Goal: Task Accomplishment & Management: Use online tool/utility

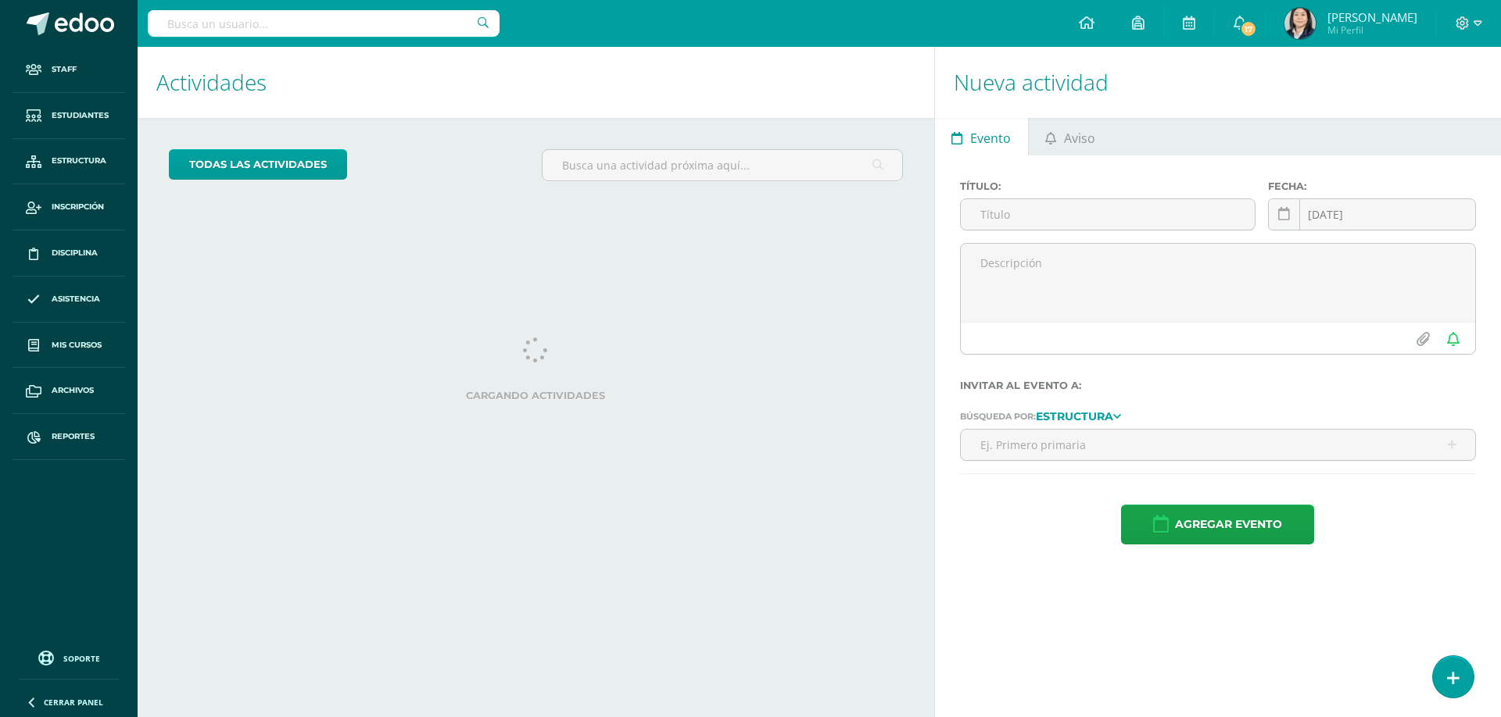
click at [245, 23] on input "text" at bounding box center [324, 23] width 352 height 27
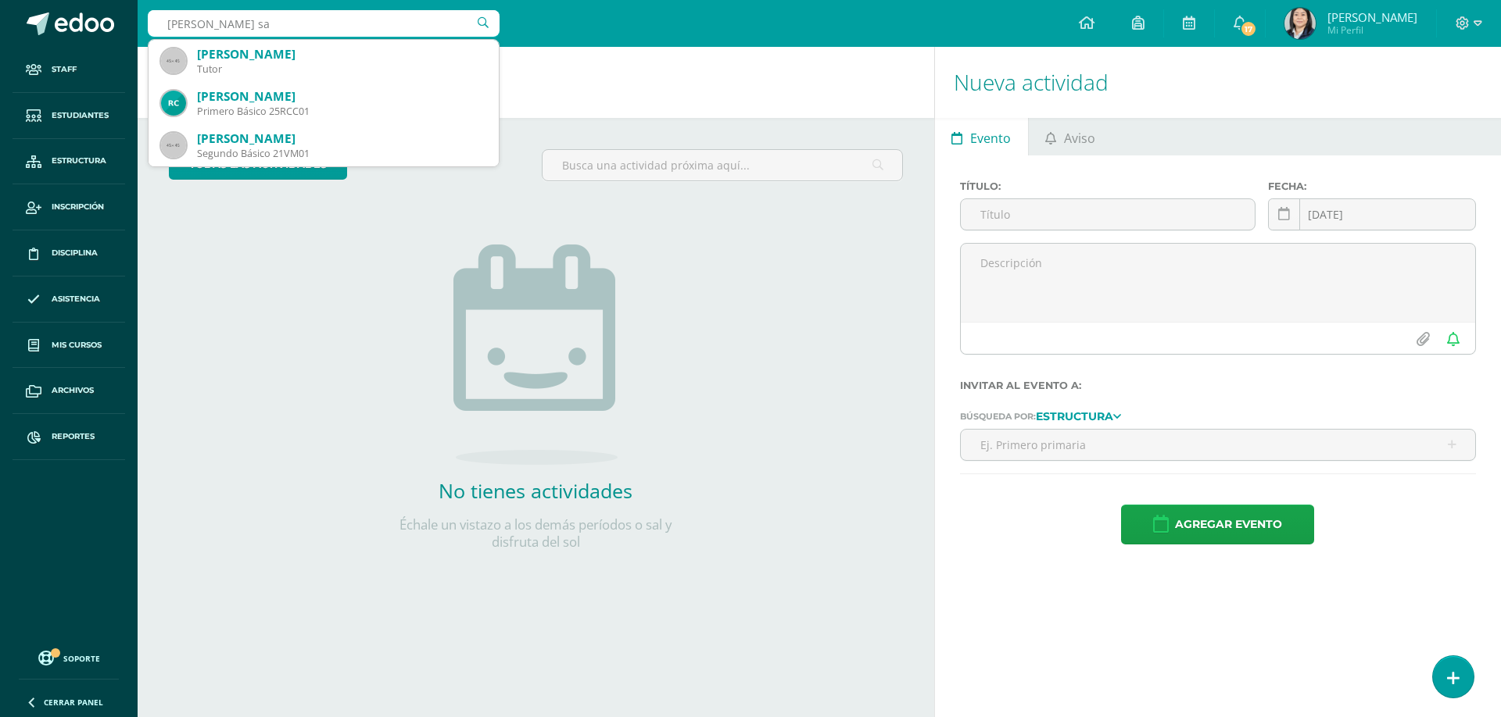
type input "cardona saj"
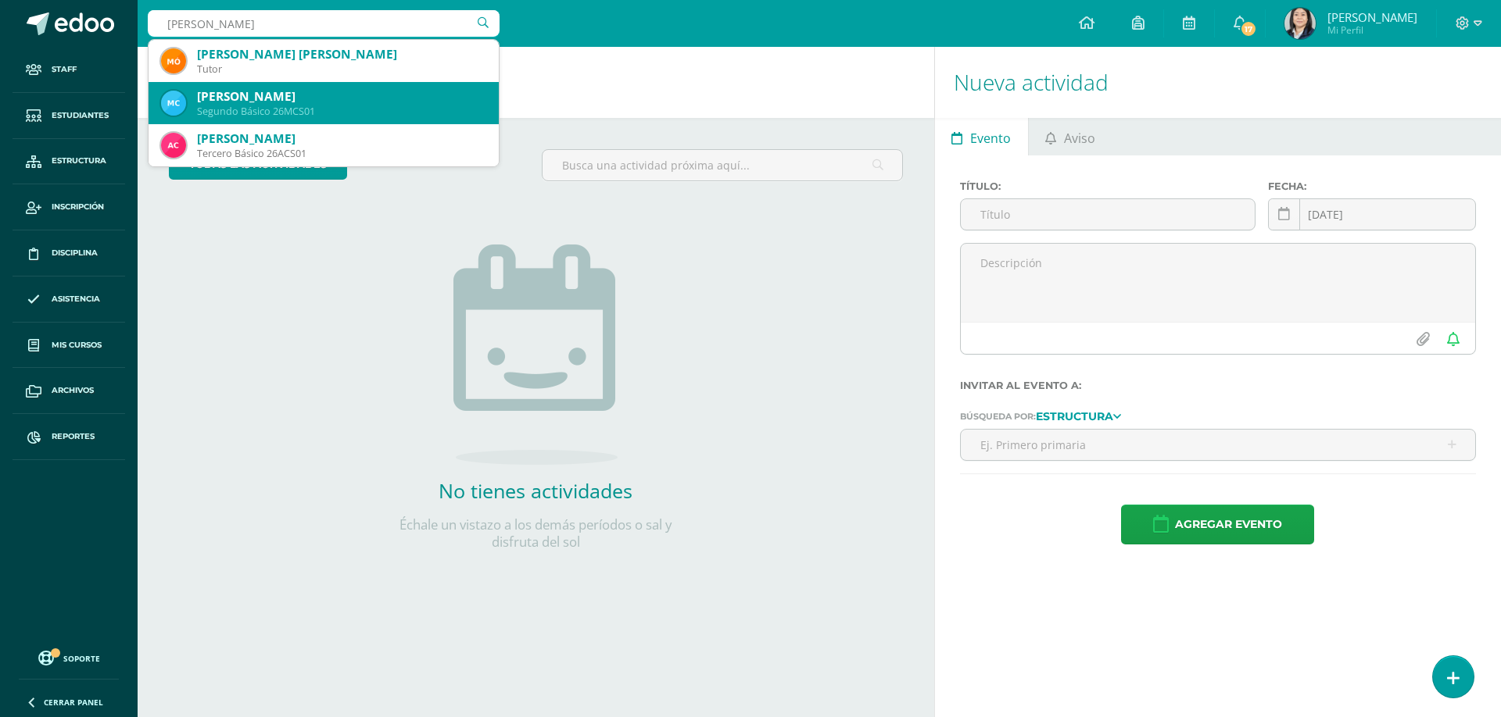
click at [317, 104] on div "Marlon Andrés Cardona Sajché" at bounding box center [341, 96] width 289 height 16
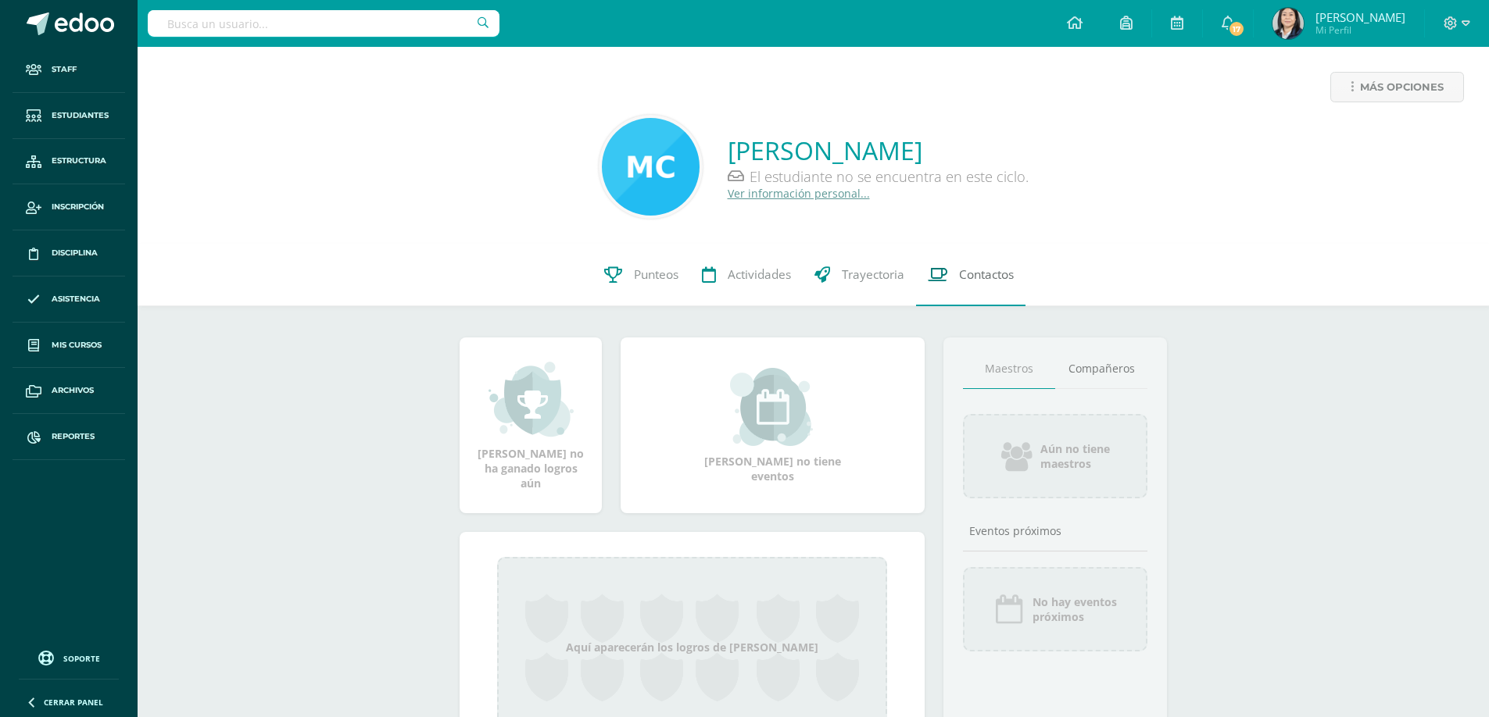
click at [986, 274] on span "Contactos" at bounding box center [986, 275] width 55 height 16
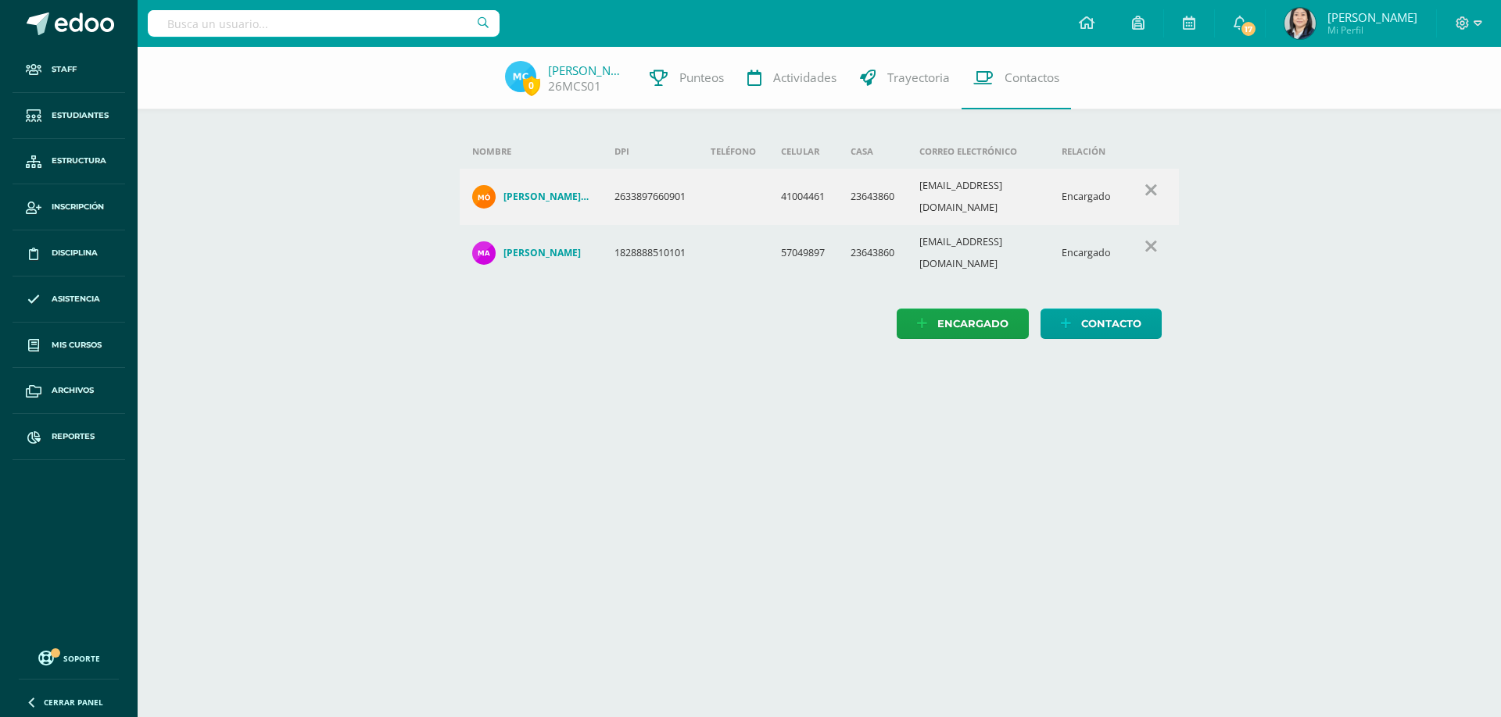
click at [316, 30] on input "text" at bounding box center [324, 23] width 352 height 27
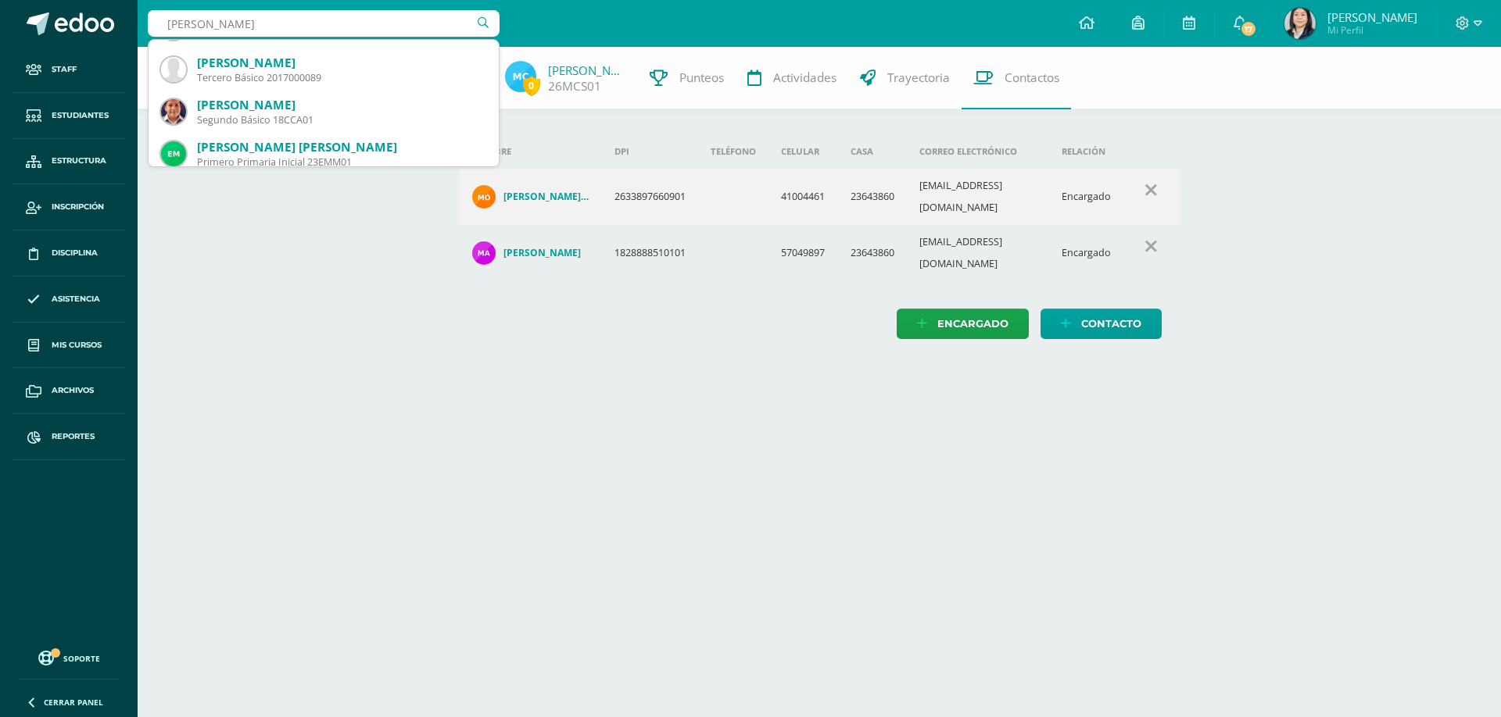
scroll to position [1955, 0]
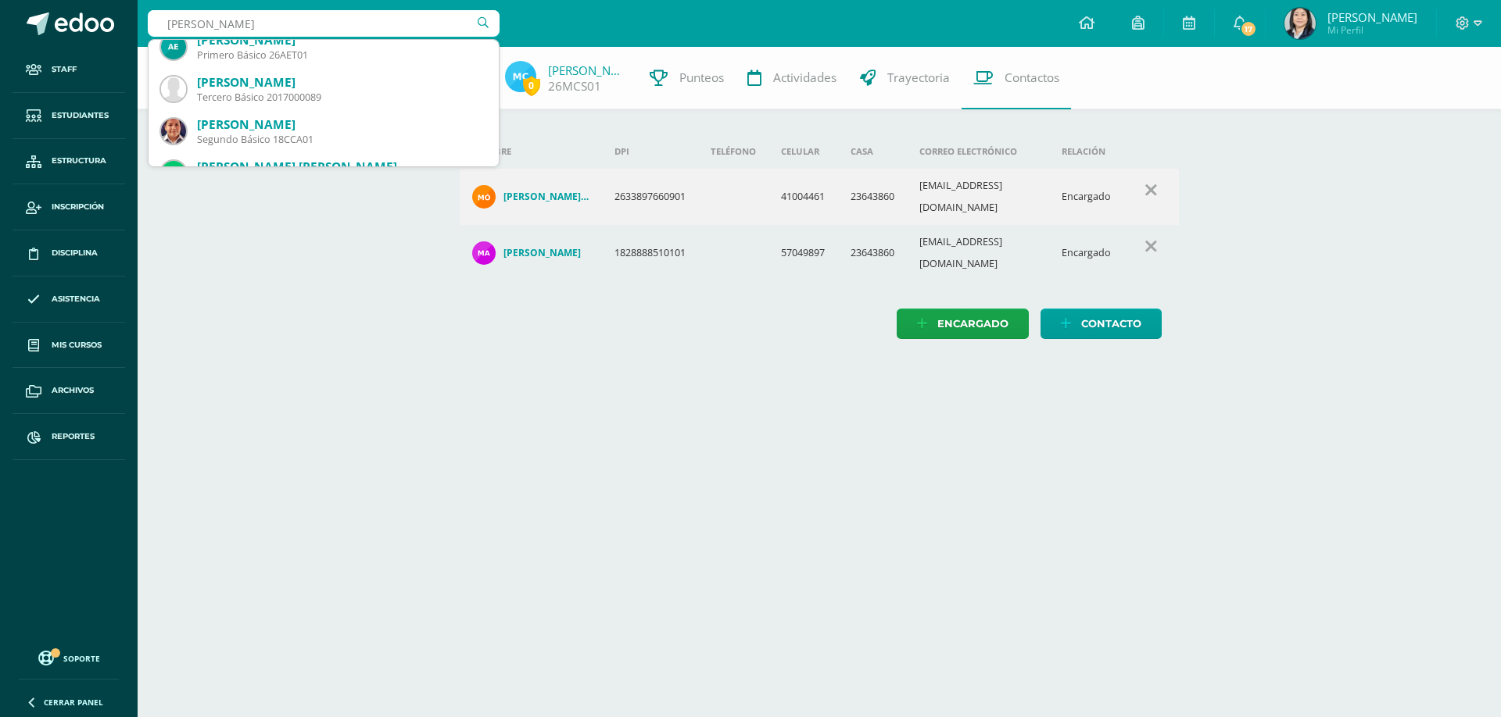
click at [224, 26] on input "raul me" at bounding box center [324, 23] width 352 height 27
click at [268, 26] on input "raul" at bounding box center [324, 23] width 352 height 27
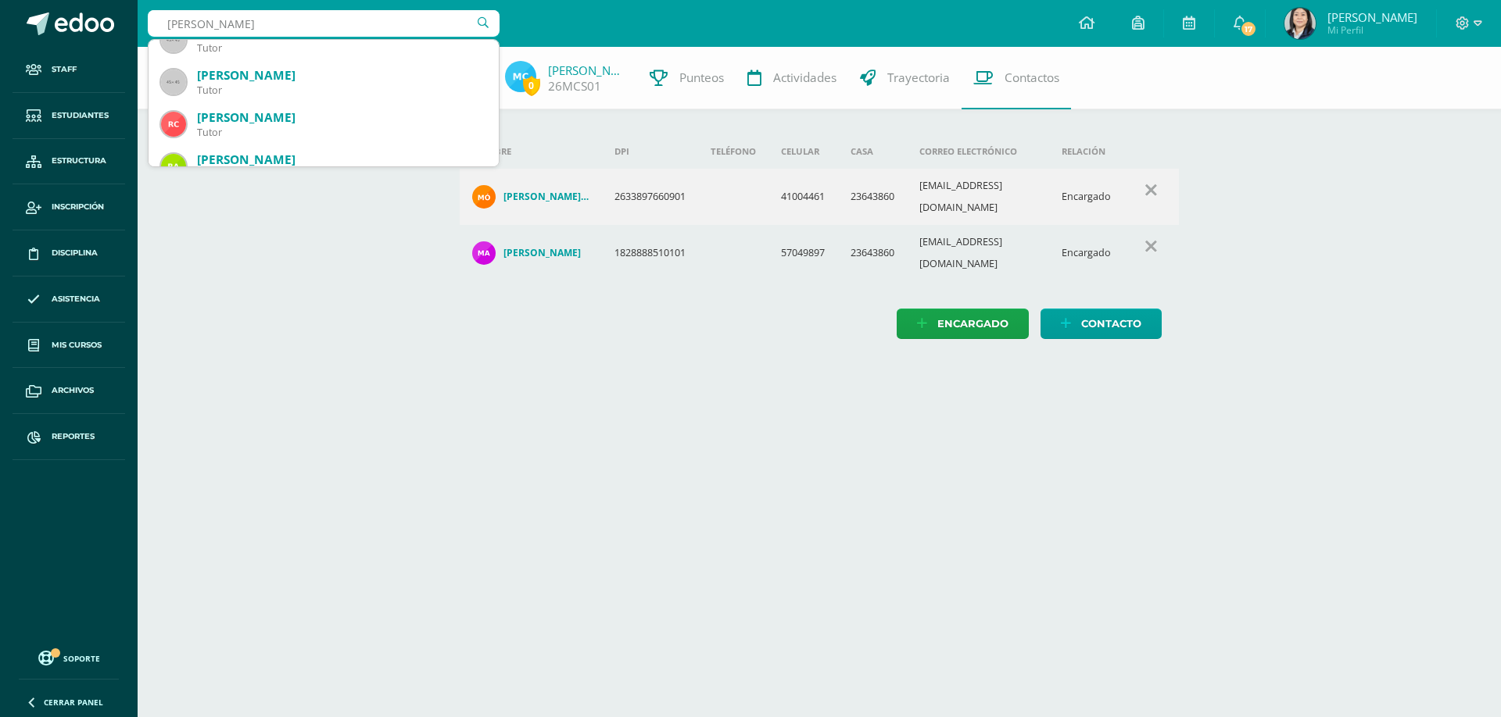
scroll to position [0, 0]
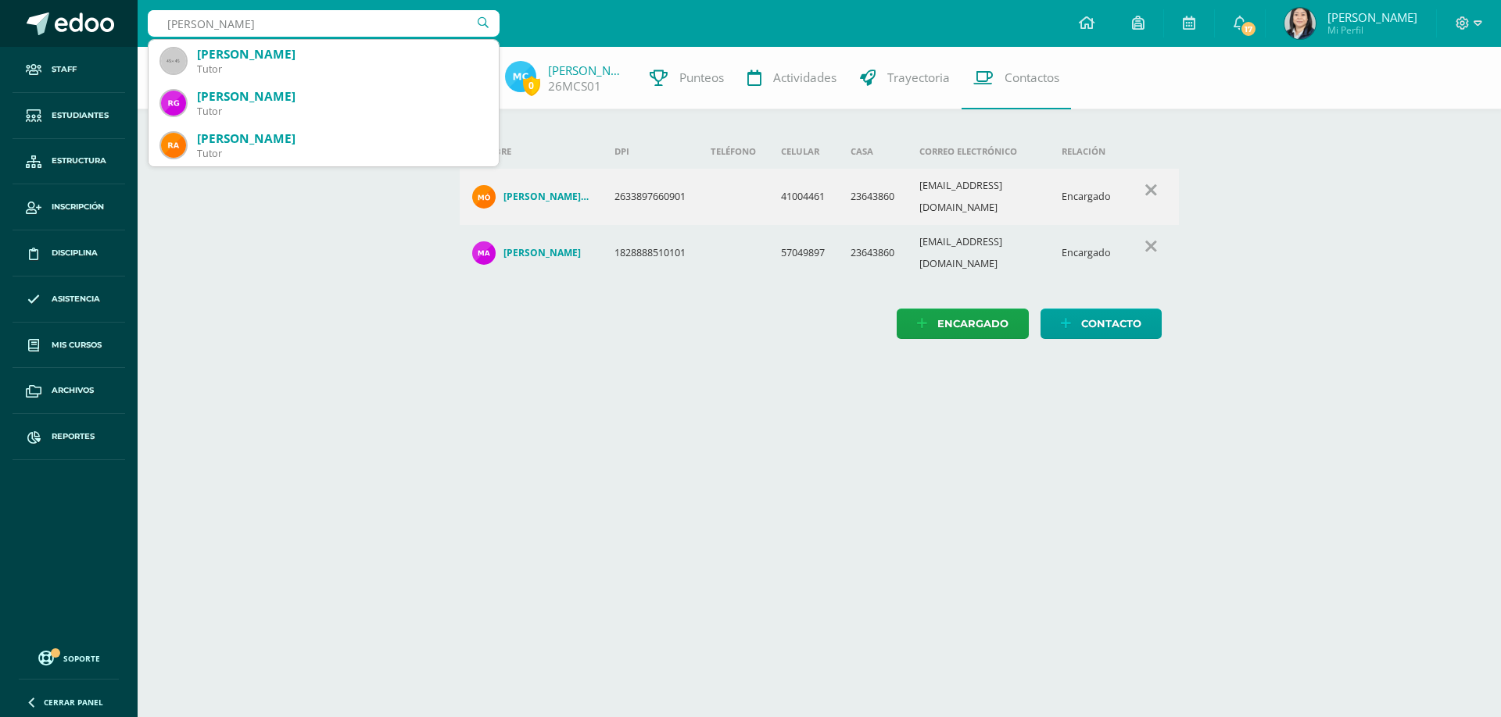
drag, startPoint x: 215, startPoint y: 18, endPoint x: 125, endPoint y: 11, distance: 90.2
click at [152, 12] on input "raul" at bounding box center [324, 23] width 352 height 27
type input "mejia"
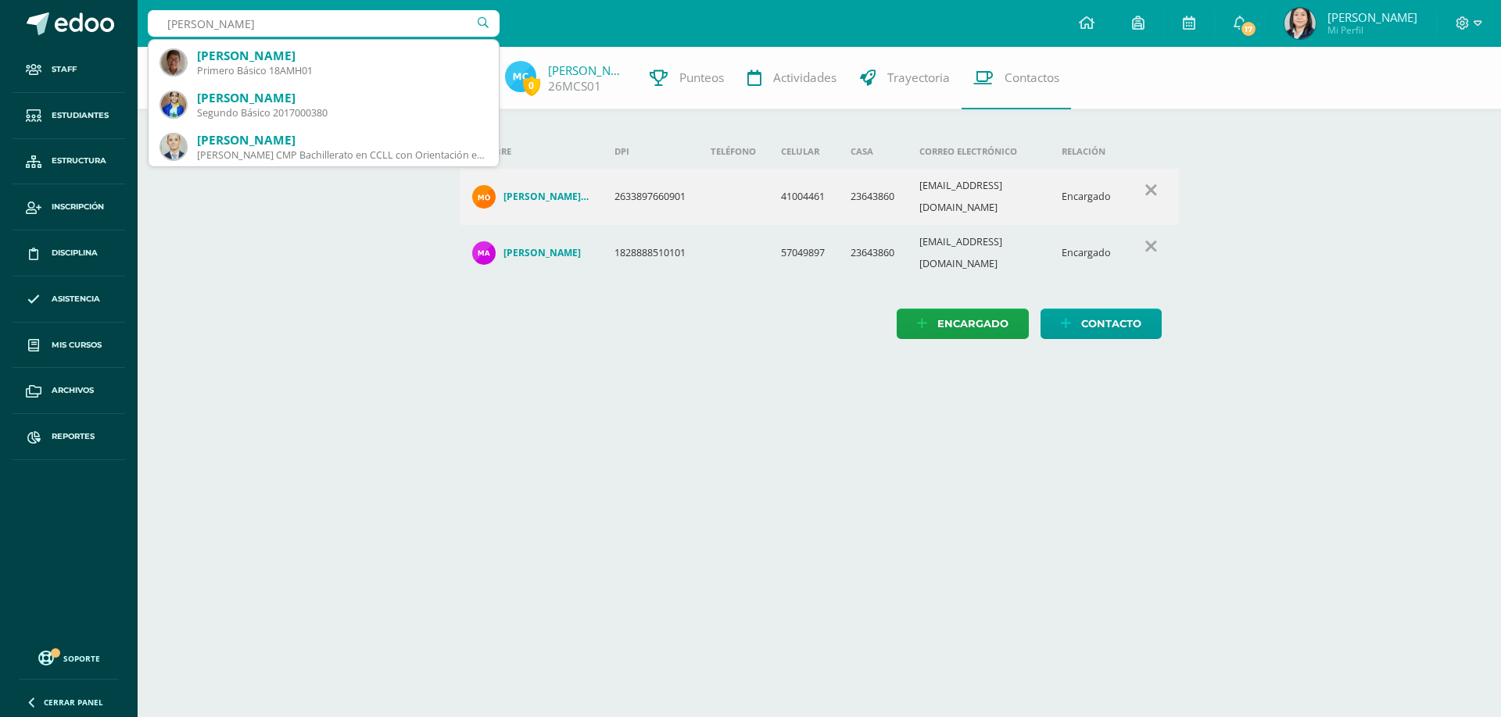
scroll to position [1000, 0]
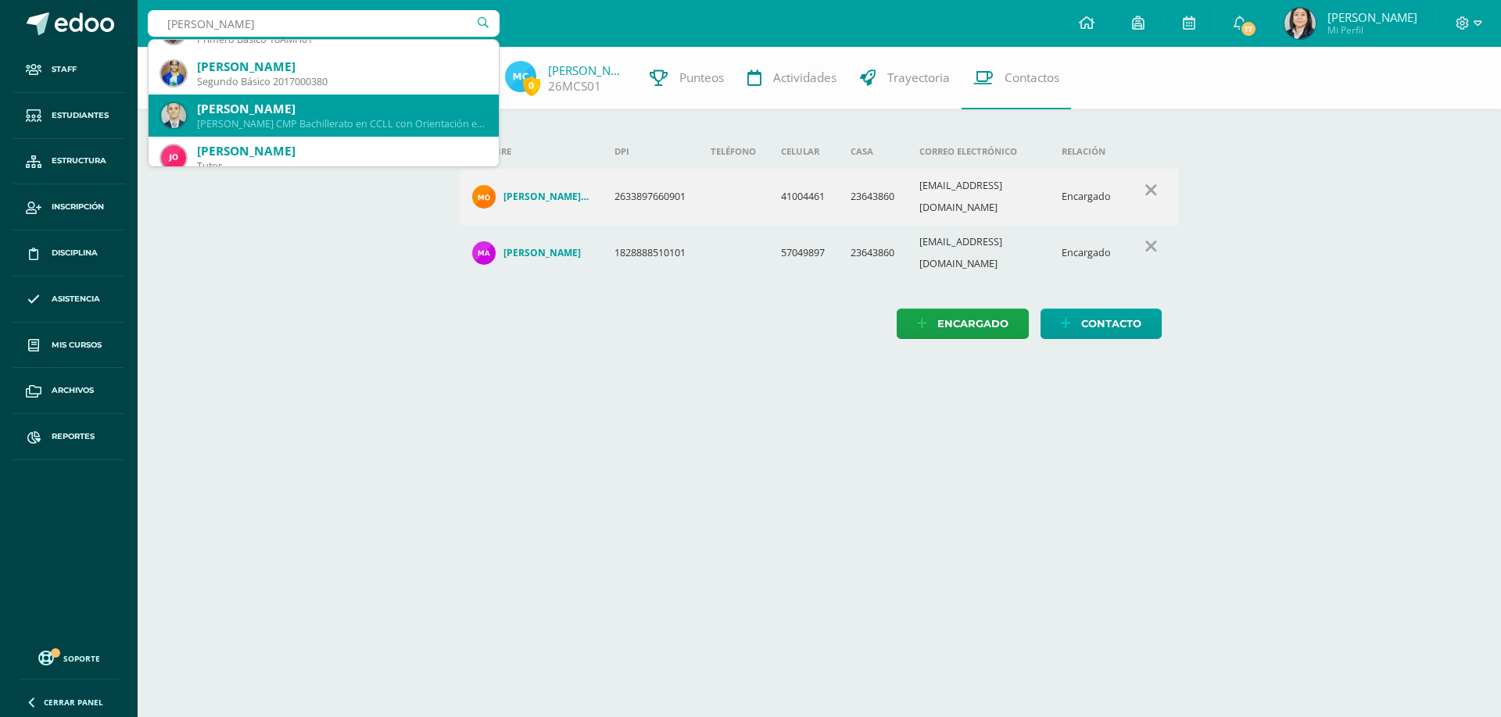
click at [331, 110] on div "Raúl Eduardo Mejía Castillo" at bounding box center [341, 109] width 289 height 16
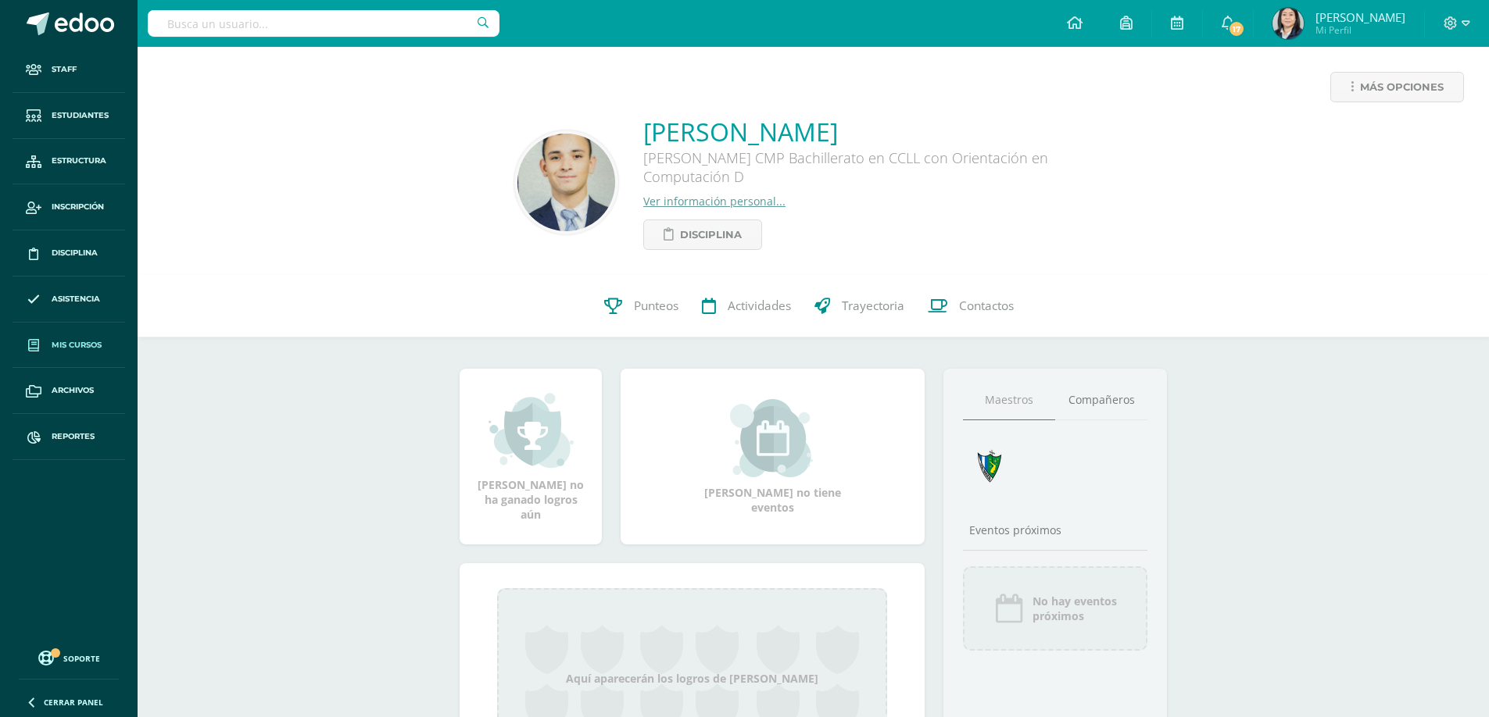
click at [84, 344] on span "Mis cursos" at bounding box center [77, 345] width 50 height 13
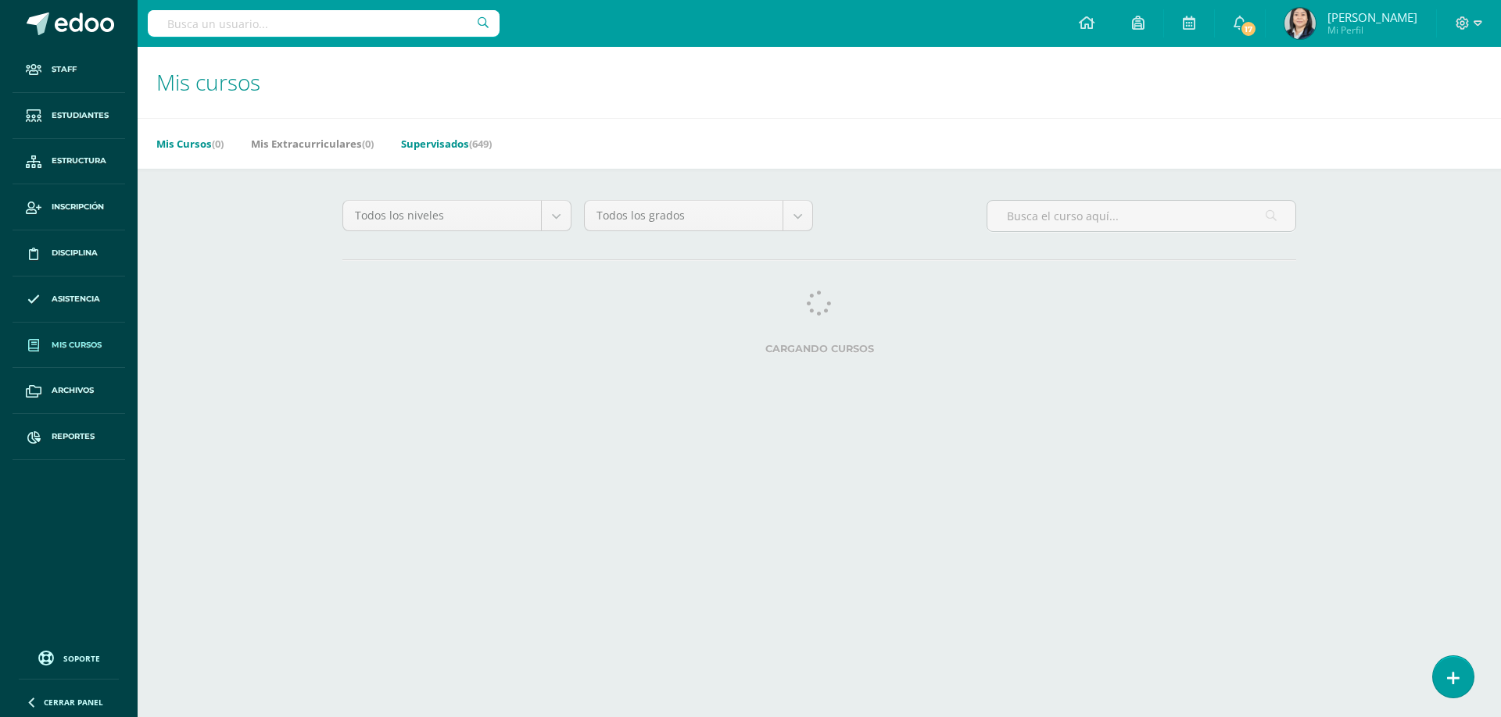
click at [447, 148] on link "Supervisados (649)" at bounding box center [446, 143] width 91 height 25
click at [558, 217] on body "Staff Estudiantes Estructura Inscripción Disciplina Asistencia Mis cursos Archi…" at bounding box center [750, 196] width 1501 height 392
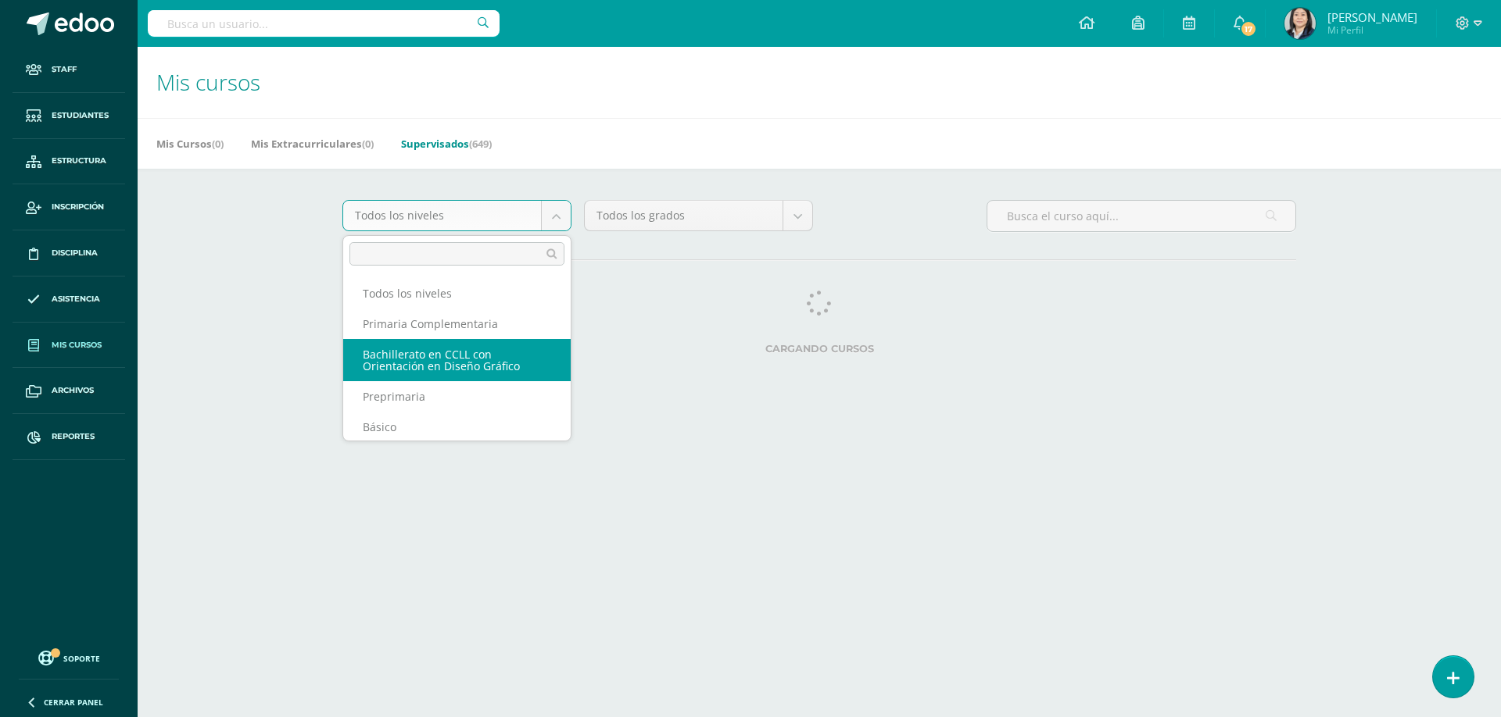
select select "8"
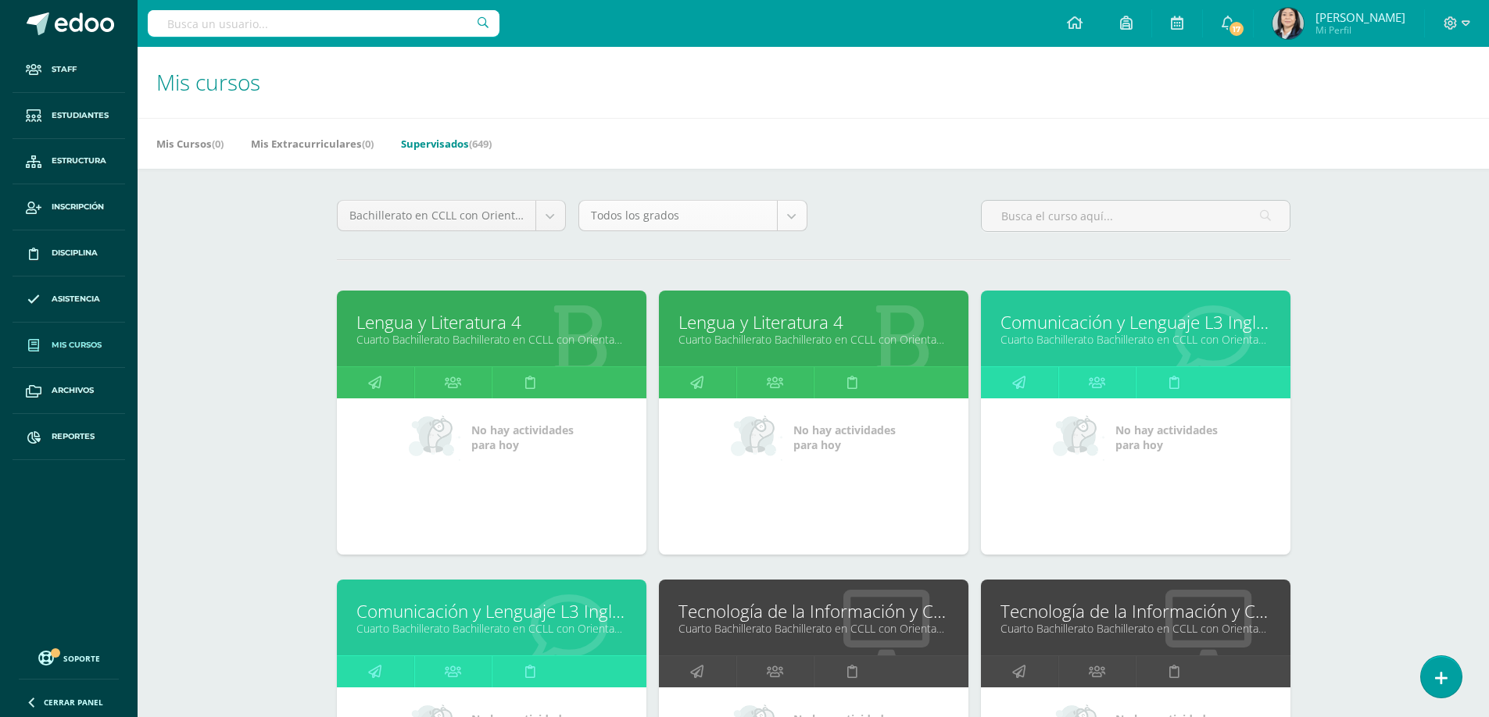
click at [791, 216] on body "Staff Estudiantes Estructura Inscripción Disciplina Asistencia Mis cursos Archi…" at bounding box center [744, 628] width 1489 height 1257
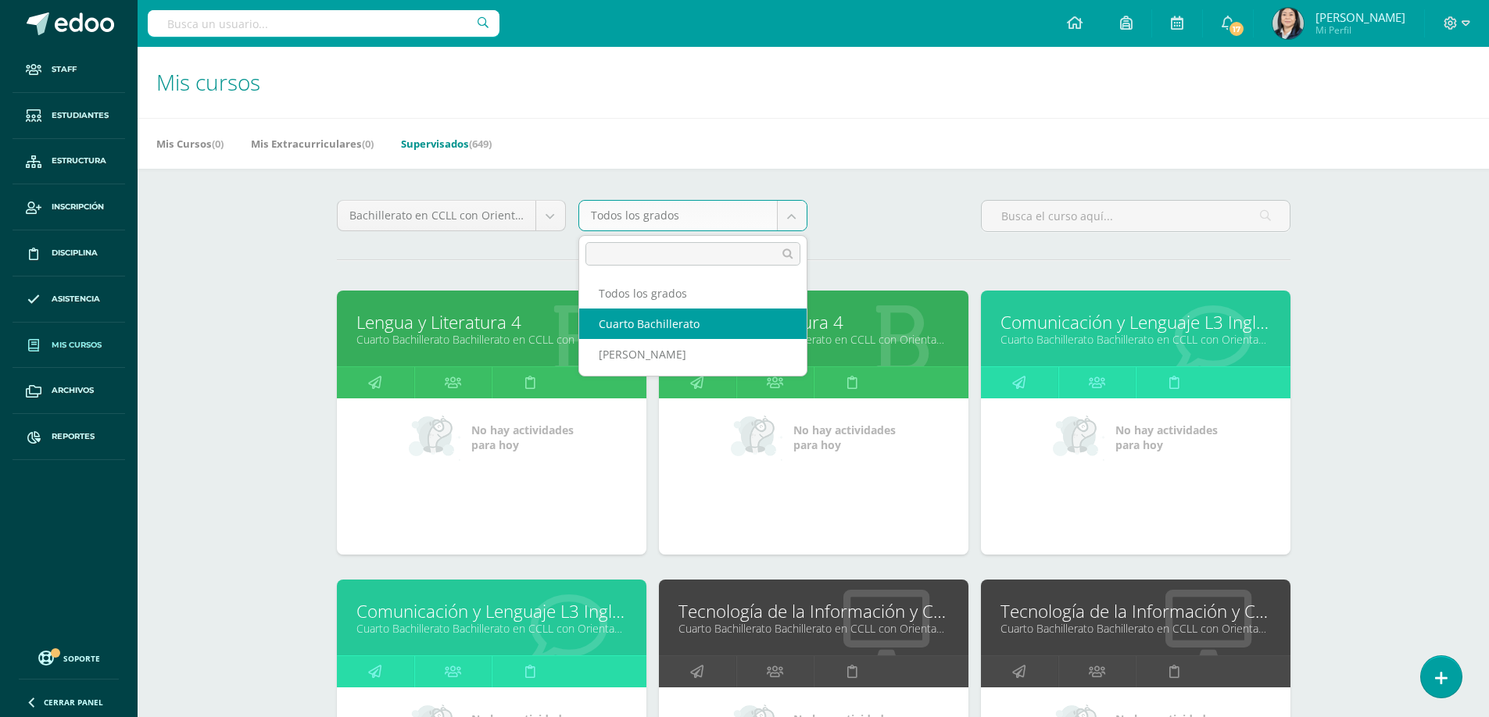
select select "18"
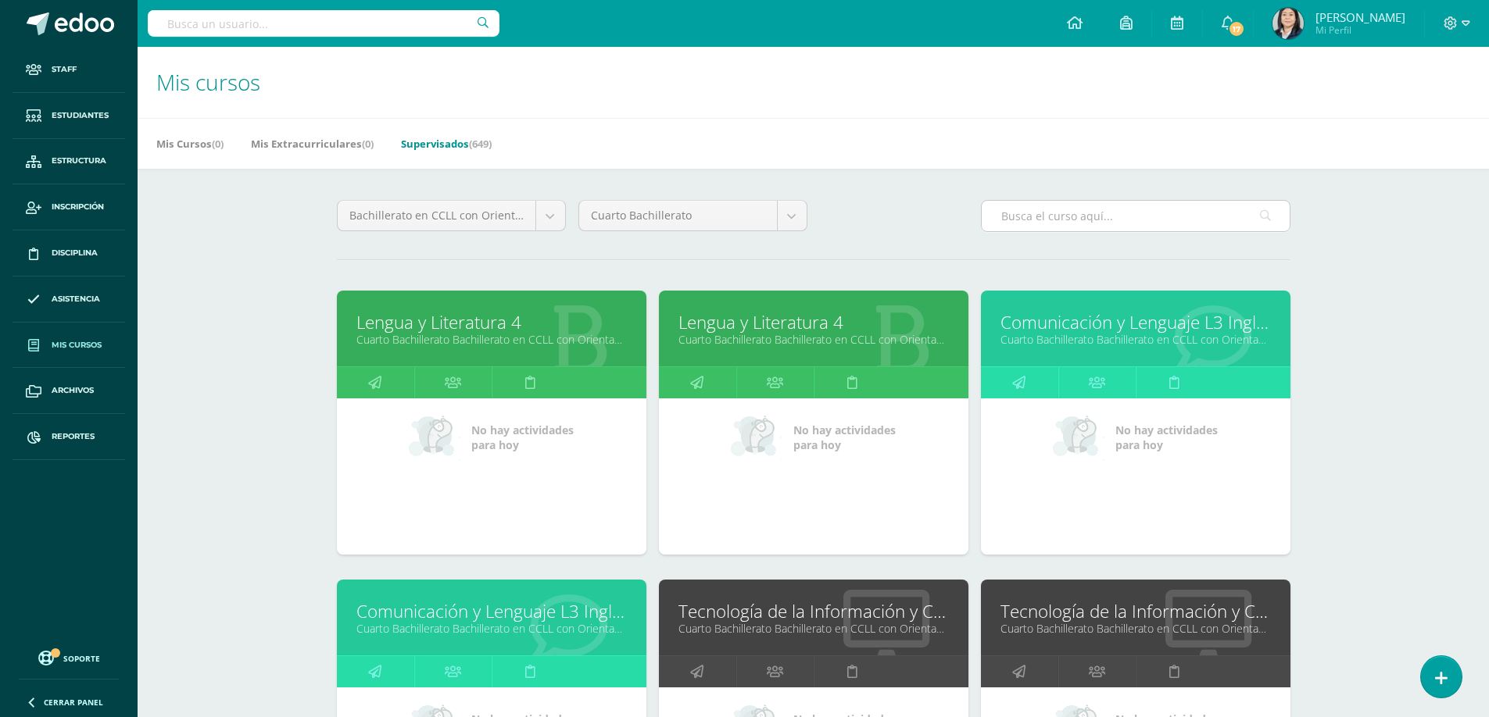
click at [1043, 220] on input "text" at bounding box center [1136, 216] width 308 height 30
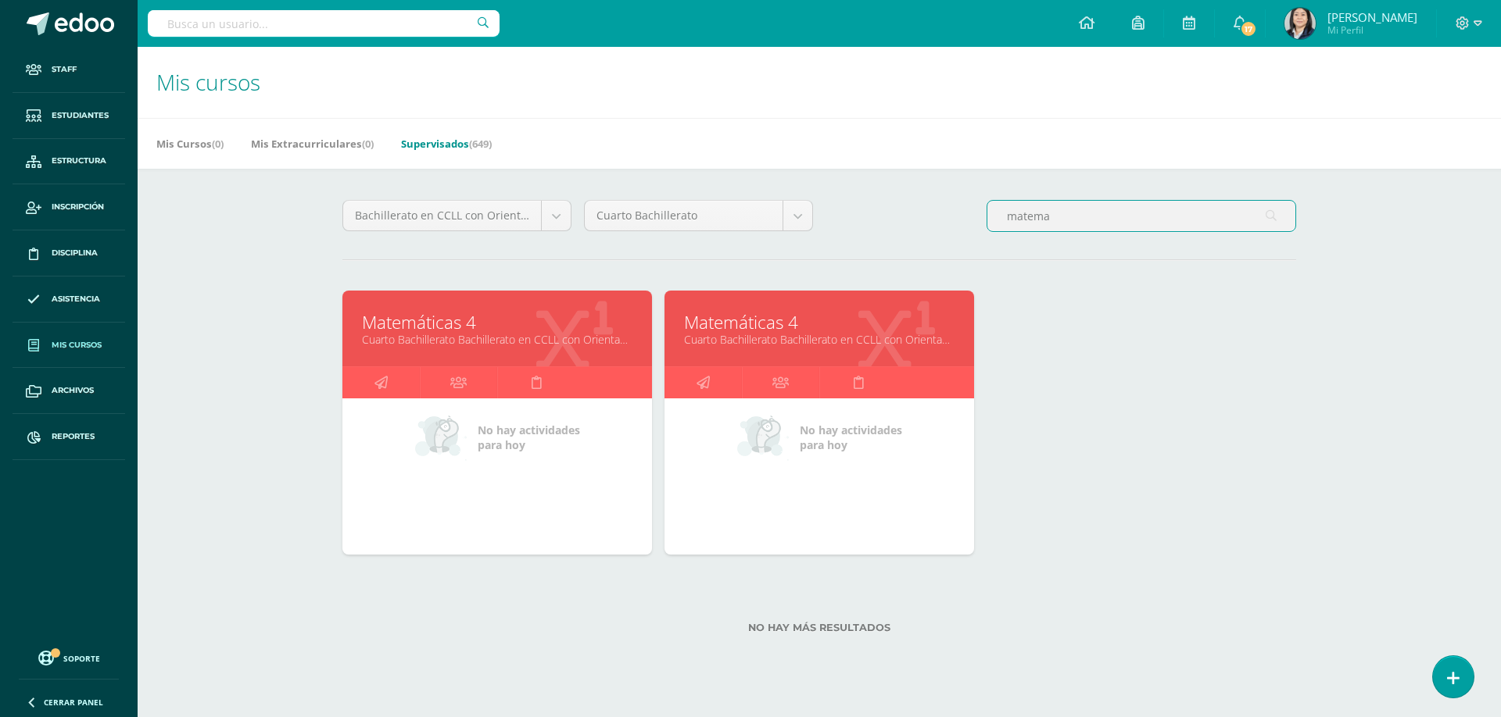
type input "matema"
click at [706, 317] on link "Matemáticas 4" at bounding box center [819, 322] width 270 height 24
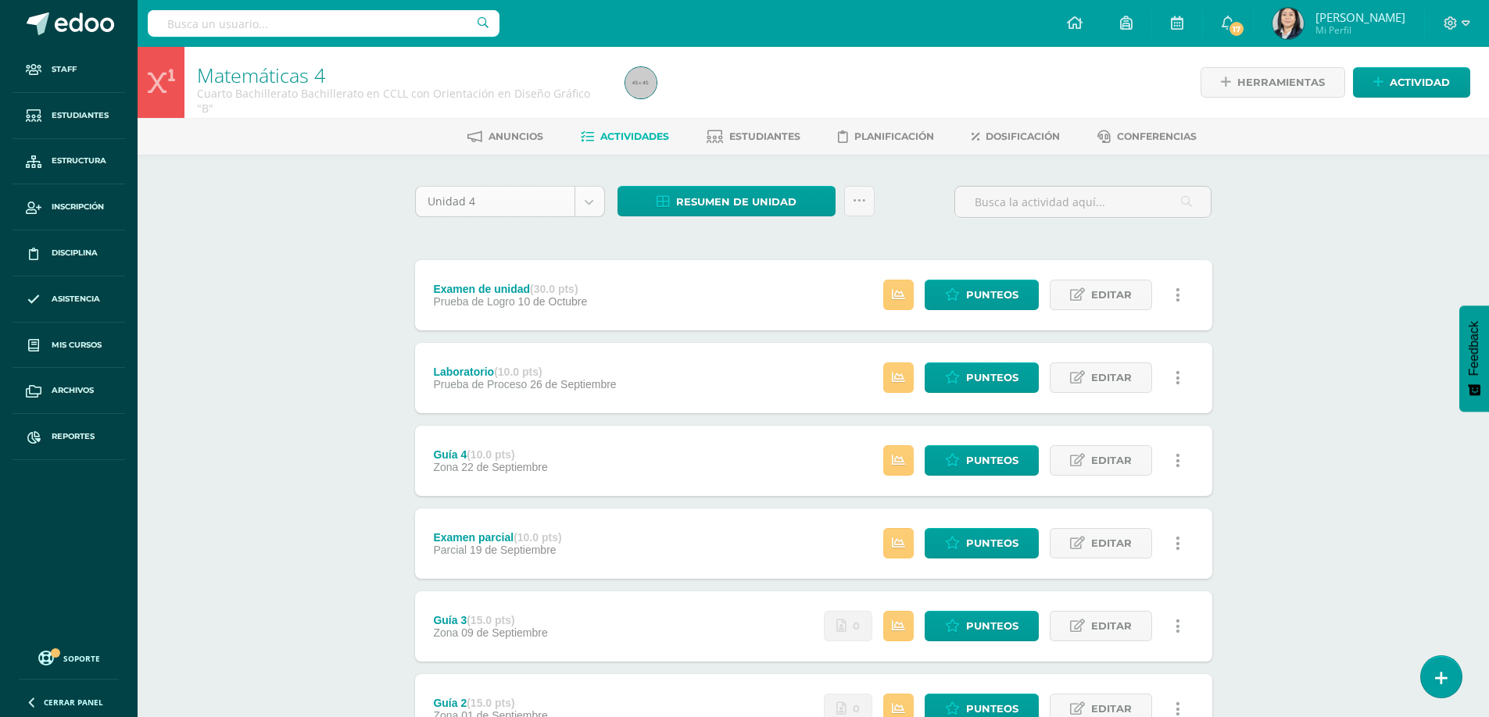
click at [596, 207] on body "Staff Estudiantes Estructura Inscripción Disciplina Asistencia Mis cursos Archi…" at bounding box center [744, 466] width 1489 height 932
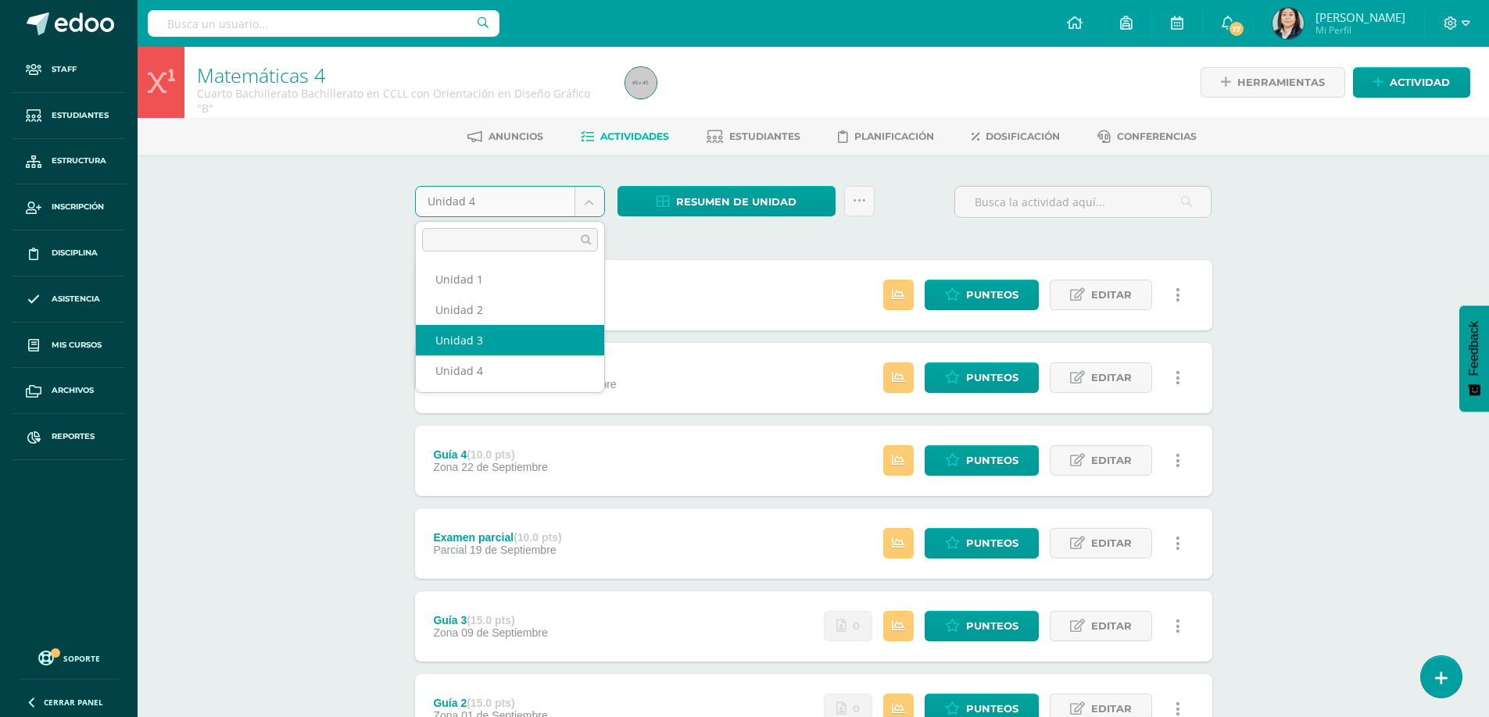
select select "Unidad 3"
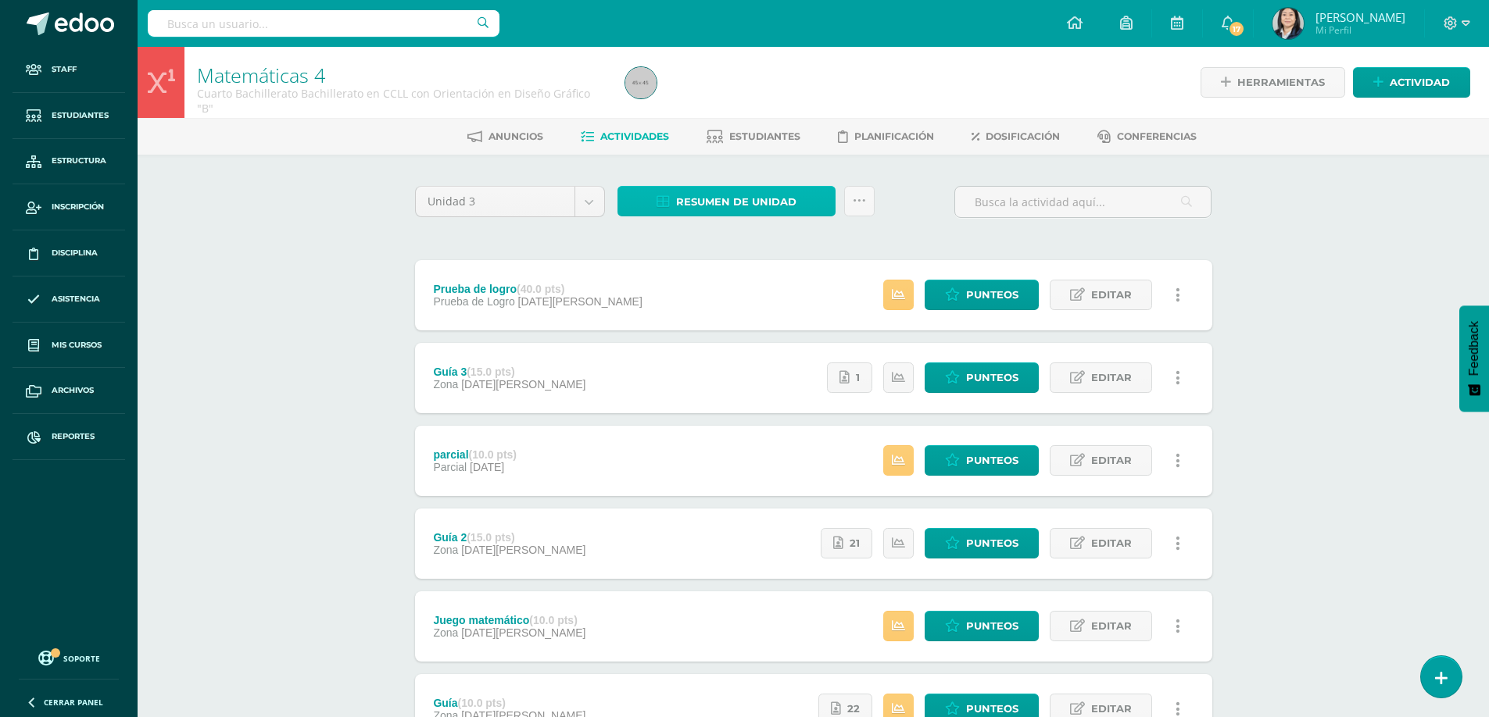
click at [696, 199] on span "Resumen de unidad" at bounding box center [736, 202] width 120 height 29
click at [706, 98] on link "Descargar como HTML" at bounding box center [726, 100] width 166 height 24
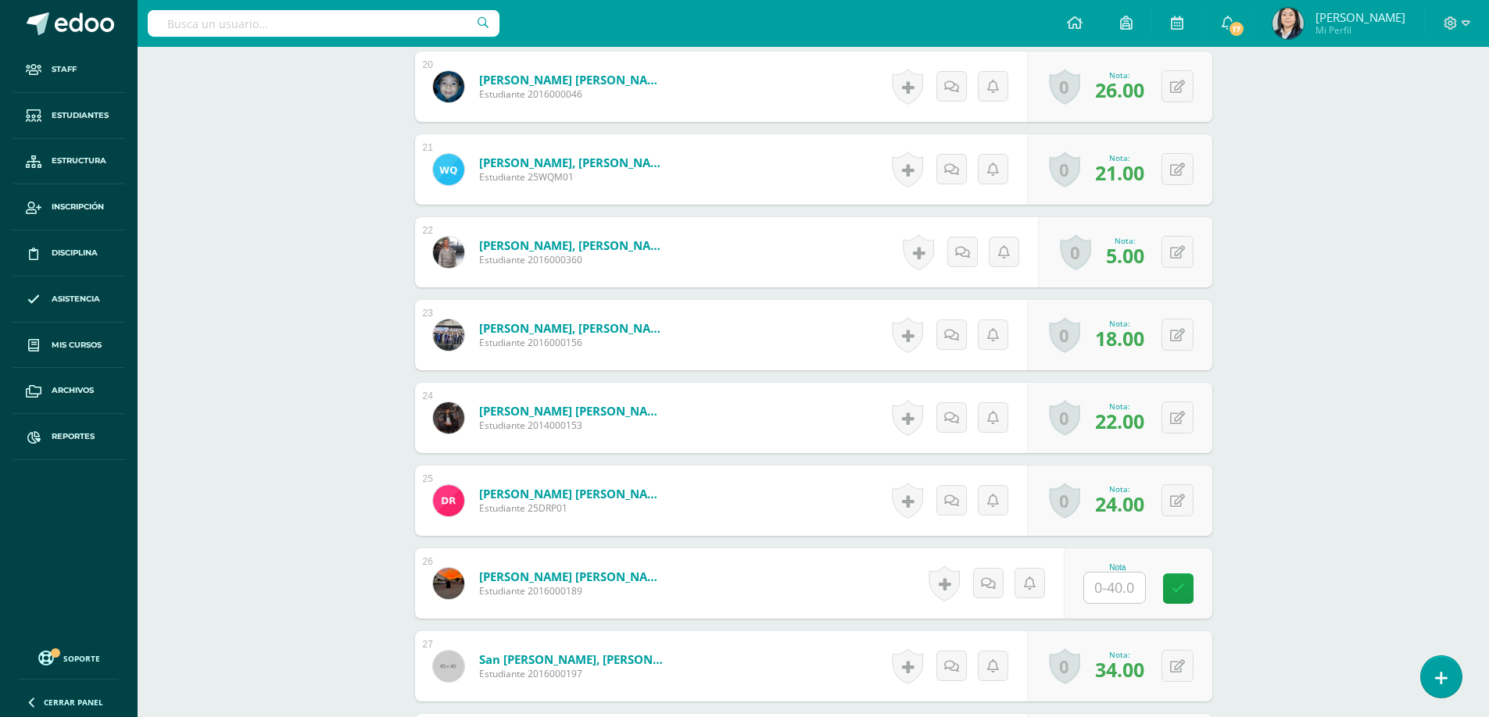
scroll to position [2159, 0]
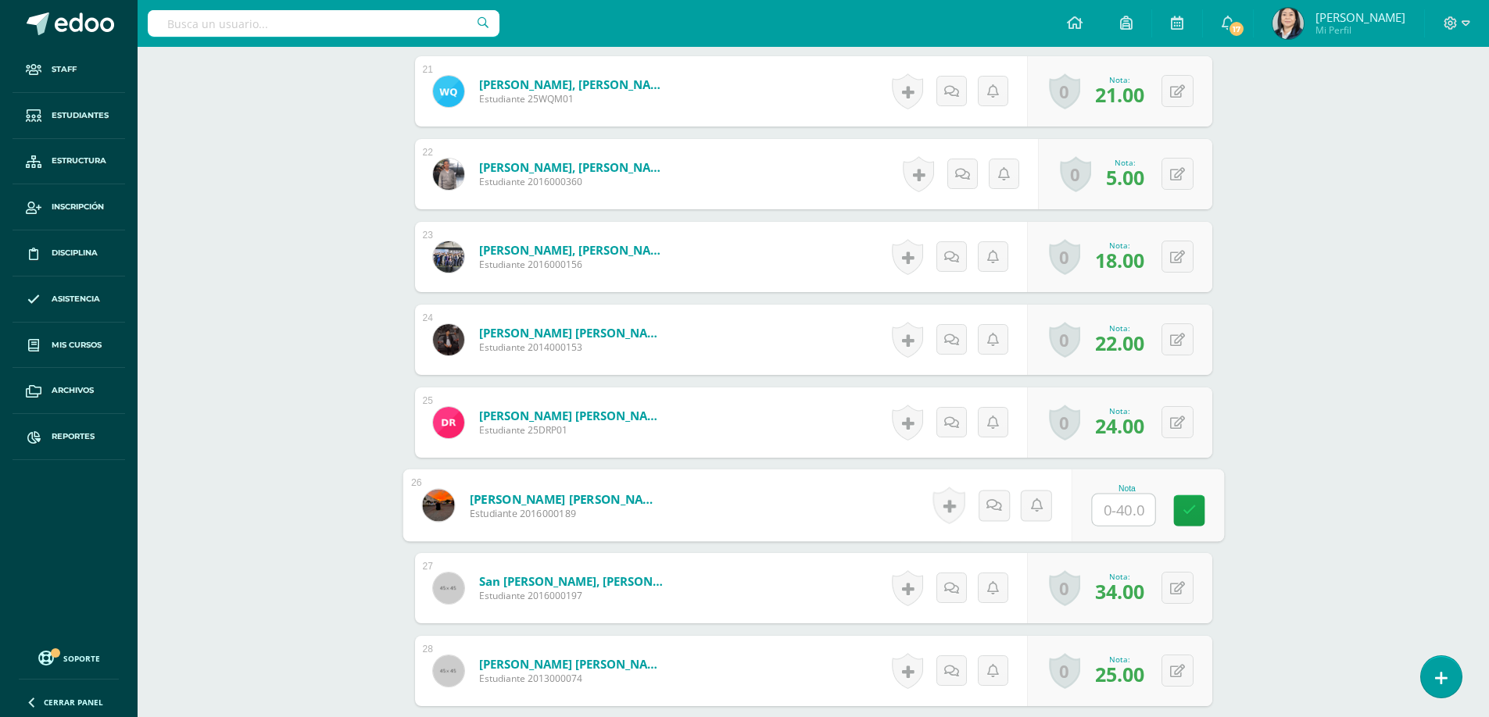
click at [1111, 514] on input "text" at bounding box center [1123, 510] width 63 height 31
type input "12"
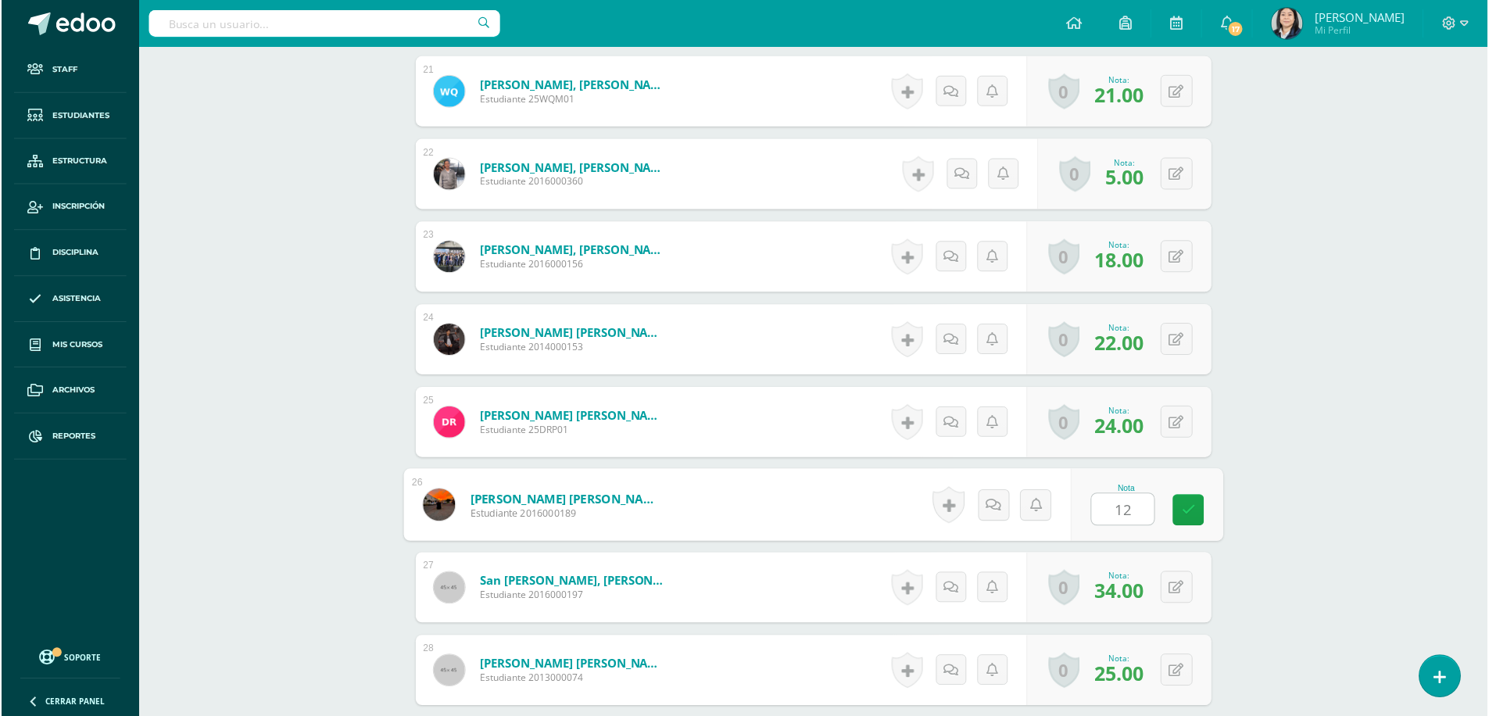
scroll to position [2080, 0]
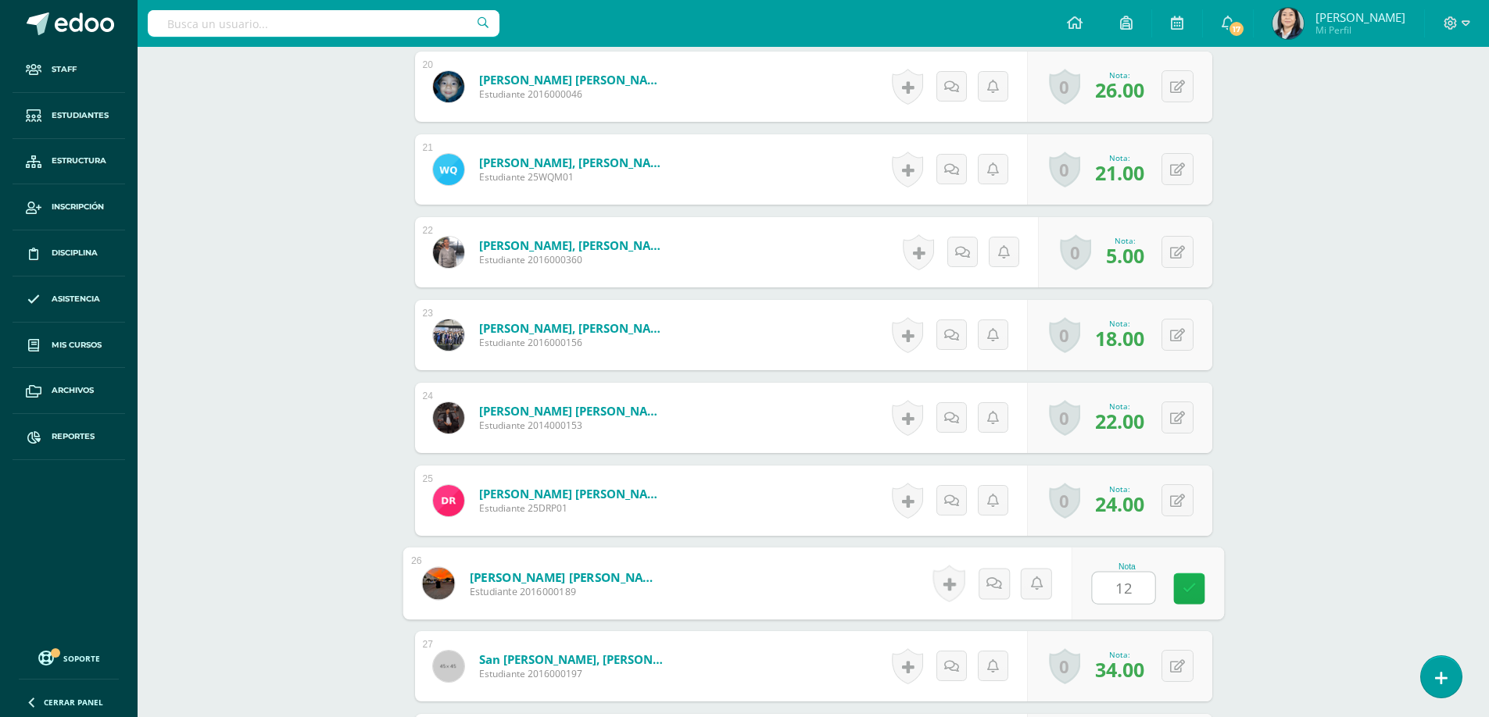
click at [1191, 589] on icon at bounding box center [1189, 588] width 14 height 13
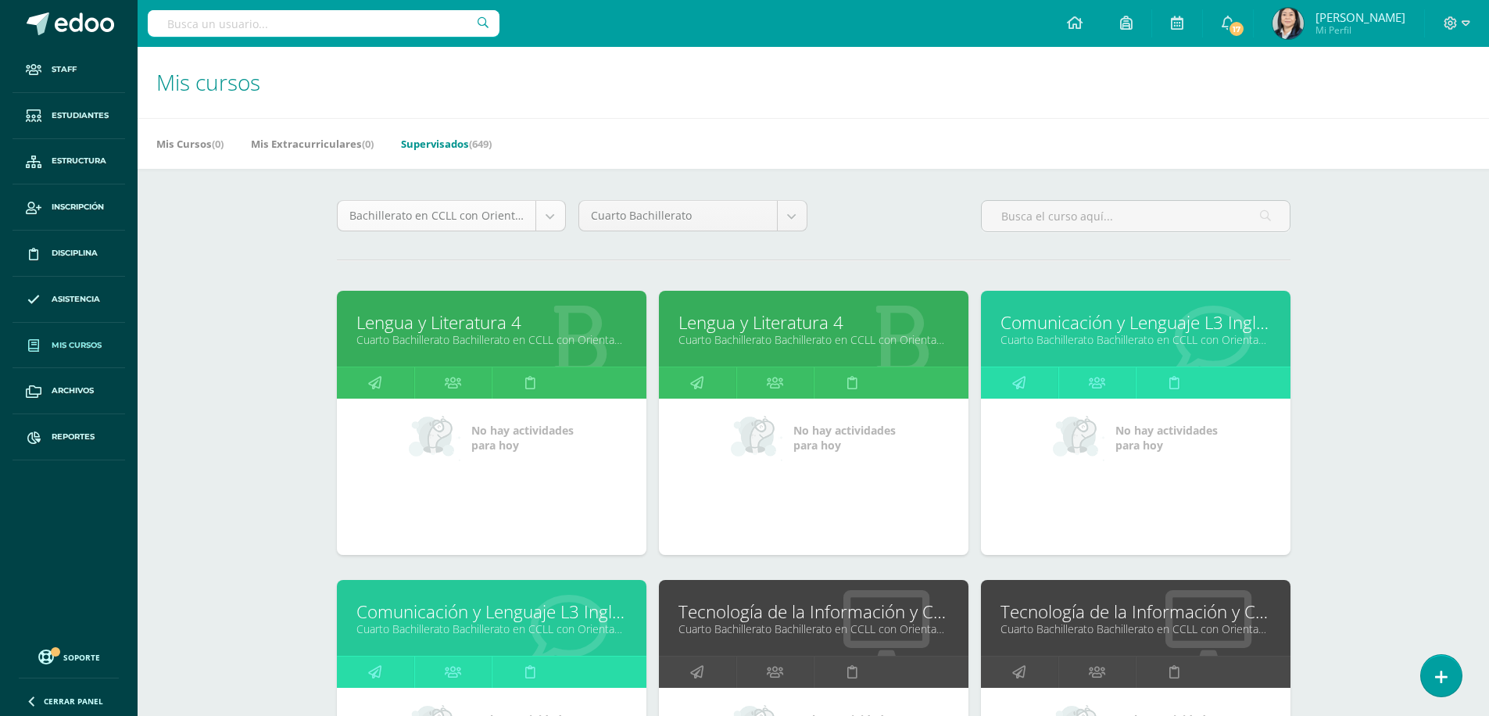
click at [554, 220] on body "Staff Estudiantes Estructura Inscripción Disciplina Asistencia Mis cursos Archi…" at bounding box center [744, 628] width 1489 height 1257
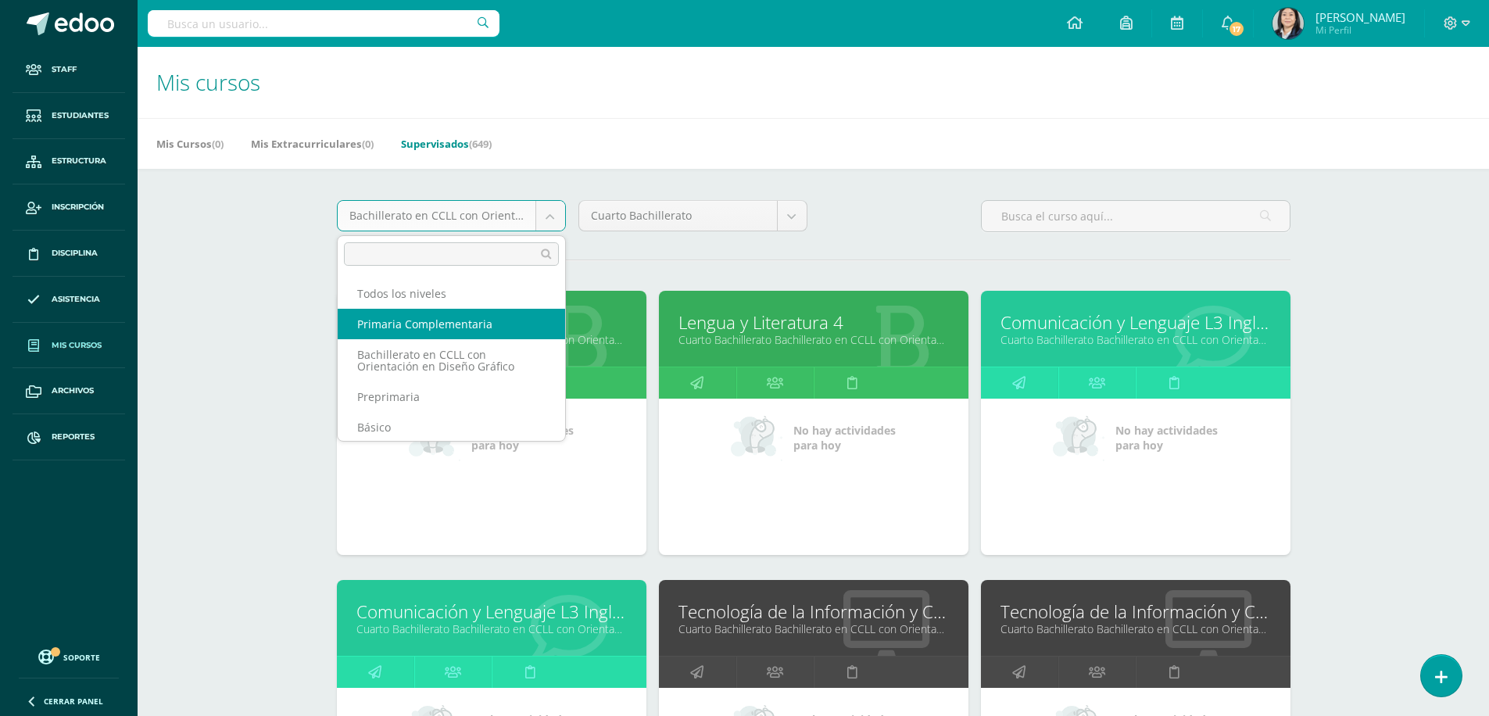
scroll to position [2, 0]
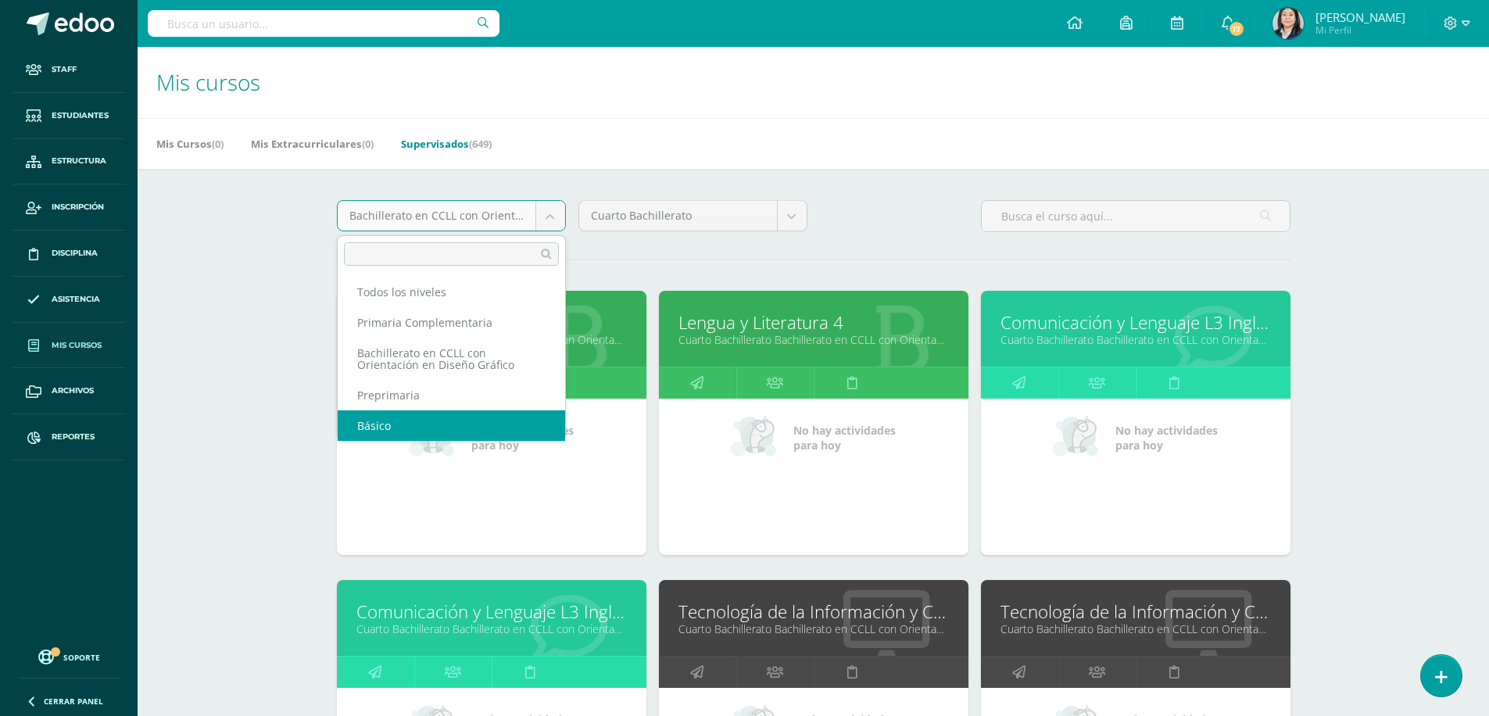
select select "4"
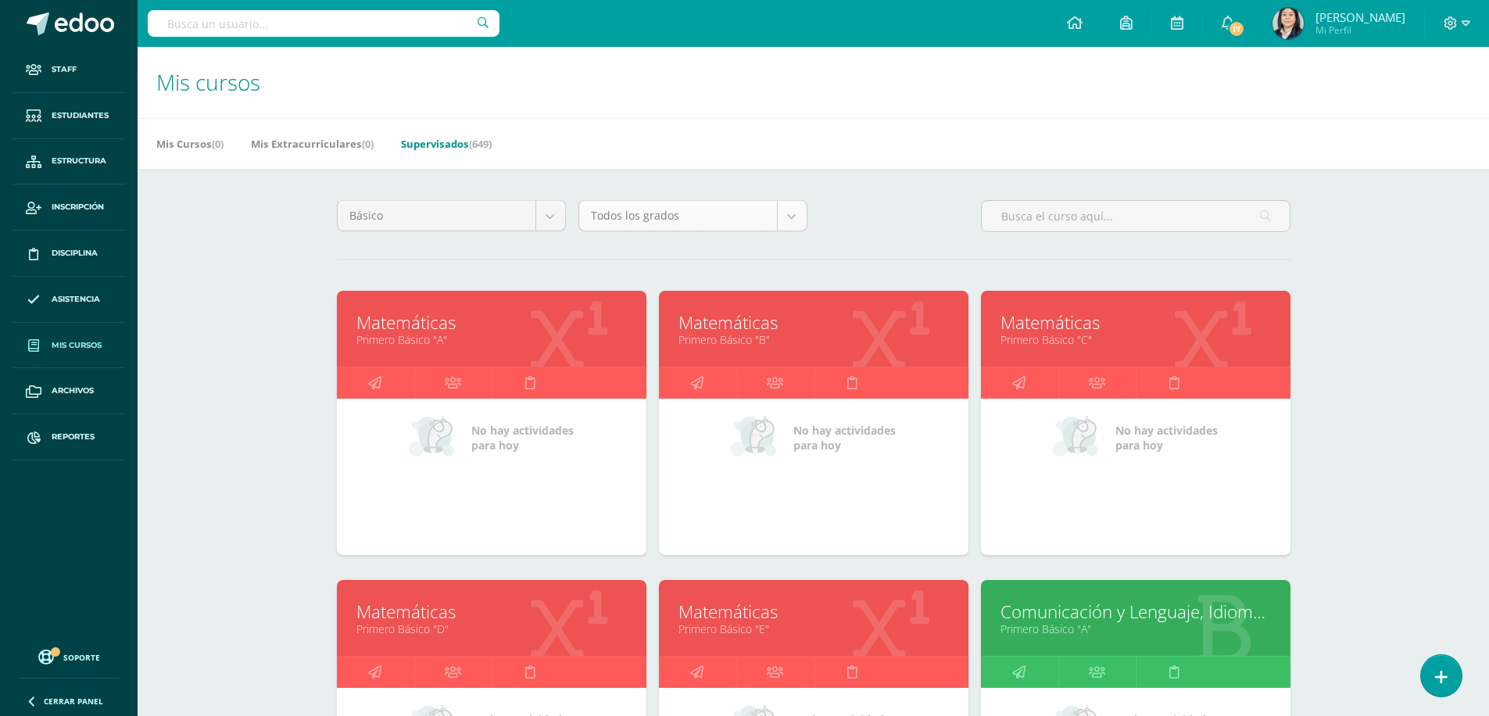
click at [793, 214] on body "Staff Estudiantes Estructura Inscripción Disciplina Asistencia Mis cursos Archi…" at bounding box center [744, 628] width 1489 height 1257
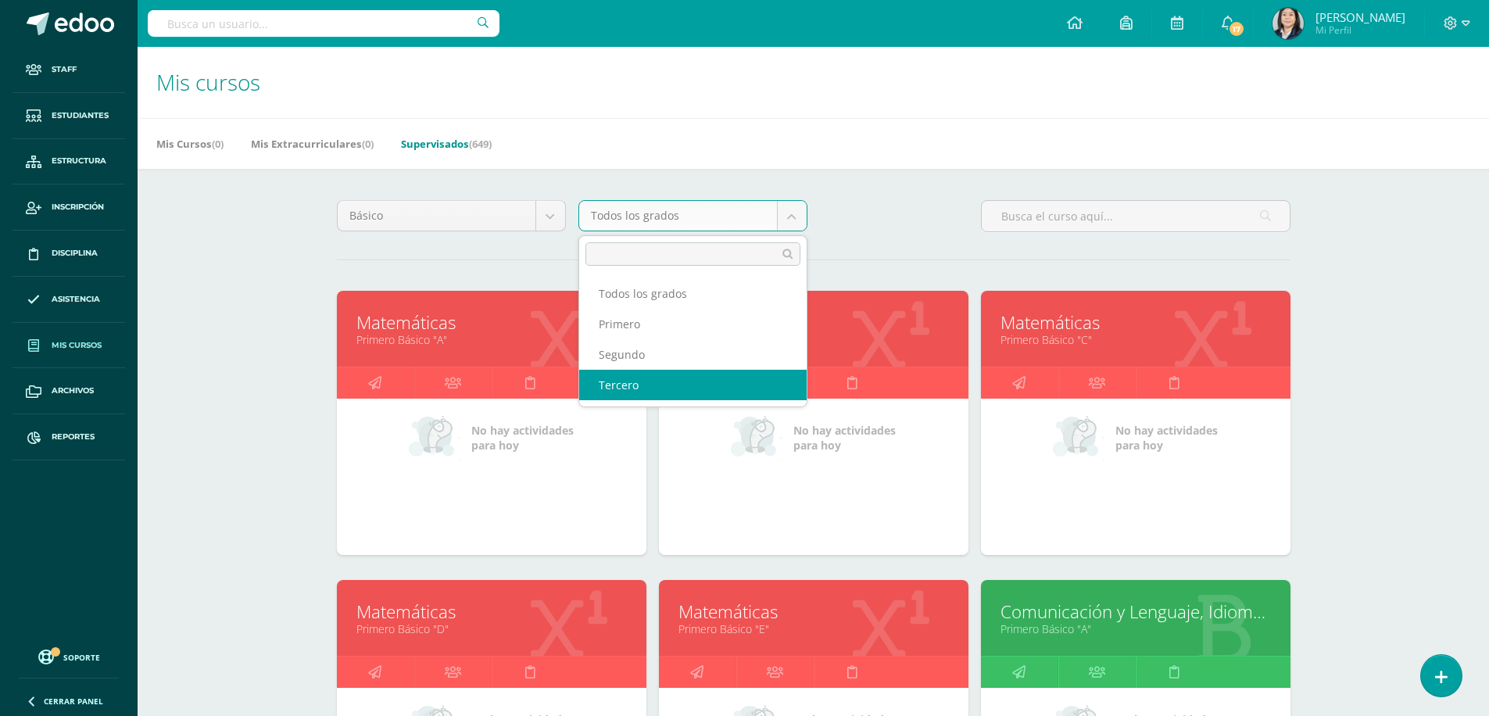
select select "12"
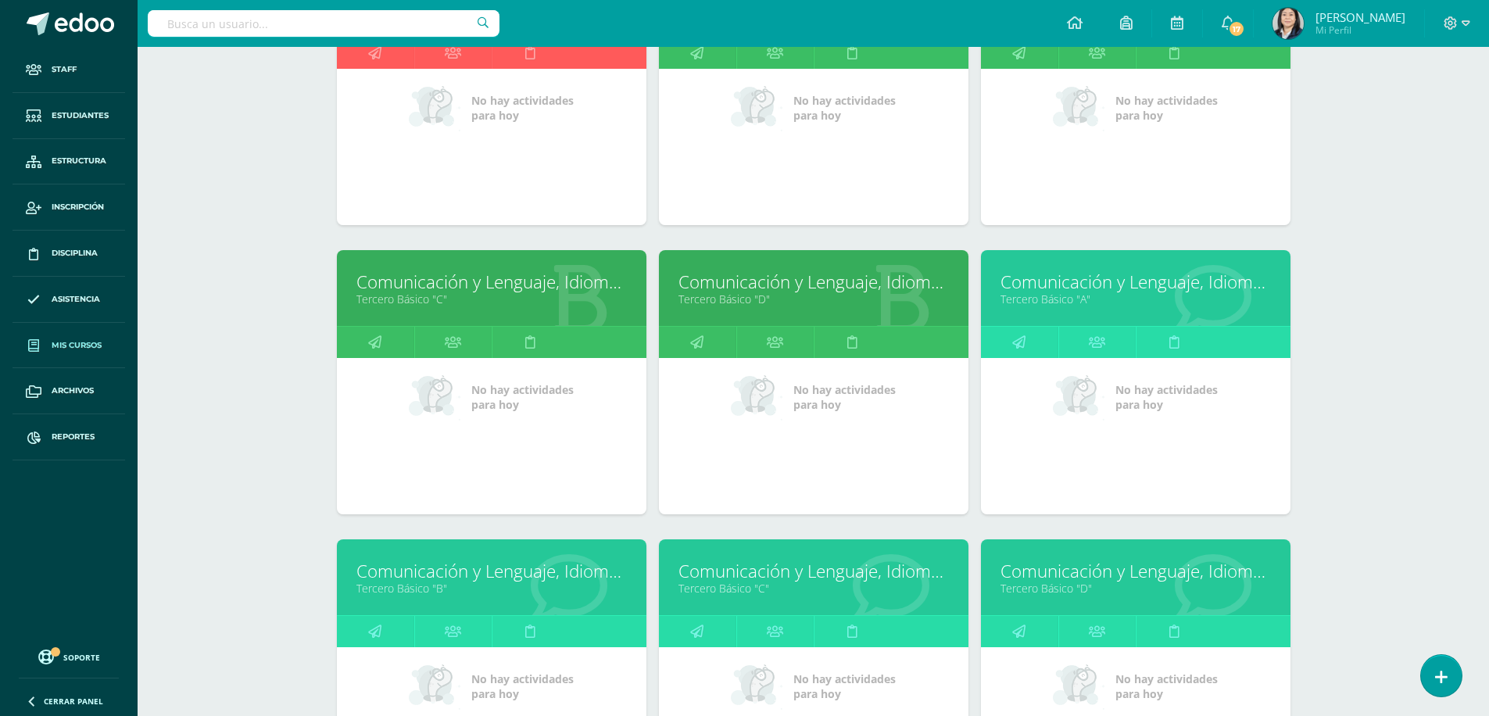
scroll to position [775, 0]
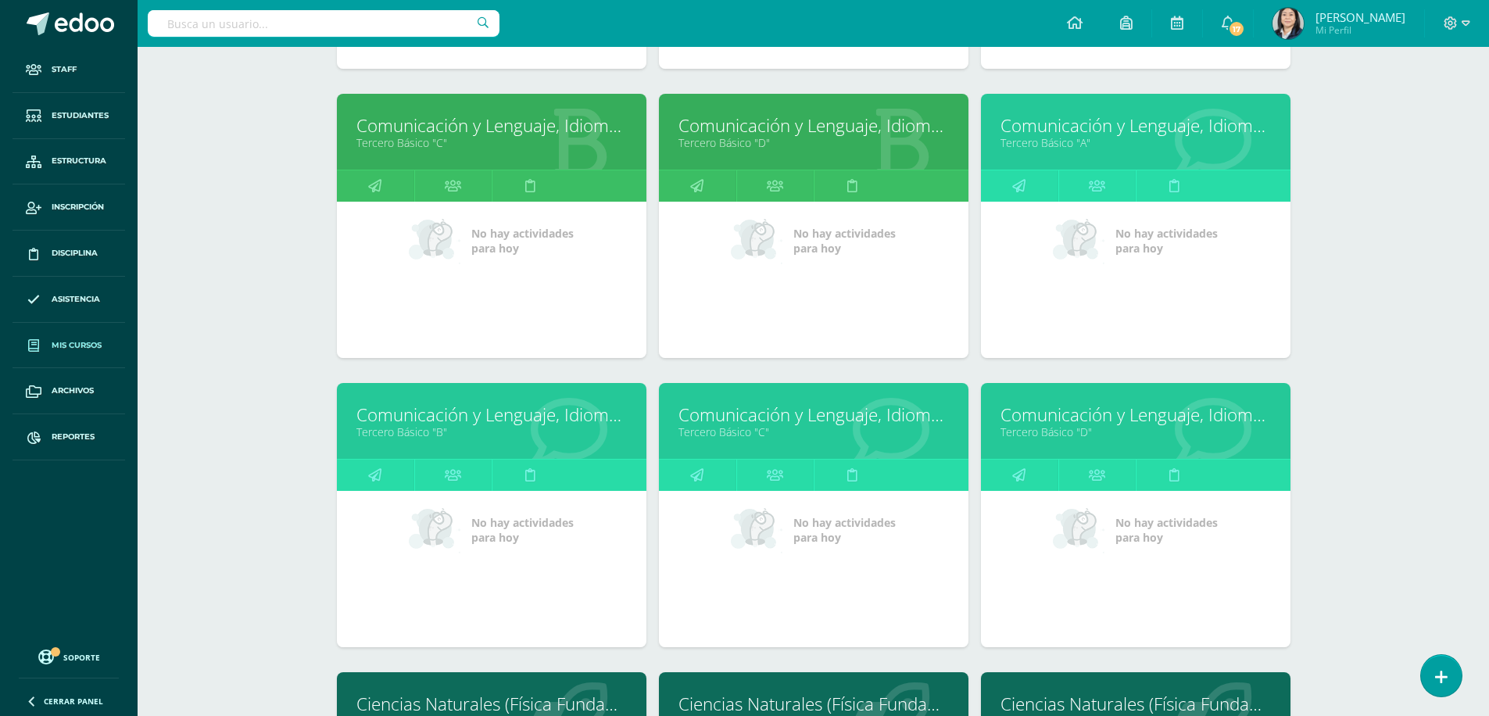
click at [1089, 418] on link "Comunicación y Lenguaje, Idioma Extranjero Inglés" at bounding box center [1135, 414] width 270 height 24
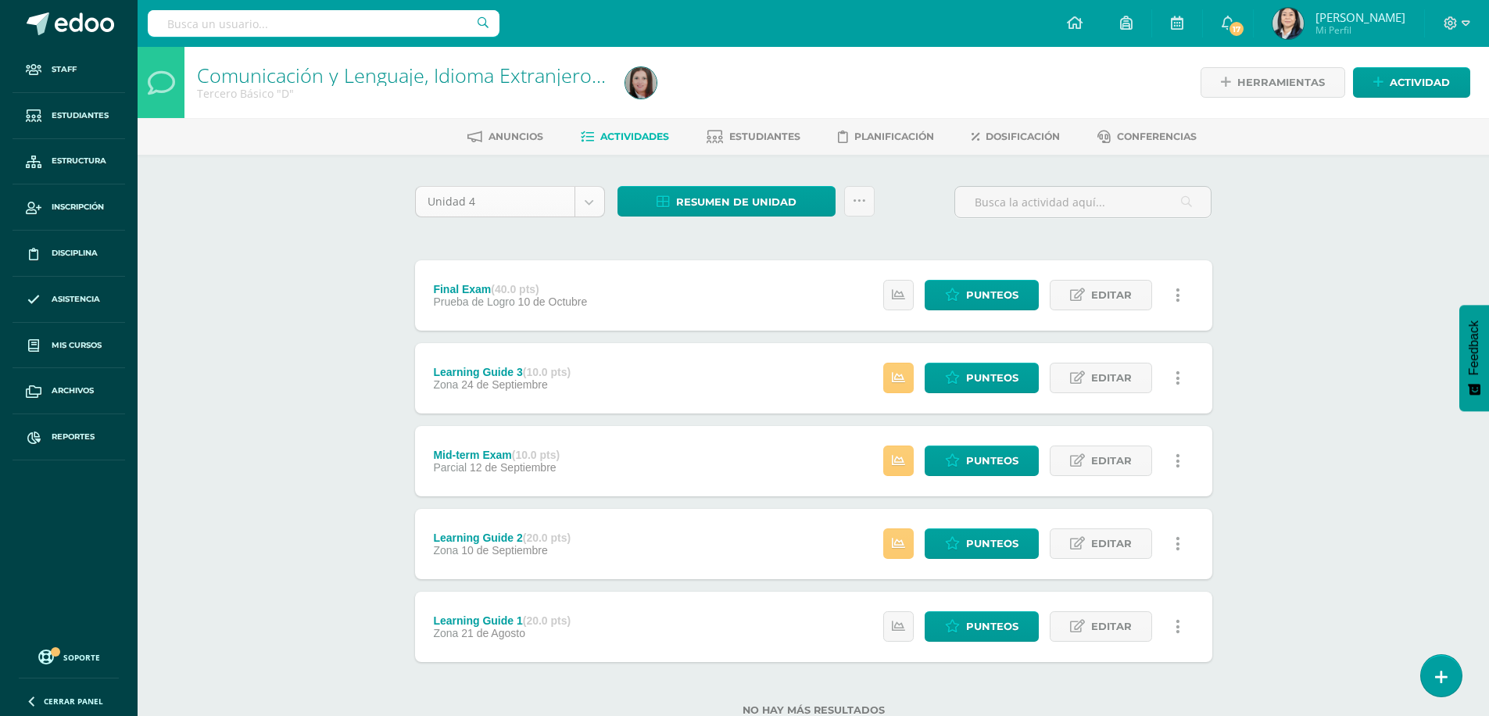
click at [593, 200] on body "Staff Estudiantes Estructura Inscripción Disciplina Asistencia Mis cursos Archi…" at bounding box center [744, 383] width 1489 height 766
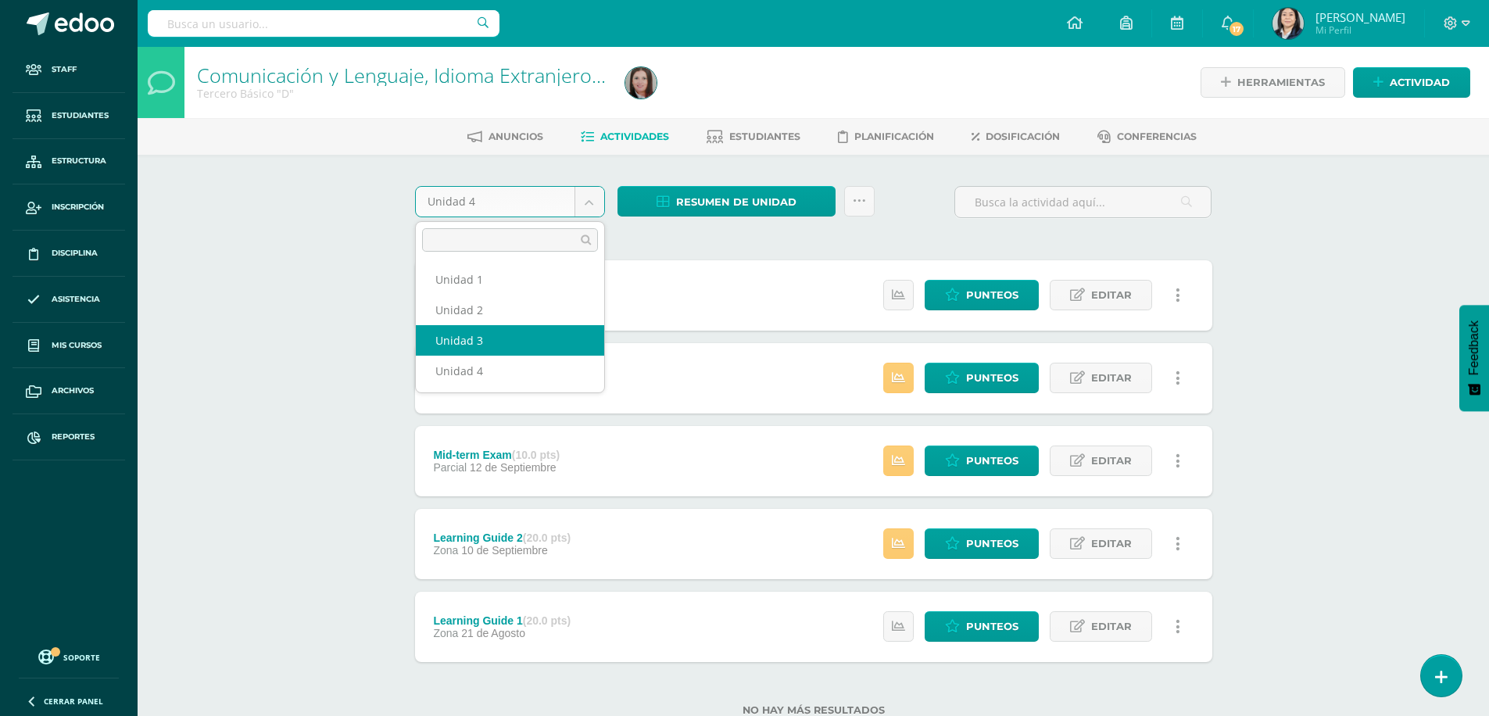
select select "Unidad 3"
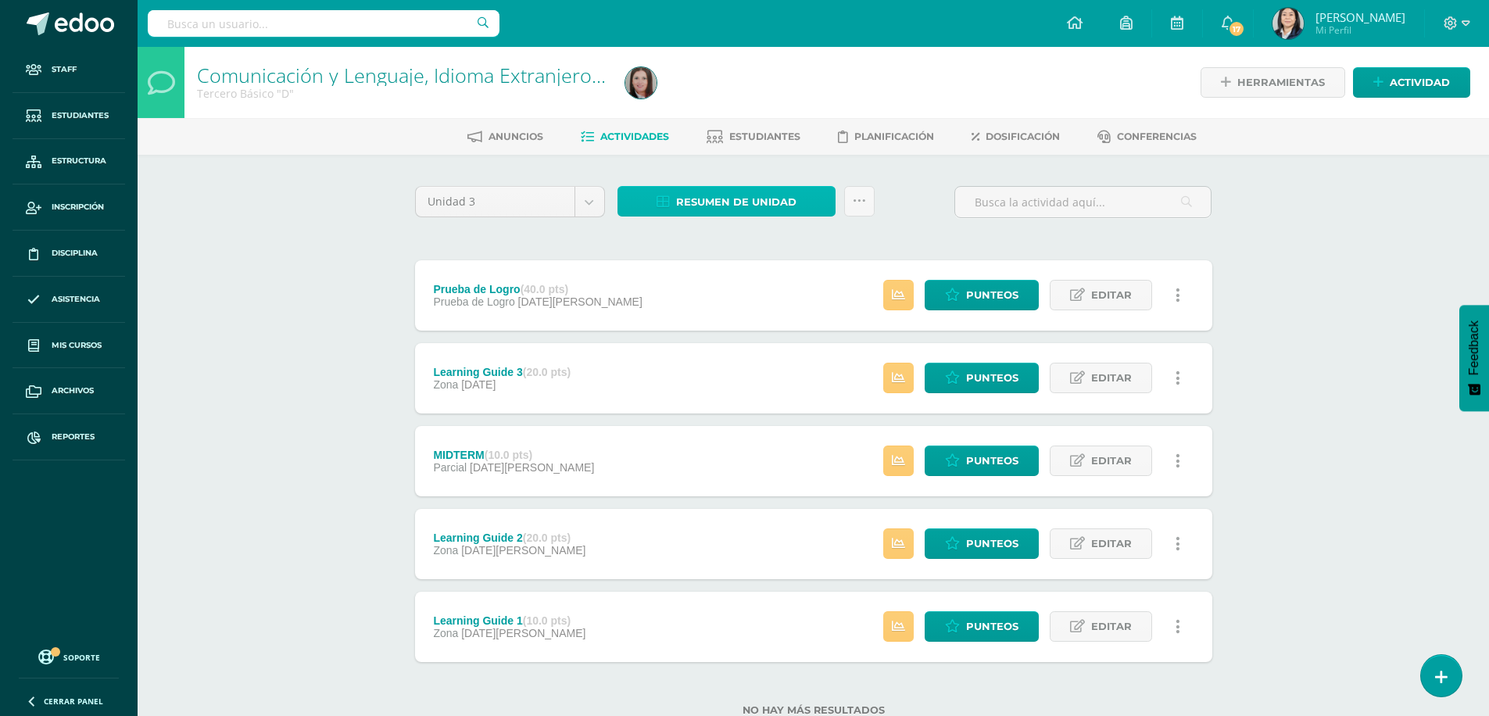
click at [722, 196] on span "Resumen de unidad" at bounding box center [736, 202] width 120 height 29
click at [724, 96] on link "Descargar como HTML" at bounding box center [726, 100] width 166 height 24
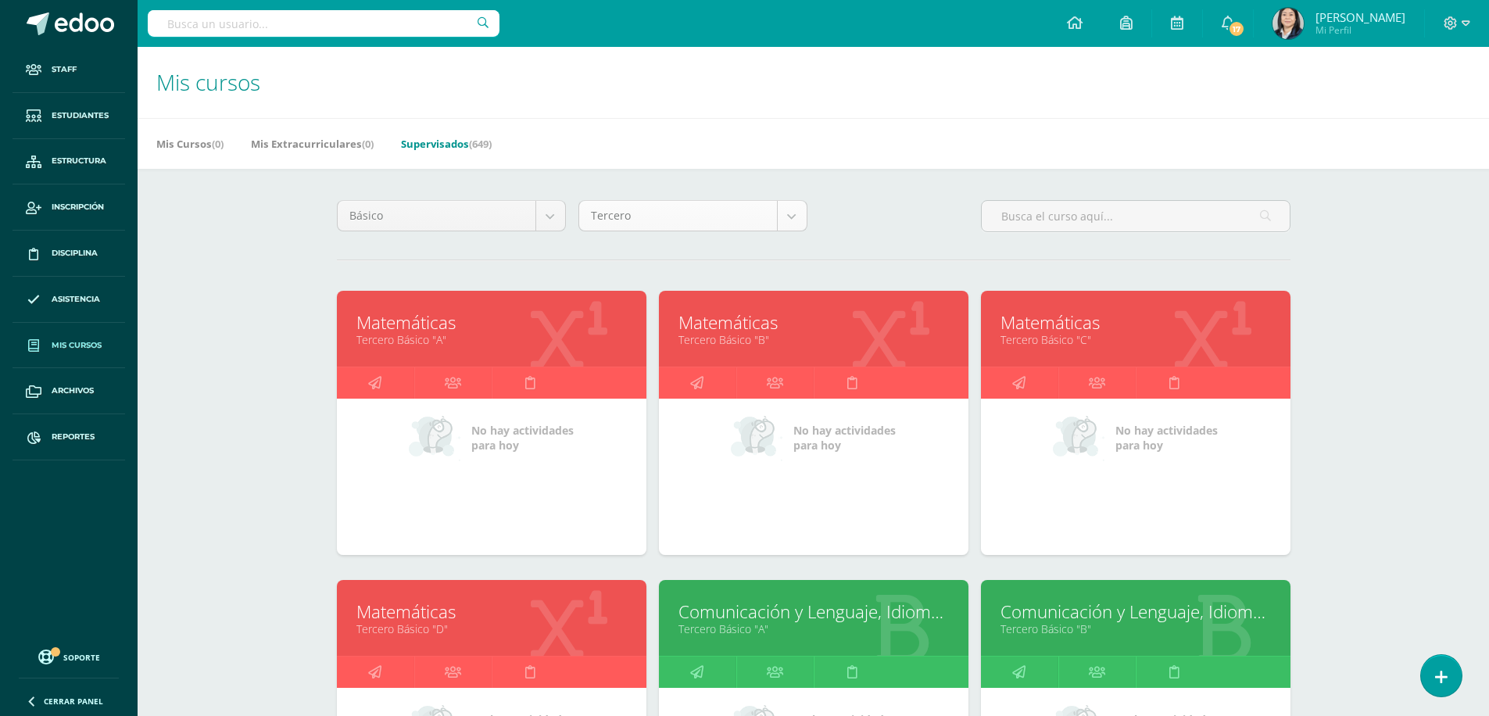
click at [791, 216] on body "Staff Estudiantes Estructura Inscripción Disciplina Asistencia Mis cursos Archi…" at bounding box center [744, 628] width 1489 height 1257
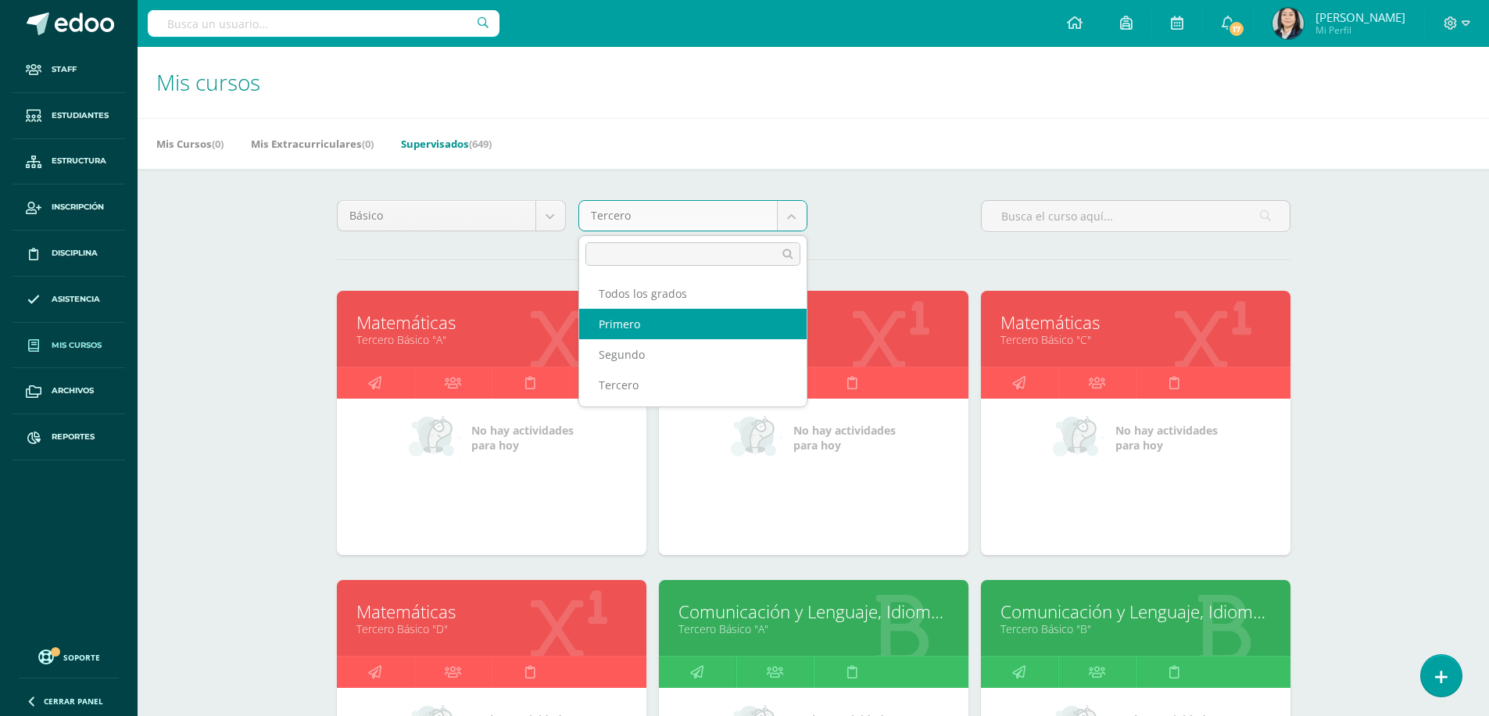
select select "10"
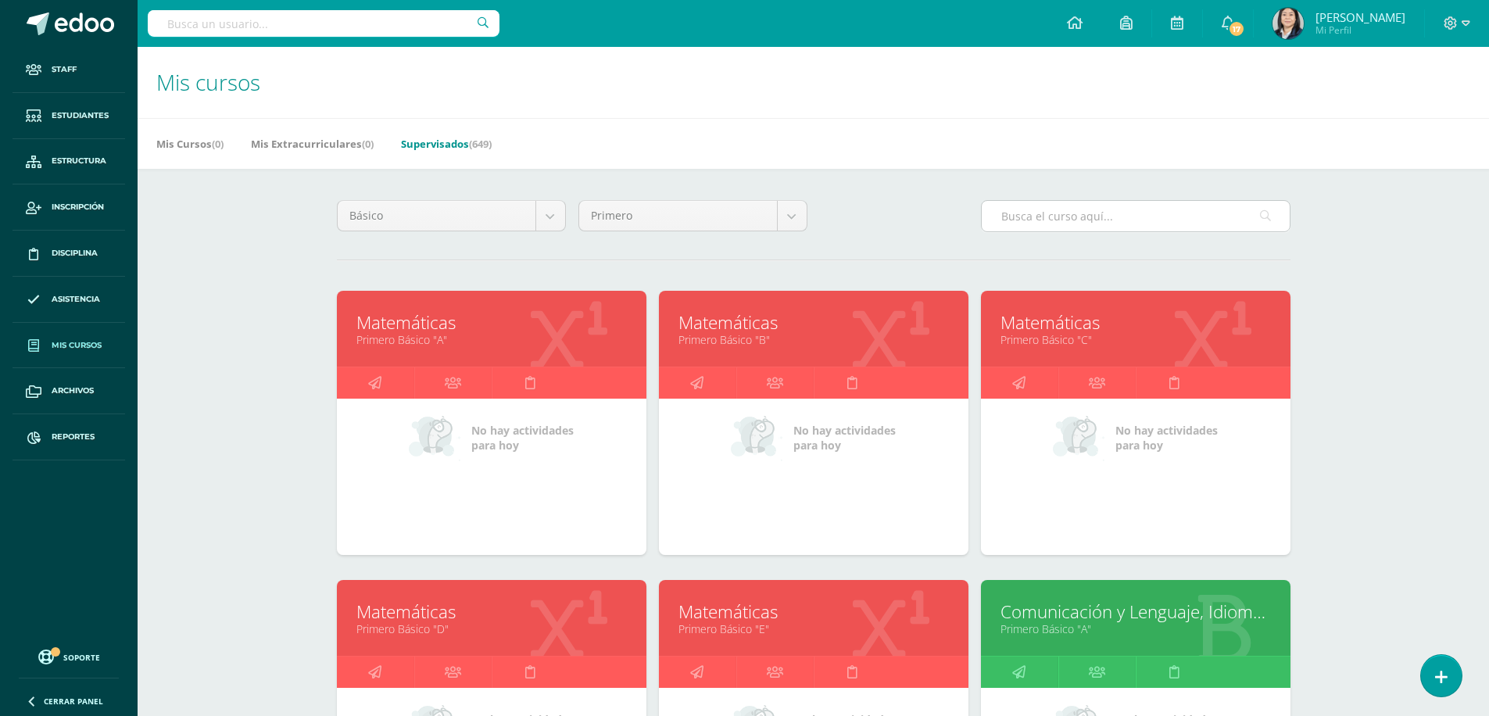
click at [1021, 219] on input "text" at bounding box center [1136, 216] width 308 height 30
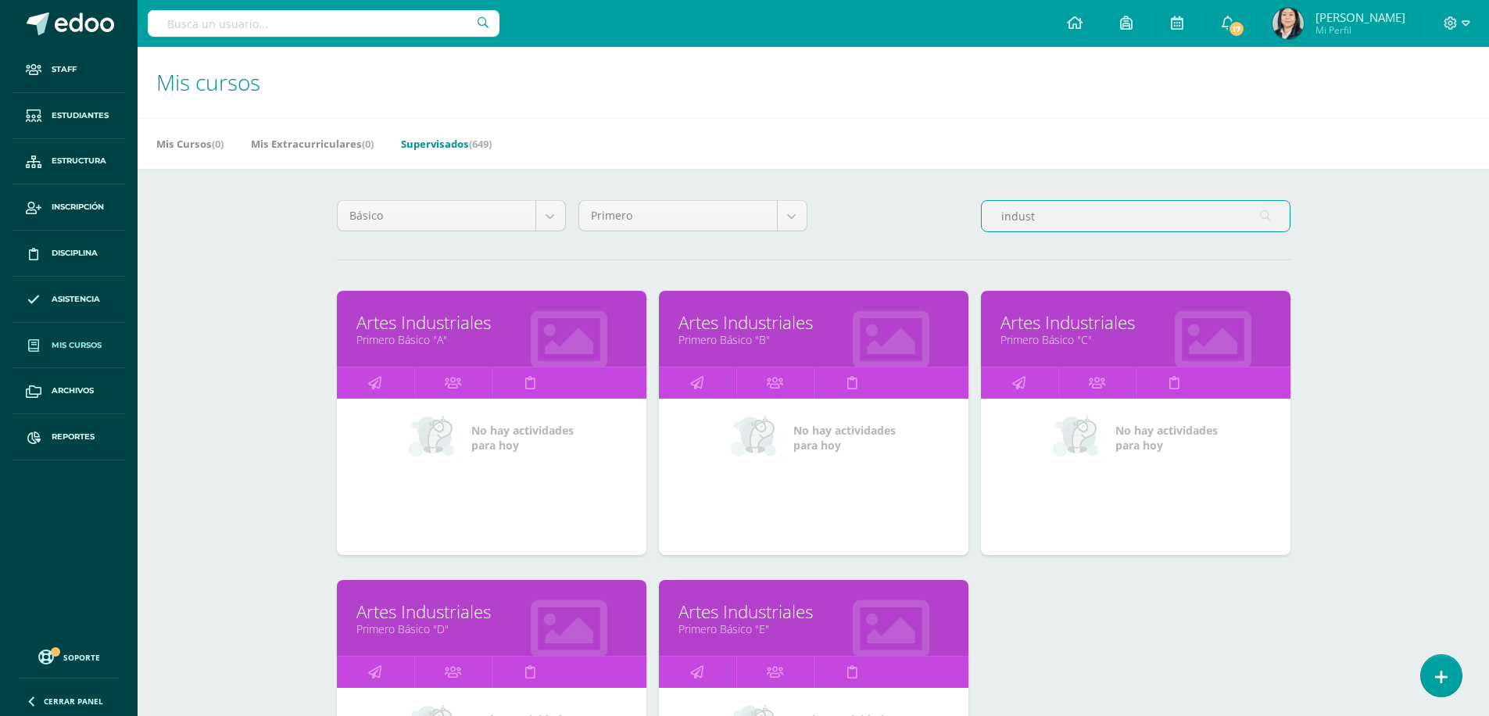
type input "indust"
click at [710, 327] on link "Artes Industriales" at bounding box center [813, 322] width 270 height 24
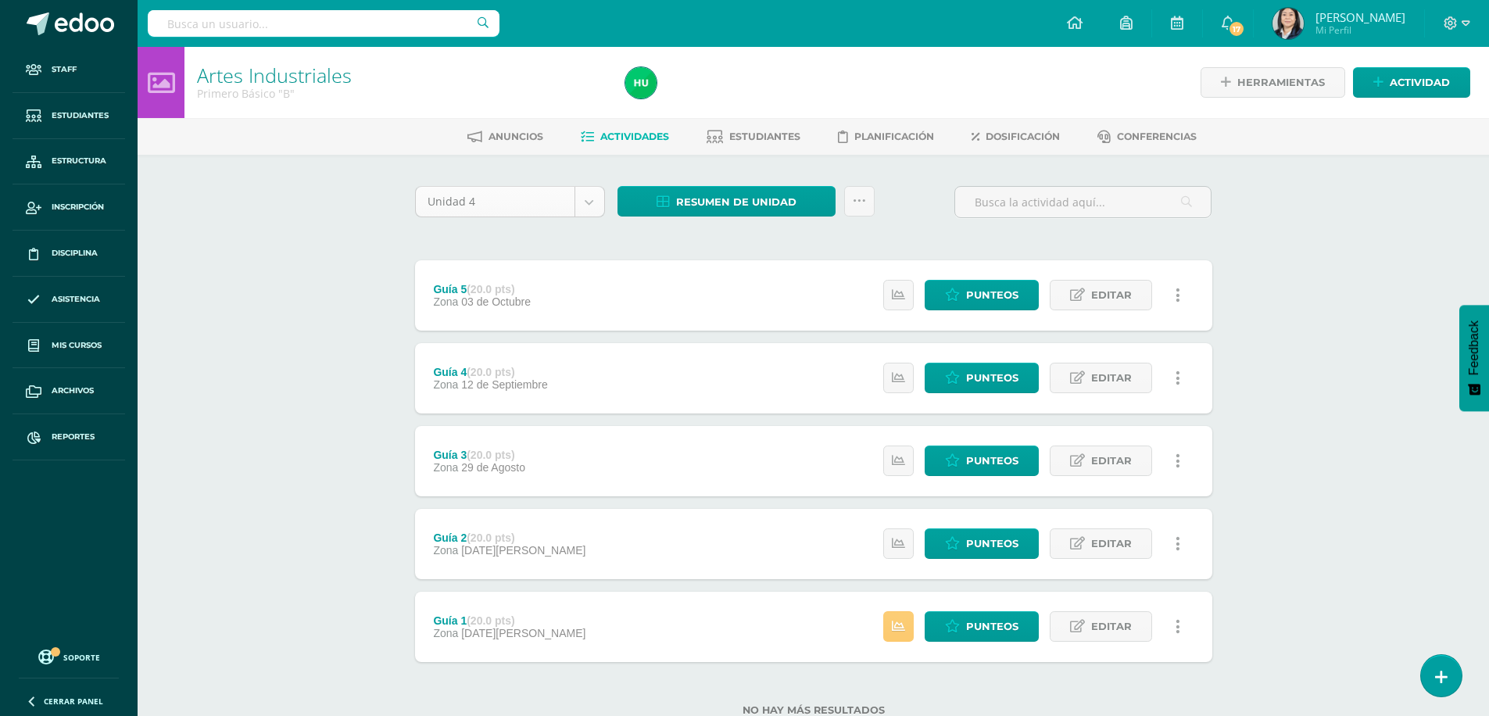
click at [599, 209] on body "Staff Estudiantes Estructura Inscripción Disciplina Asistencia Mis cursos Archi…" at bounding box center [744, 383] width 1489 height 766
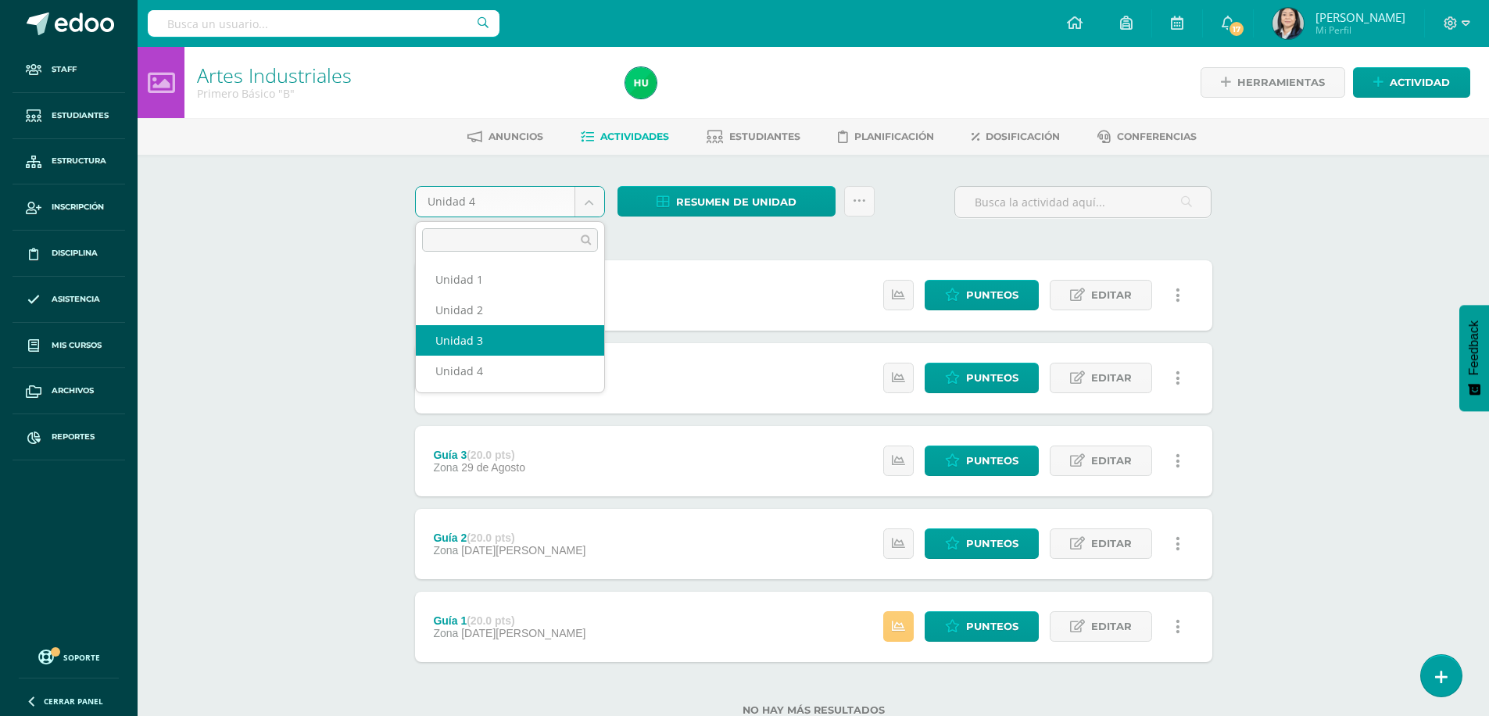
select select "Unidad 3"
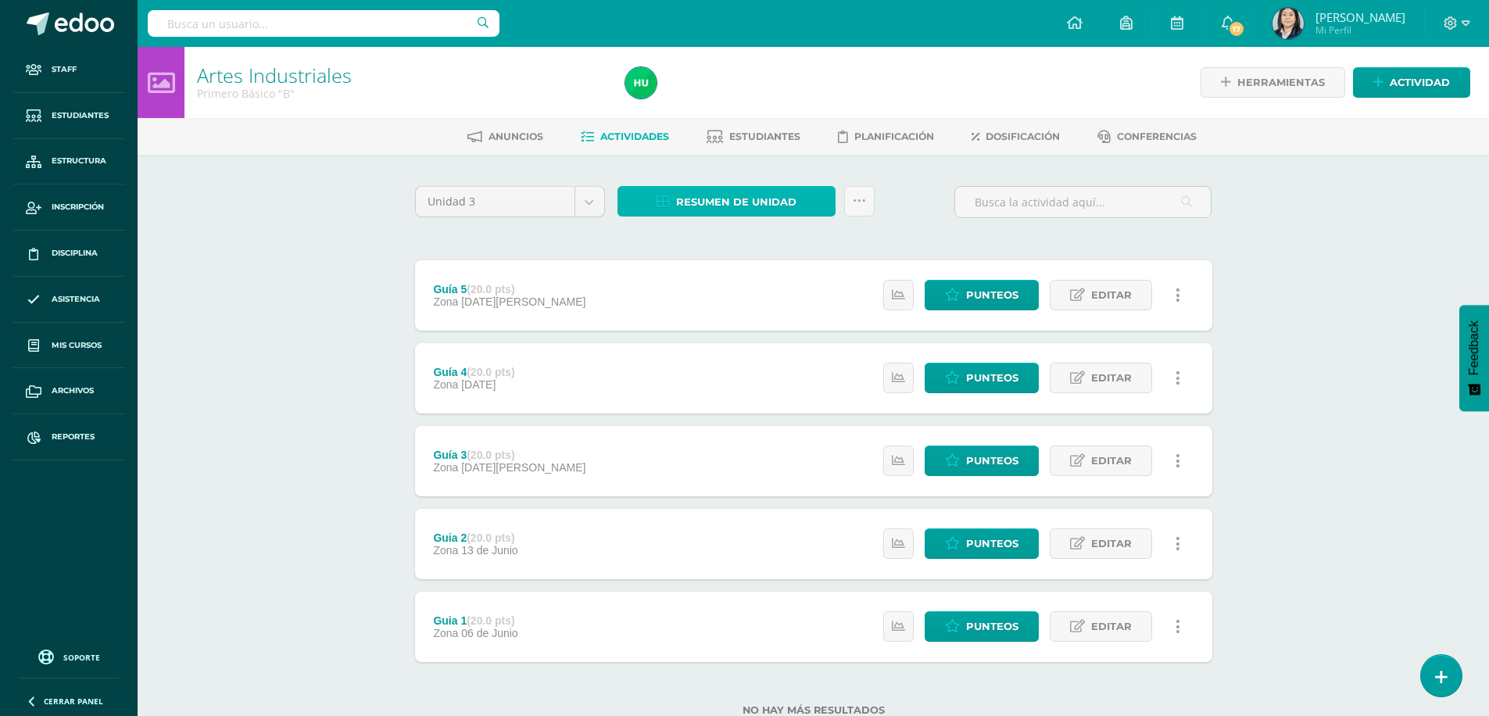
click at [734, 200] on span "Resumen de unidad" at bounding box center [736, 202] width 120 height 29
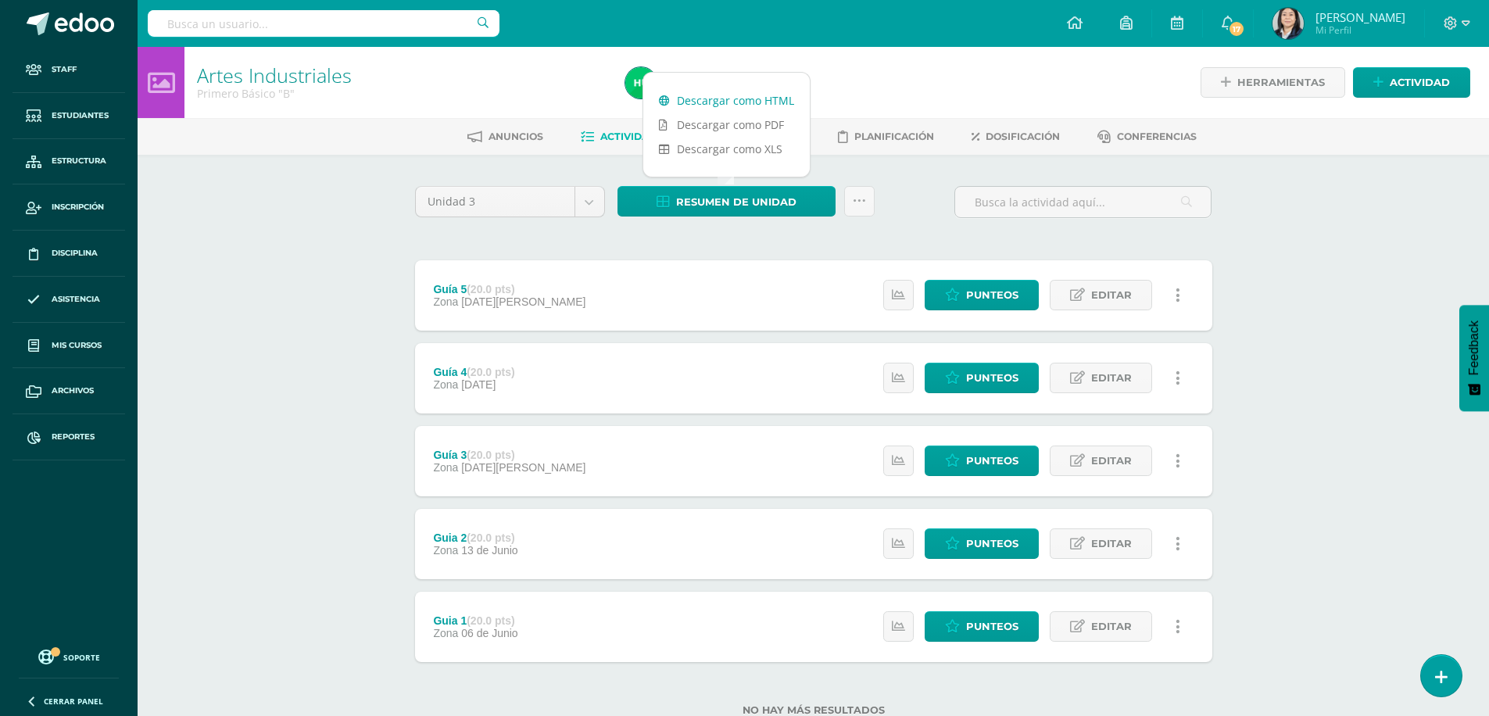
click at [717, 102] on link "Descargar como HTML" at bounding box center [726, 100] width 166 height 24
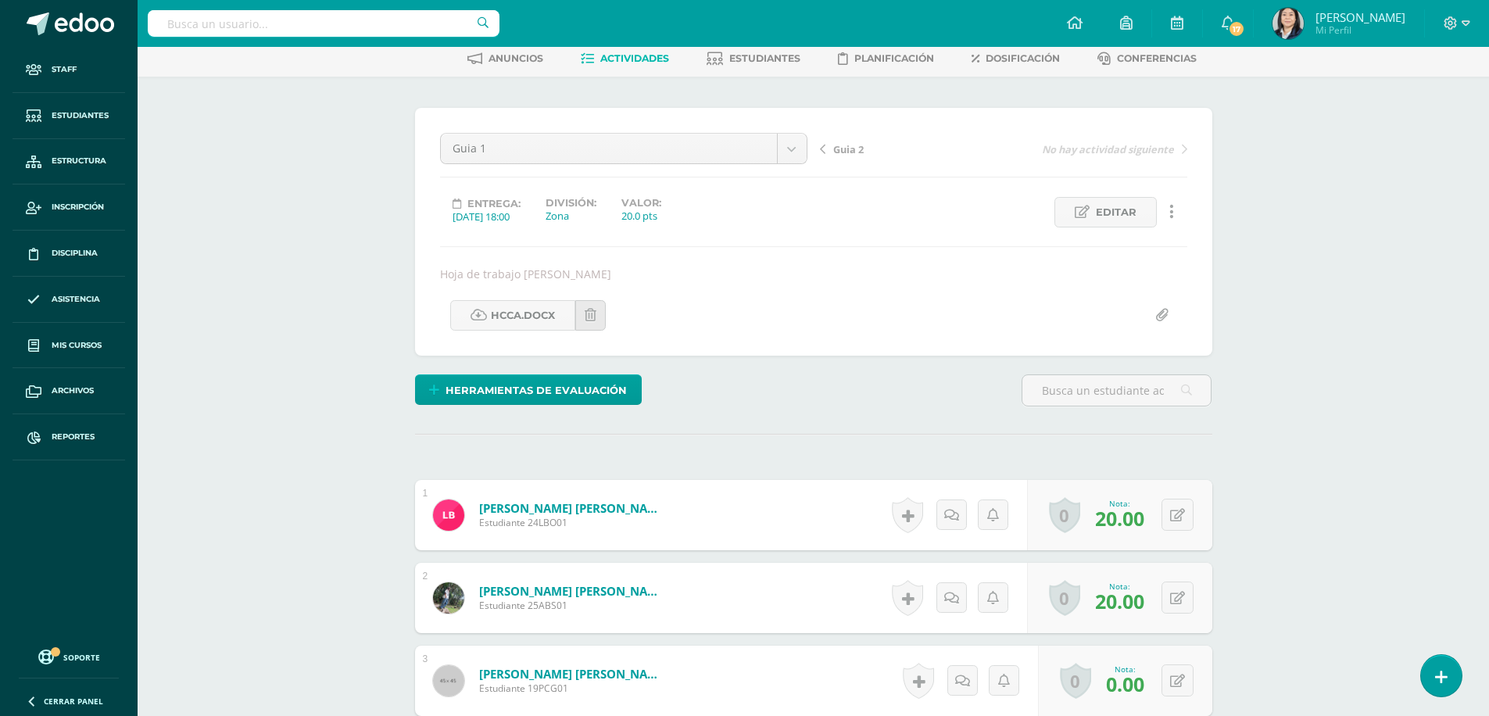
scroll to position [156, 0]
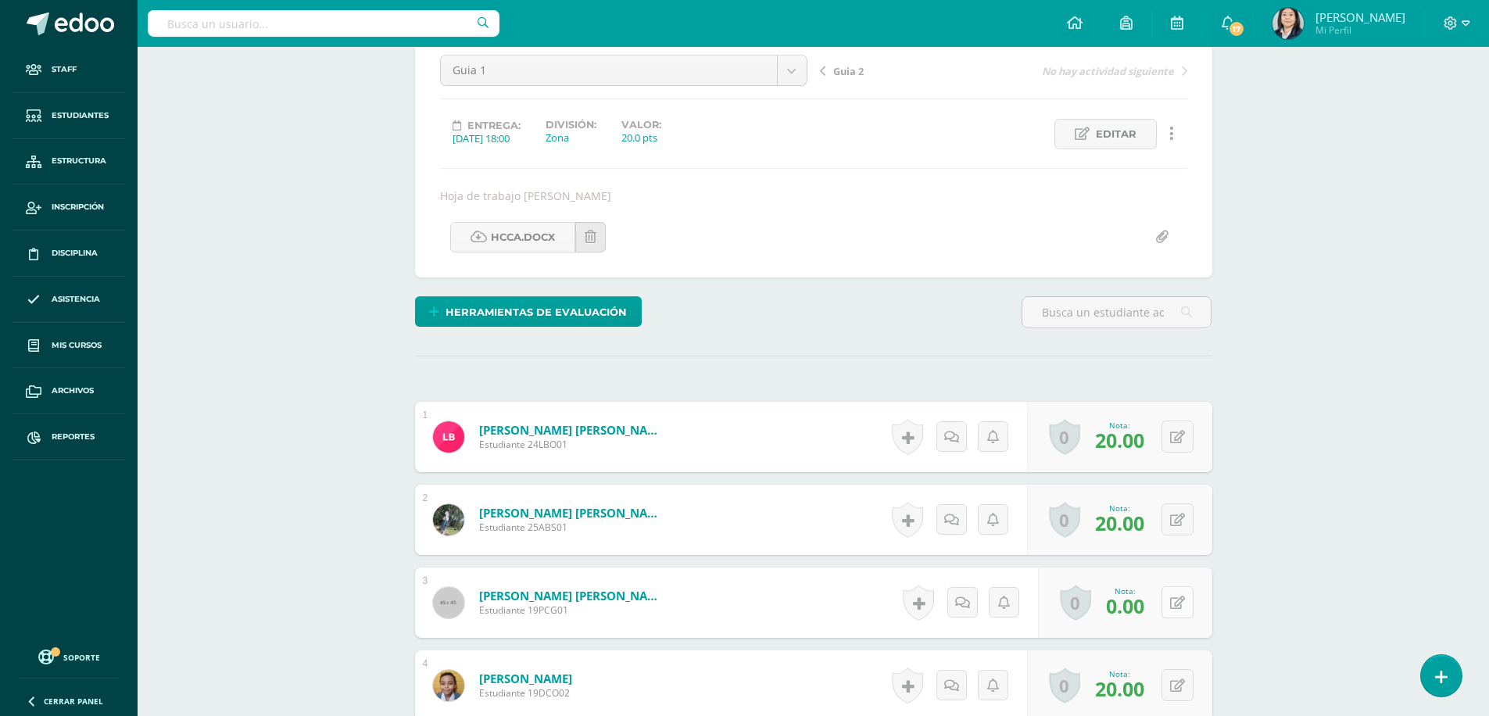
click at [1195, 599] on div "0 [GEOGRAPHIC_DATA] Logros obtenidos Aún no hay logros agregados Nota: 0.00" at bounding box center [1125, 602] width 174 height 70
click at [1172, 610] on button at bounding box center [1177, 602] width 32 height 32
type input "15.00"
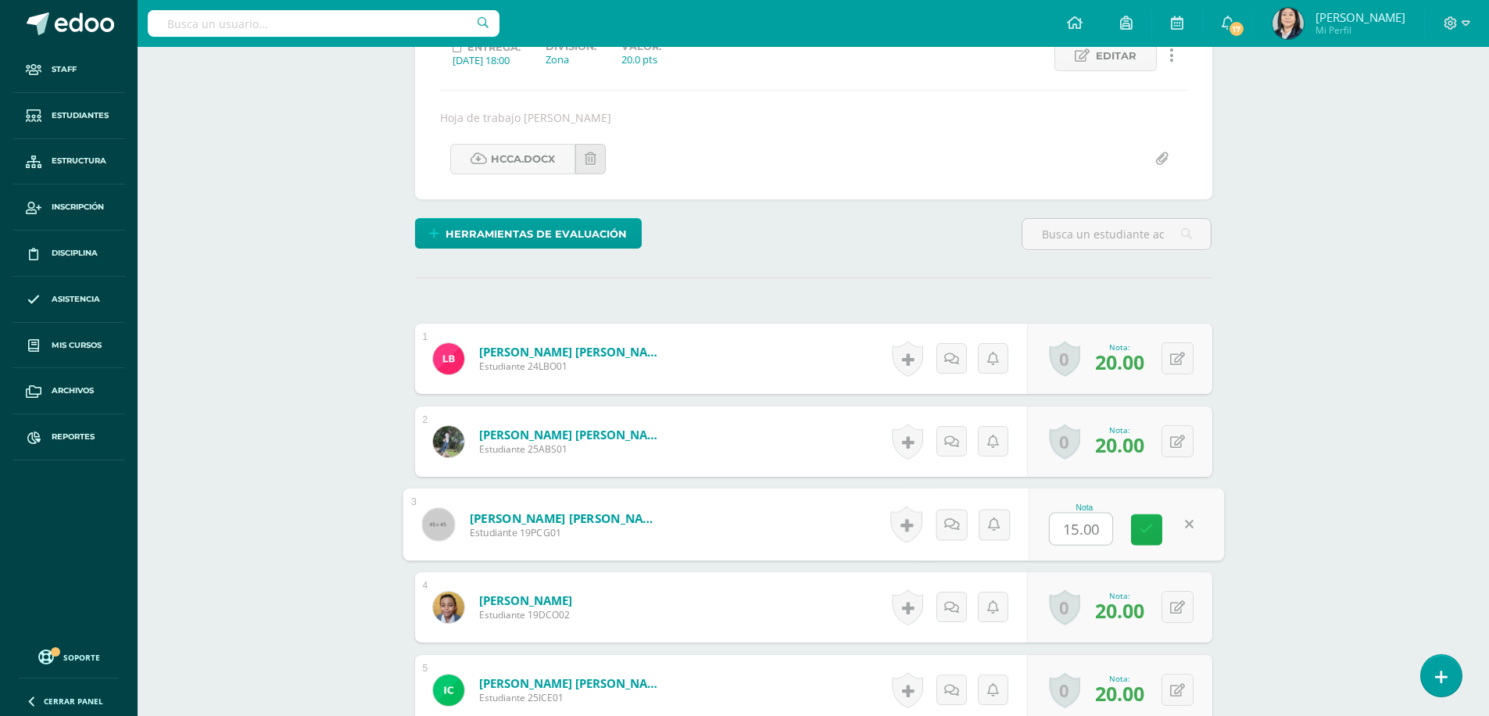
click at [1142, 528] on icon at bounding box center [1146, 529] width 14 height 13
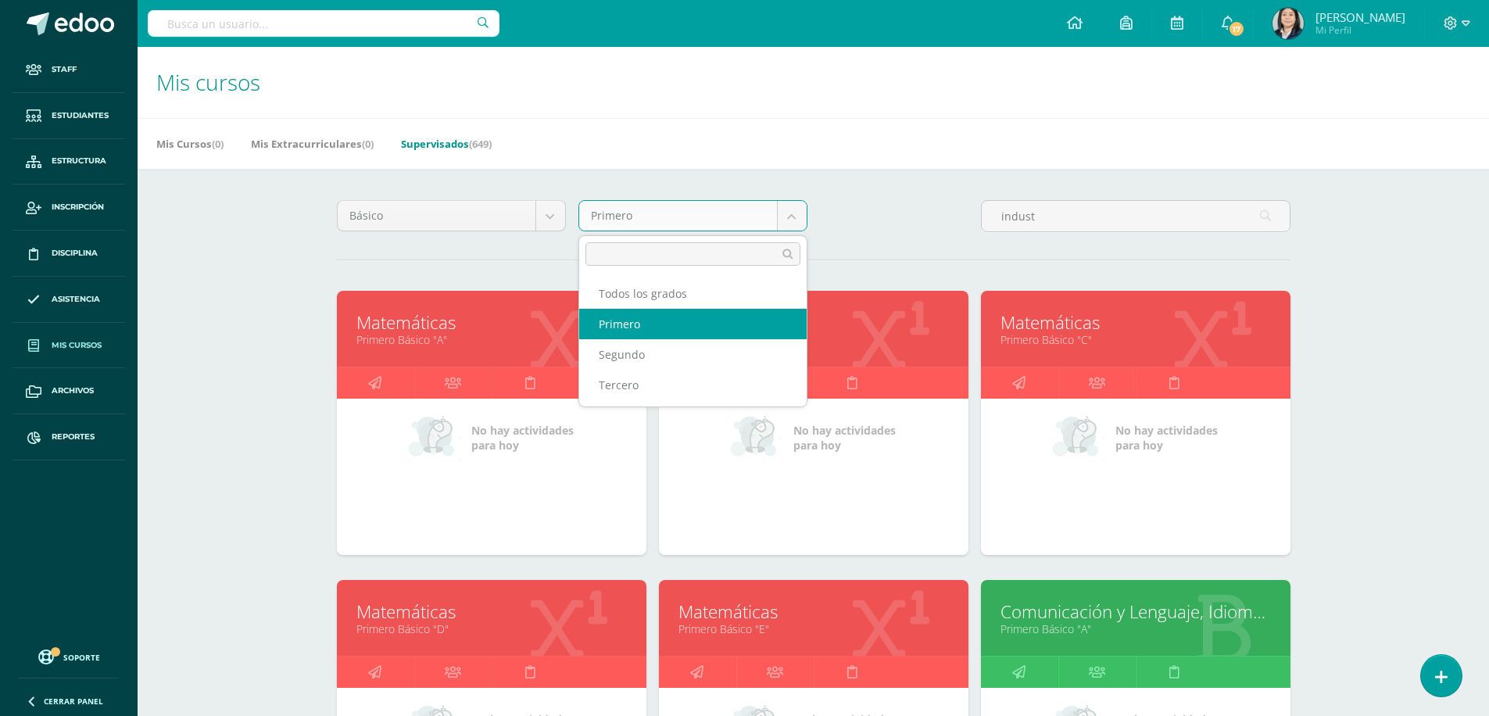
click at [797, 224] on body "Staff Estudiantes Estructura Inscripción Disciplina Asistencia Mis cursos Archi…" at bounding box center [744, 628] width 1489 height 1257
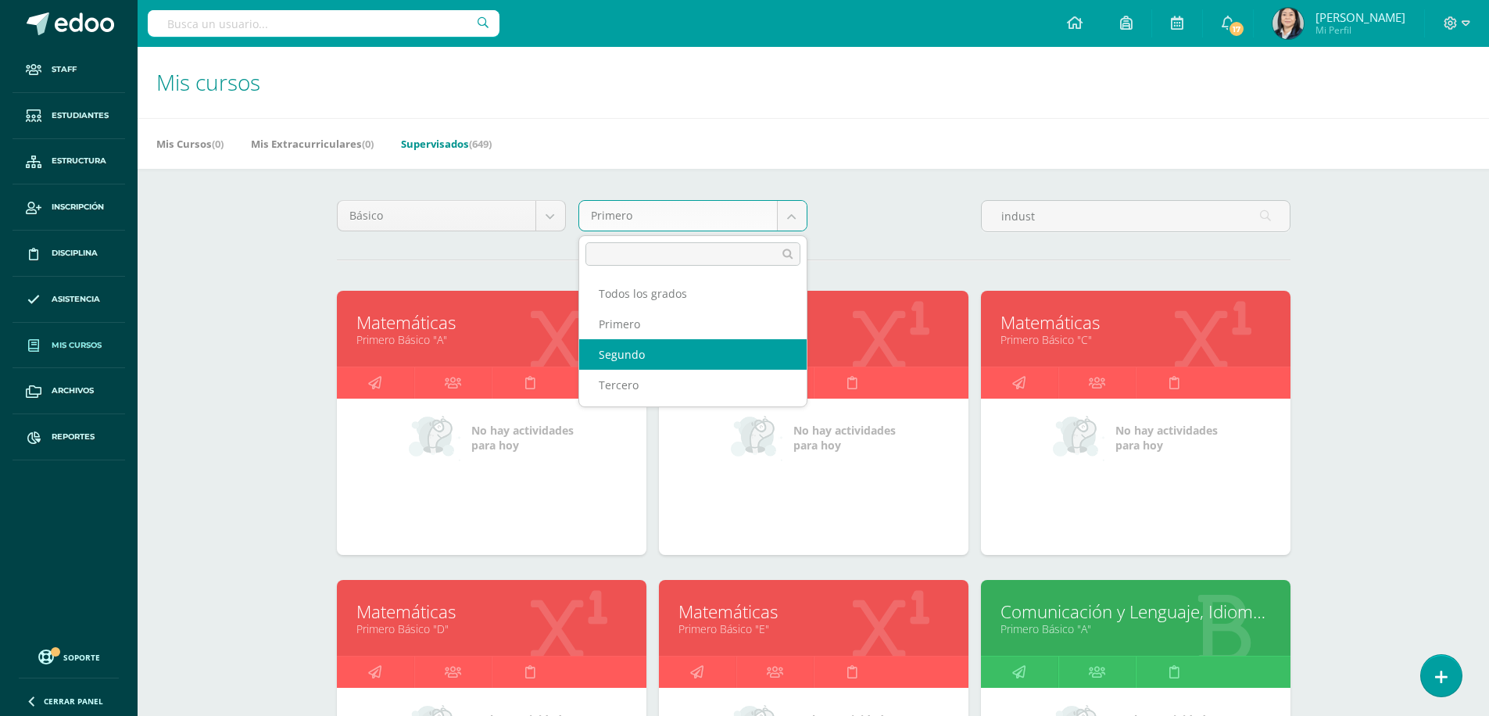
select select "11"
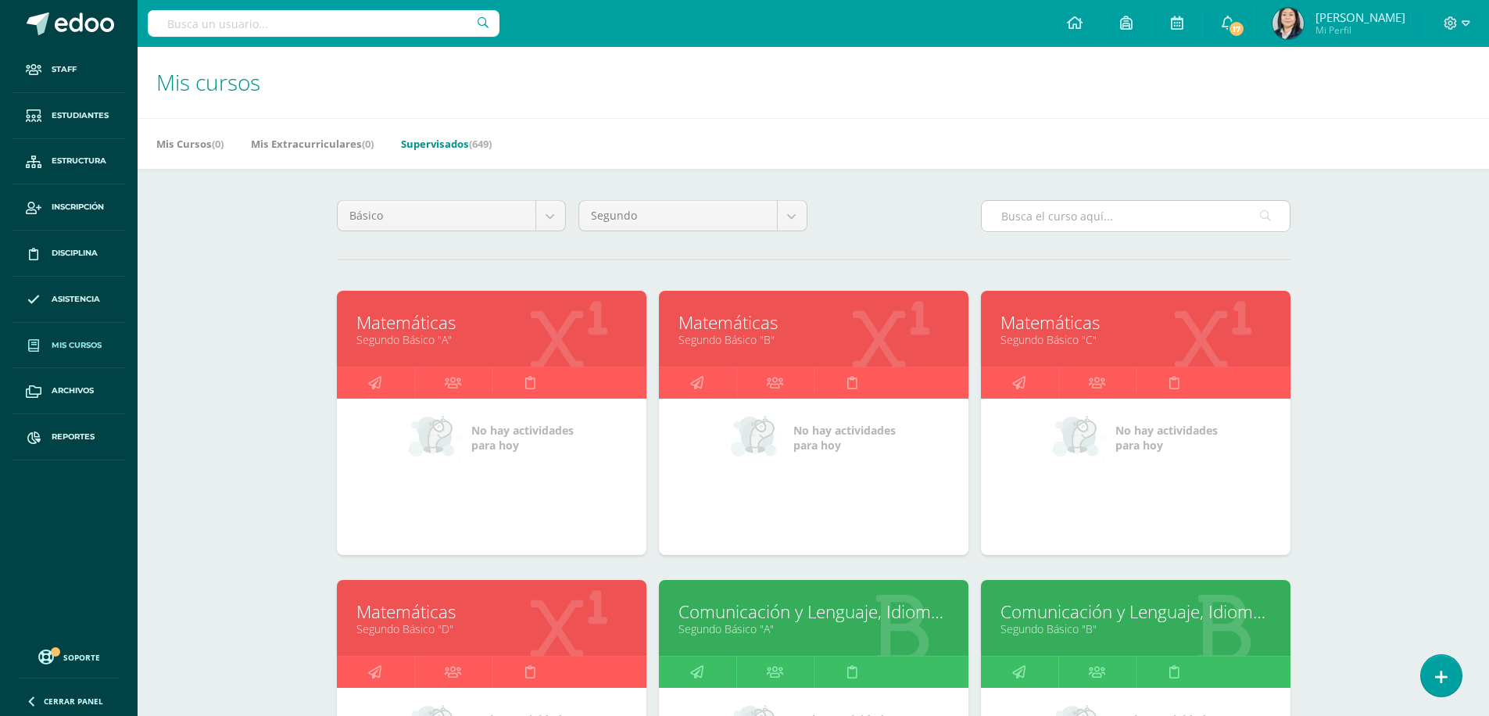
click at [1045, 213] on input "text" at bounding box center [1136, 216] width 308 height 30
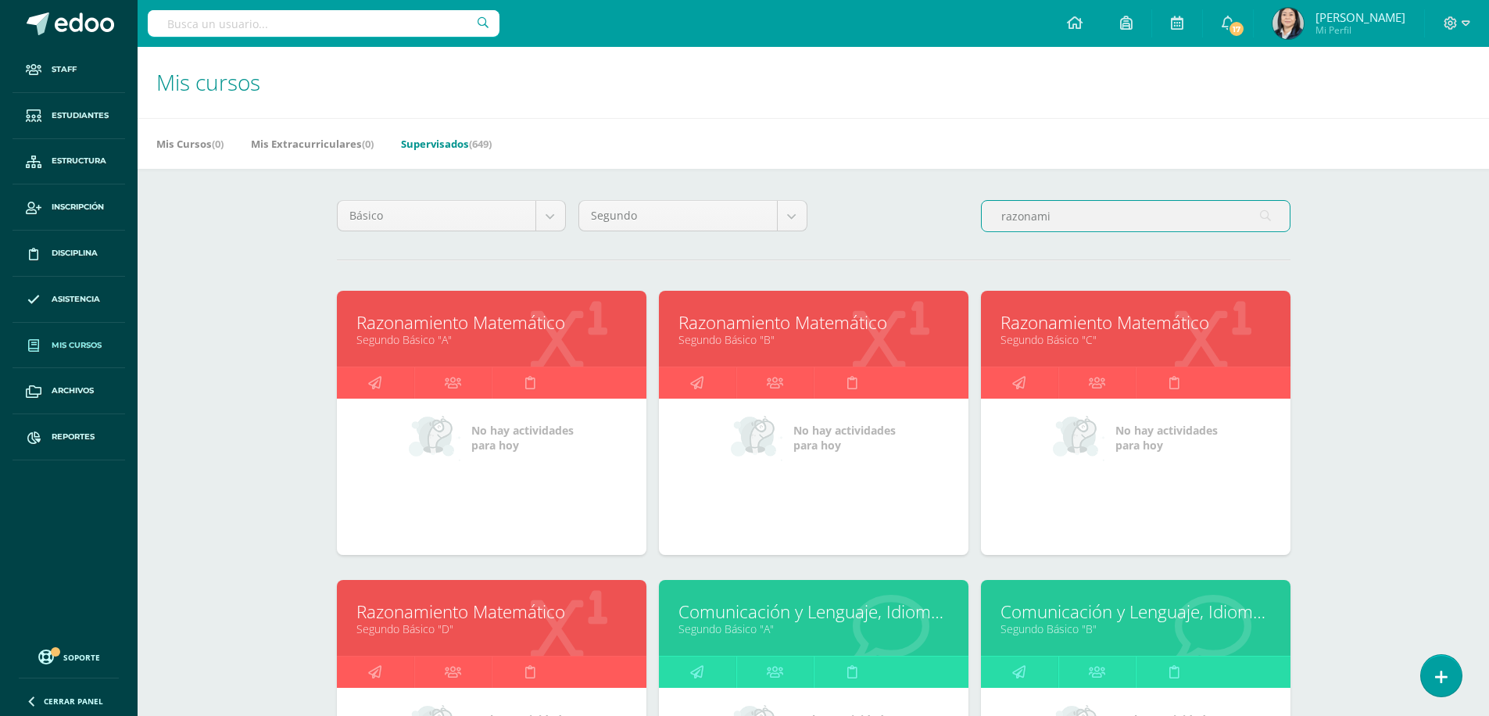
type input "razonami"
click at [406, 324] on link "Razonamiento Matemático" at bounding box center [491, 322] width 270 height 24
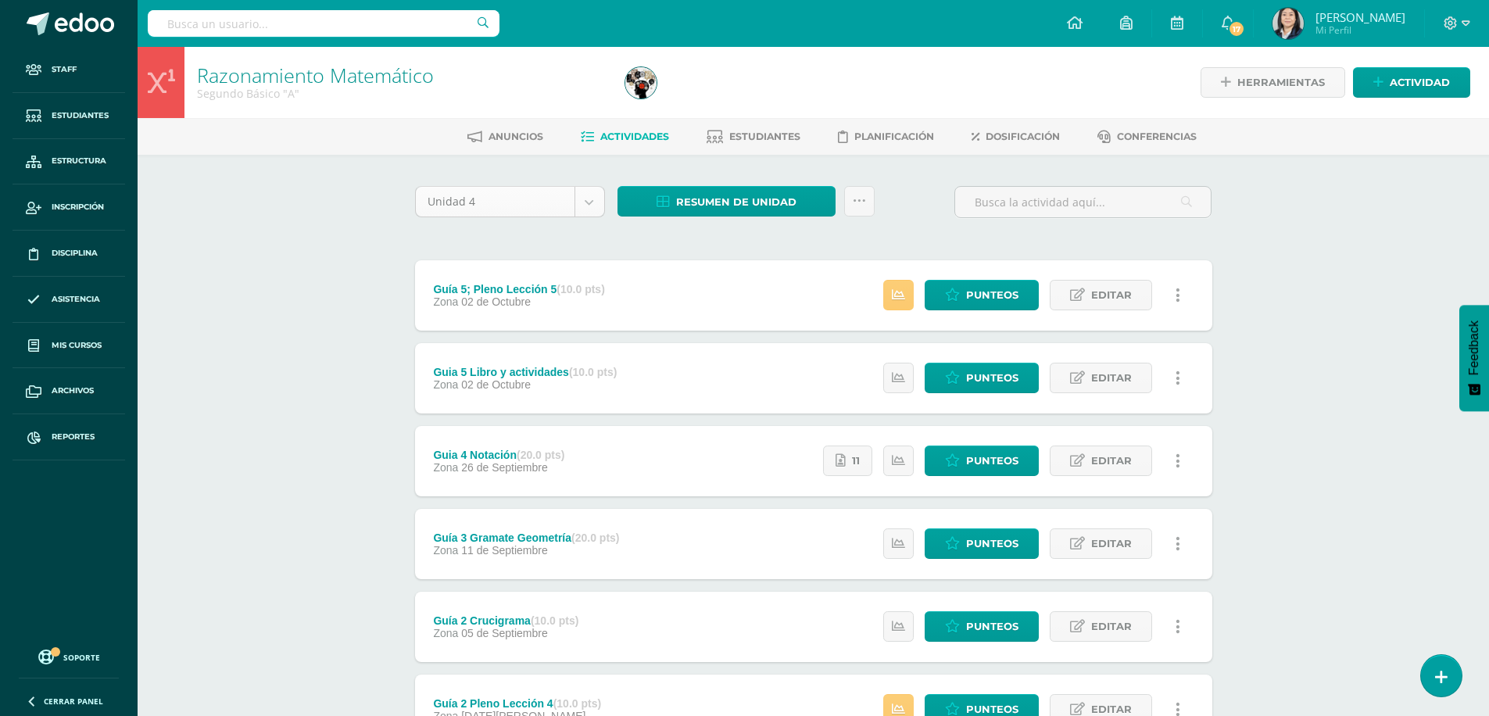
click at [595, 209] on body "Staff Estudiantes Estructura Inscripción Disciplina Asistencia Mis cursos Archi…" at bounding box center [744, 466] width 1489 height 932
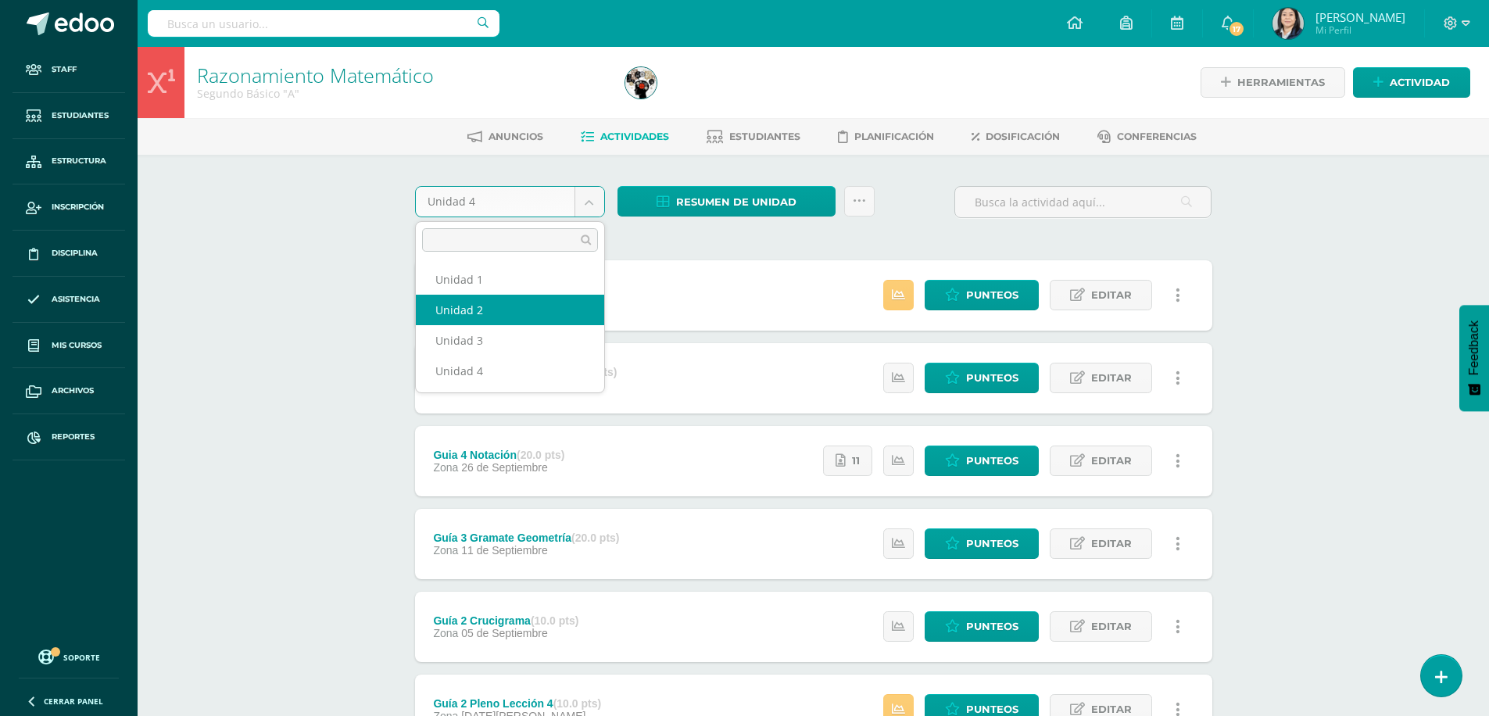
select select "Unidad 2"
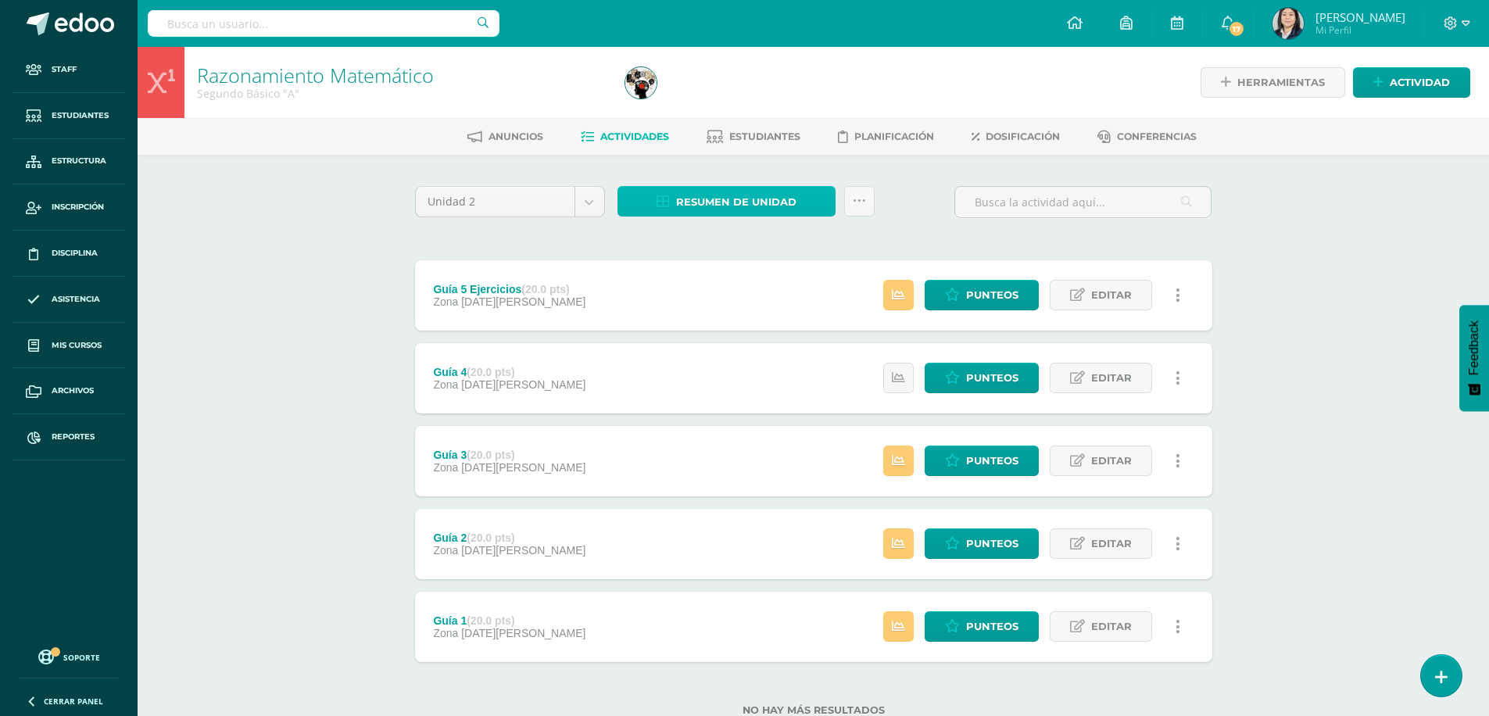
click at [714, 206] on span "Resumen de unidad" at bounding box center [736, 202] width 120 height 29
click at [715, 102] on link "Descargar como HTML" at bounding box center [726, 100] width 166 height 24
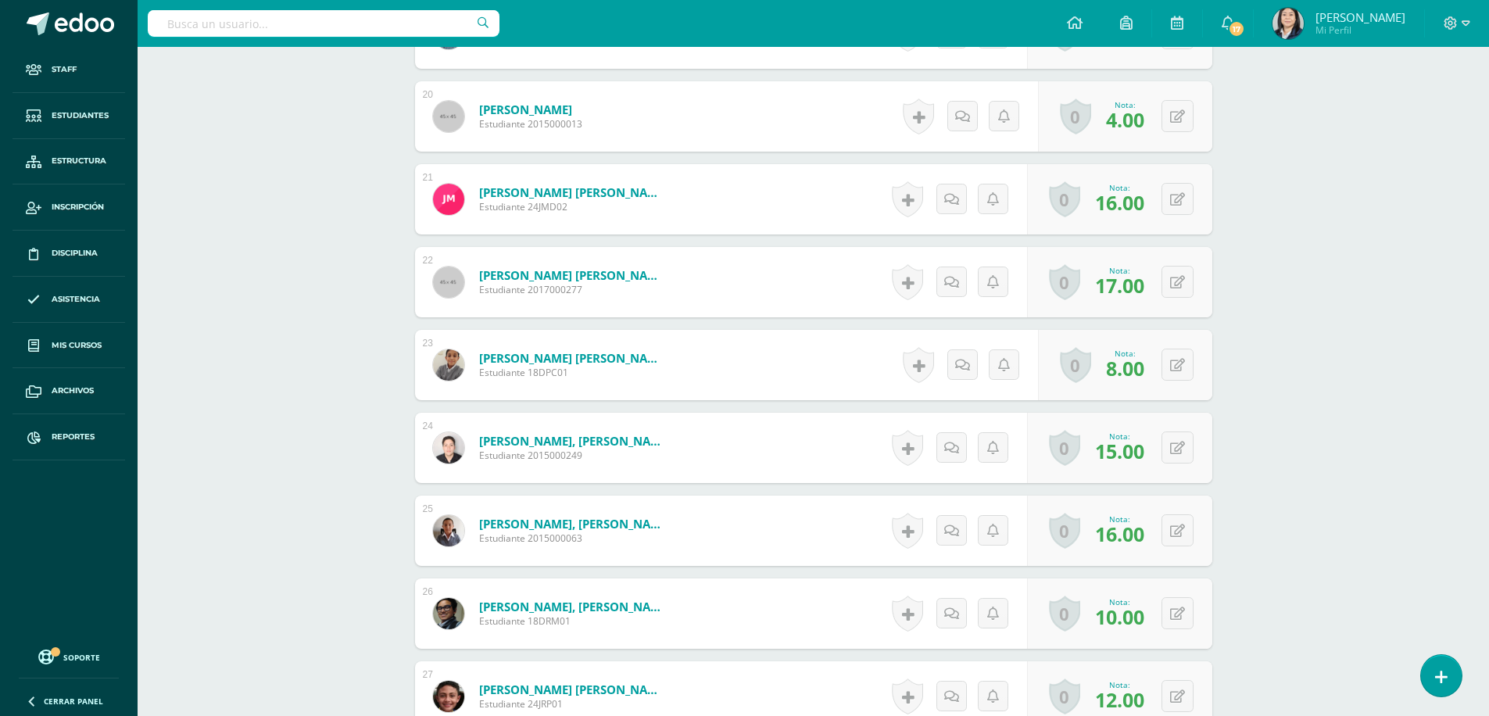
scroll to position [2159, 0]
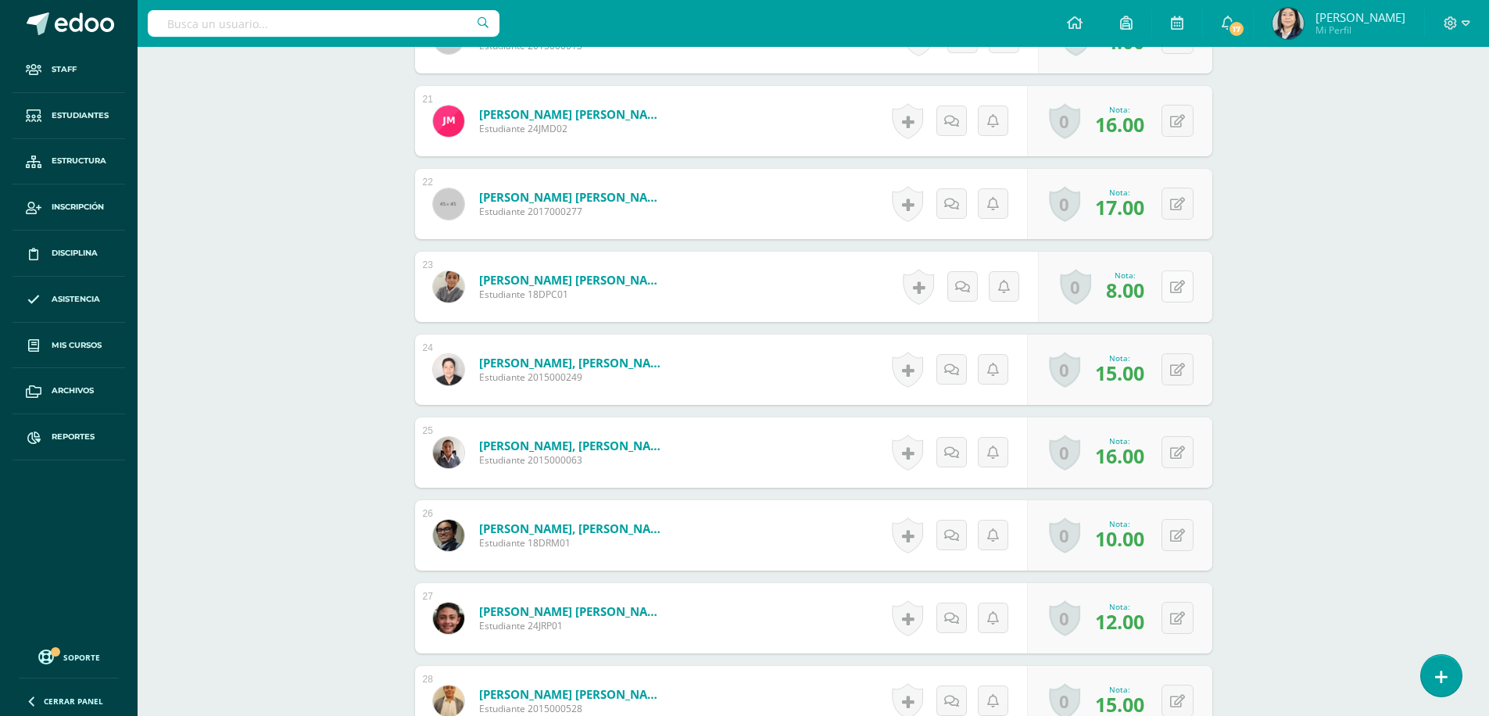
click at [1176, 287] on icon at bounding box center [1177, 287] width 15 height 13
type input "13.00"
click at [1136, 285] on link at bounding box center [1146, 292] width 31 height 31
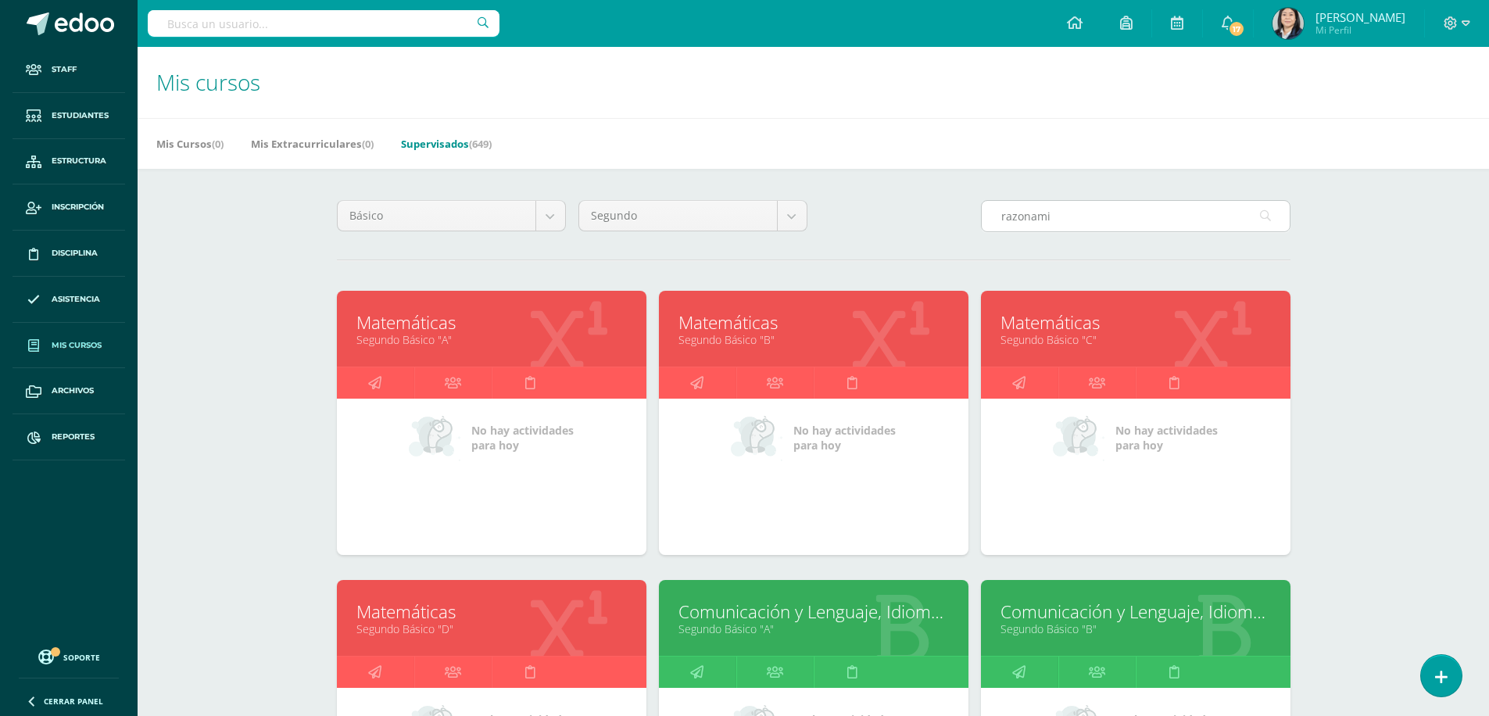
click at [1071, 216] on input "razonami" at bounding box center [1136, 216] width 308 height 30
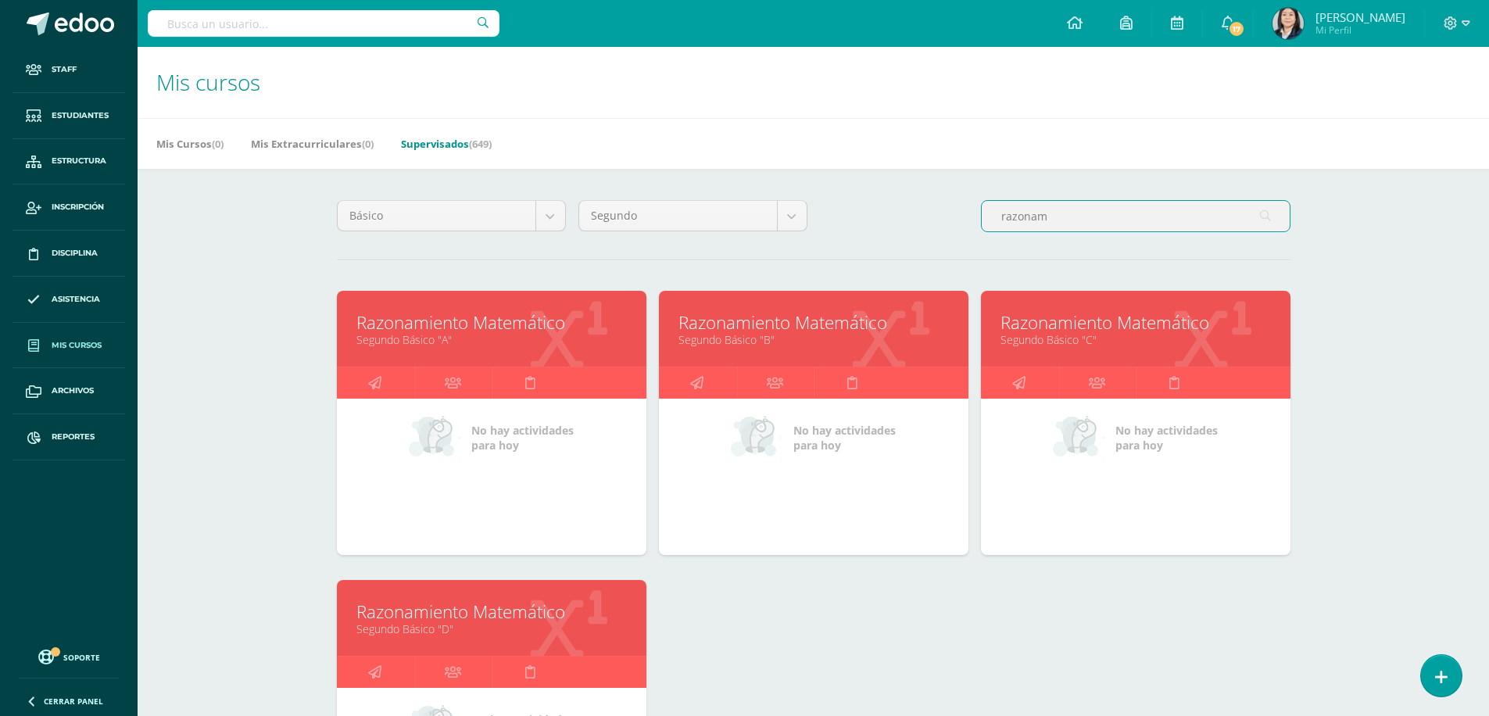
type input "razonam"
click at [757, 327] on link "Razonamiento Matemático" at bounding box center [813, 322] width 270 height 24
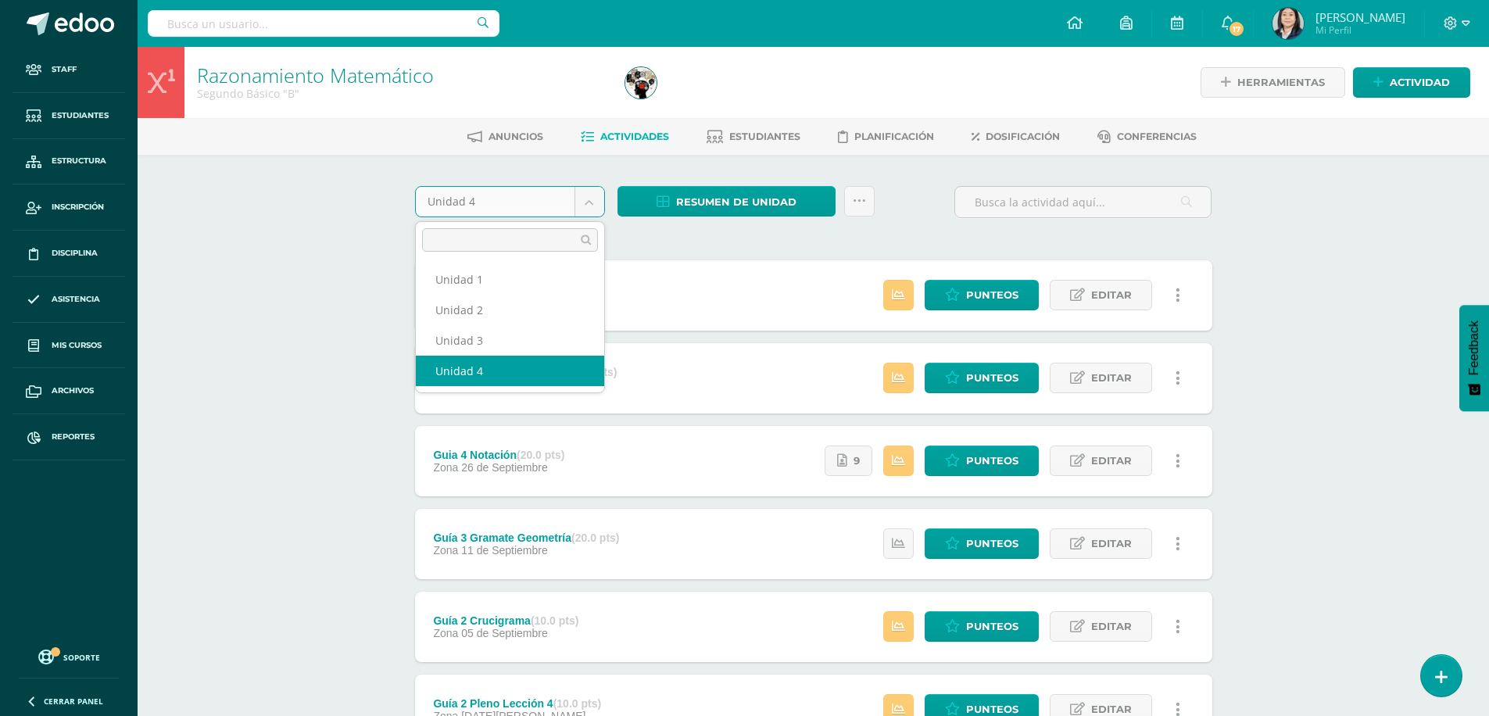
click at [594, 206] on body "Staff Estudiantes Estructura Inscripción Disciplina Asistencia Mis cursos Archi…" at bounding box center [744, 466] width 1489 height 932
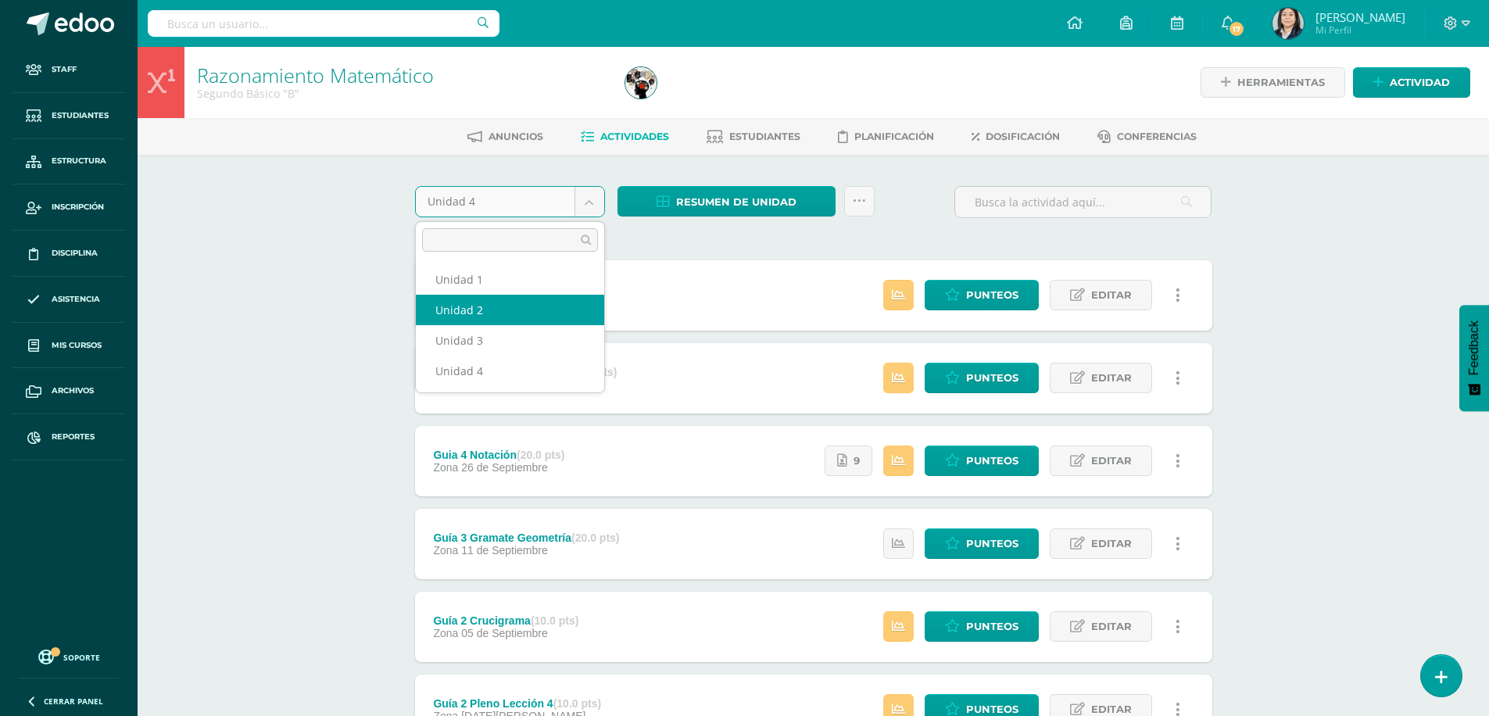
select select "Unidad 2"
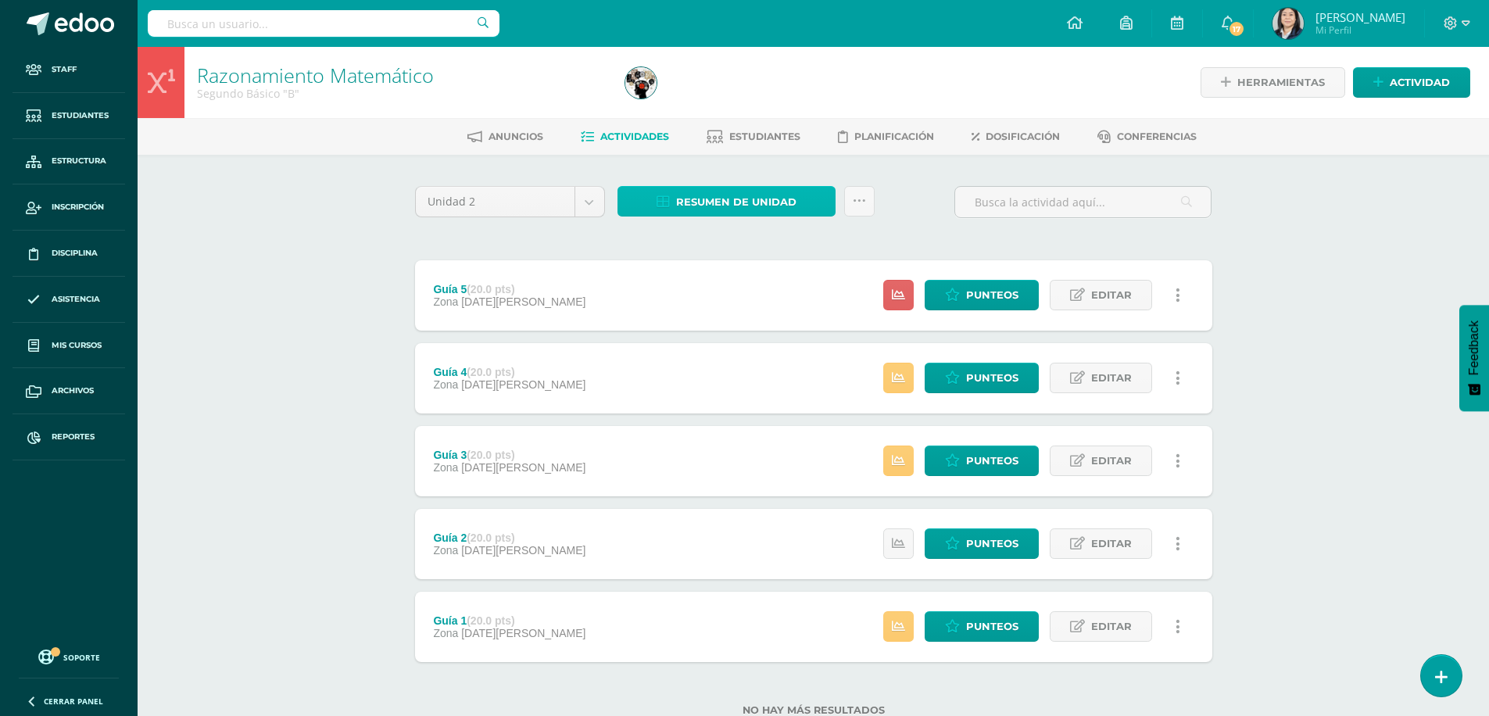
click at [726, 192] on span "Resumen de unidad" at bounding box center [736, 202] width 120 height 29
click at [724, 93] on link "Descargar como HTML" at bounding box center [726, 100] width 166 height 24
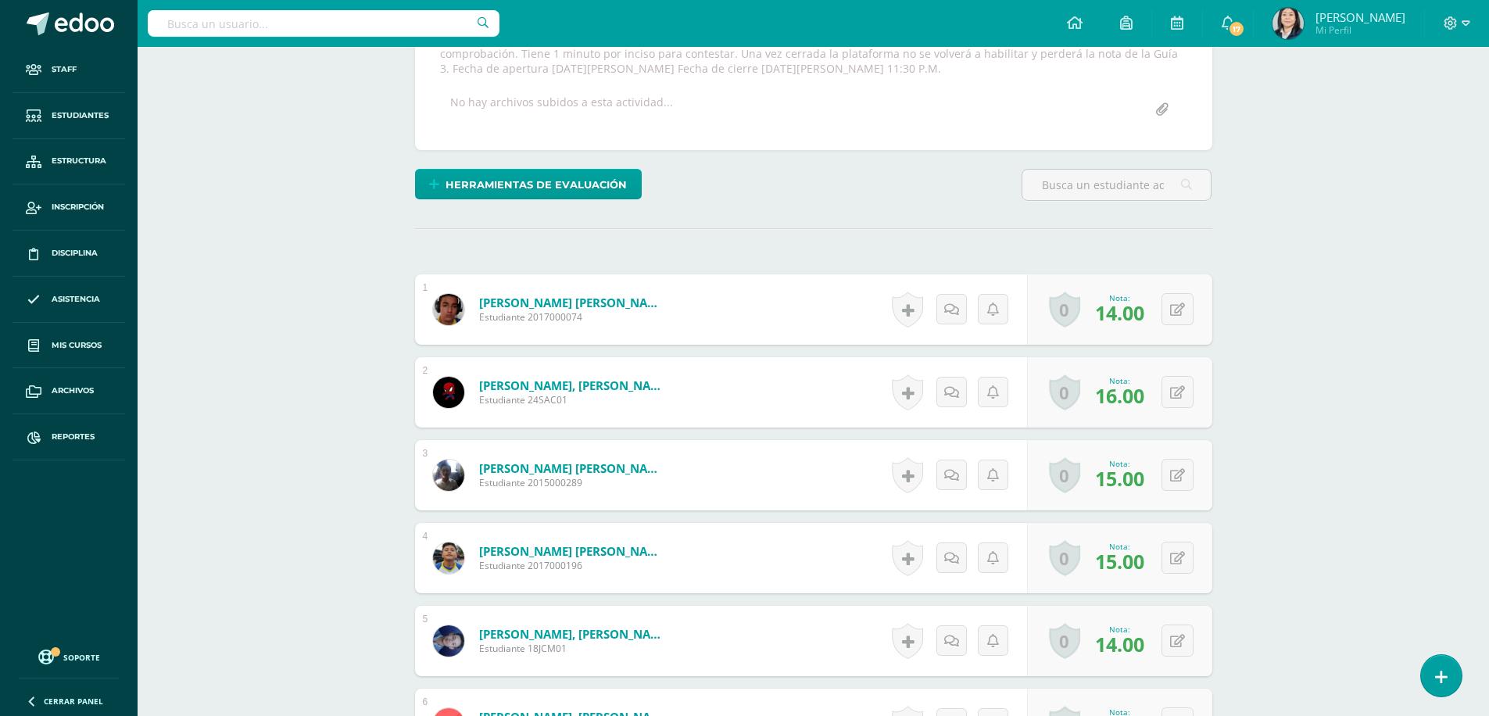
scroll to position [470, 0]
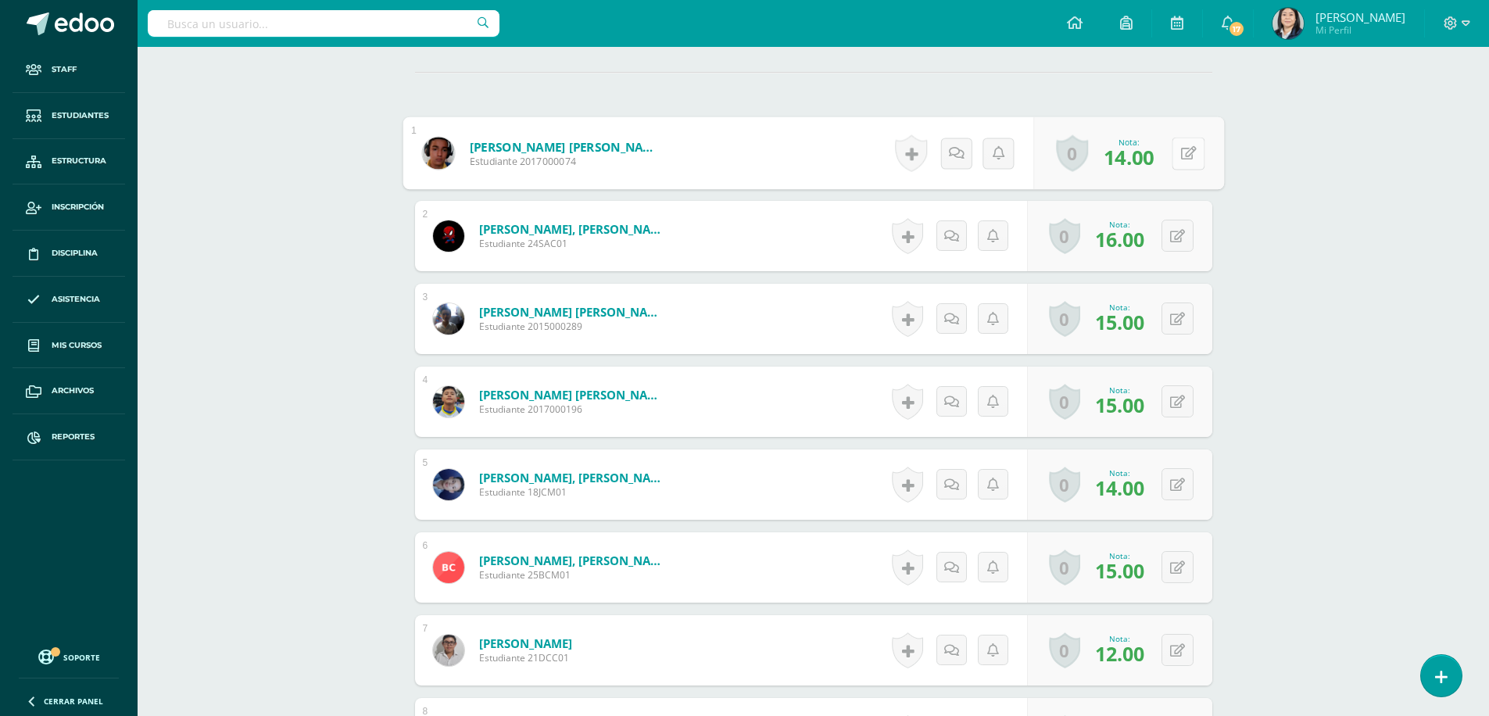
click at [1181, 152] on icon at bounding box center [1188, 152] width 16 height 13
type input "20"
click at [1150, 158] on icon at bounding box center [1146, 158] width 14 height 13
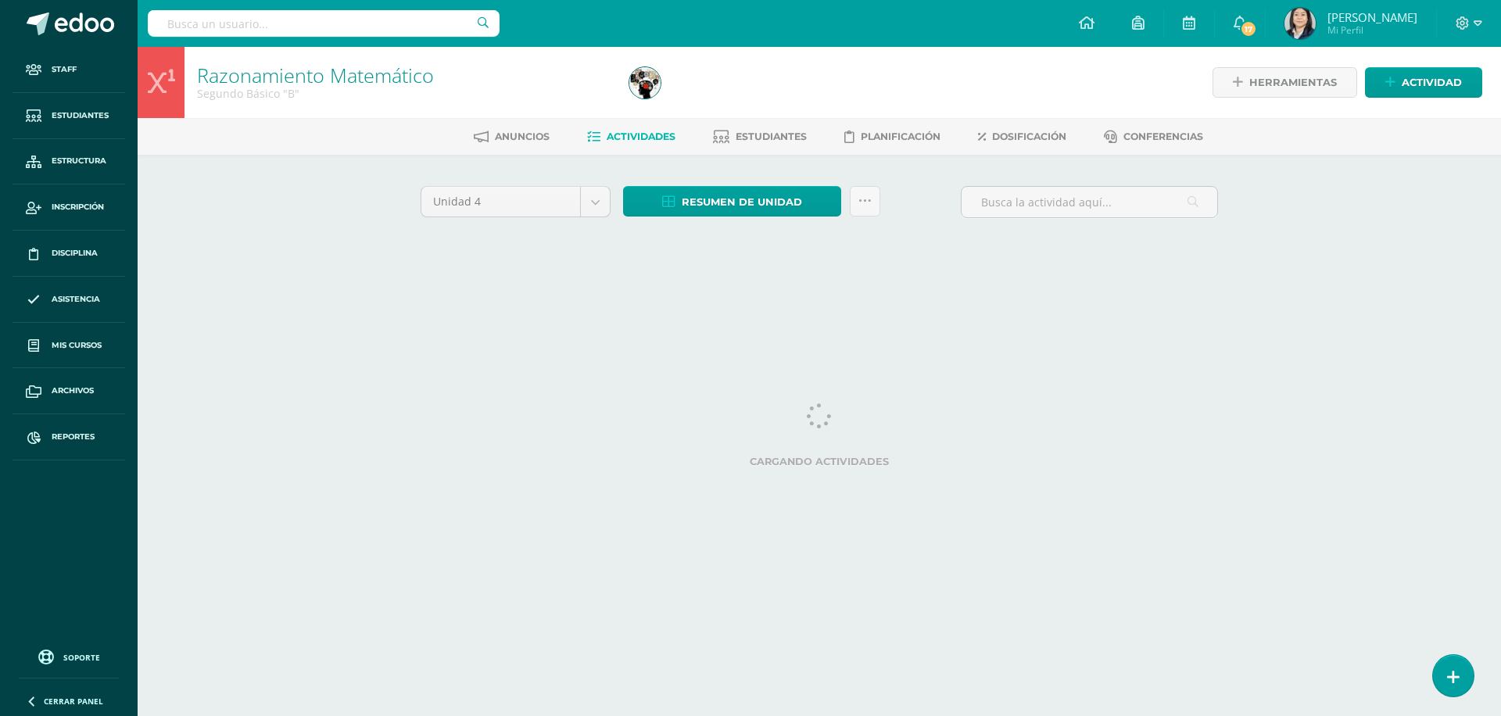
select select "Unidad 2"
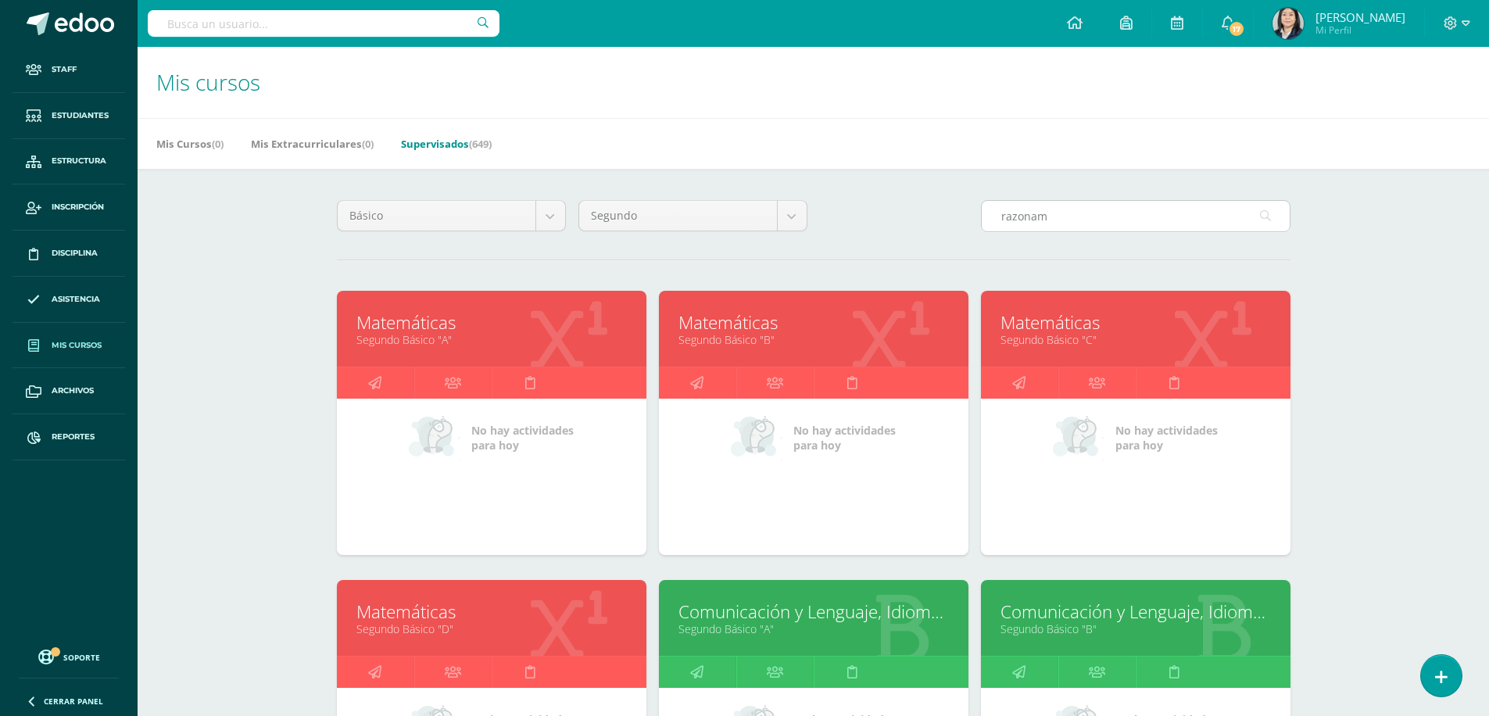
click at [1075, 220] on input "razonam" at bounding box center [1136, 216] width 308 height 30
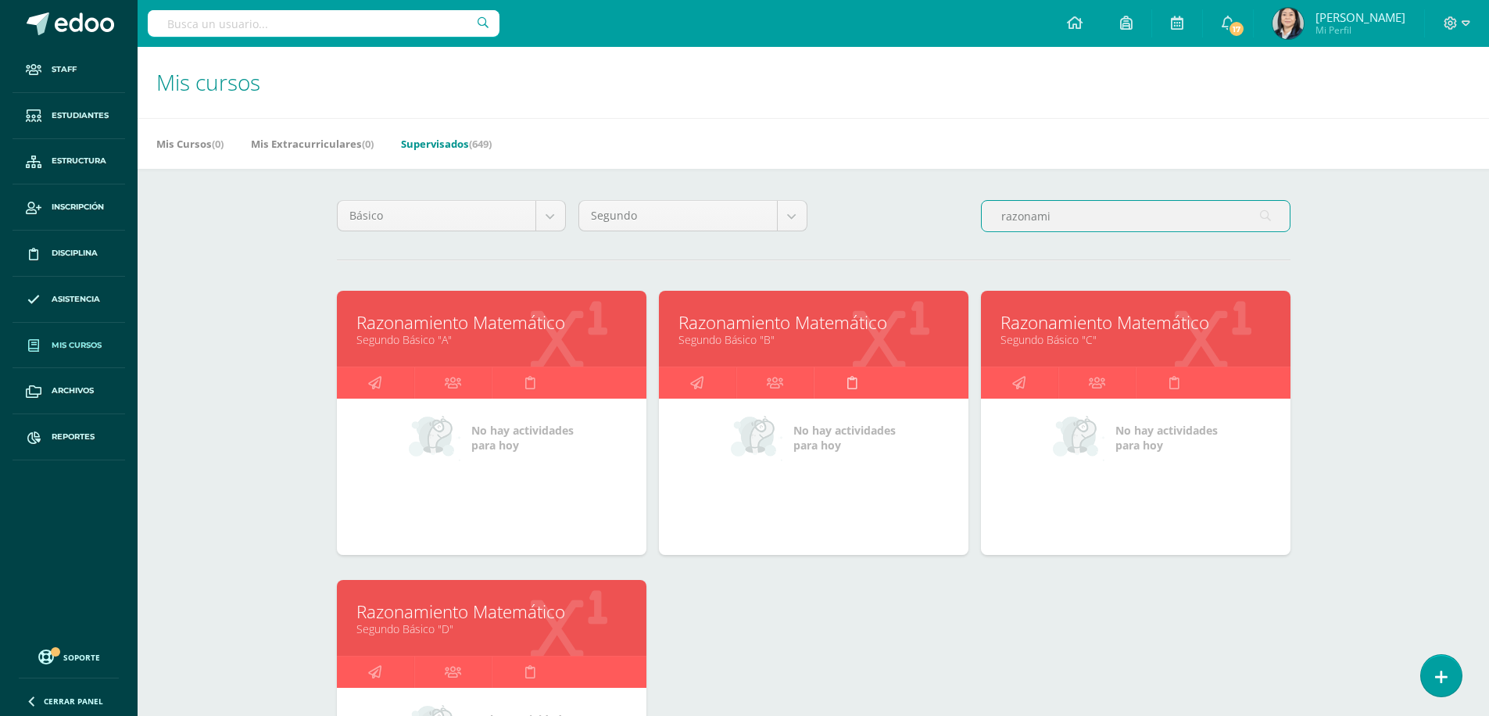
scroll to position [156, 0]
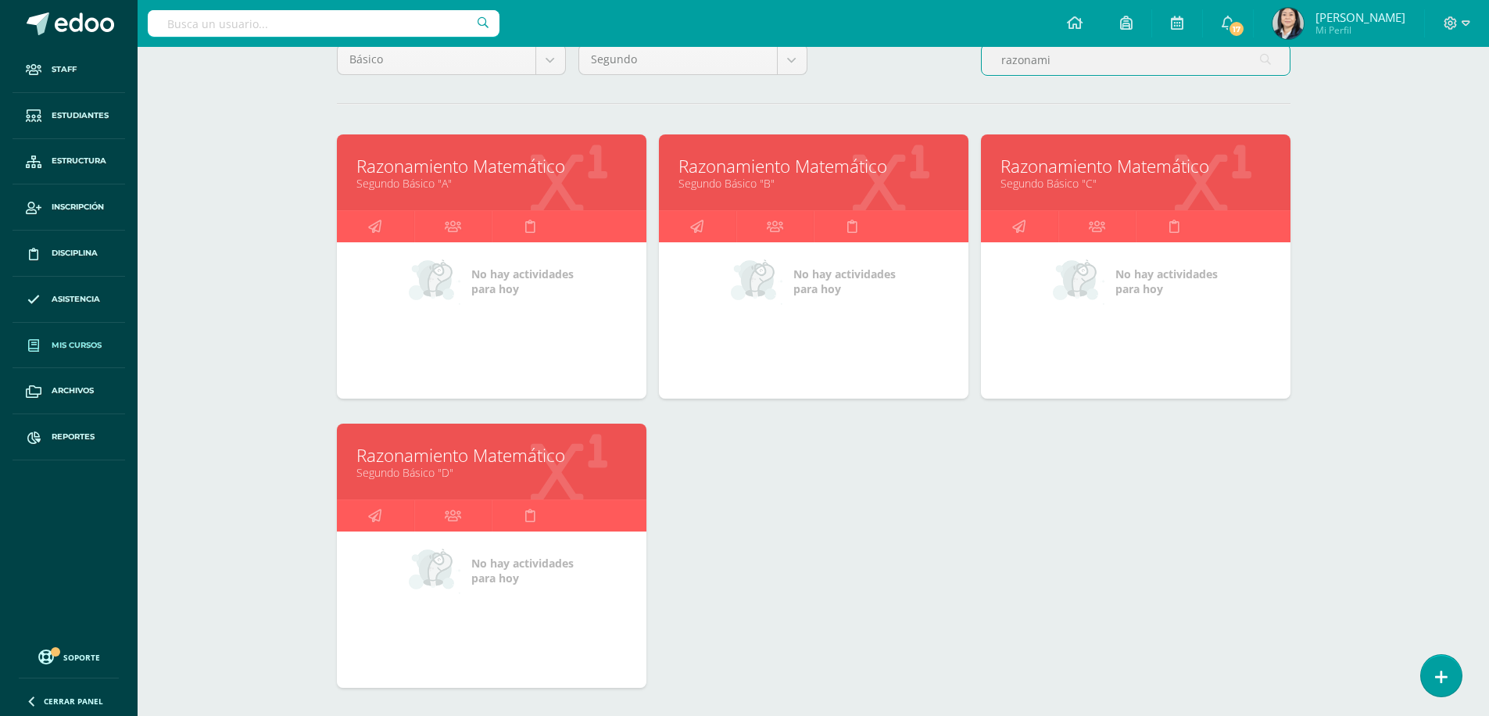
type input "razonami"
click at [1059, 157] on link "Razonamiento Matemático" at bounding box center [1135, 166] width 270 height 24
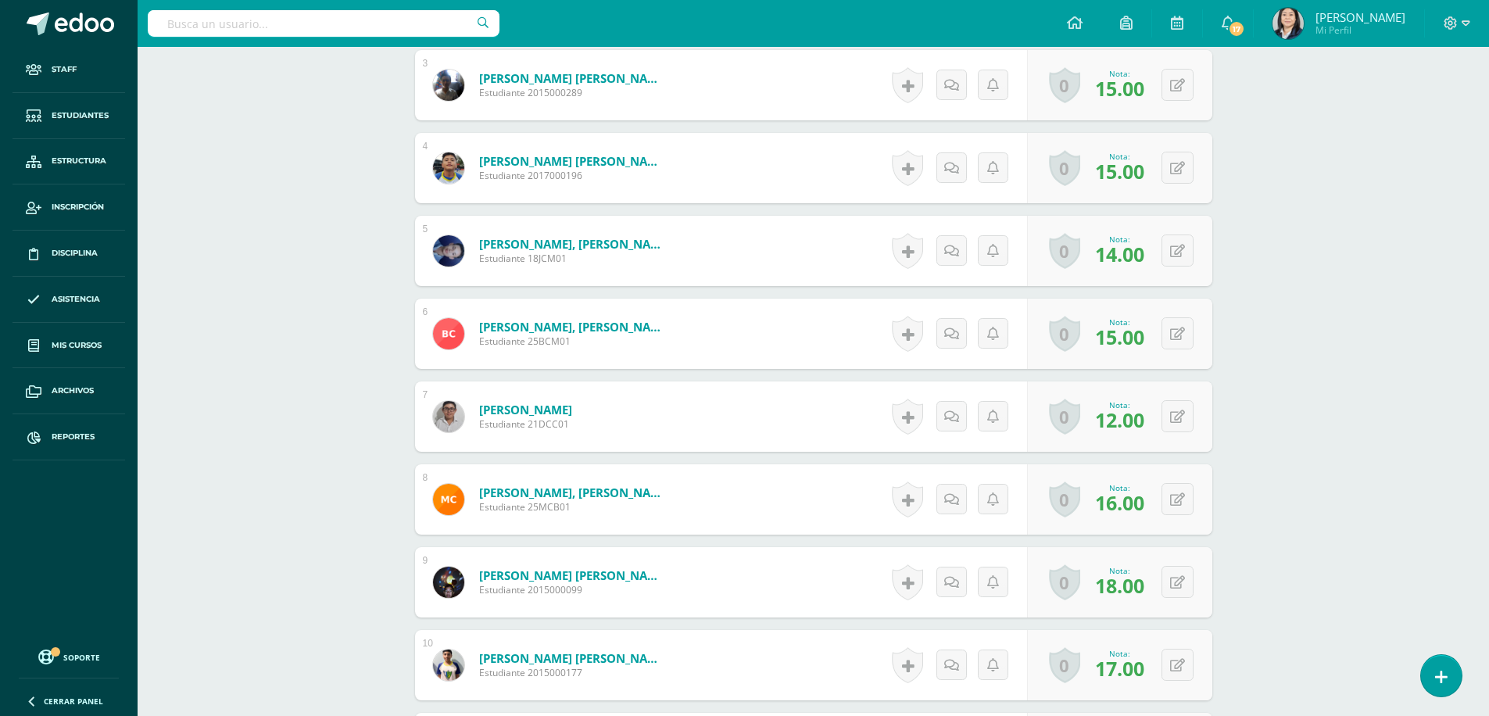
scroll to position [782, 0]
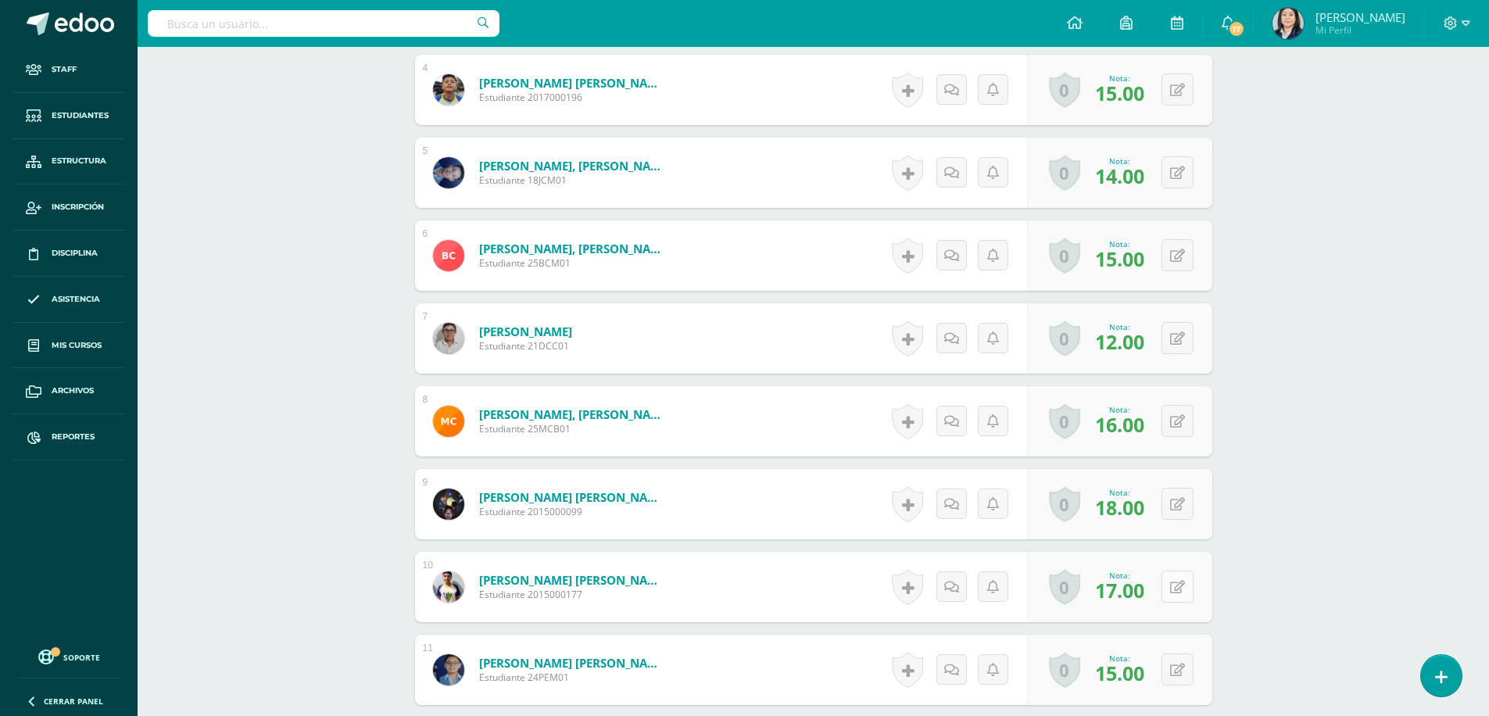
click at [1179, 586] on icon at bounding box center [1177, 587] width 15 height 13
type input "20"
click at [1147, 587] on icon at bounding box center [1146, 591] width 14 height 13
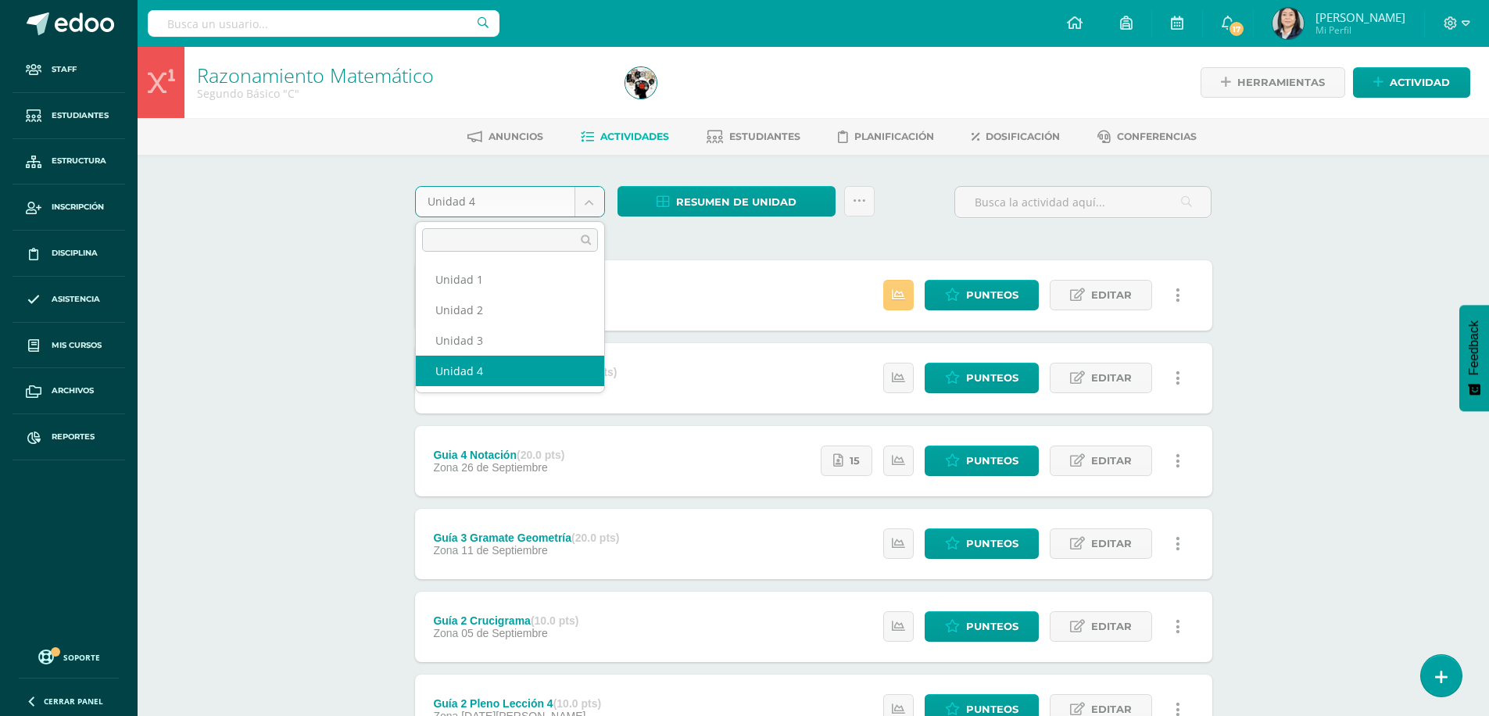
click at [589, 206] on body "Staff Estudiantes Estructura Inscripción Disciplina Asistencia Mis cursos Archi…" at bounding box center [744, 466] width 1489 height 932
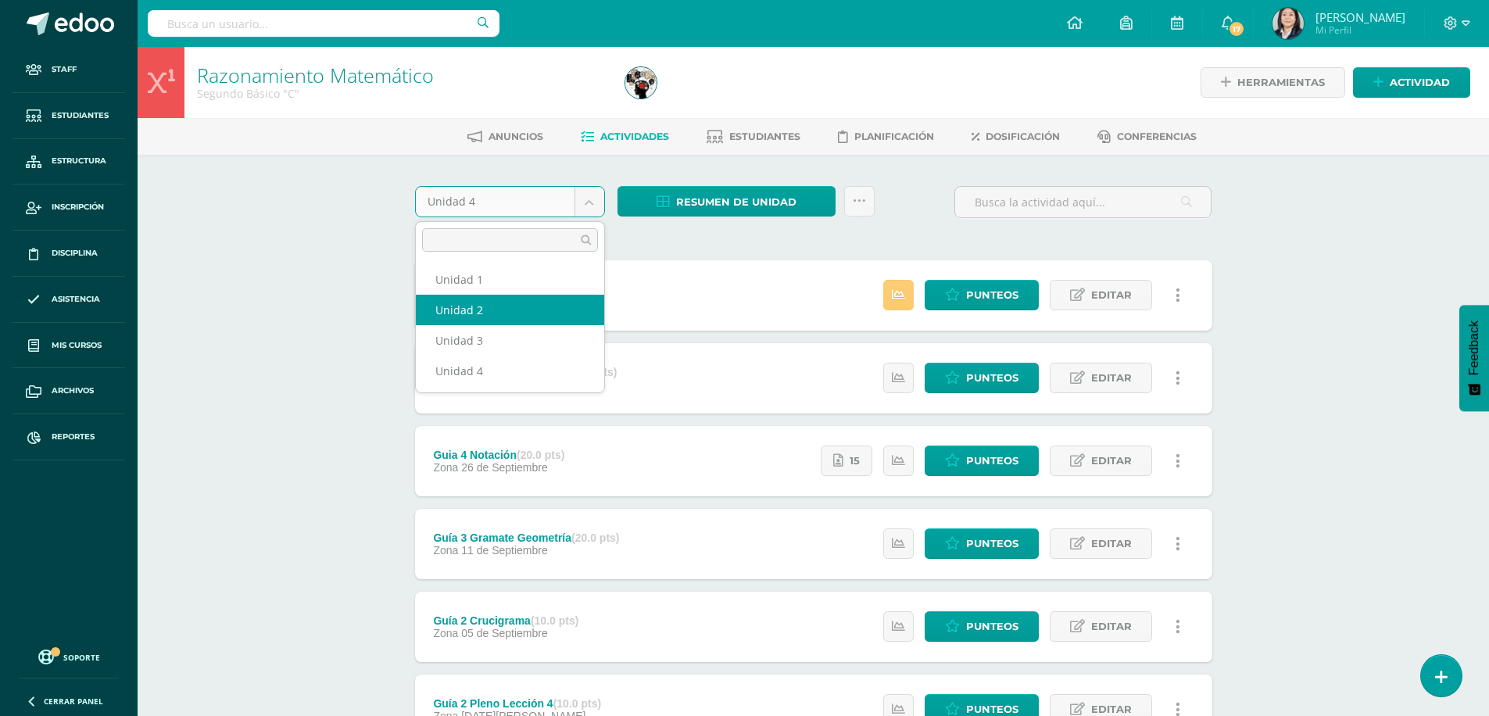
select select "Unidad 2"
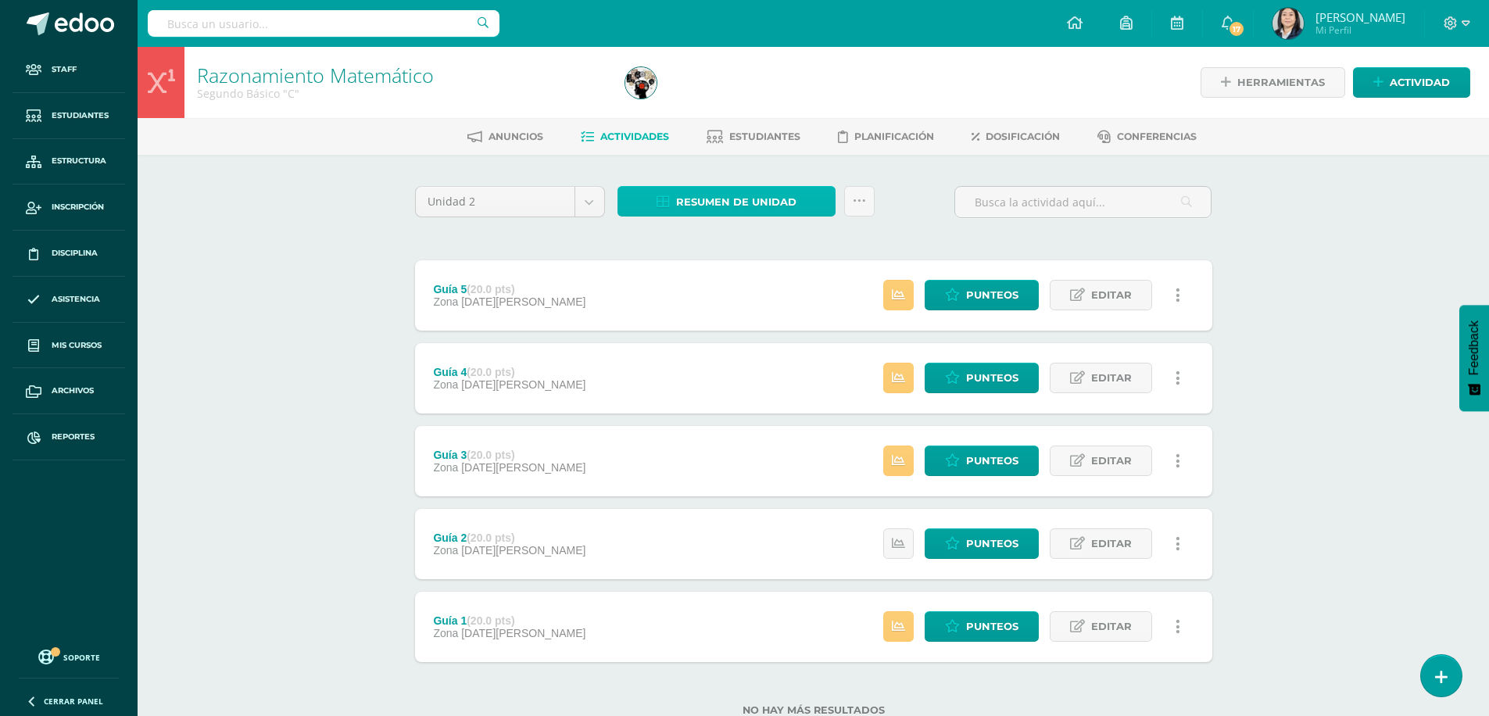
click at [714, 199] on span "Resumen de unidad" at bounding box center [736, 202] width 120 height 29
click at [717, 109] on link "Descargar como HTML" at bounding box center [726, 100] width 166 height 24
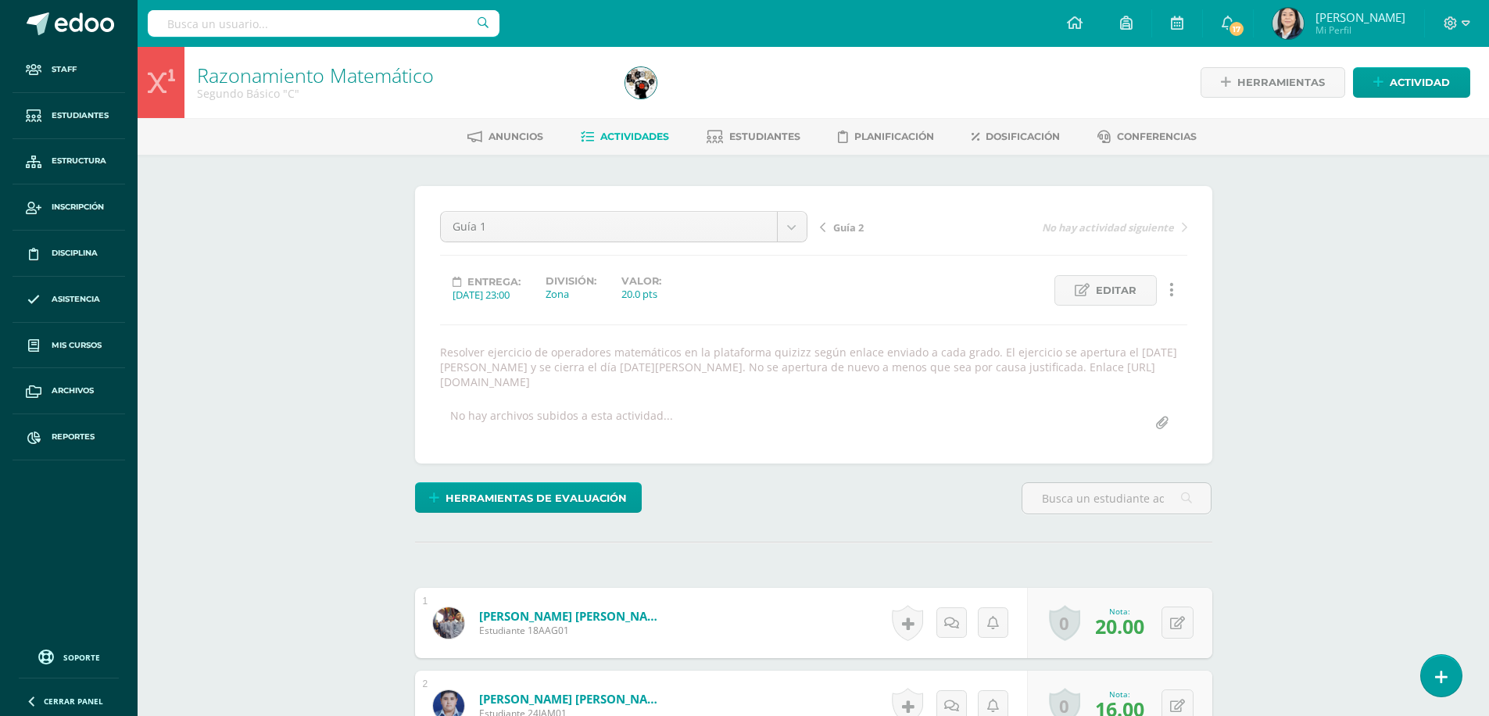
scroll to position [391, 0]
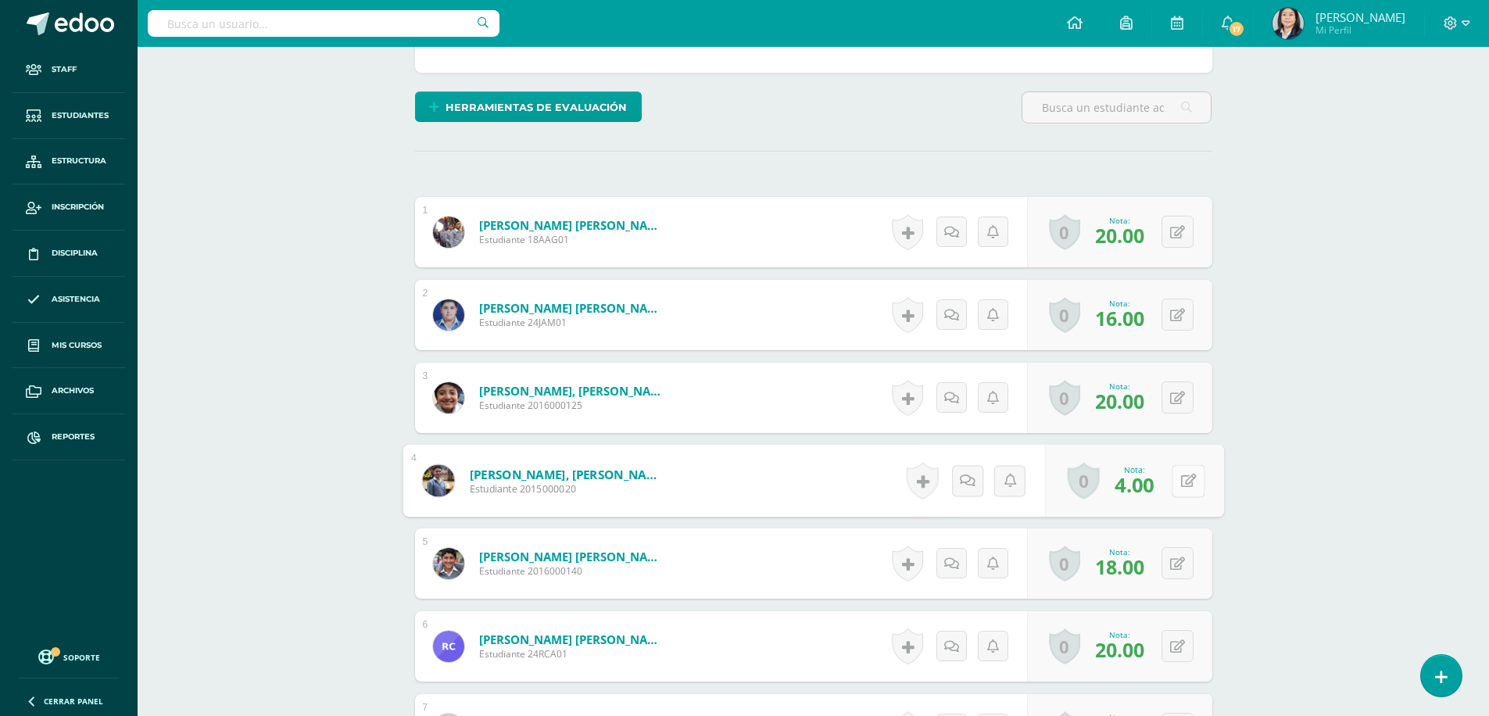
click at [1173, 482] on button at bounding box center [1188, 480] width 33 height 33
type input "14.00"
click at [1148, 485] on icon at bounding box center [1146, 485] width 14 height 13
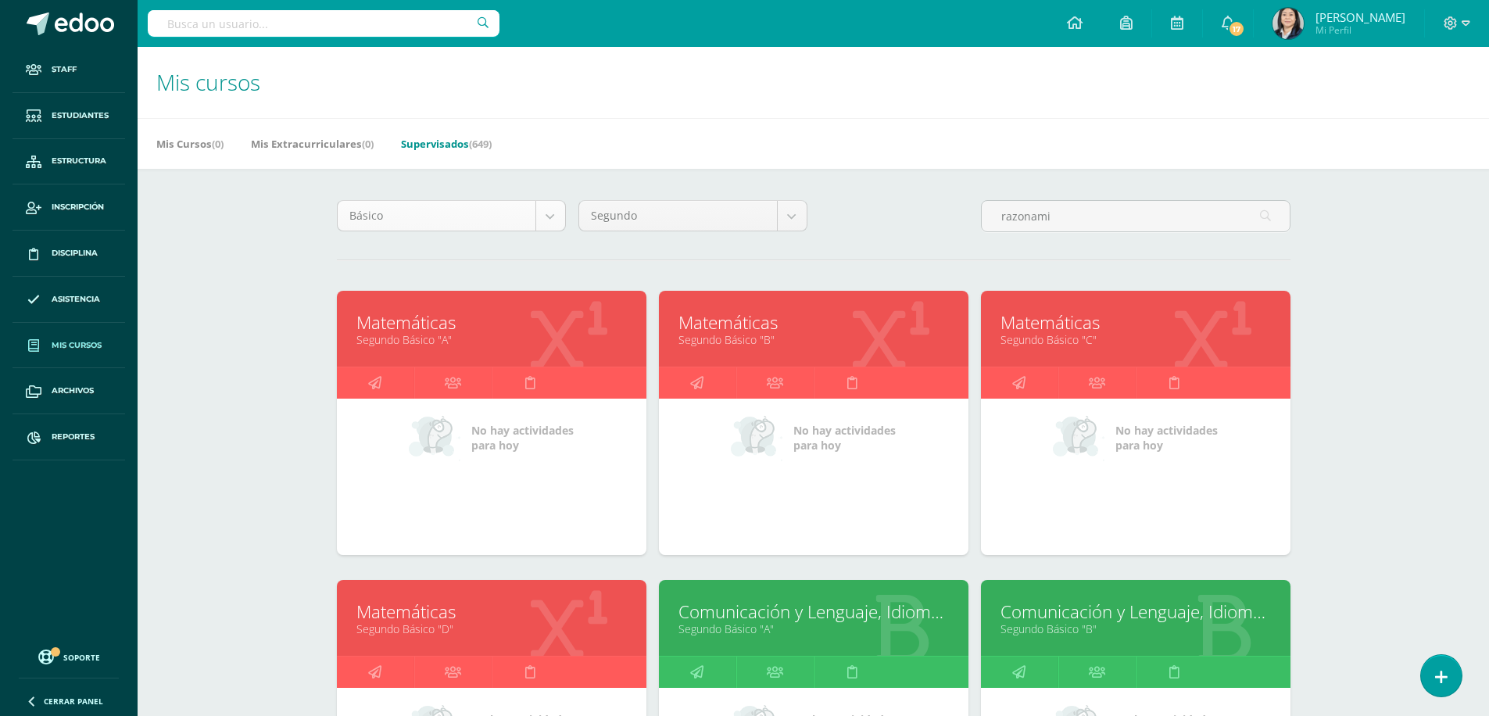
scroll to position [2, 0]
click at [546, 217] on body "Staff Estudiantes Estructura Inscripción Disciplina Asistencia Mis cursos Archi…" at bounding box center [744, 628] width 1489 height 1257
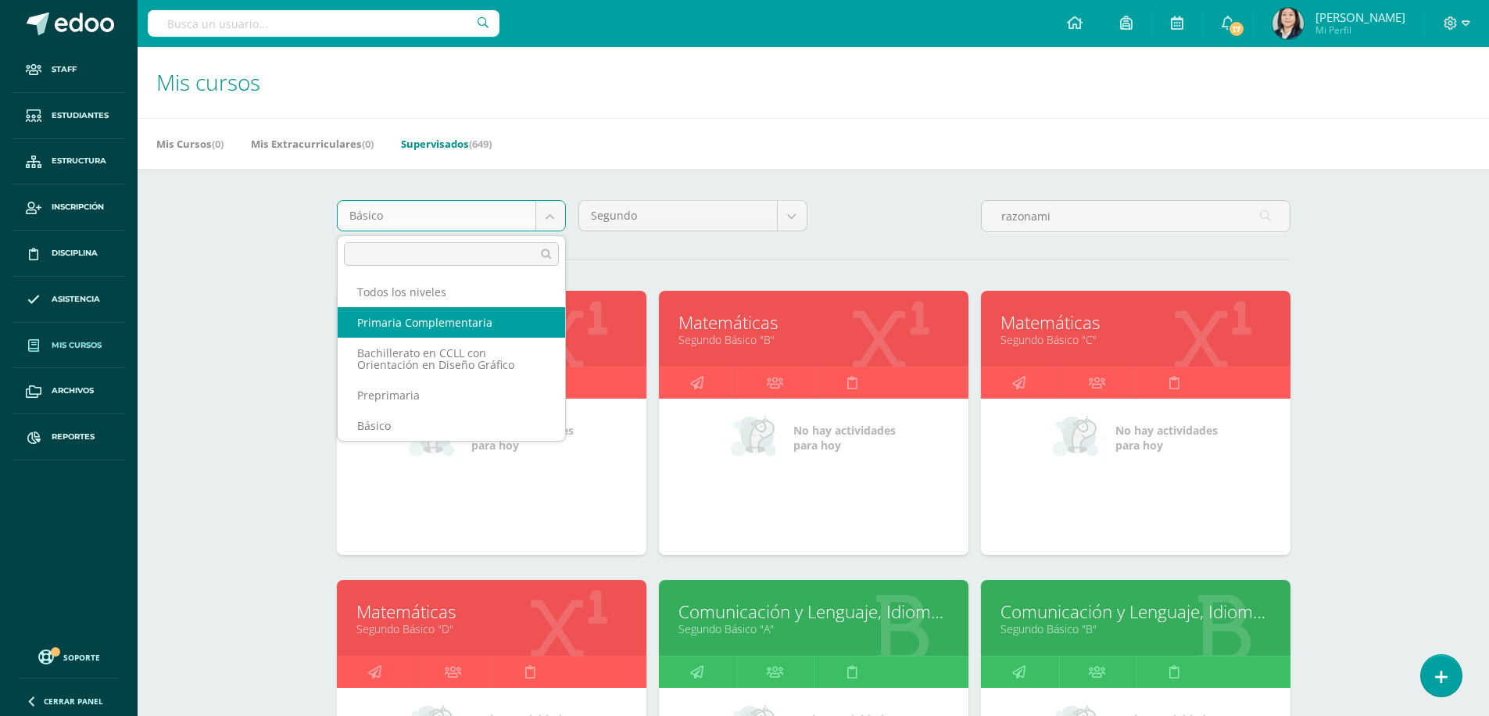
scroll to position [0, 0]
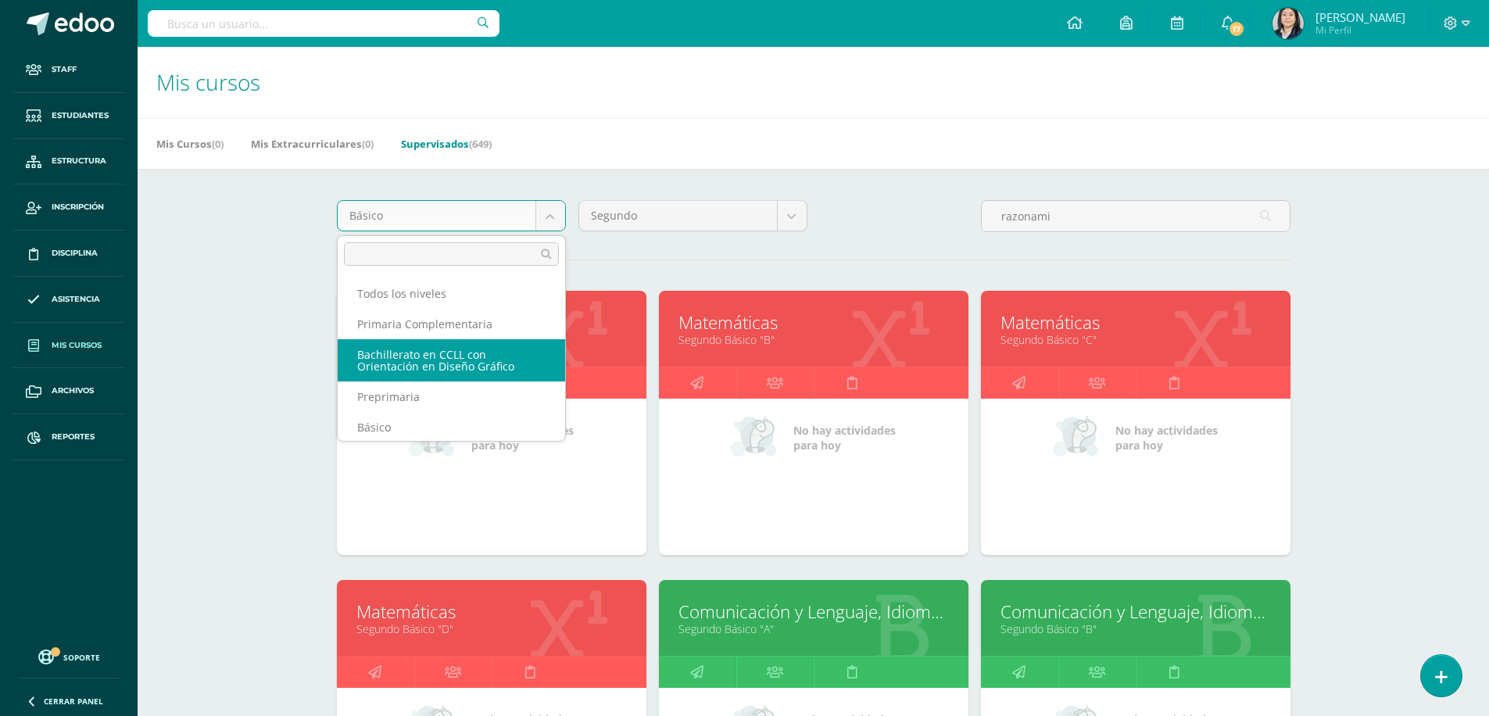
select select "8"
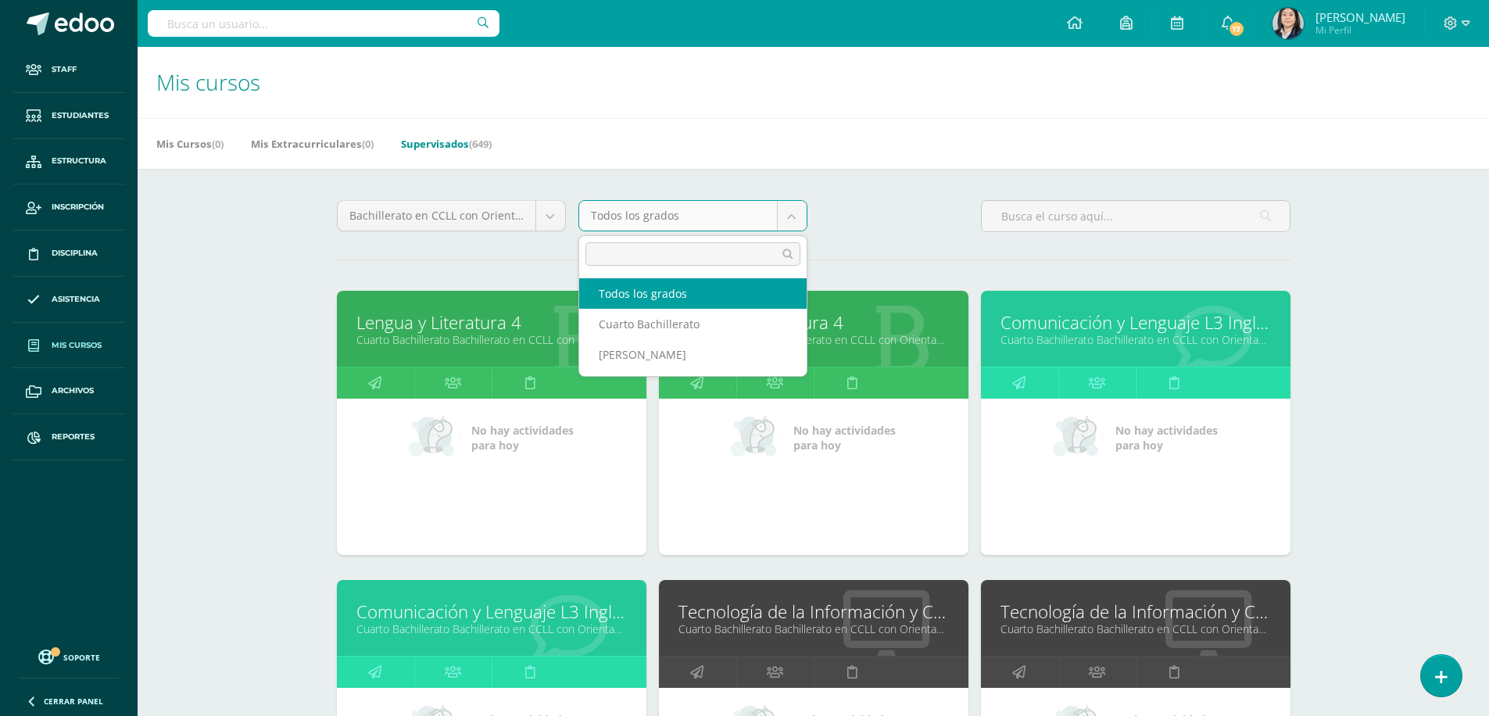
click at [795, 220] on body "Staff Estudiantes Estructura Inscripción Disciplina Asistencia Mis cursos Archi…" at bounding box center [744, 628] width 1489 height 1257
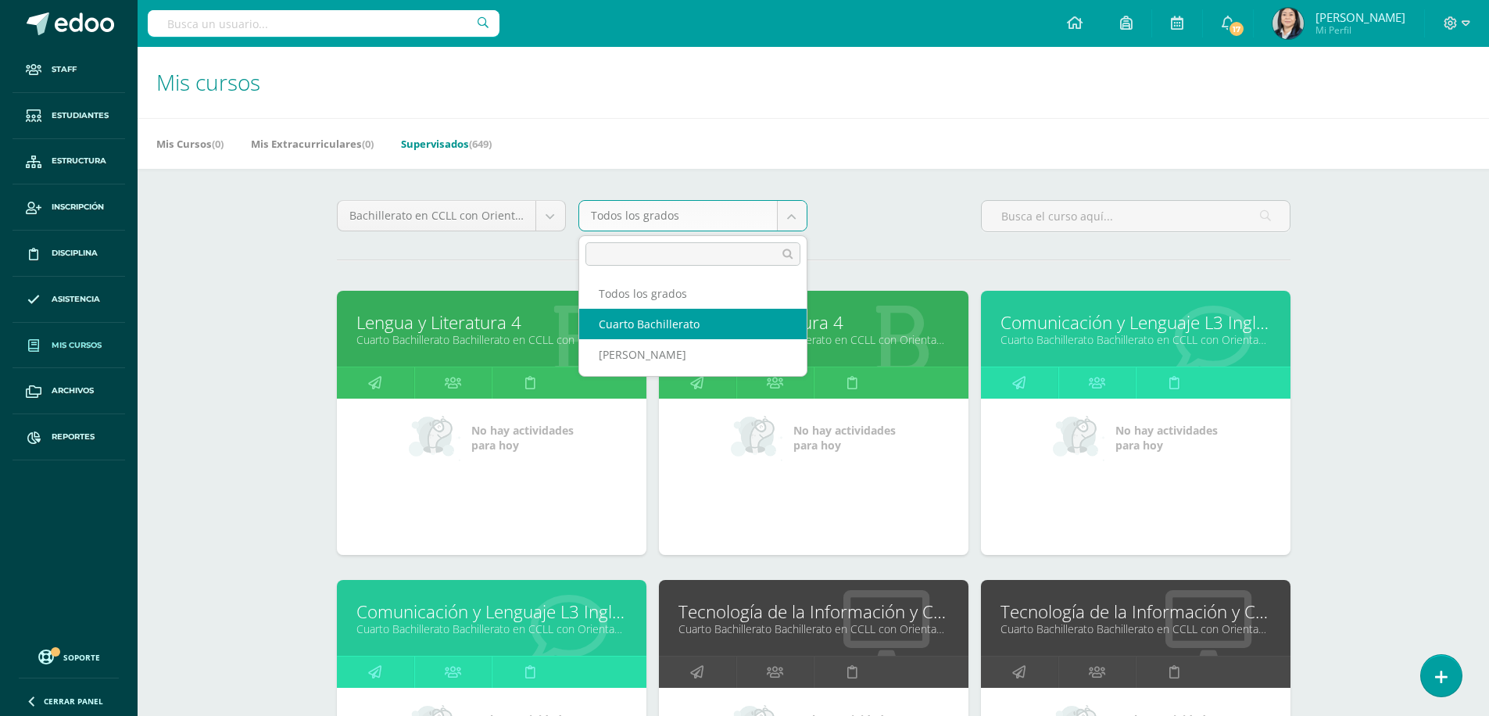
select select "18"
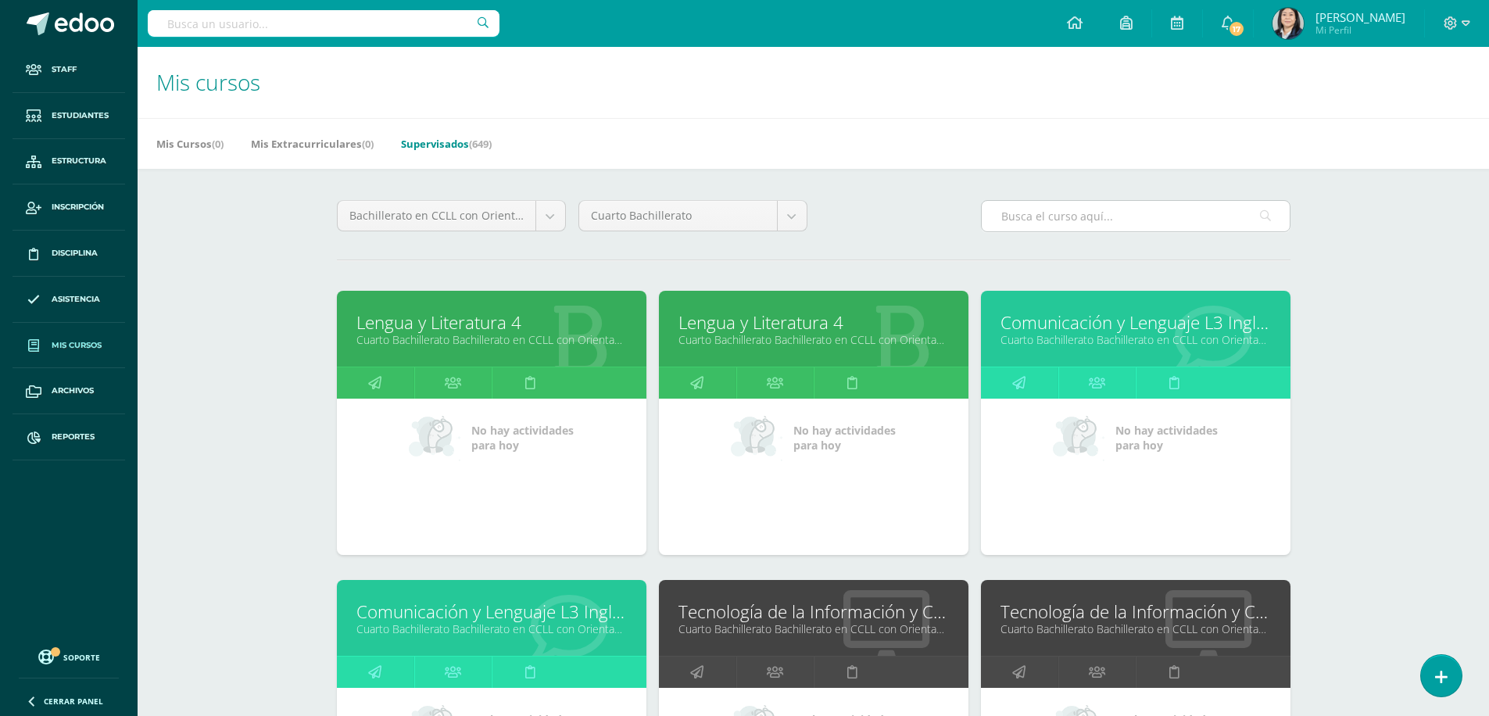
drag, startPoint x: 1059, startPoint y: 213, endPoint x: 1058, endPoint y: 221, distance: 7.9
click at [1059, 213] on input "text" at bounding box center [1136, 216] width 308 height 30
type input "danza"
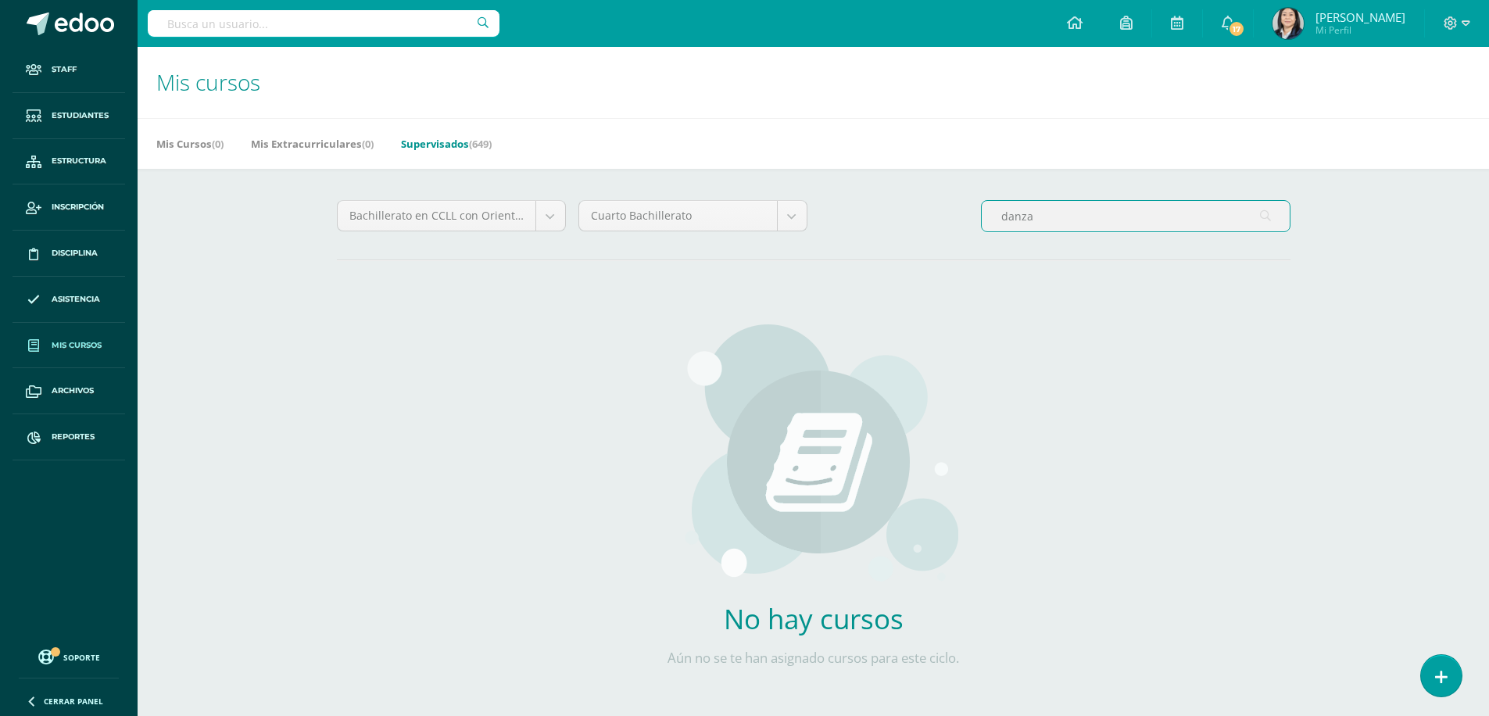
drag, startPoint x: 1051, startPoint y: 218, endPoint x: 957, endPoint y: 224, distance: 94.8
click at [957, 224] on div "Bachillerato en CCLL con Orientación en Diseño Gráfico Todos los niveles Primar…" at bounding box center [814, 222] width 966 height 45
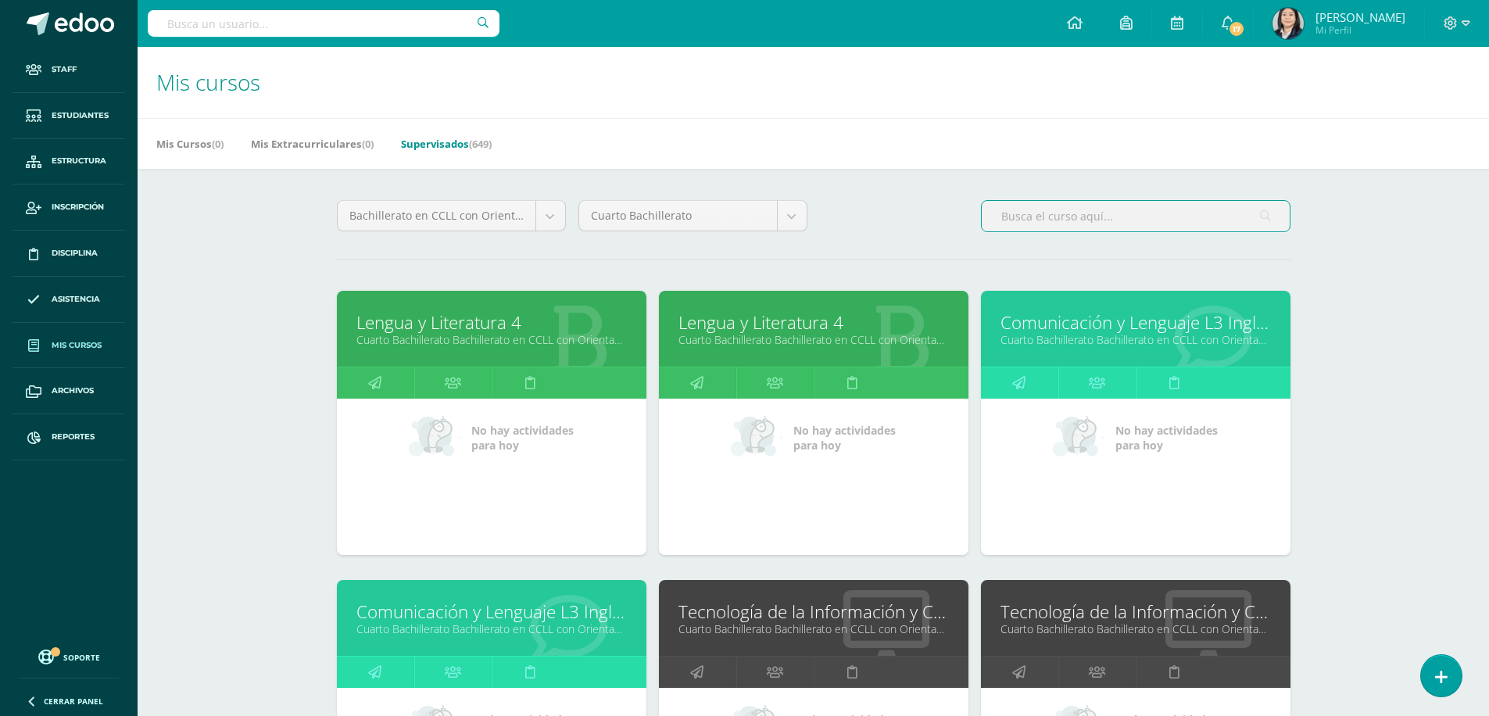
type input "w"
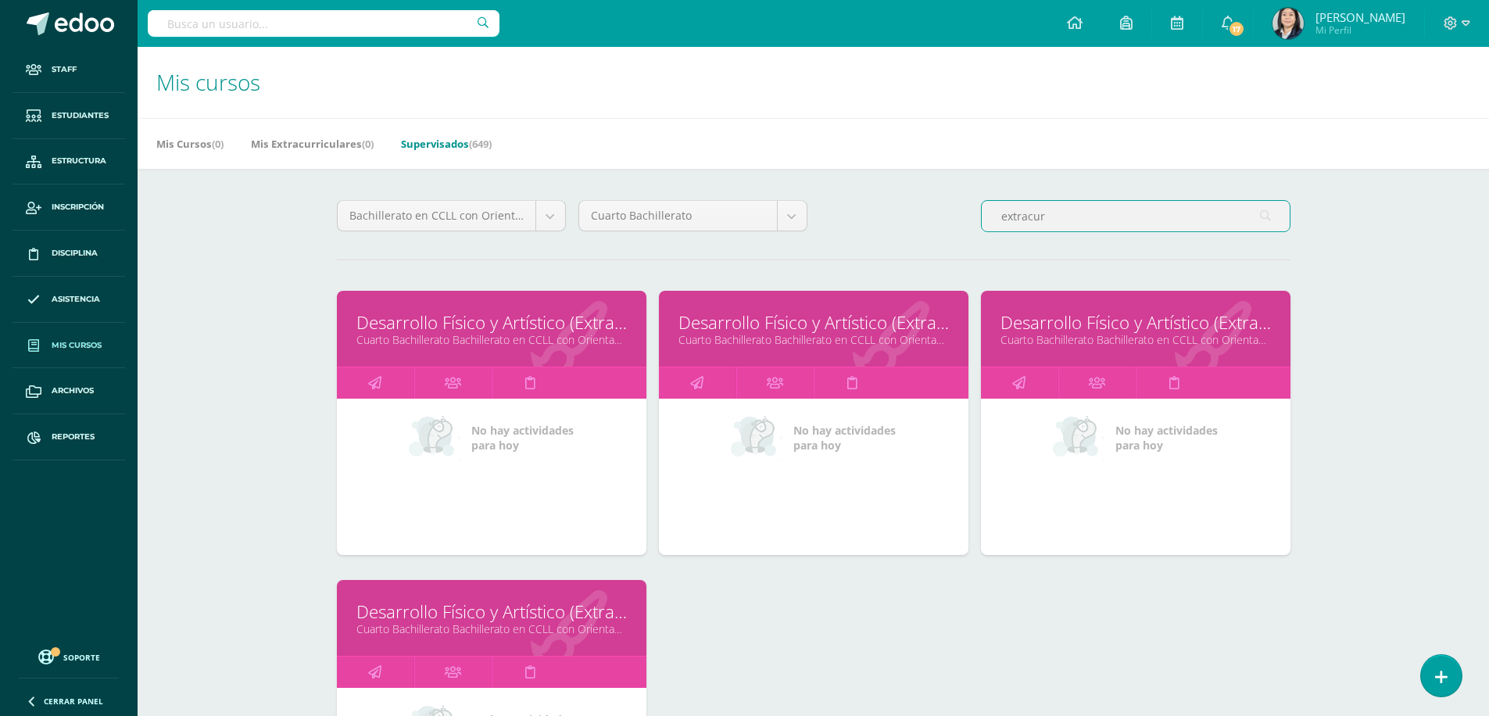
type input "extracur"
click at [803, 326] on link "Desarrollo Físico y Artístico (Extracurricular)" at bounding box center [813, 322] width 270 height 24
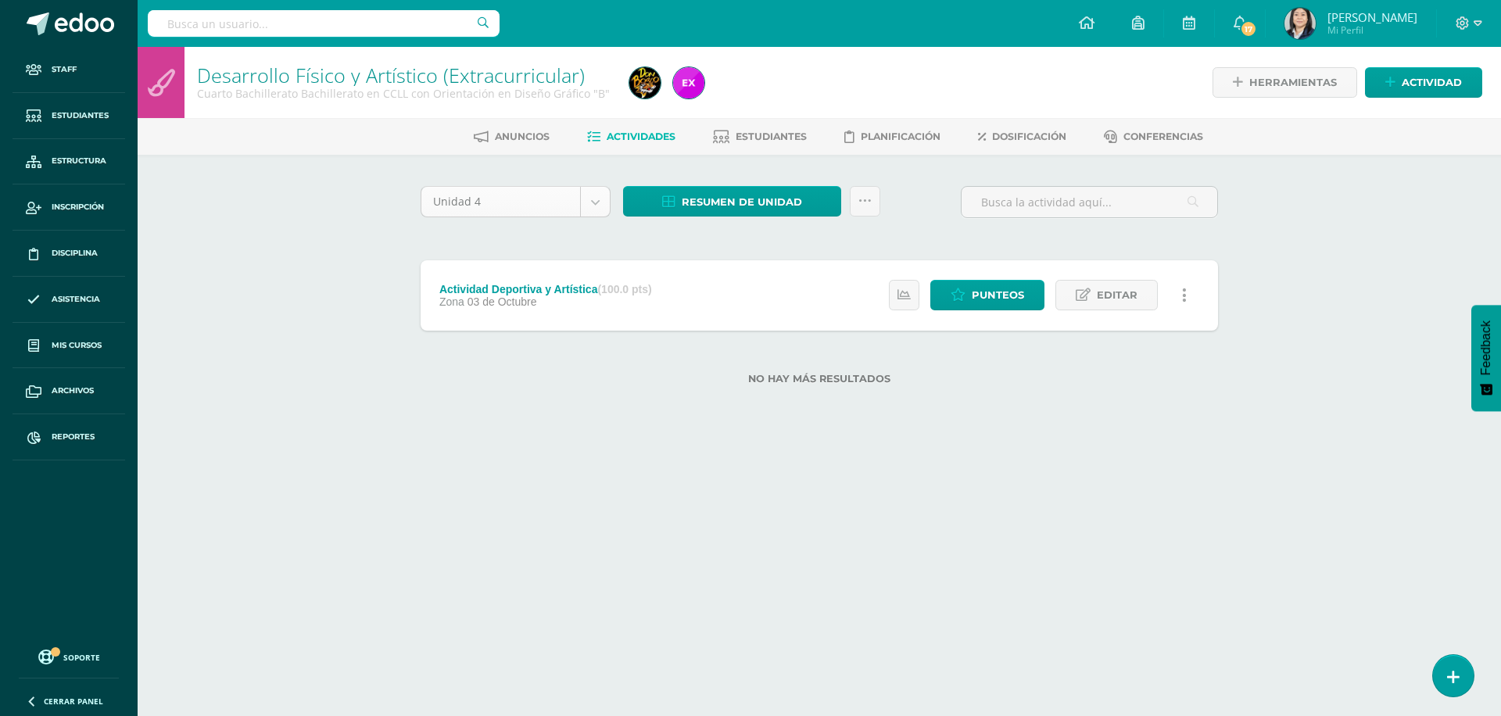
click at [603, 206] on body "Staff Estudiantes Estructura Inscripción Disciplina Asistencia Mis cursos Archi…" at bounding box center [750, 217] width 1501 height 435
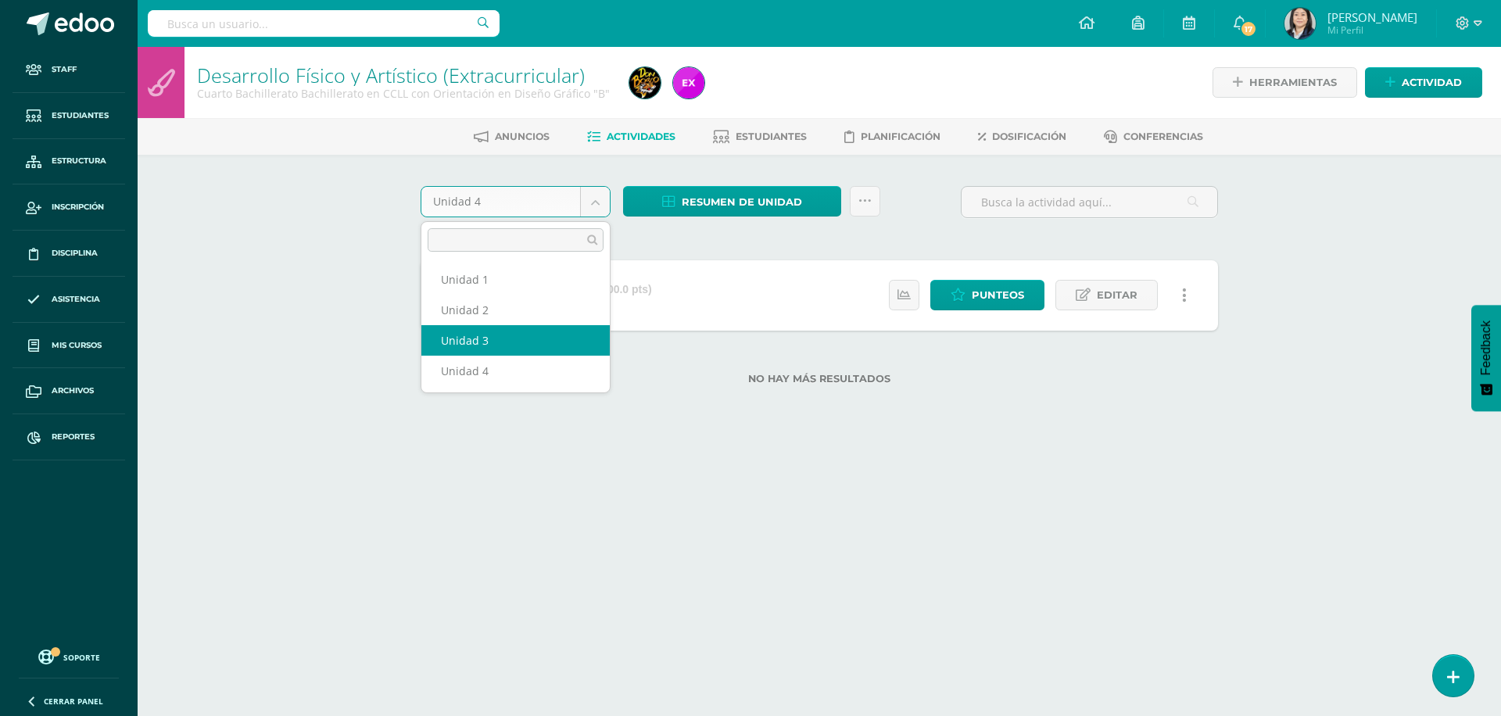
select select "Unidad 3"
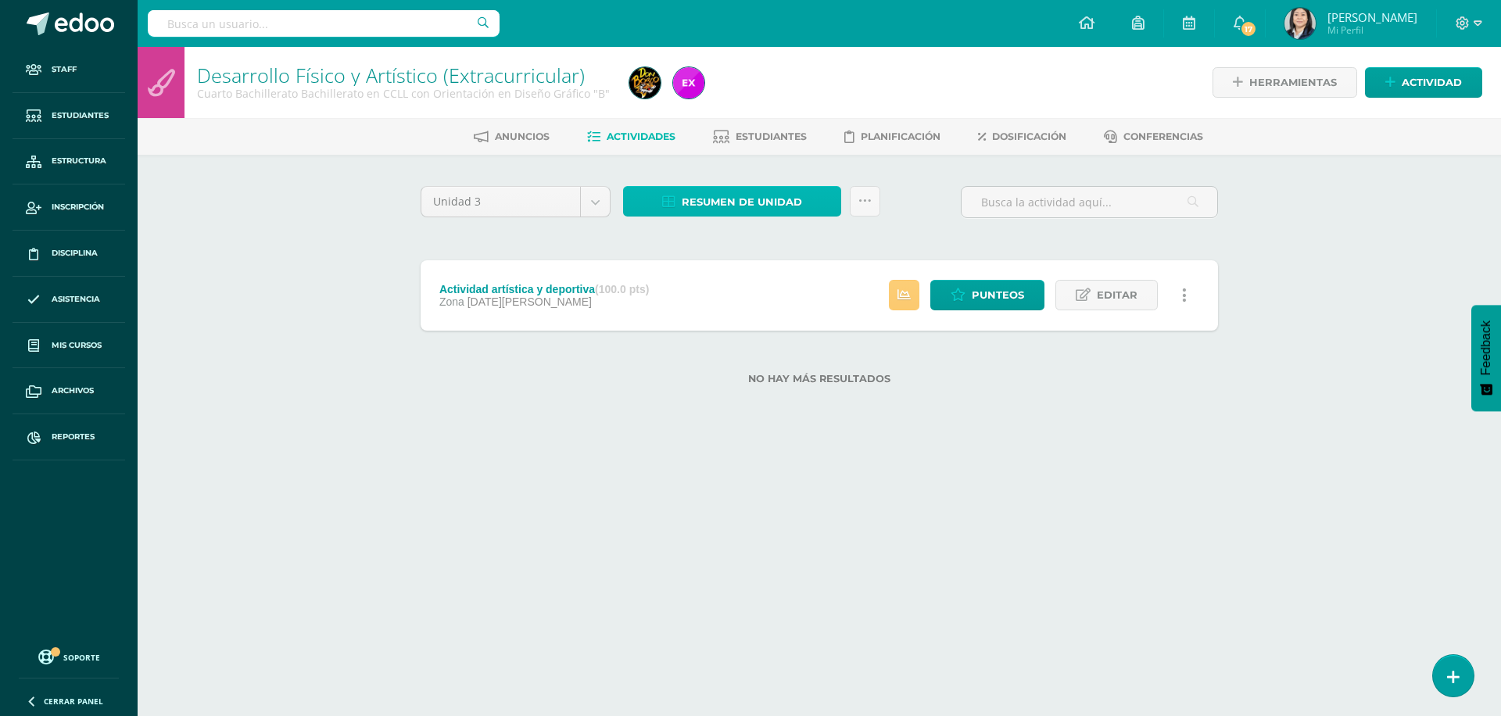
click at [732, 205] on span "Resumen de unidad" at bounding box center [742, 202] width 120 height 29
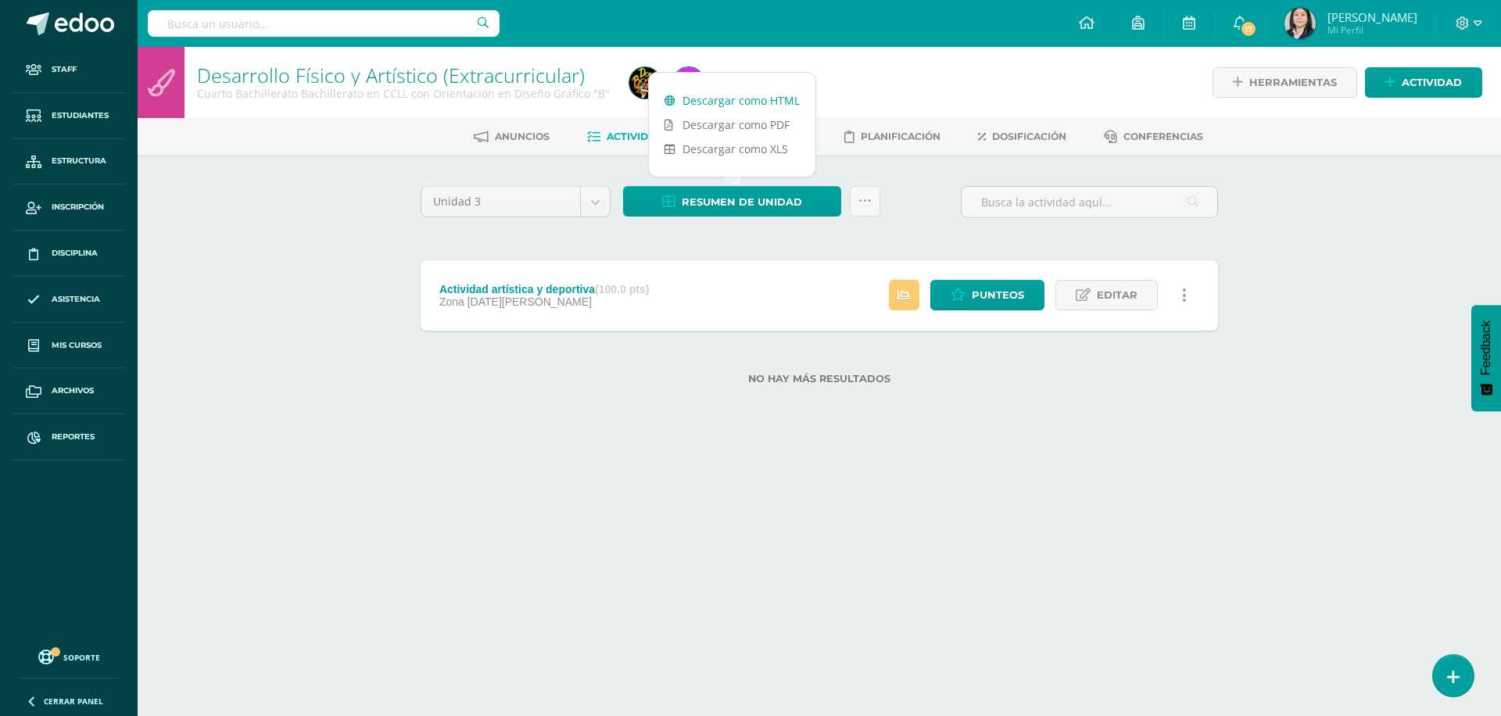
click at [735, 106] on link "Descargar como HTML" at bounding box center [732, 100] width 166 height 24
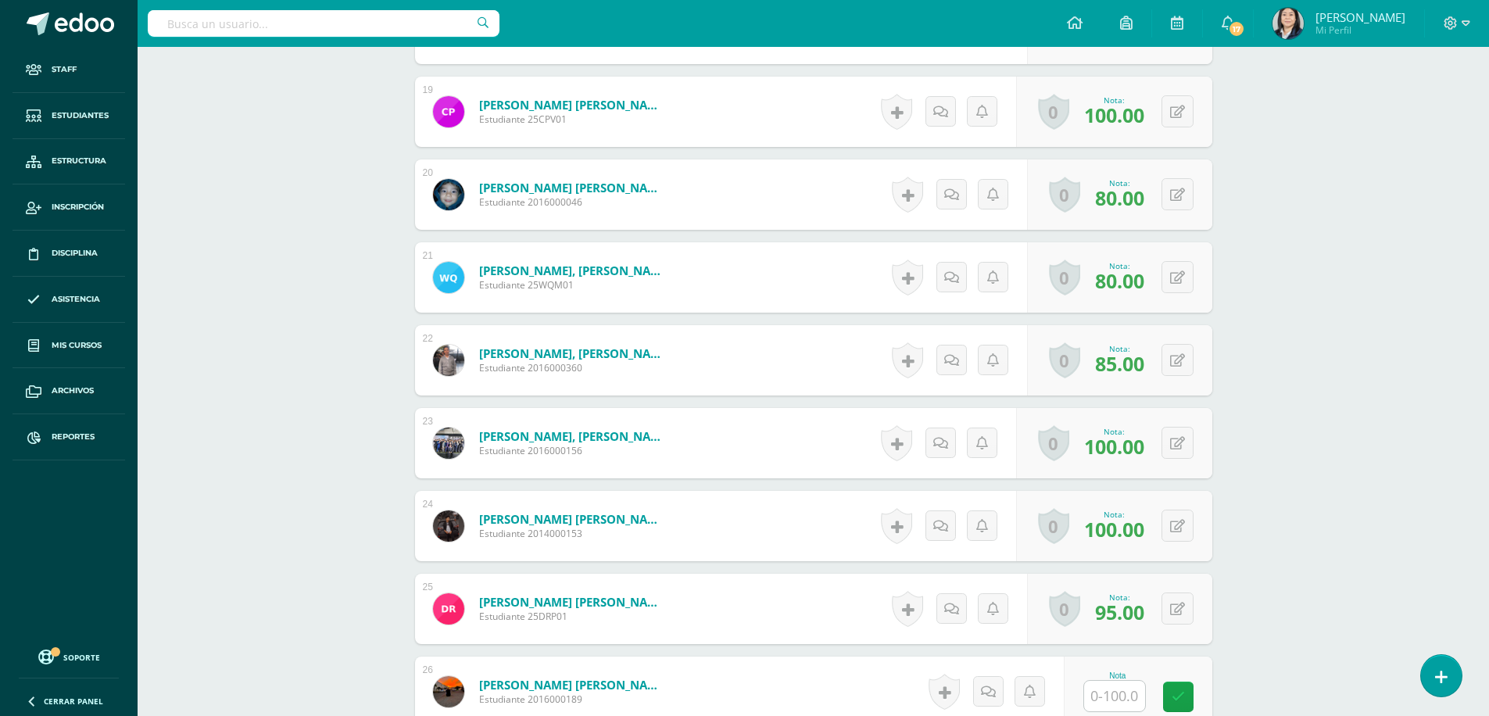
scroll to position [2114, 0]
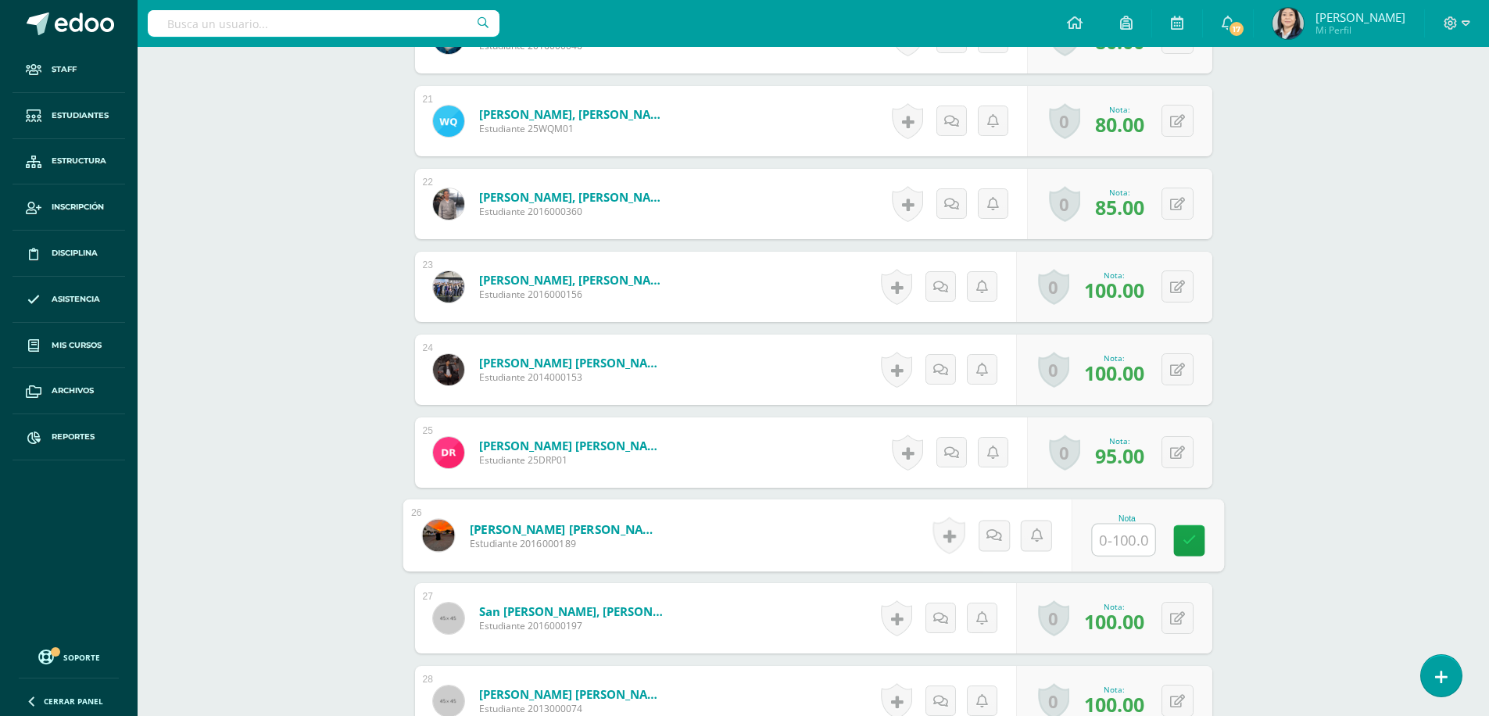
click at [1107, 546] on input "text" at bounding box center [1123, 539] width 63 height 31
type input "90"
click at [1186, 542] on icon at bounding box center [1189, 540] width 14 height 13
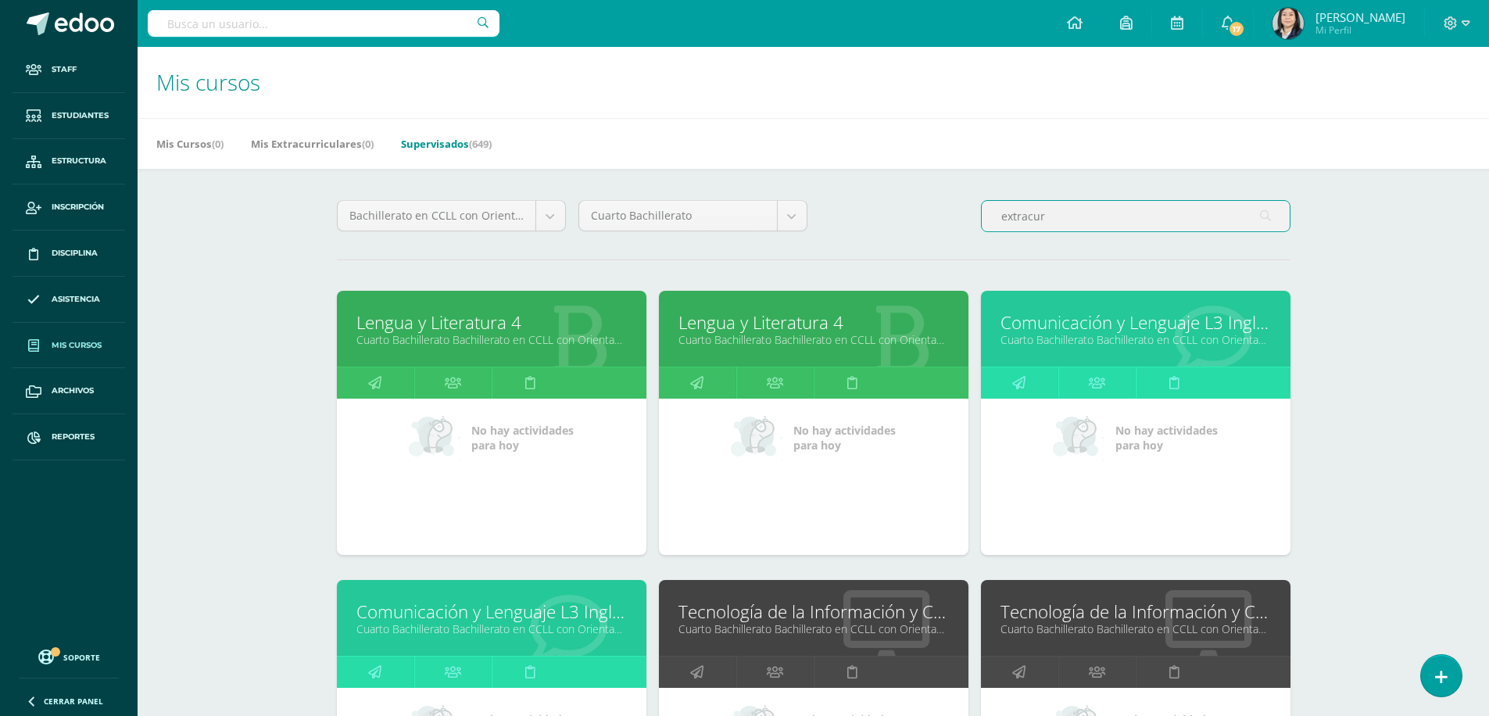
drag, startPoint x: 1054, startPoint y: 219, endPoint x: 951, endPoint y: 209, distance: 103.7
click at [951, 209] on div "Bachillerato en CCLL con Orientación en Diseño Gráfico Todos los niveles Primar…" at bounding box center [814, 222] width 966 height 45
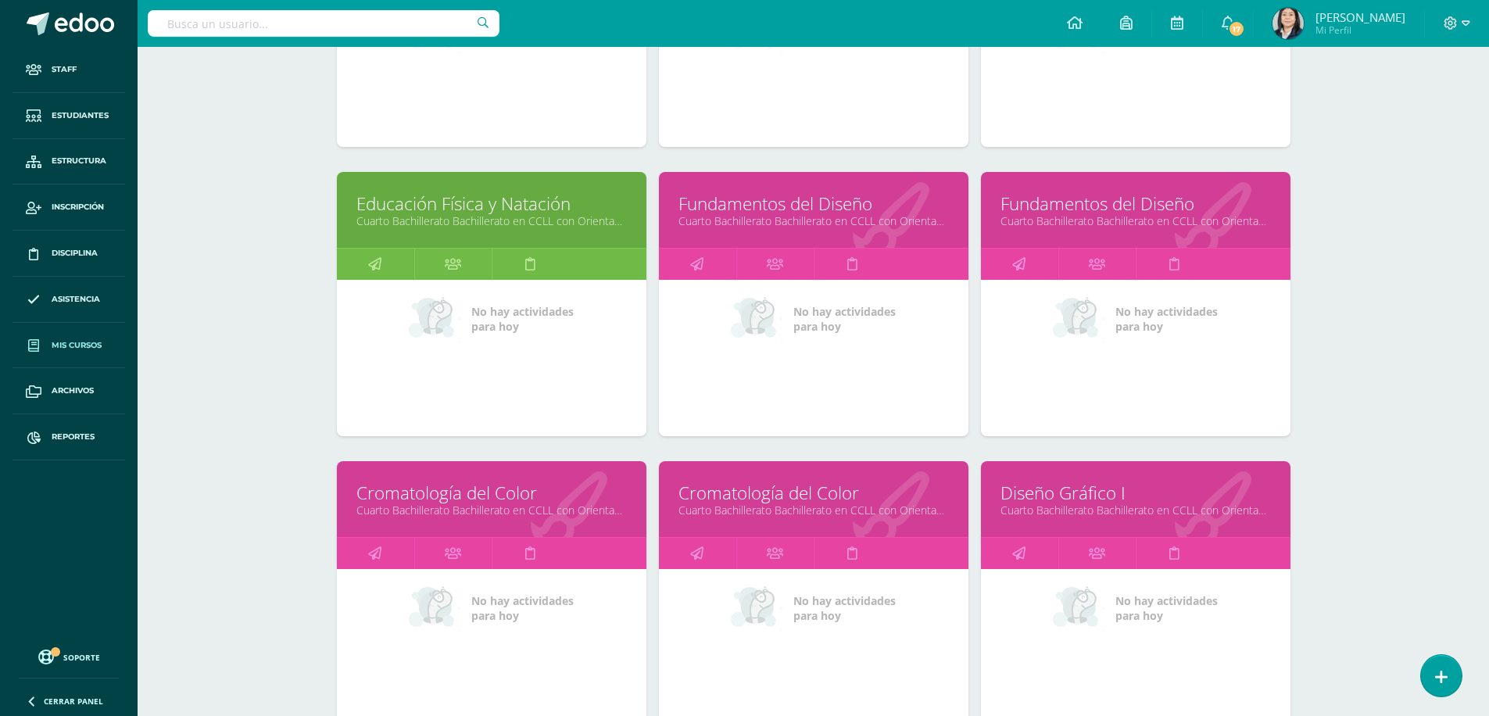
scroll to position [1643, 0]
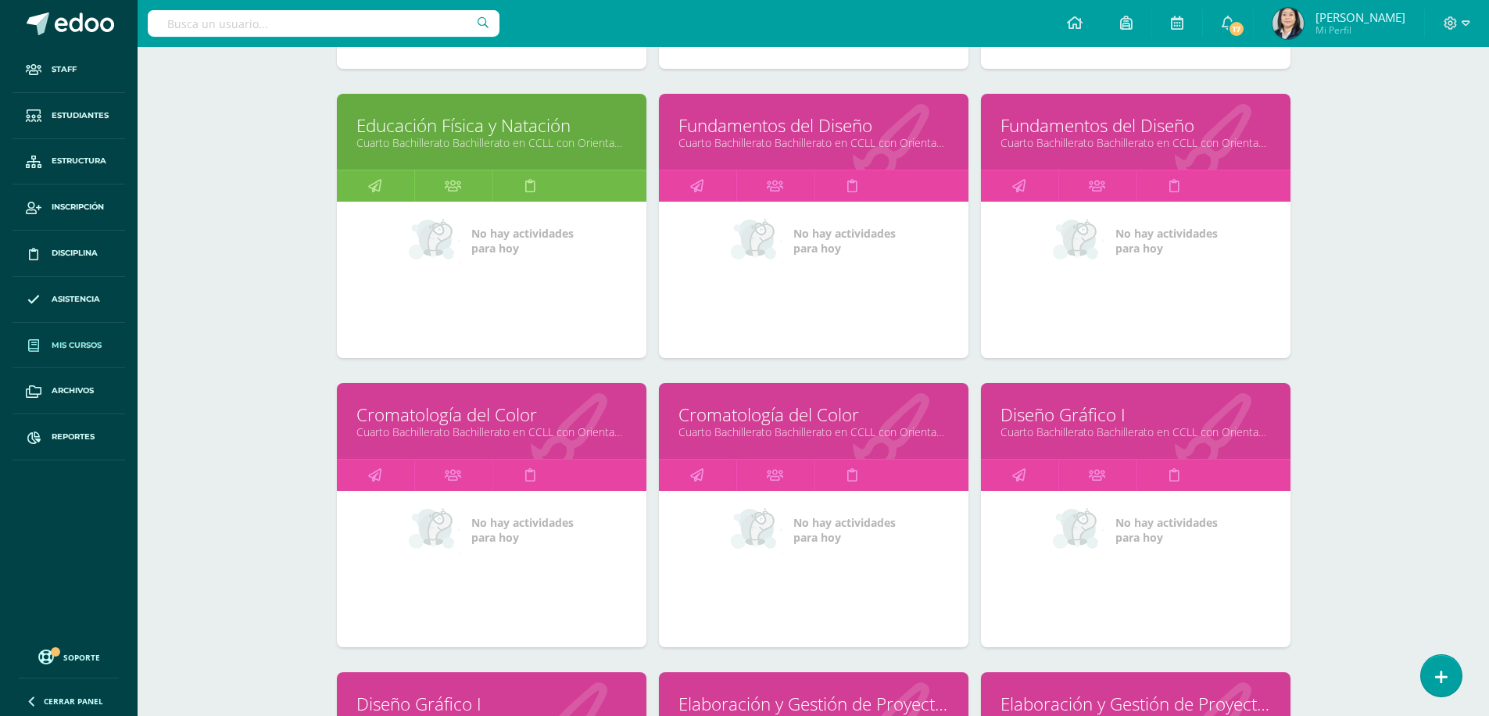
click at [1073, 123] on link "Fundamentos del Diseño" at bounding box center [1135, 125] width 270 height 24
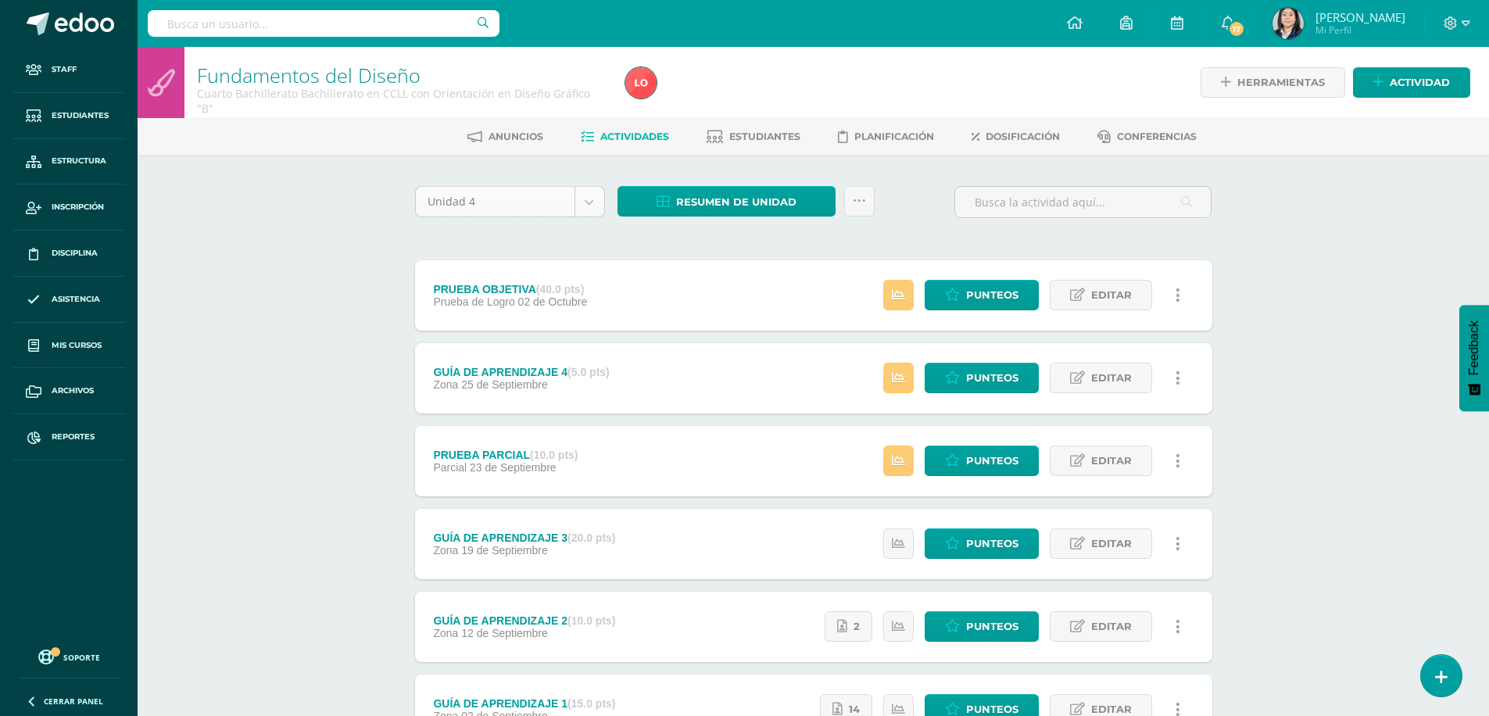
click at [596, 207] on body "Staff Estudiantes Estructura Inscripción Disciplina Asistencia Mis cursos Archi…" at bounding box center [744, 424] width 1489 height 849
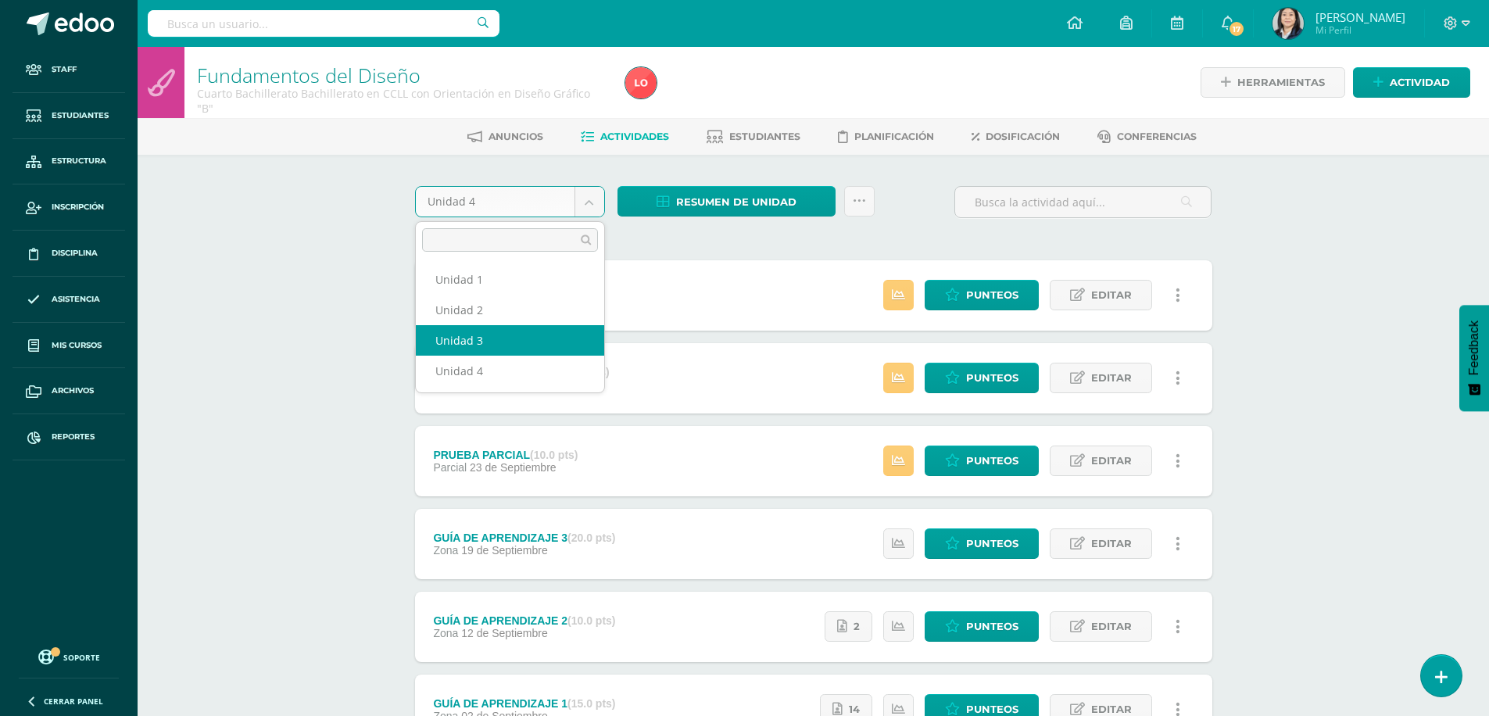
select select "Unidad 3"
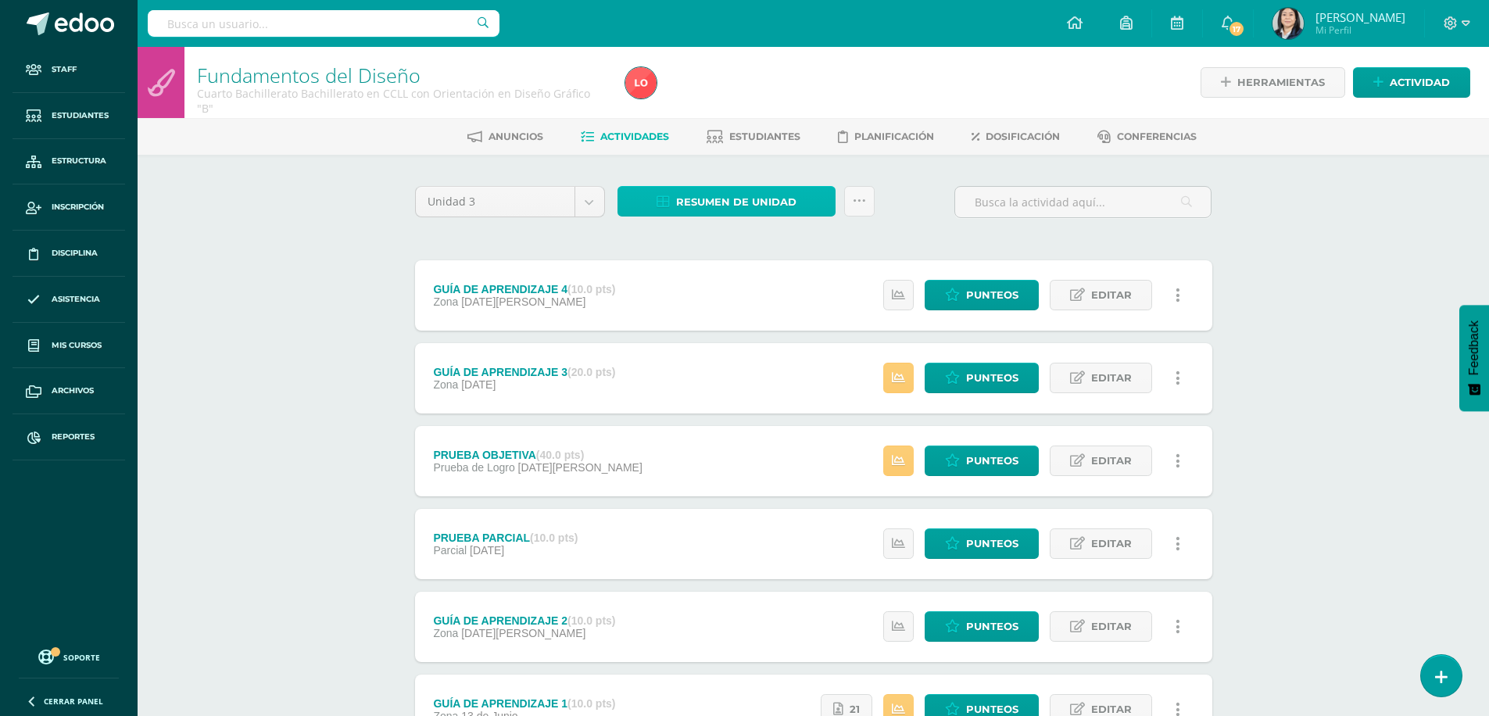
click at [719, 201] on span "Resumen de unidad" at bounding box center [736, 202] width 120 height 29
click at [713, 99] on link "Descargar como HTML" at bounding box center [726, 100] width 166 height 24
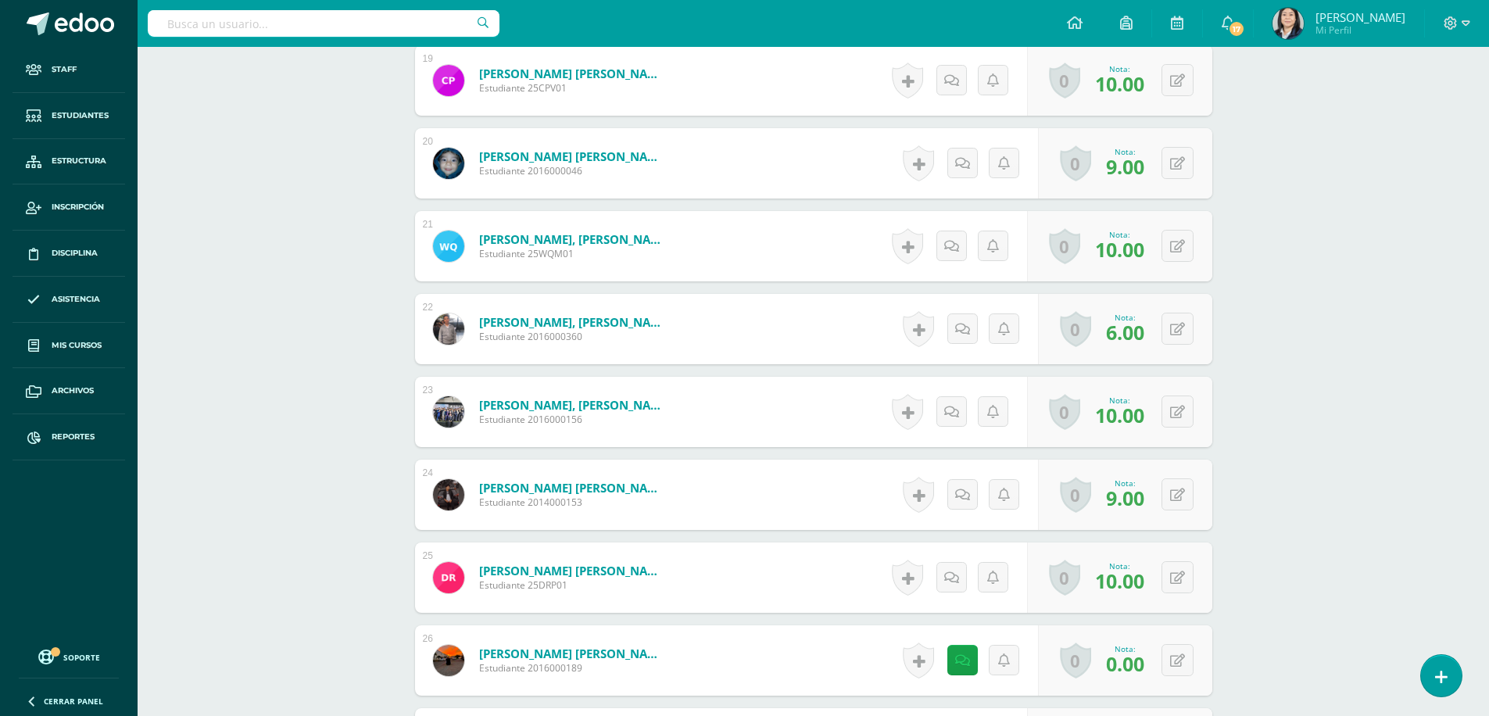
scroll to position [2067, 0]
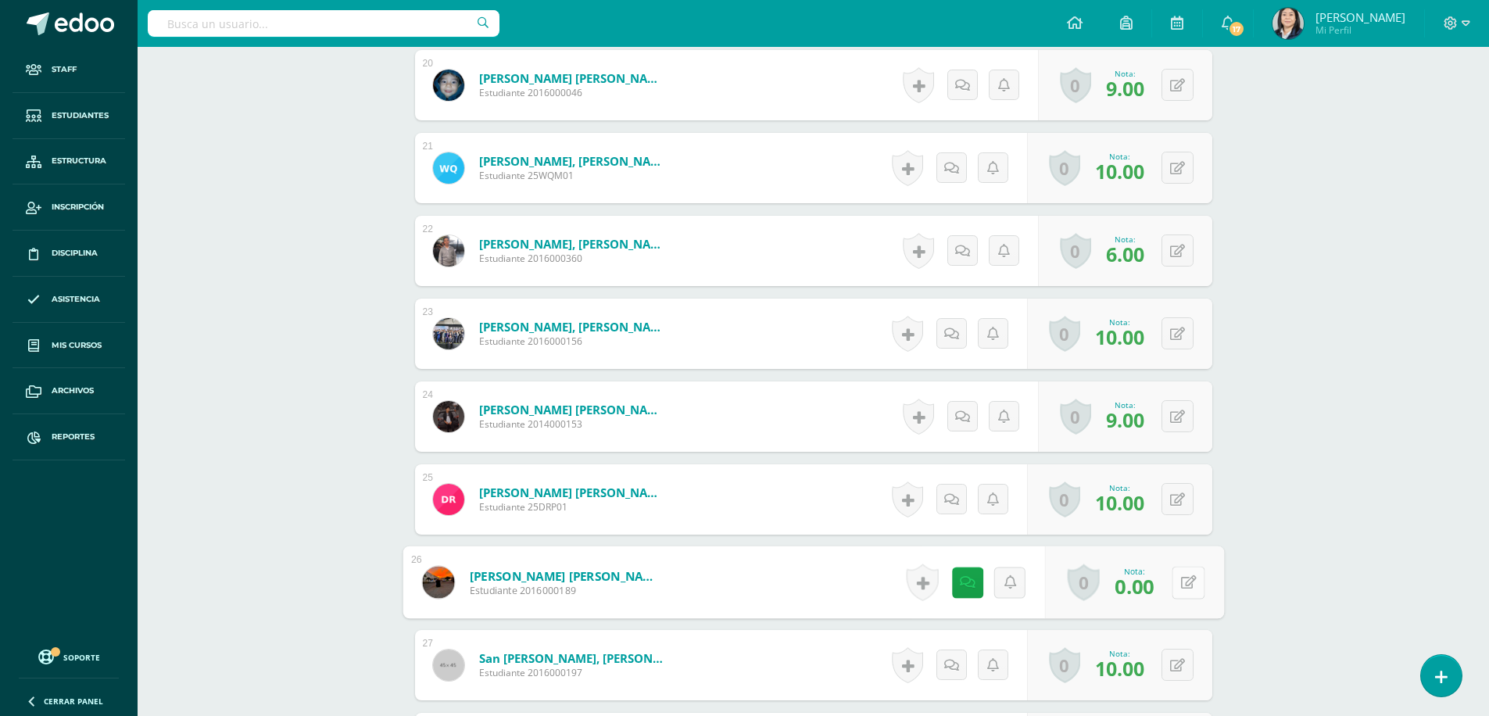
click at [1180, 589] on button at bounding box center [1188, 582] width 33 height 33
type input "10.0"
click at [1149, 581] on icon at bounding box center [1146, 587] width 14 height 13
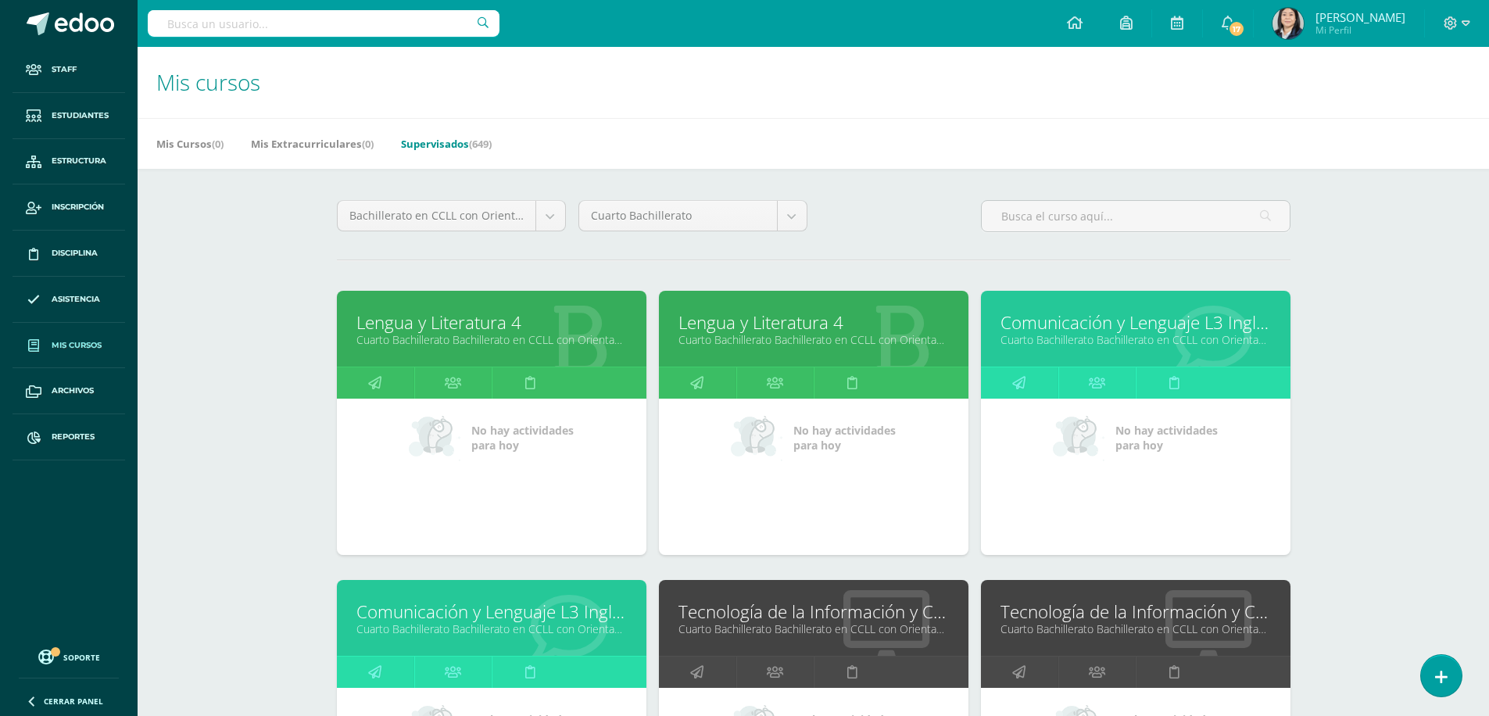
click at [435, 614] on link "Comunicación y Lenguaje L3 Inglés" at bounding box center [491, 611] width 270 height 24
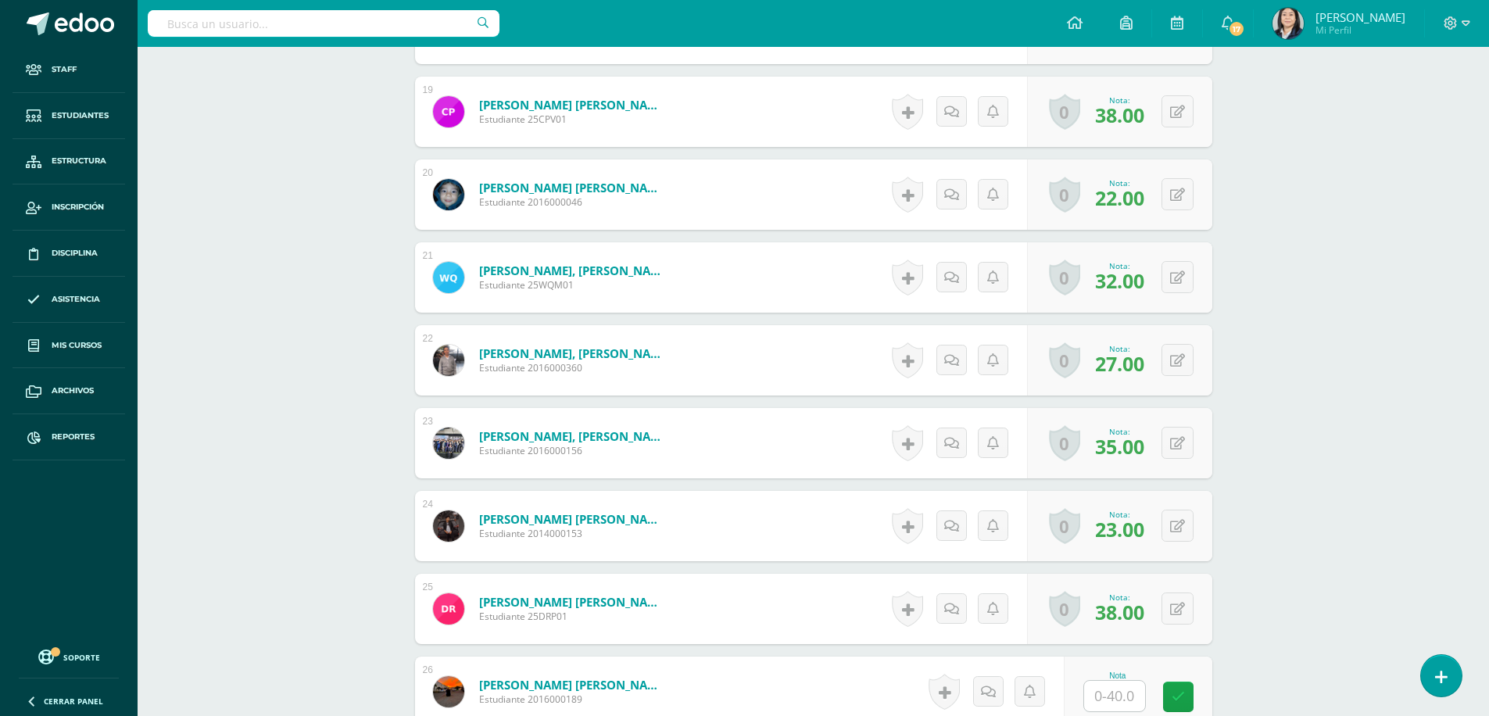
scroll to position [2036, 0]
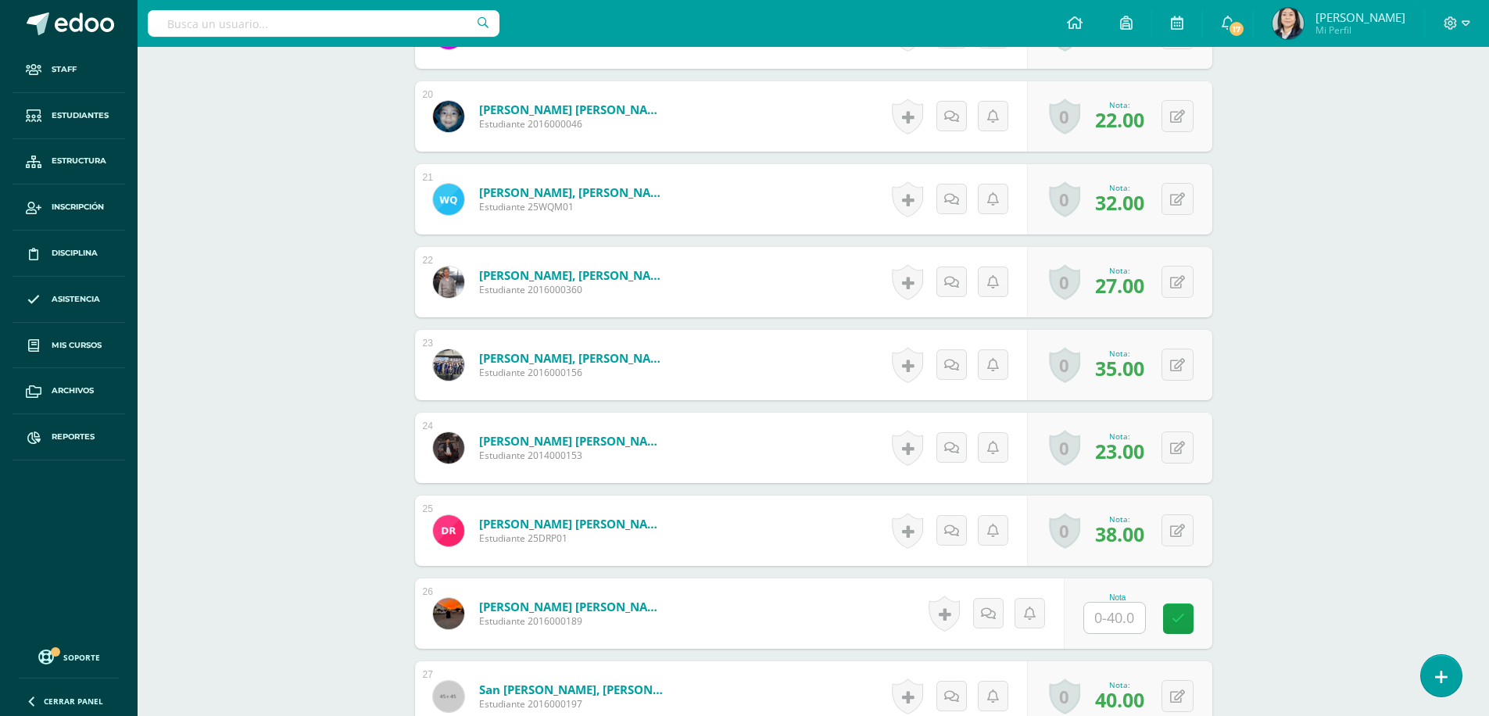
click at [1113, 617] on input "text" at bounding box center [1114, 618] width 61 height 30
type input "35.00"
click at [1182, 612] on icon at bounding box center [1189, 618] width 14 height 13
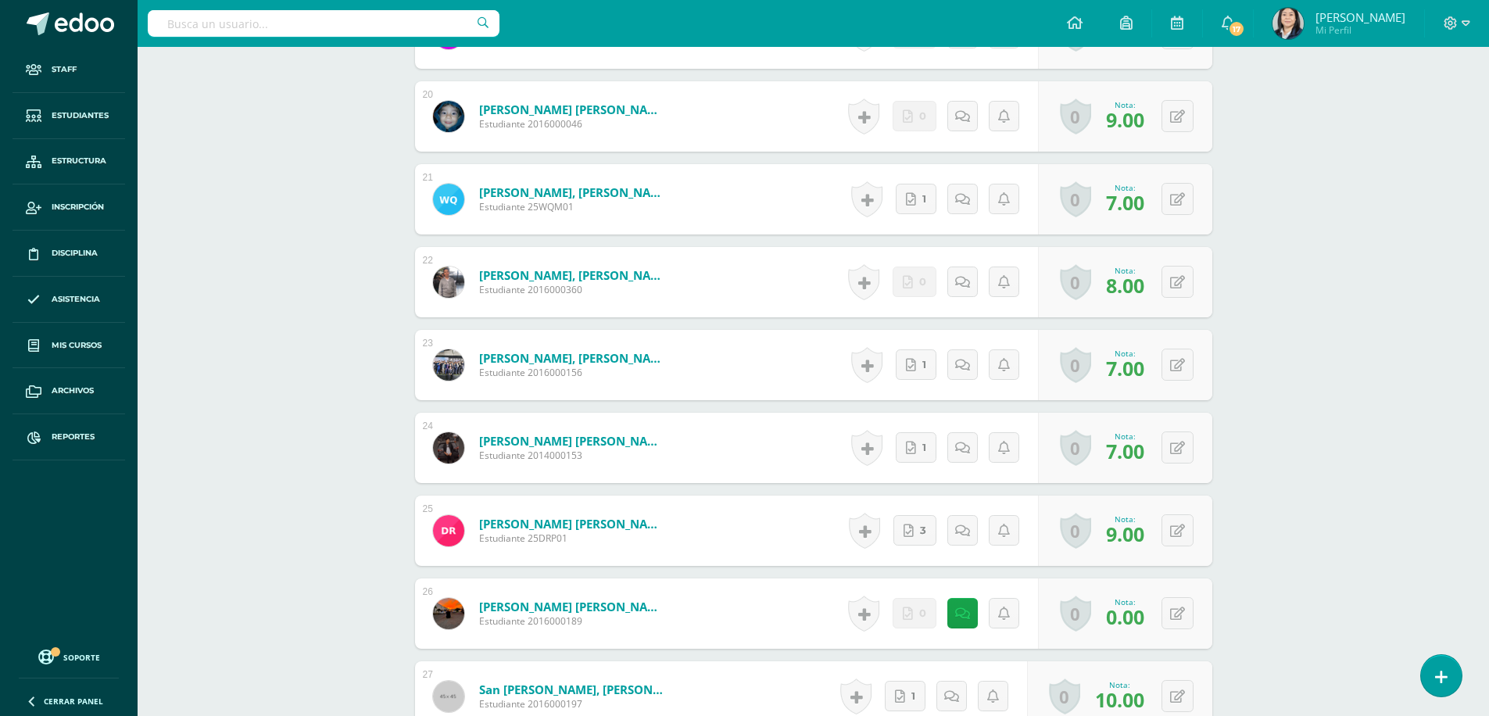
scroll to position [2252, 0]
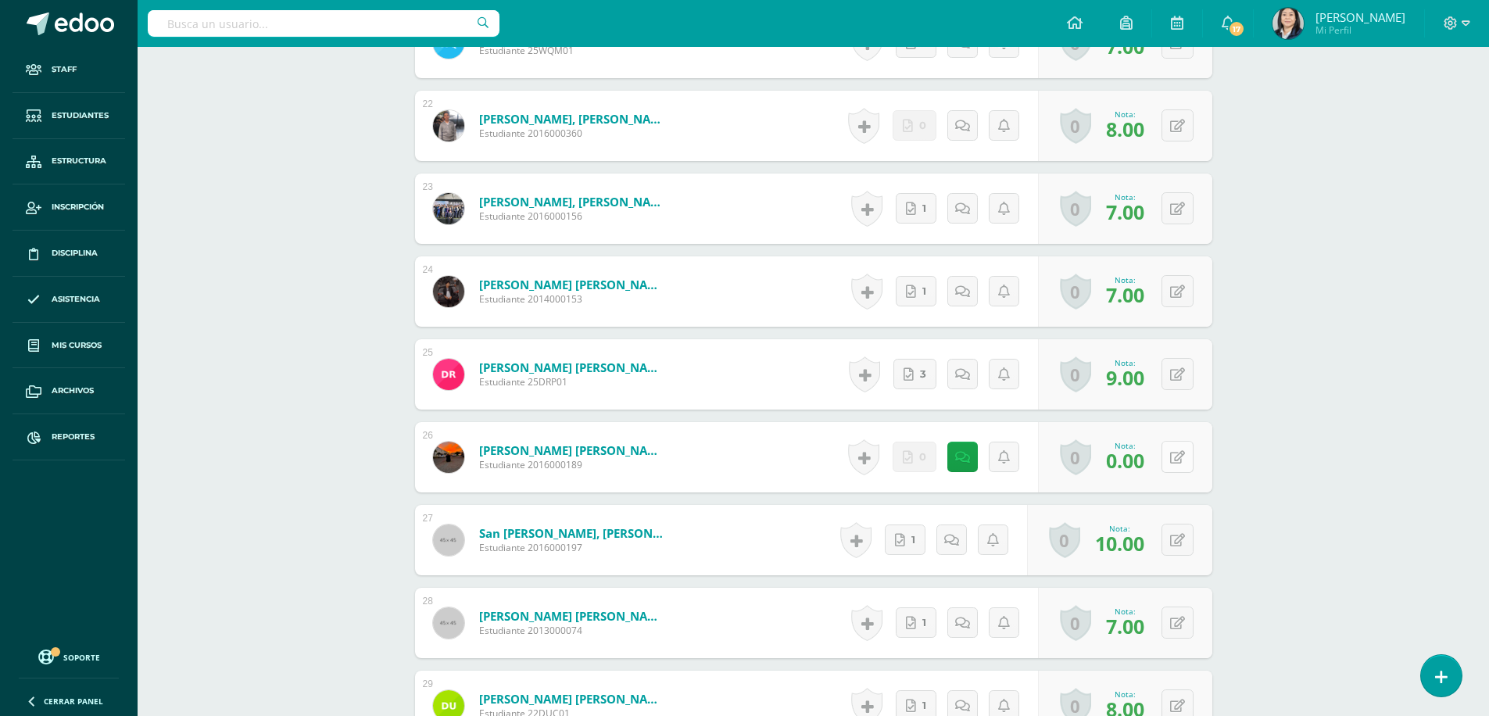
click at [1174, 460] on button at bounding box center [1177, 457] width 32 height 32
type input "5.00"
click at [1148, 463] on icon at bounding box center [1146, 462] width 14 height 13
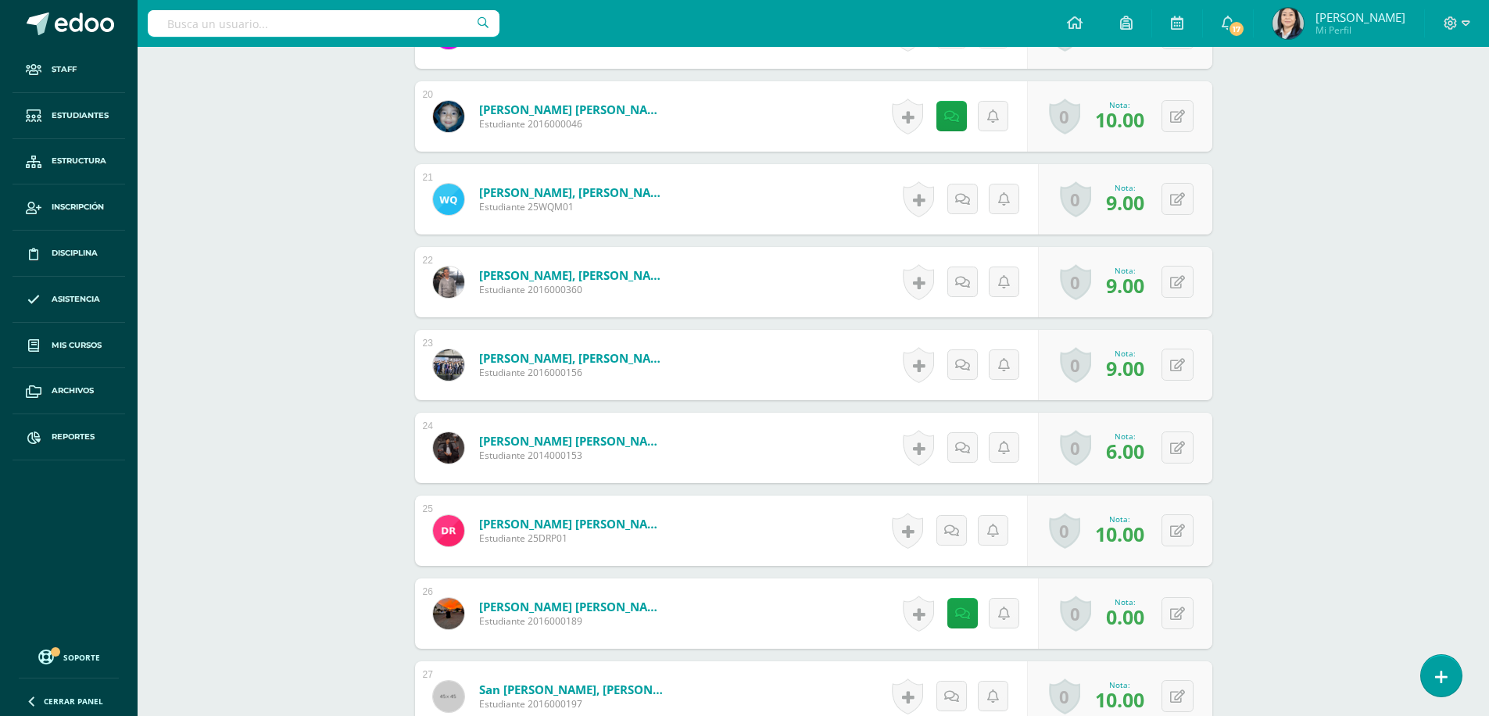
scroll to position [2159, 0]
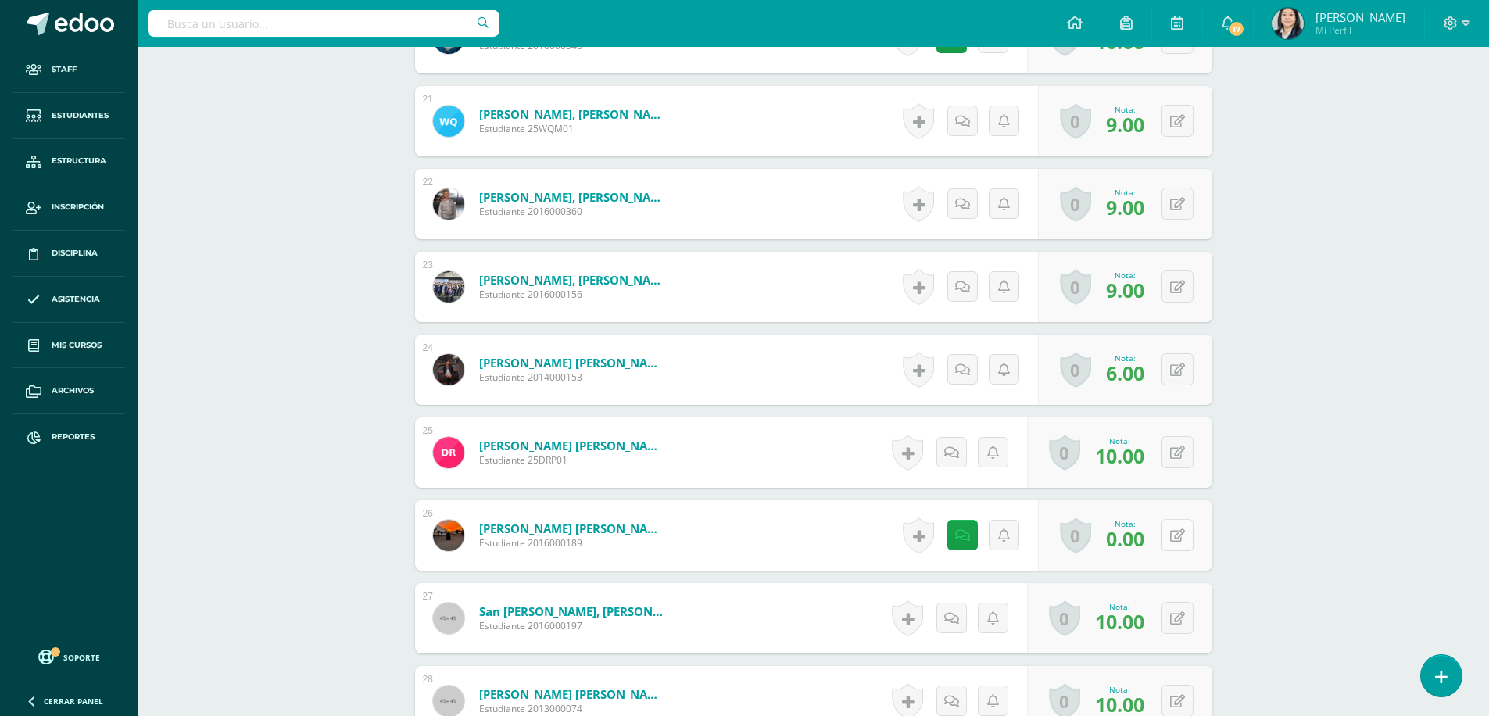
click at [1179, 535] on icon at bounding box center [1177, 535] width 15 height 13
type input "10"
click at [1154, 539] on link at bounding box center [1146, 540] width 31 height 31
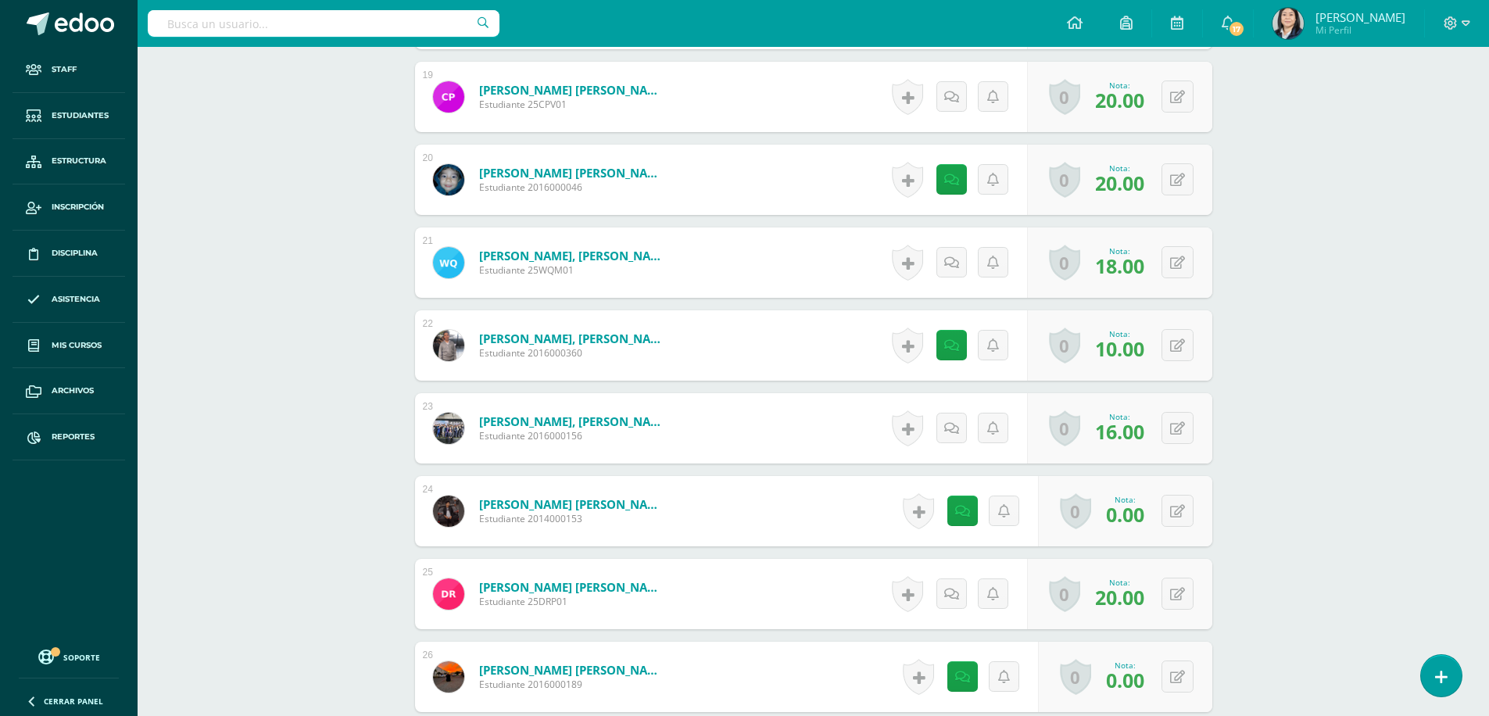
scroll to position [2080, 0]
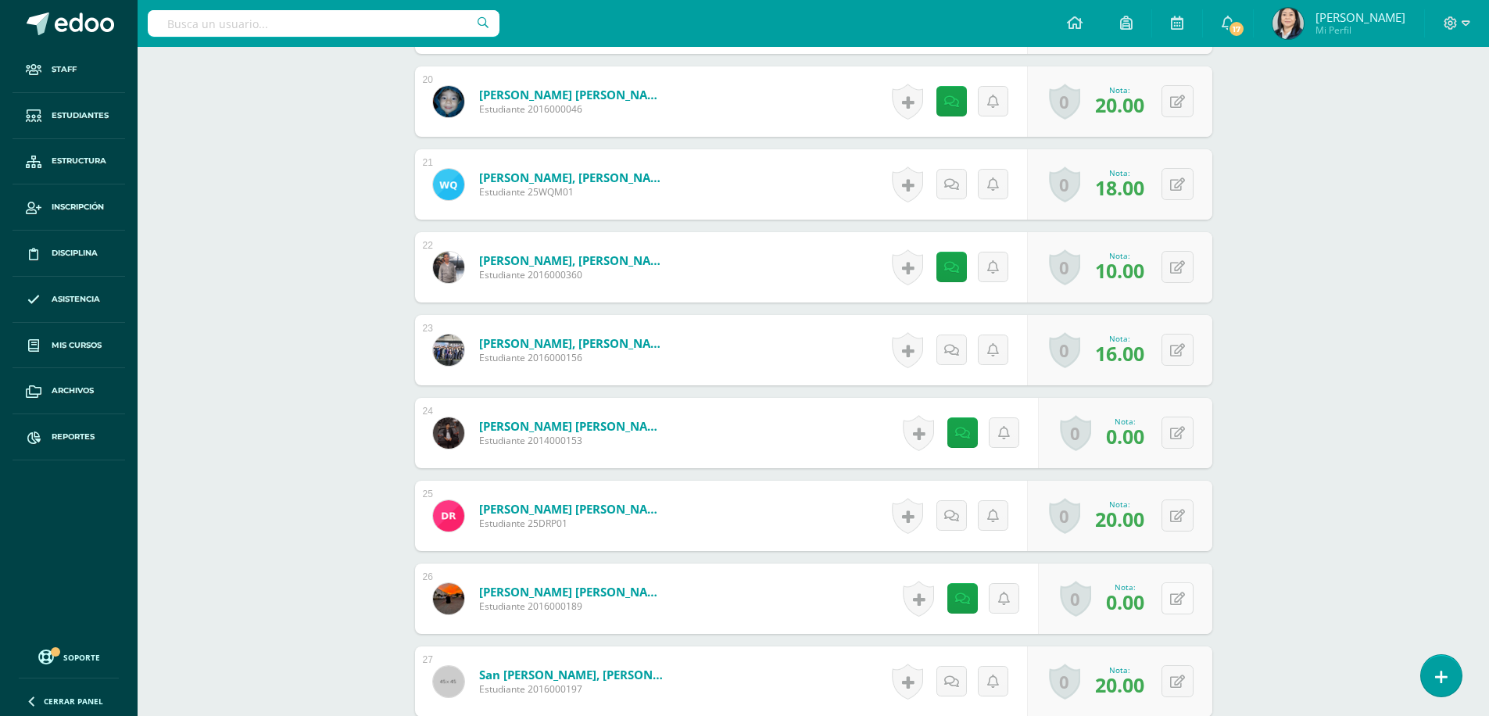
click at [1173, 614] on button at bounding box center [1177, 598] width 32 height 32
type input "10"
click at [1147, 610] on icon at bounding box center [1146, 603] width 14 height 13
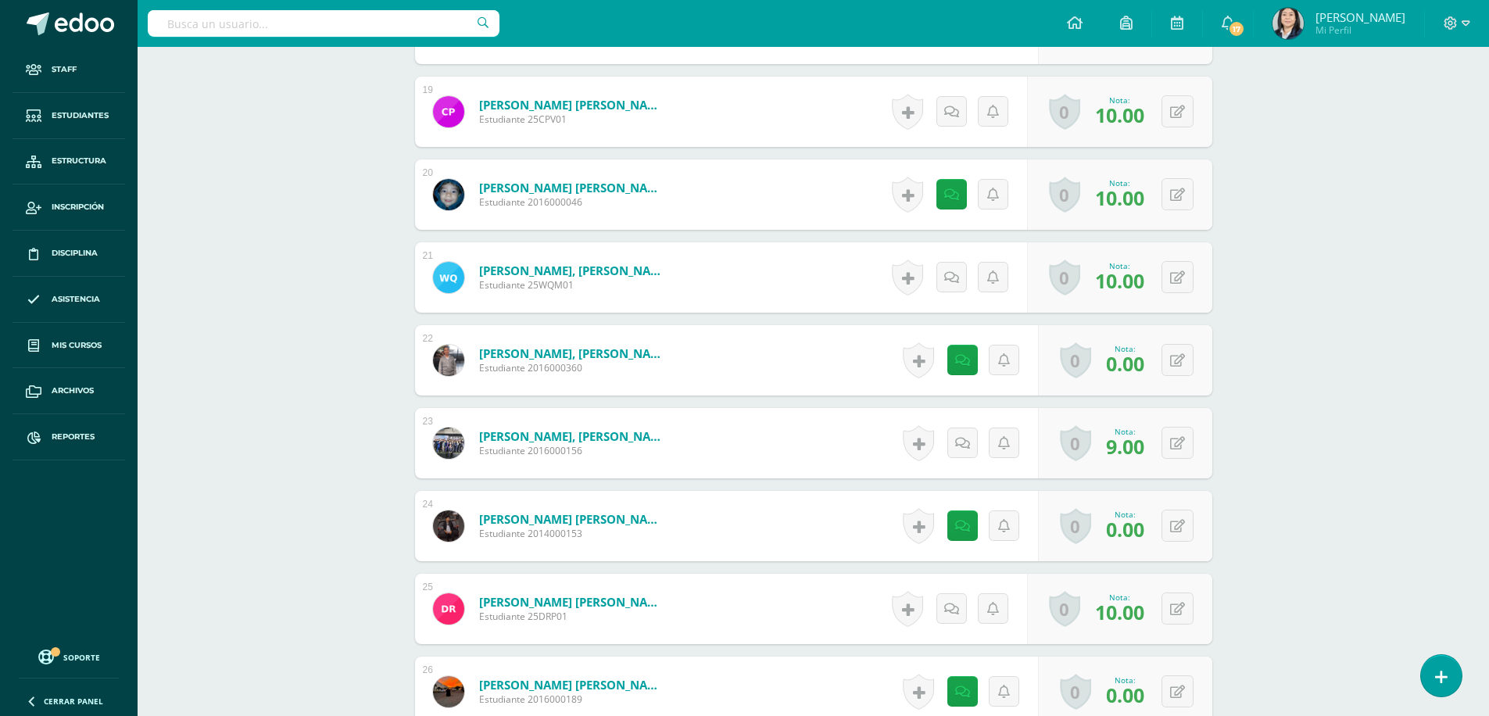
scroll to position [2129, 0]
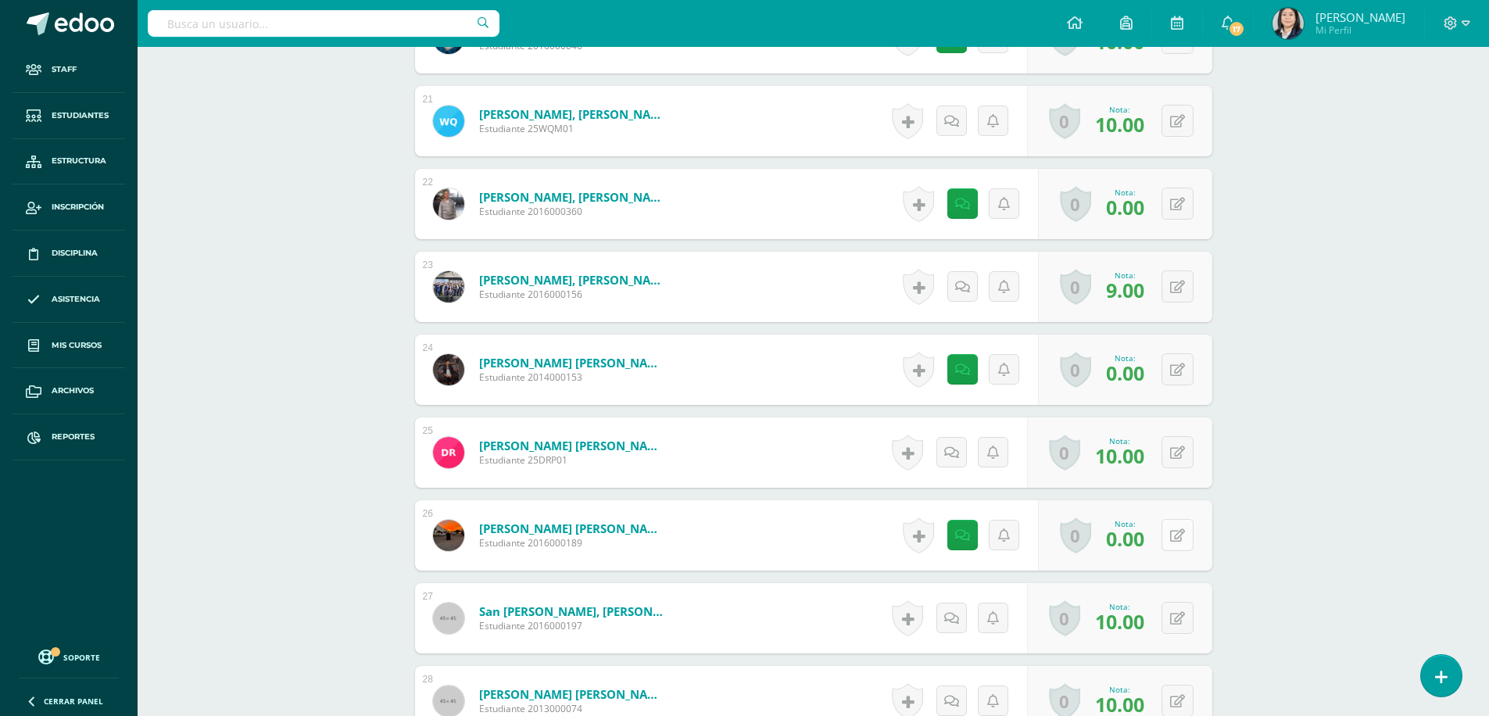
click at [1177, 539] on icon at bounding box center [1177, 535] width 15 height 13
type input "10"
click at [1150, 539] on icon at bounding box center [1146, 540] width 14 height 13
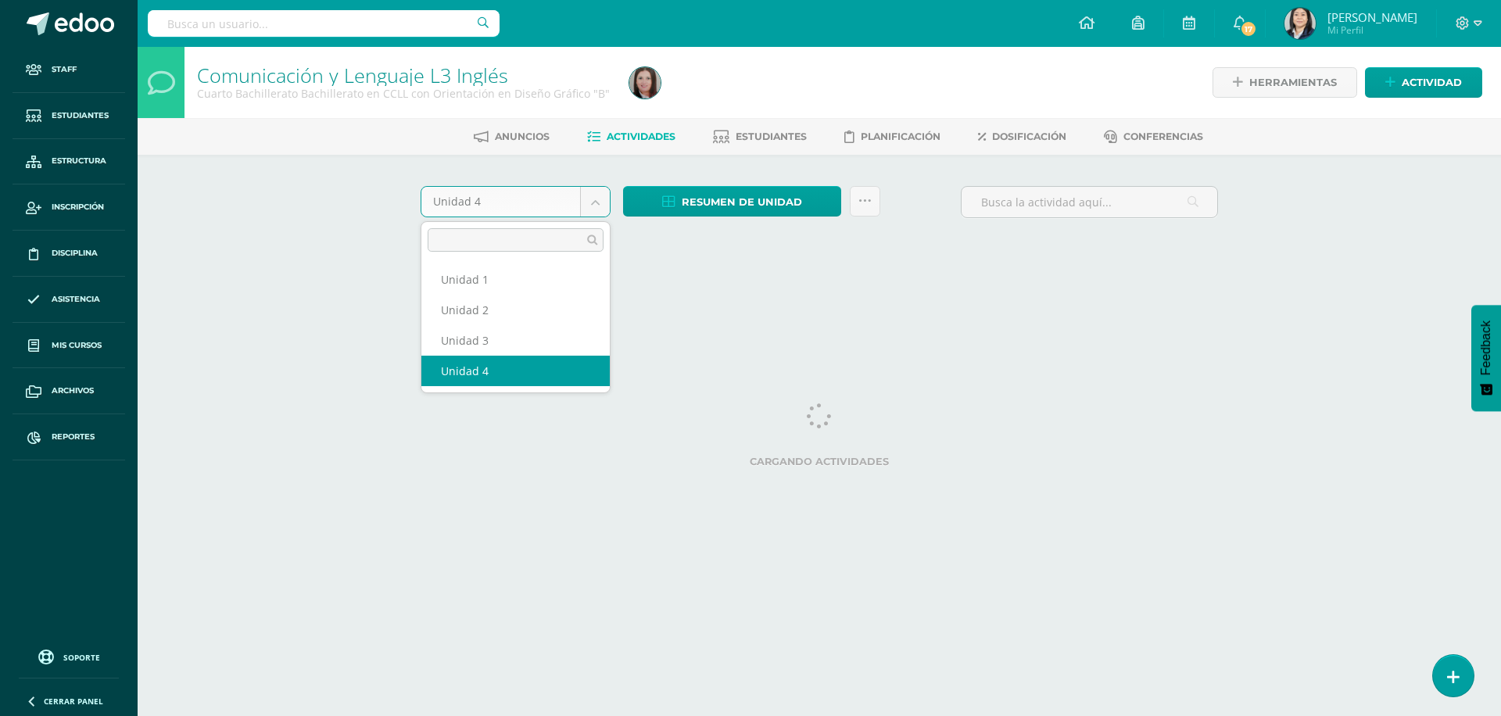
click at [592, 199] on body "Staff Estudiantes Estructura Inscripción Disciplina Asistencia Mis cursos Archi…" at bounding box center [750, 146] width 1501 height 292
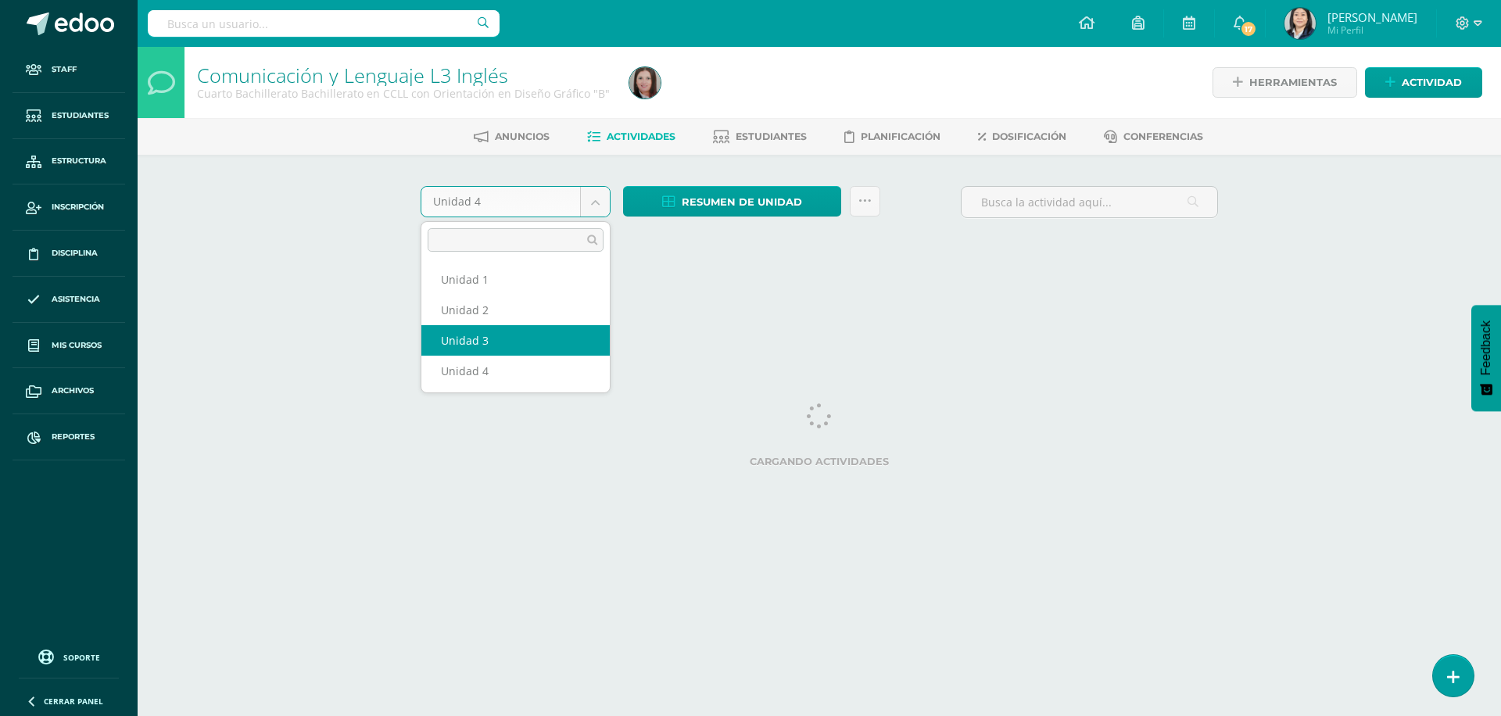
select select "Unidad 3"
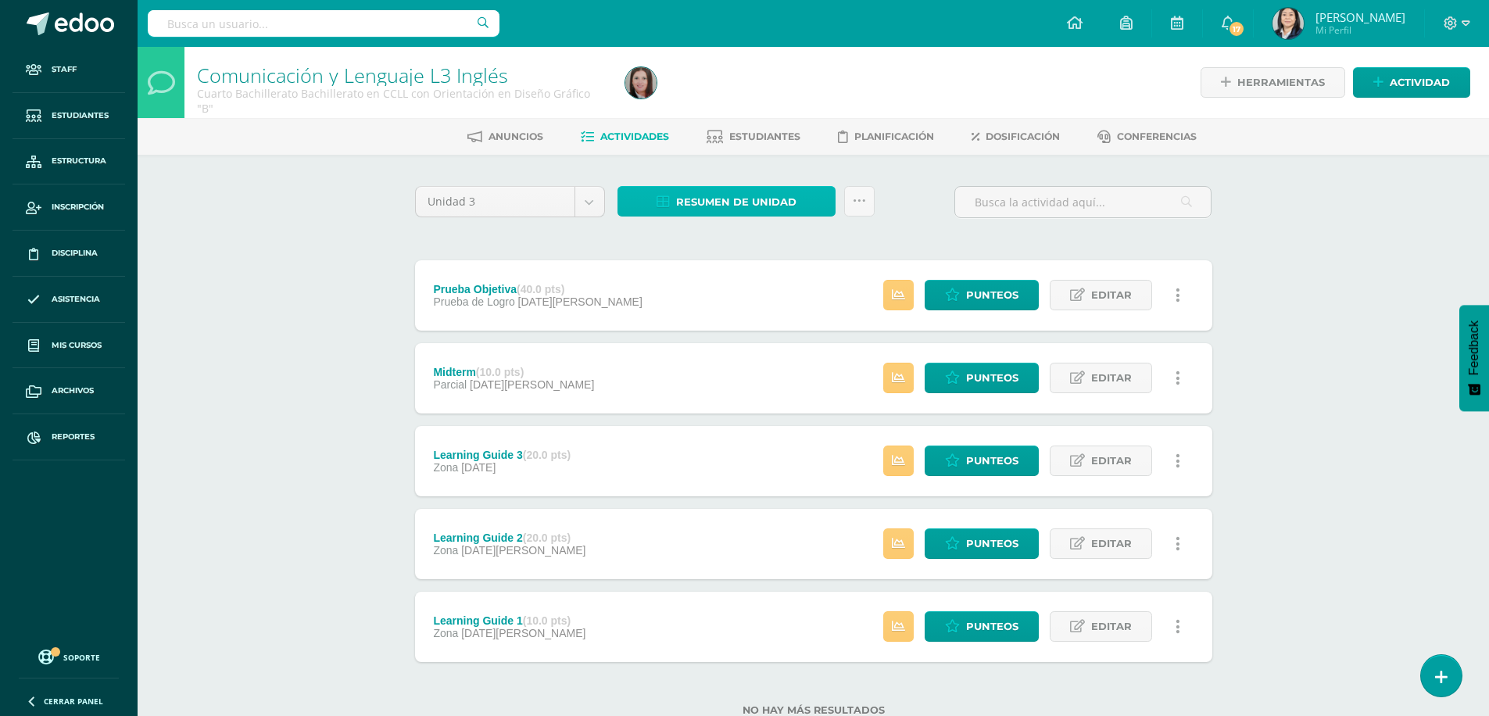
click at [729, 198] on span "Resumen de unidad" at bounding box center [736, 202] width 120 height 29
click at [726, 104] on link "Descargar como HTML" at bounding box center [726, 100] width 166 height 24
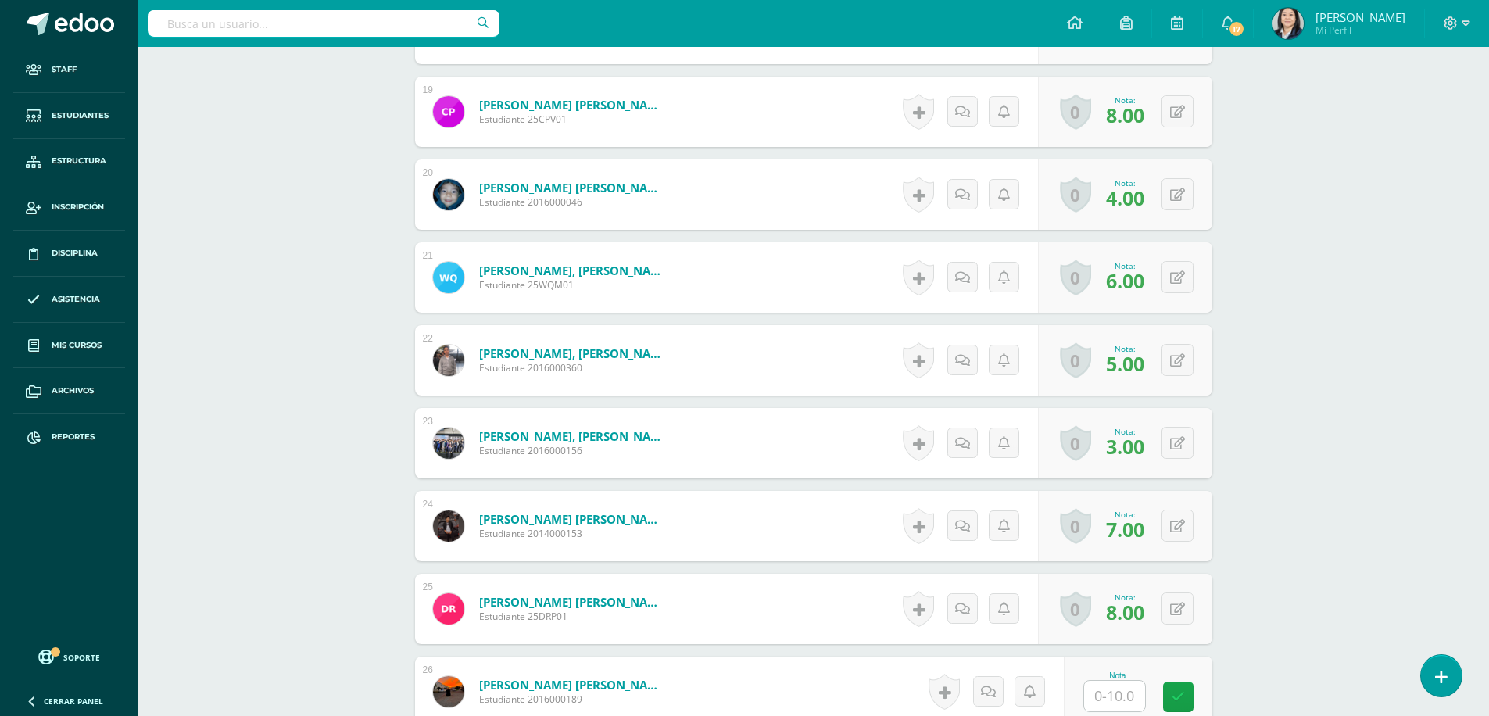
scroll to position [2114, 0]
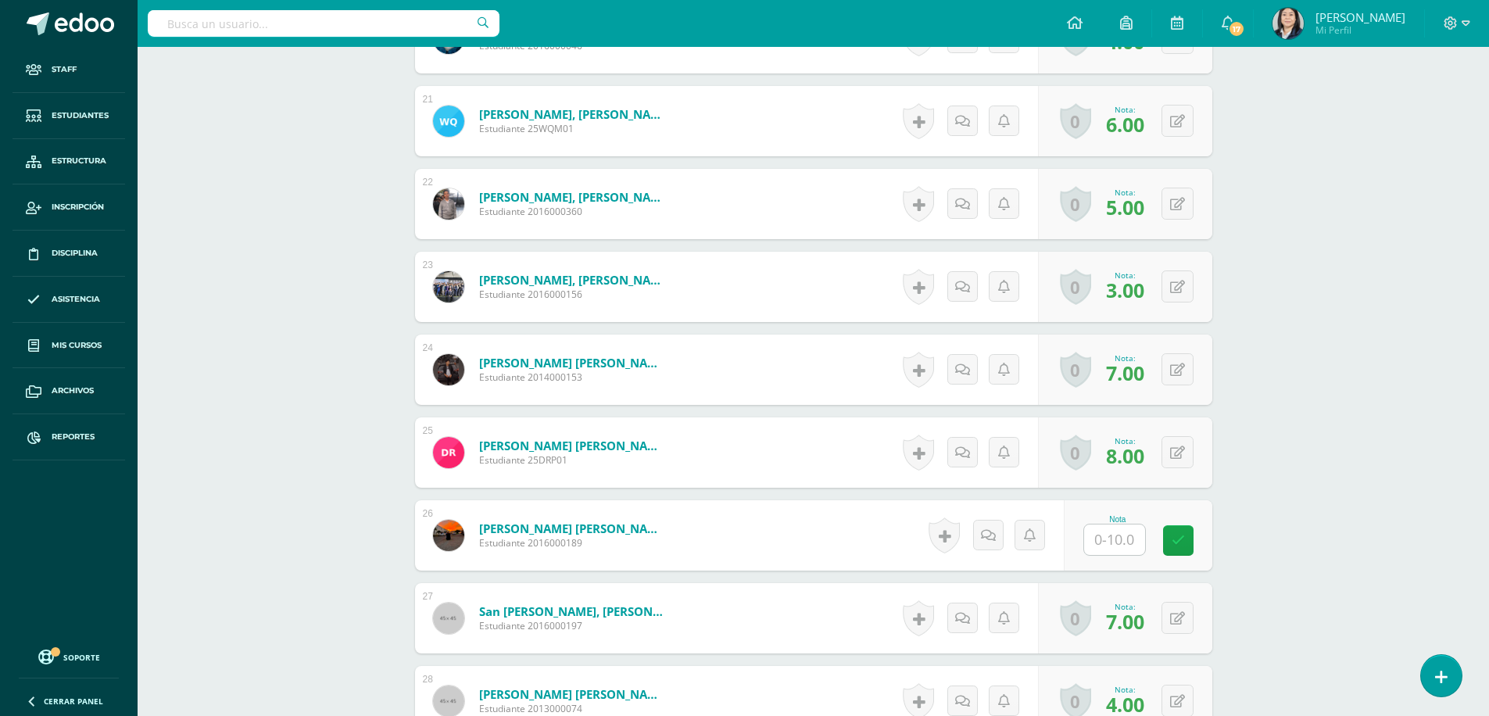
drag, startPoint x: 1122, startPoint y: 546, endPoint x: 1115, endPoint y: 556, distance: 12.4
click at [1119, 552] on input "text" at bounding box center [1114, 539] width 61 height 30
type input "9.00"
click at [1201, 537] on link at bounding box center [1188, 540] width 31 height 31
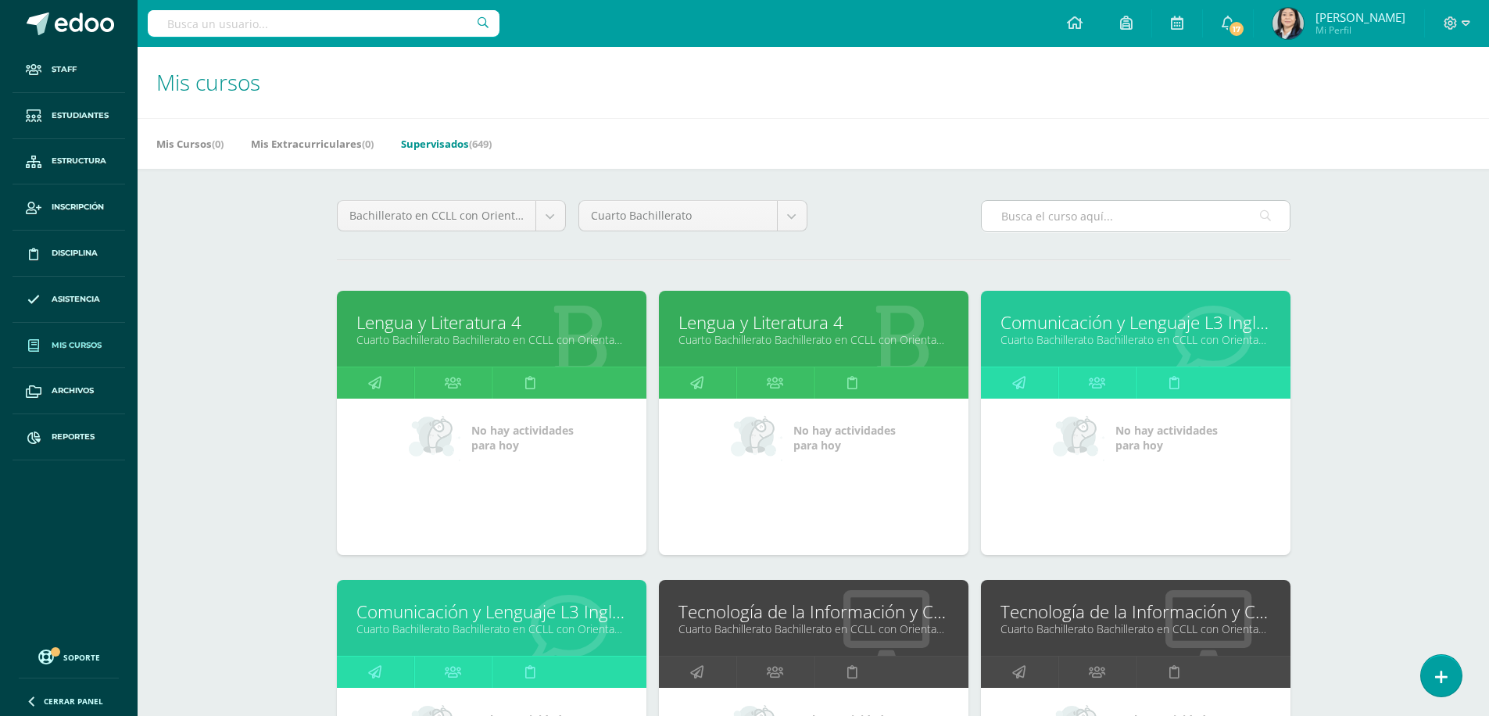
click at [1040, 212] on input "text" at bounding box center [1136, 216] width 308 height 30
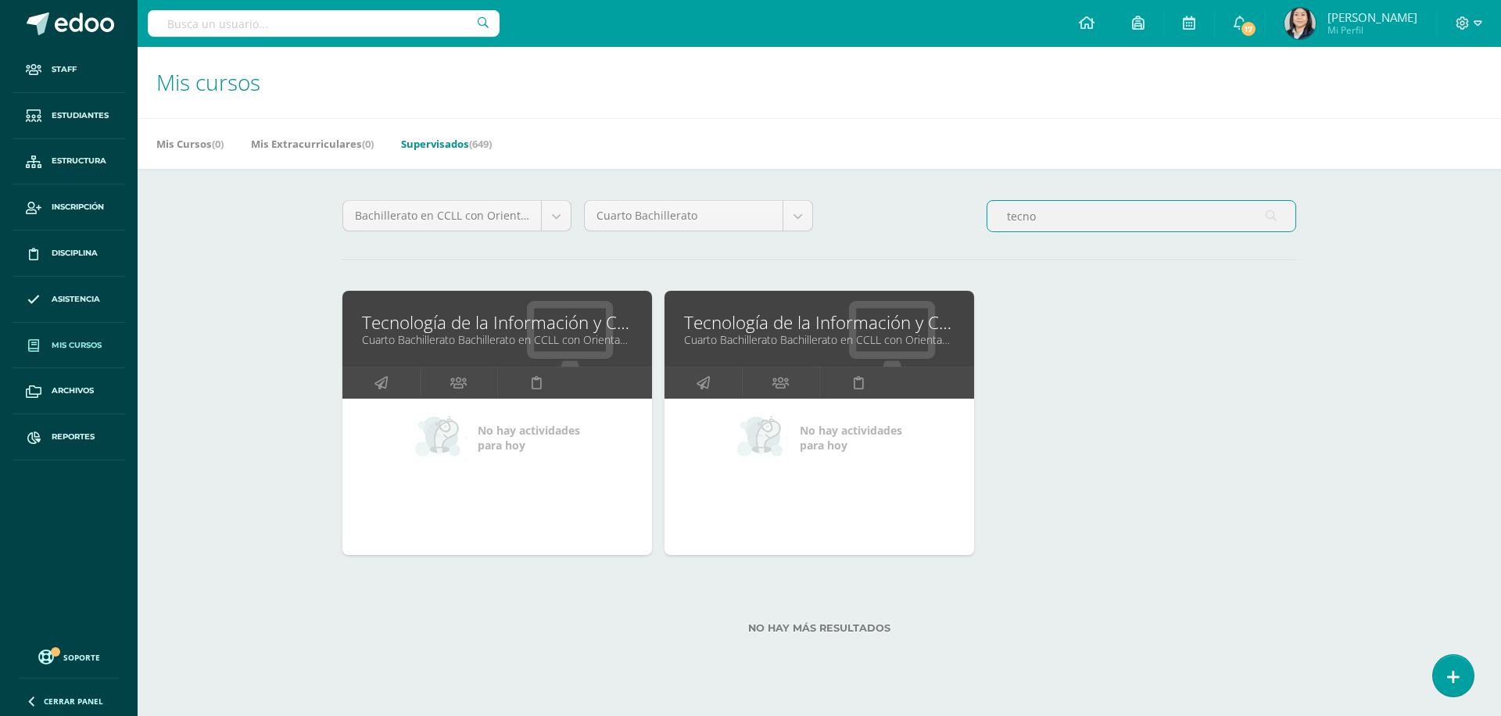
type input "tecno"
click at [719, 330] on link "Tecnología de la Información y Comunicación (TIC)" at bounding box center [819, 322] width 270 height 24
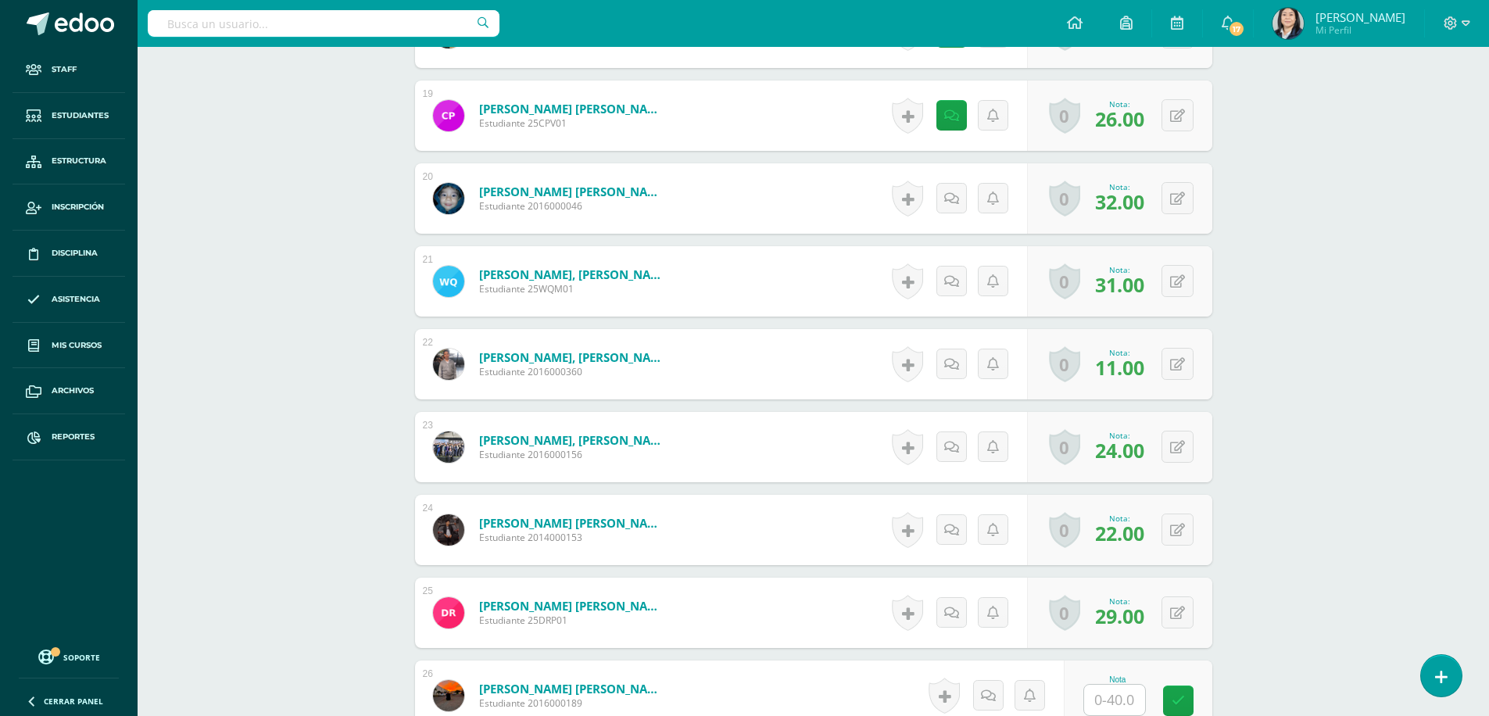
scroll to position [2188, 0]
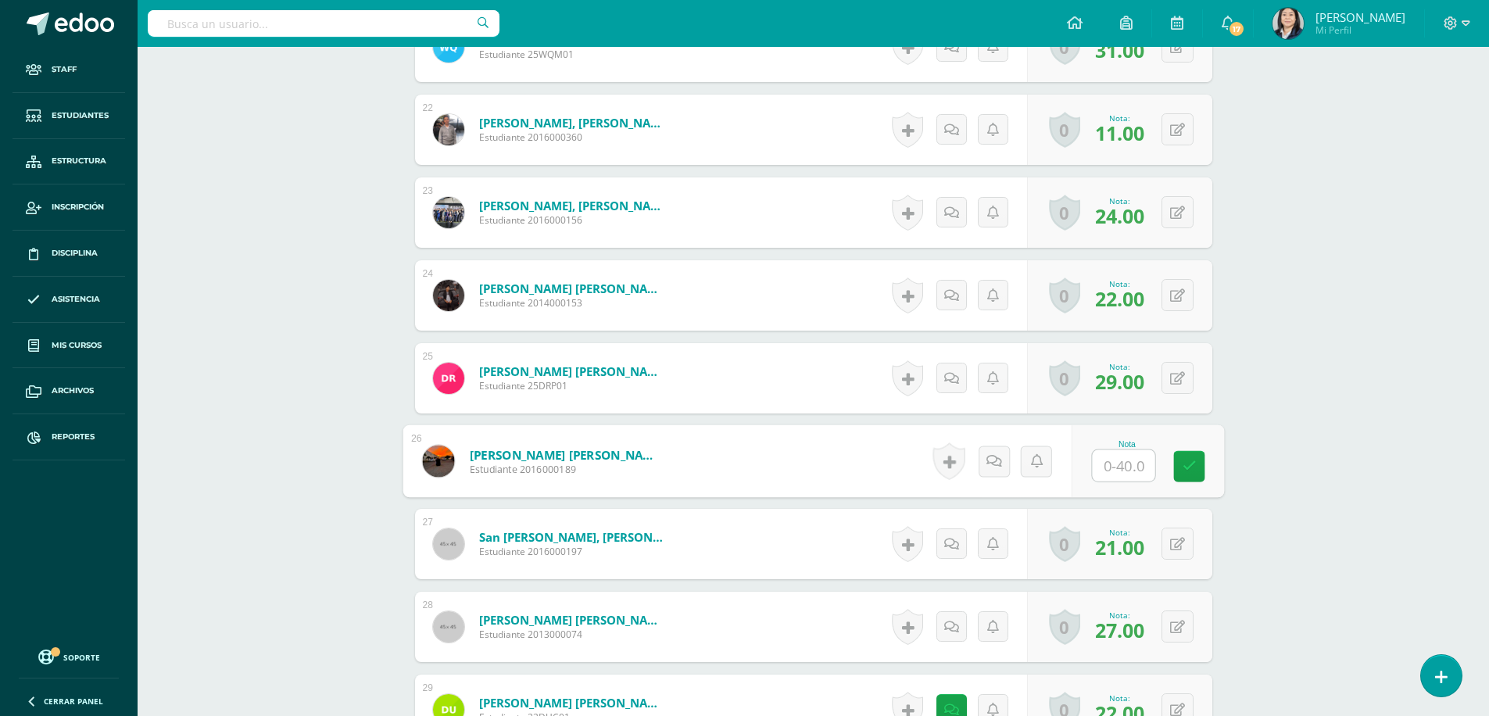
click at [1114, 465] on input "text" at bounding box center [1123, 465] width 63 height 31
type input "19"
click at [1193, 465] on icon at bounding box center [1189, 466] width 14 height 13
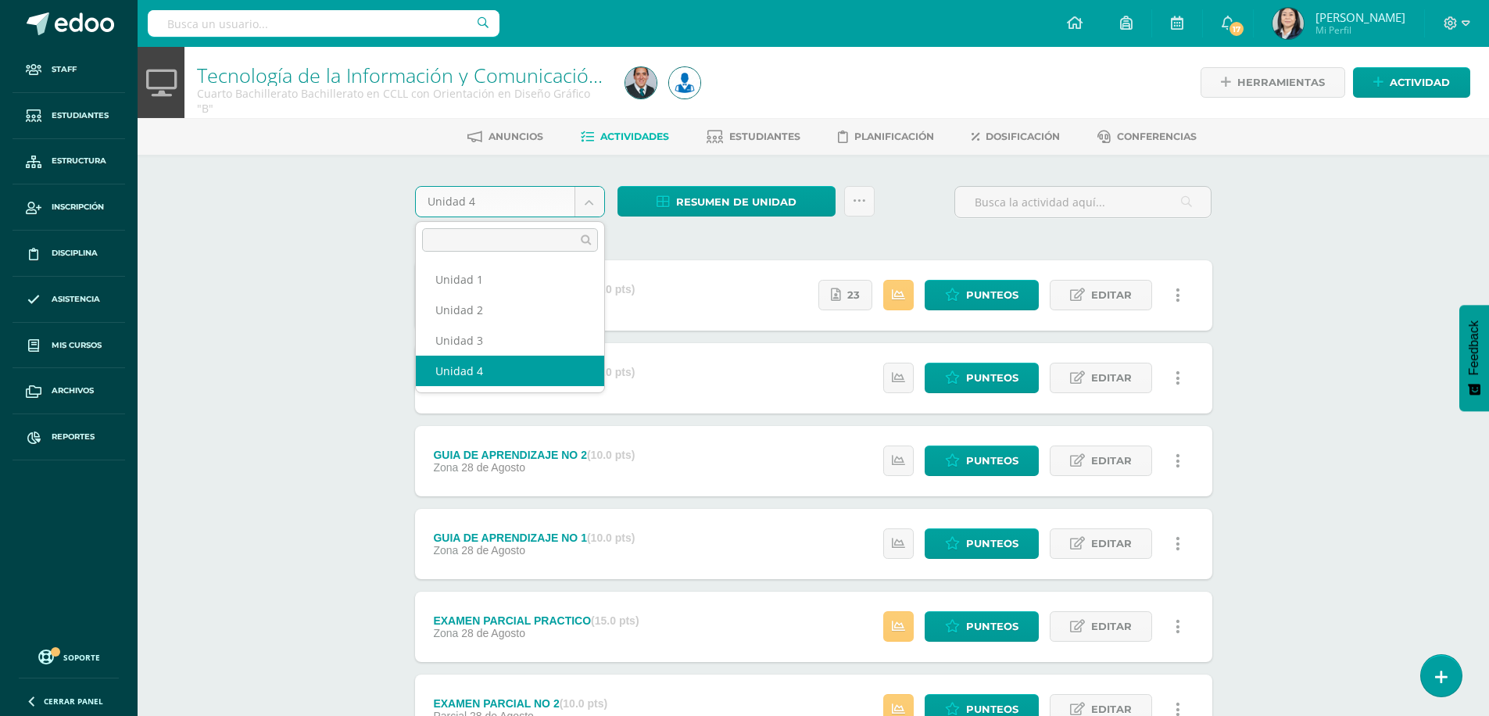
click at [599, 207] on body "Staff Estudiantes Estructura Inscripción Disciplina Asistencia Mis cursos Archi…" at bounding box center [744, 466] width 1489 height 932
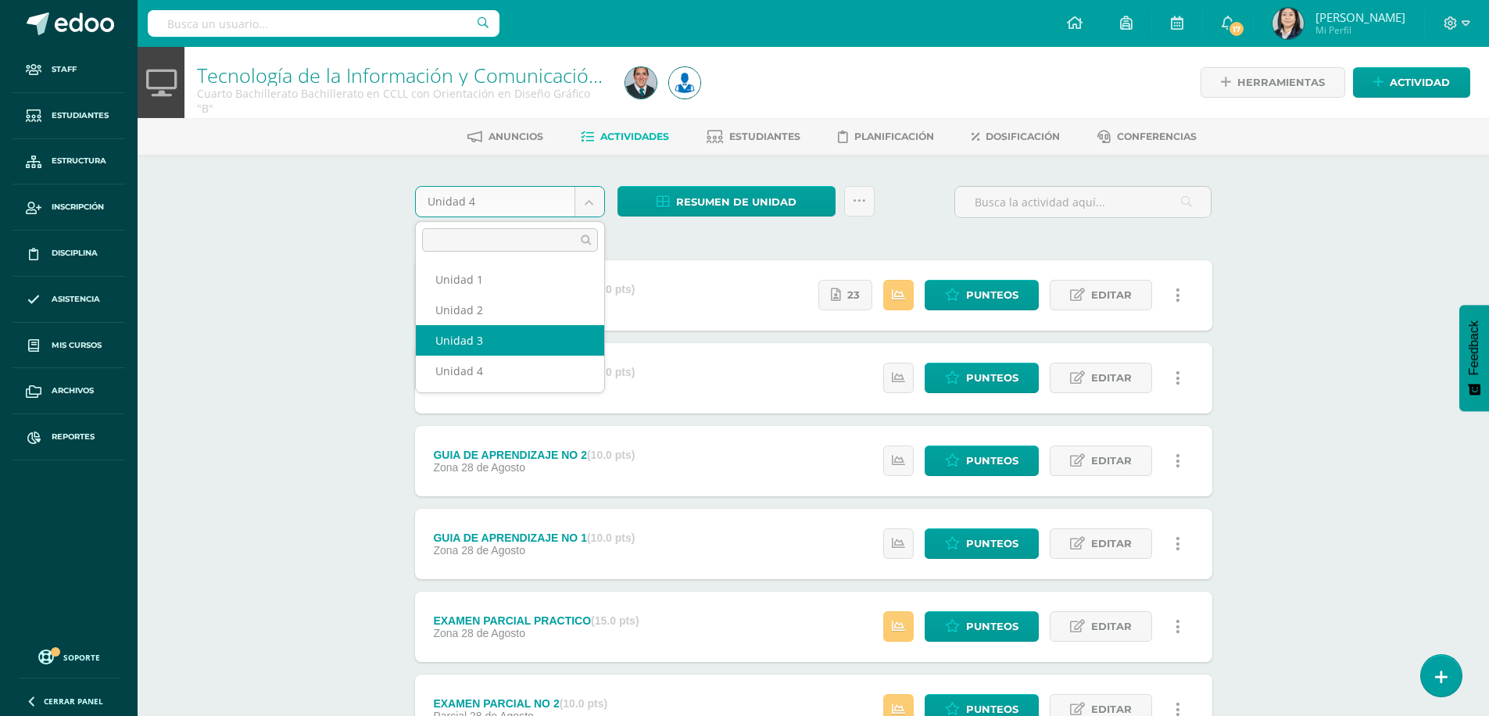
select select "Unidad 3"
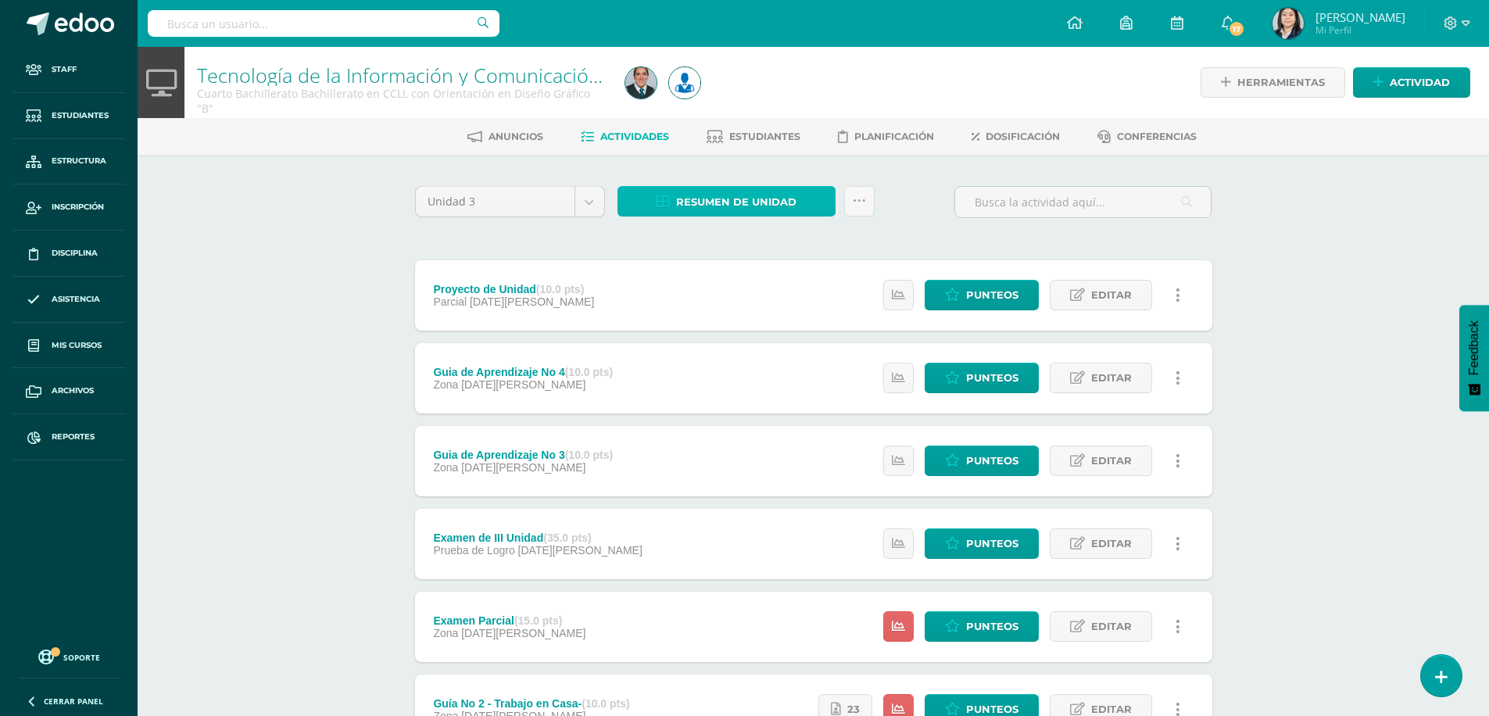
click at [719, 195] on span "Resumen de unidad" at bounding box center [736, 202] width 120 height 29
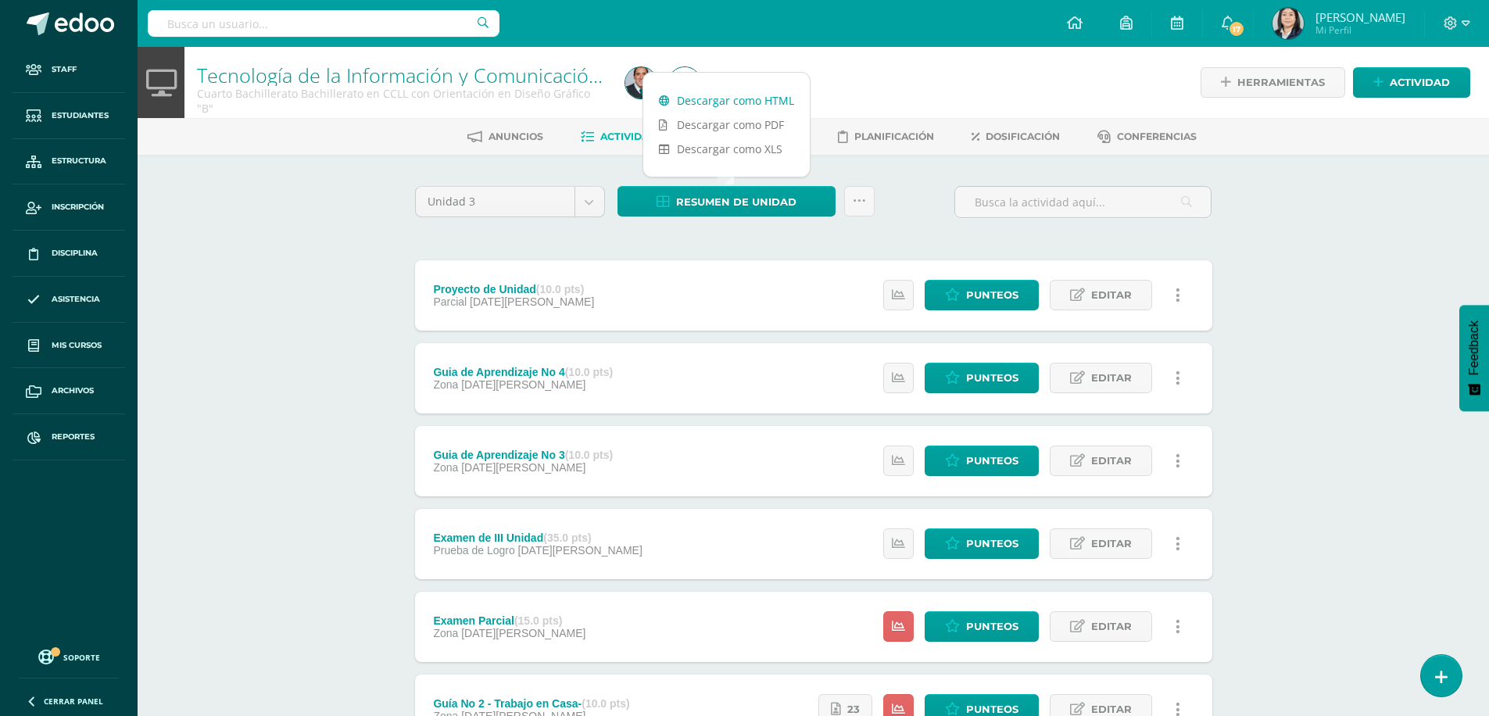
click at [714, 107] on link "Descargar como HTML" at bounding box center [726, 100] width 166 height 24
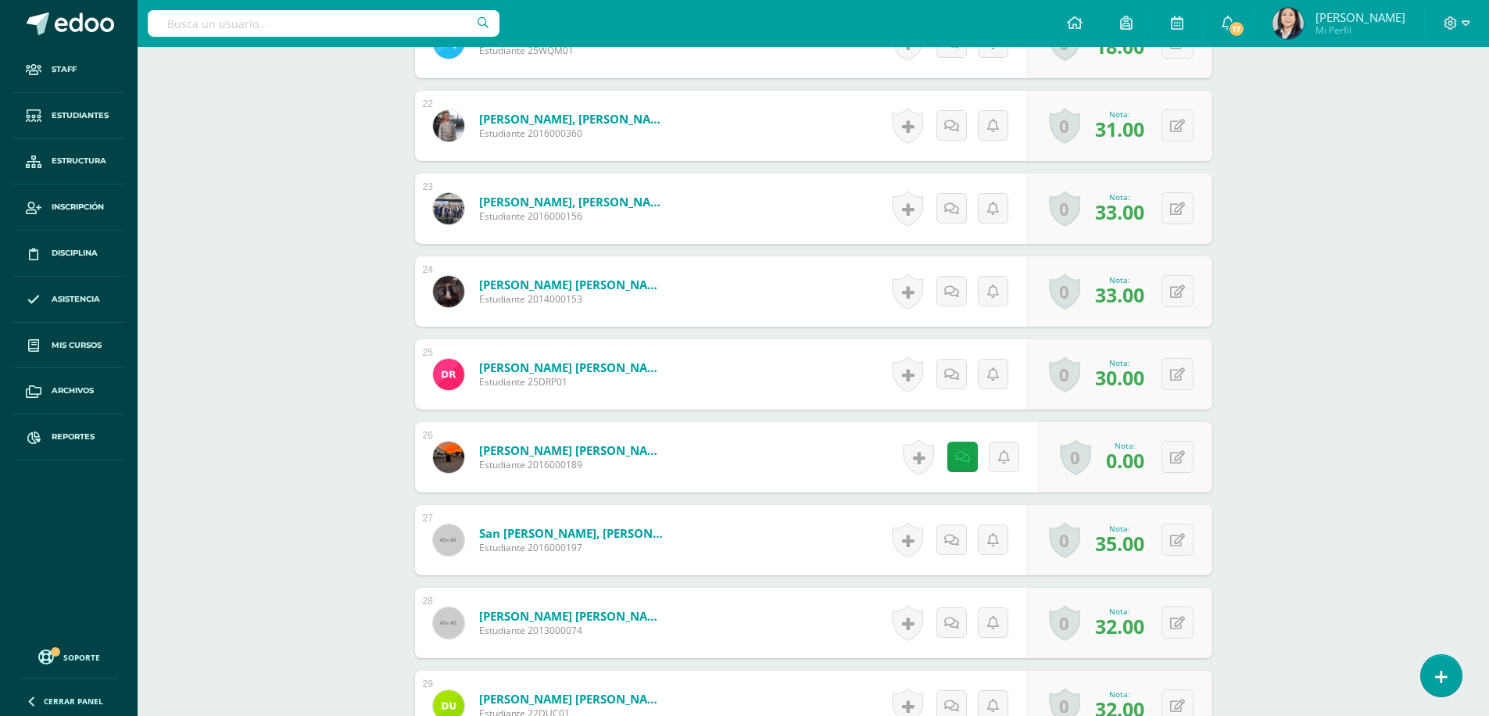
scroll to position [2114, 0]
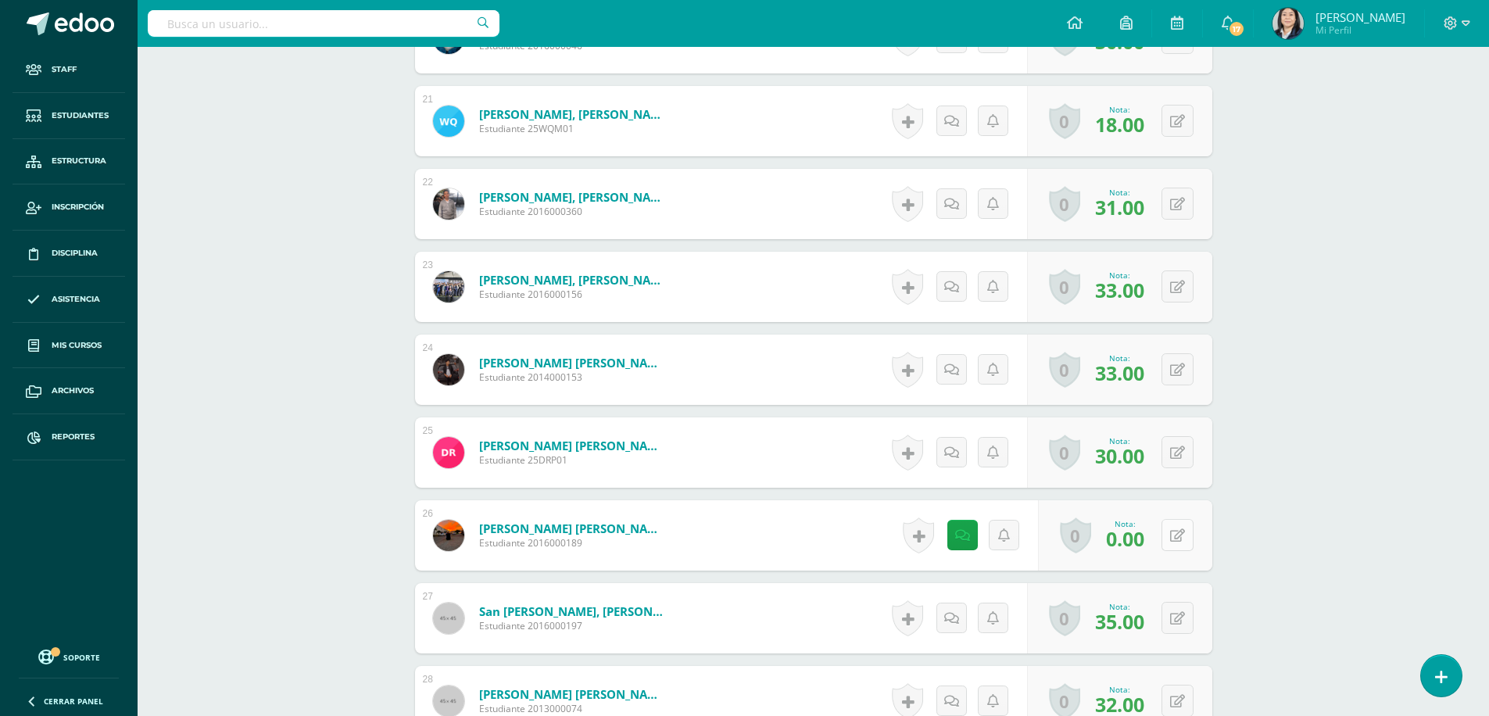
click at [1178, 533] on button at bounding box center [1177, 535] width 32 height 32
type input "35"
click at [1145, 544] on icon at bounding box center [1146, 540] width 14 height 13
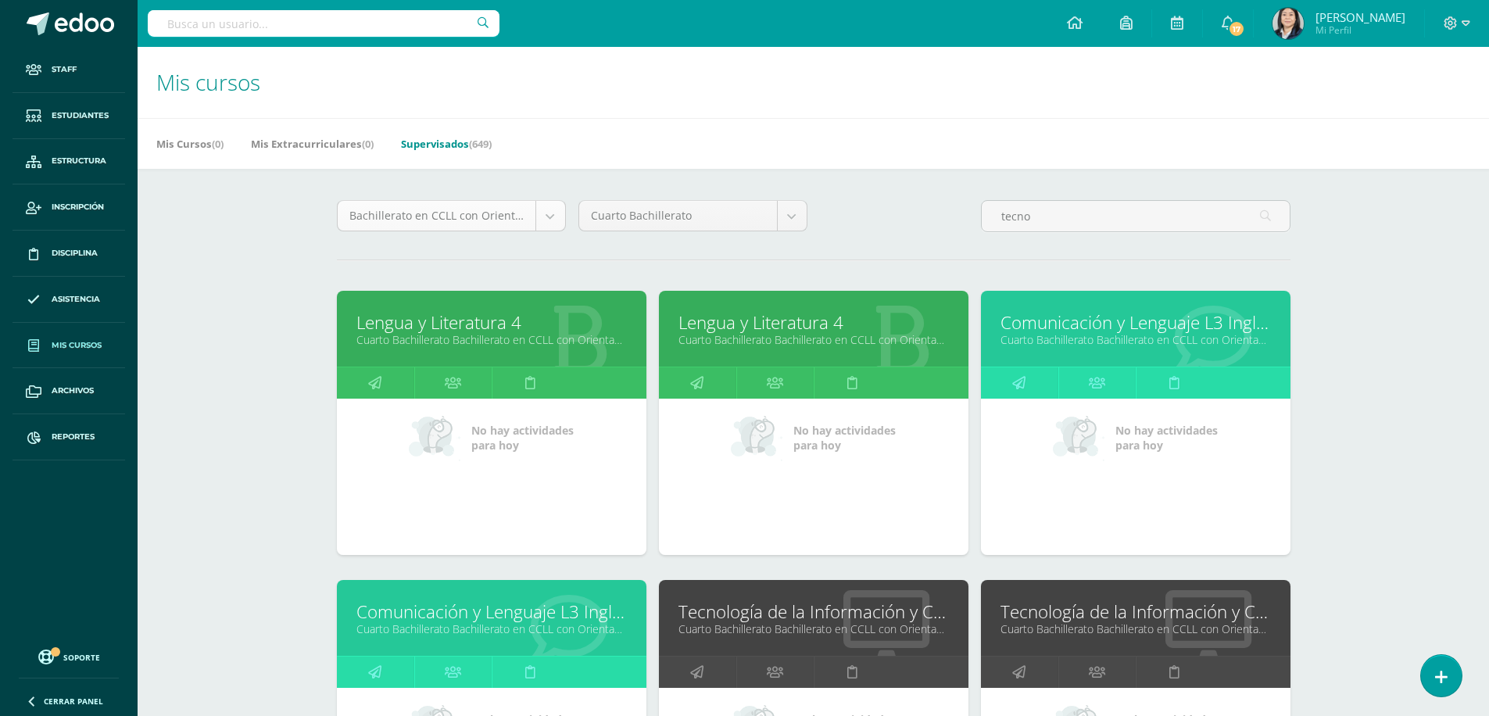
click at [555, 216] on body "Staff Estudiantes Estructura Inscripción Disciplina Asistencia Mis cursos Archi…" at bounding box center [744, 628] width 1489 height 1257
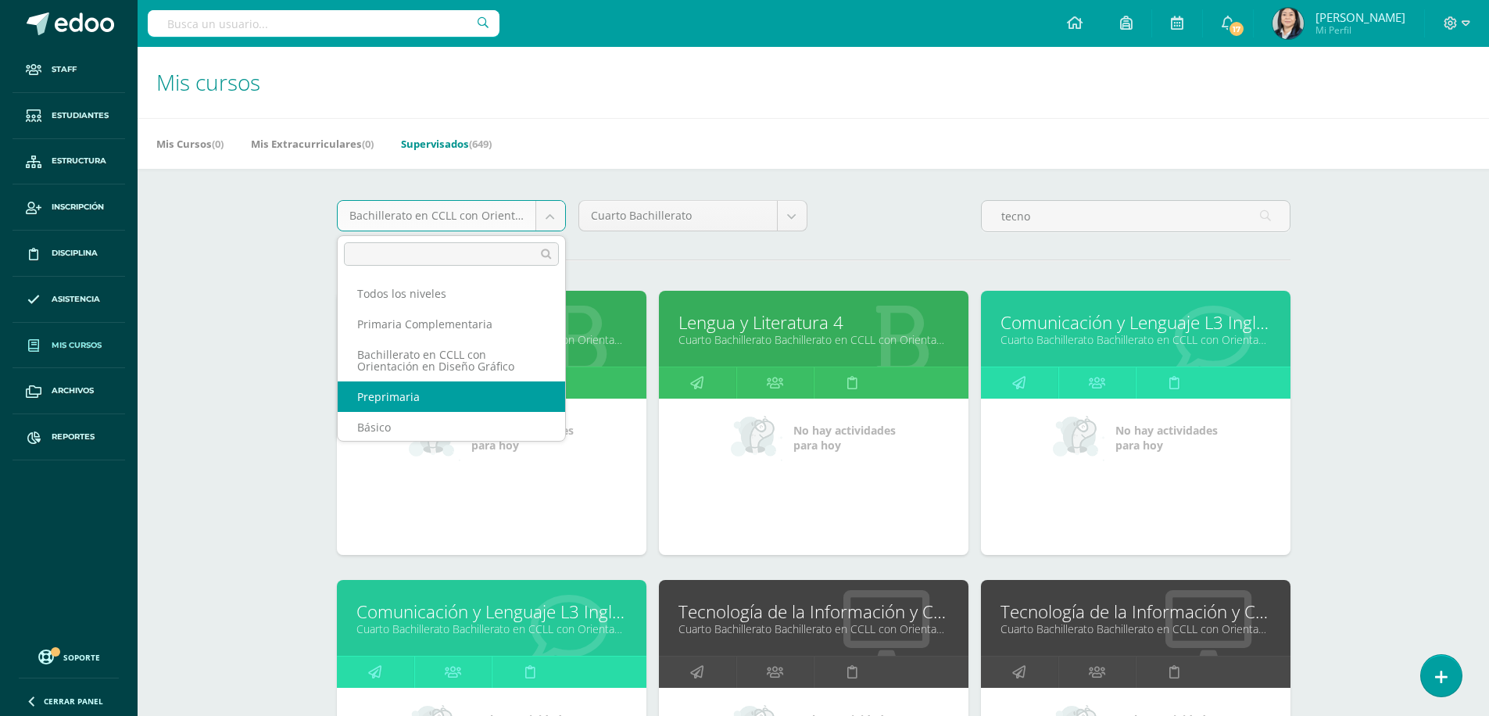
scroll to position [111, 0]
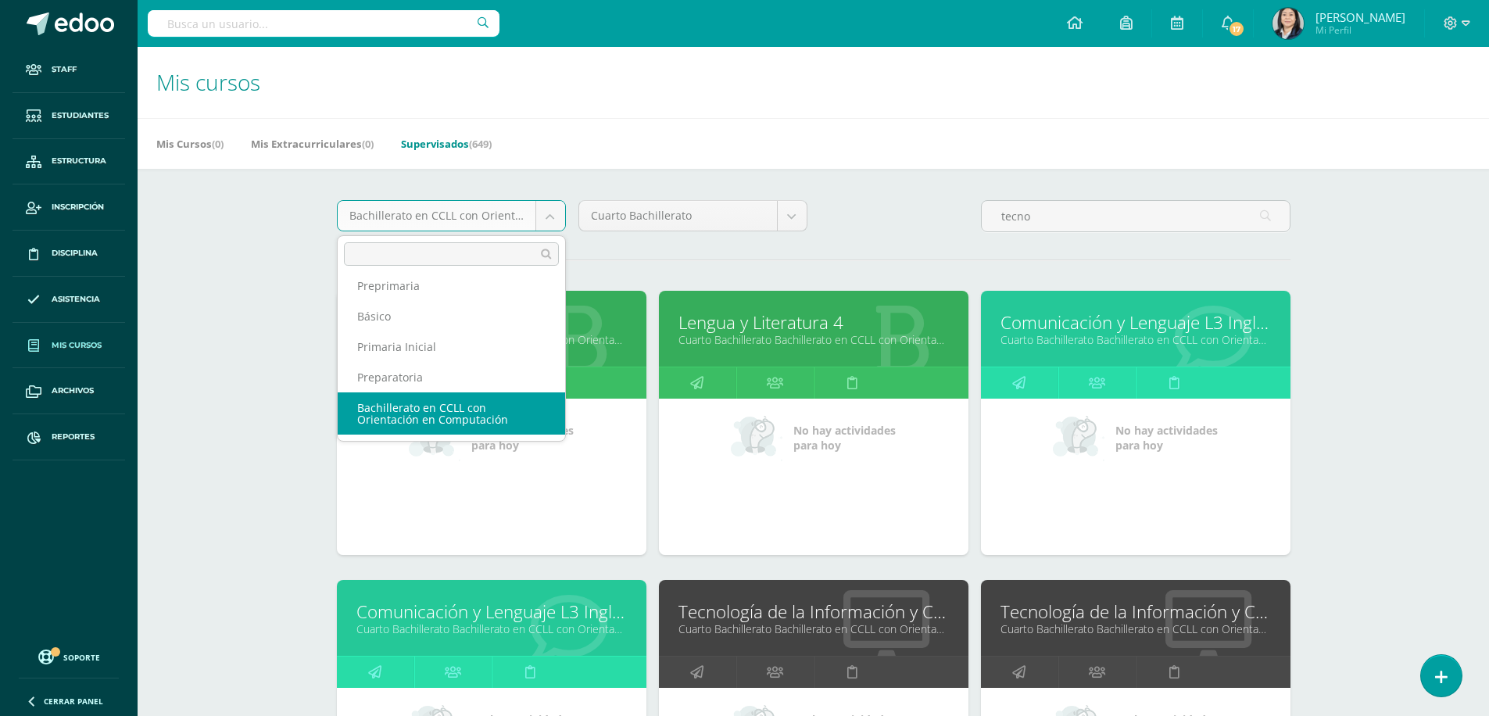
select select "5"
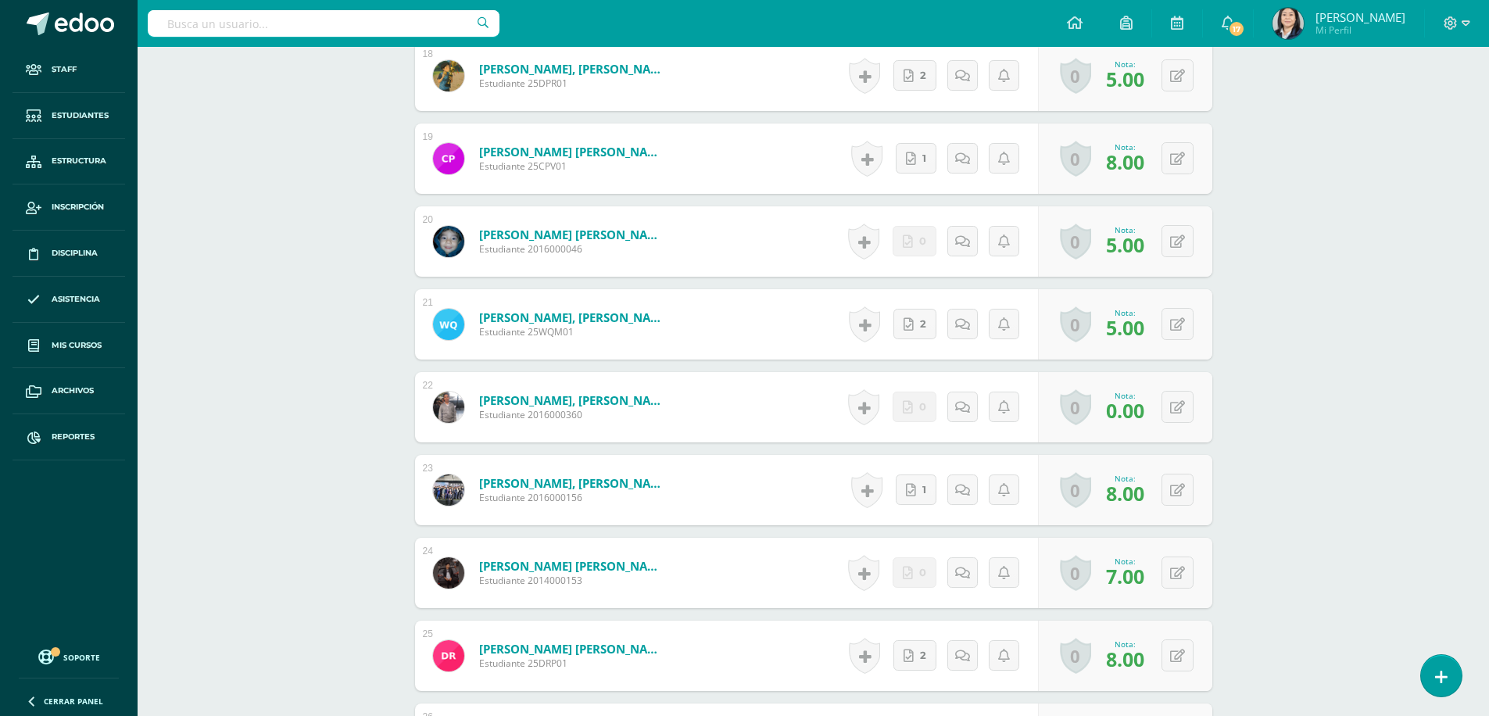
scroll to position [2082, 0]
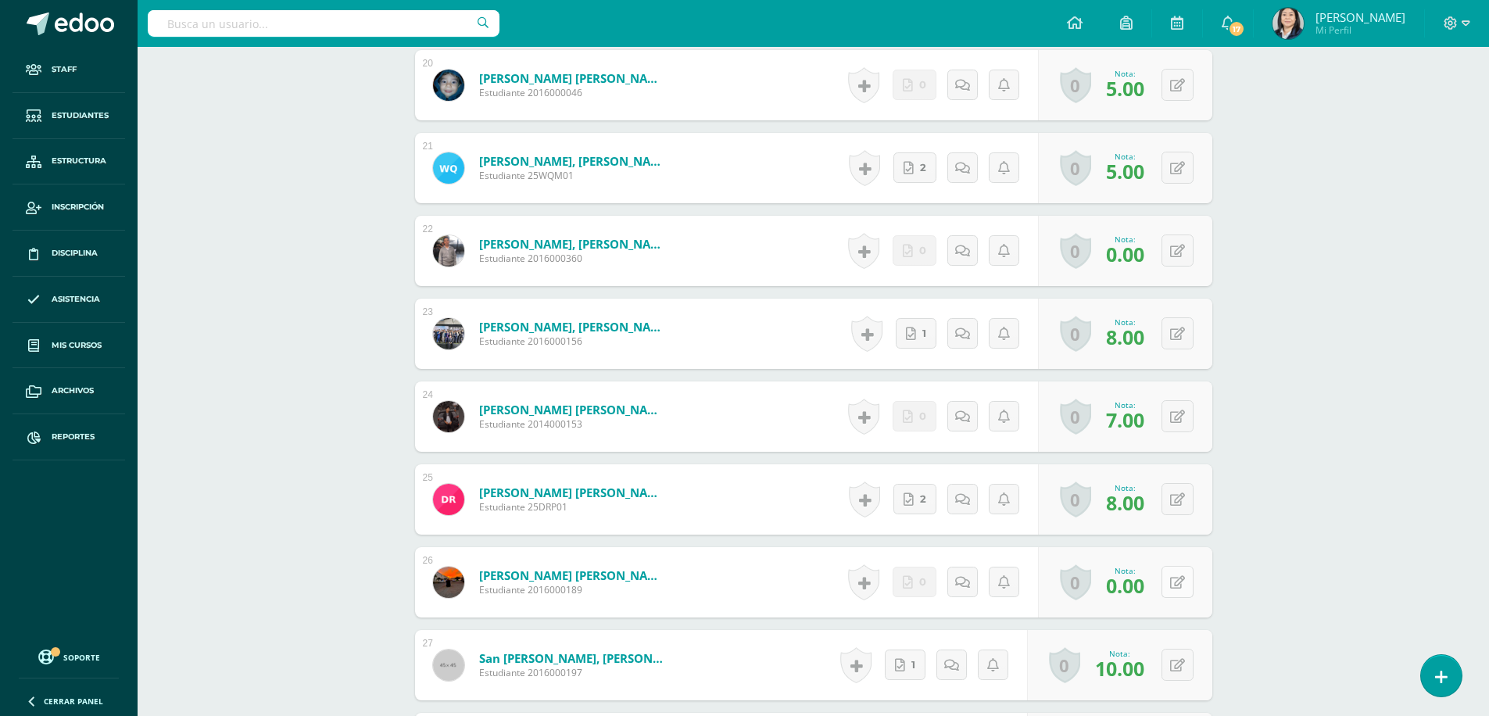
click at [1174, 581] on button at bounding box center [1177, 582] width 32 height 32
type input "10"
click at [1150, 584] on icon at bounding box center [1146, 587] width 14 height 13
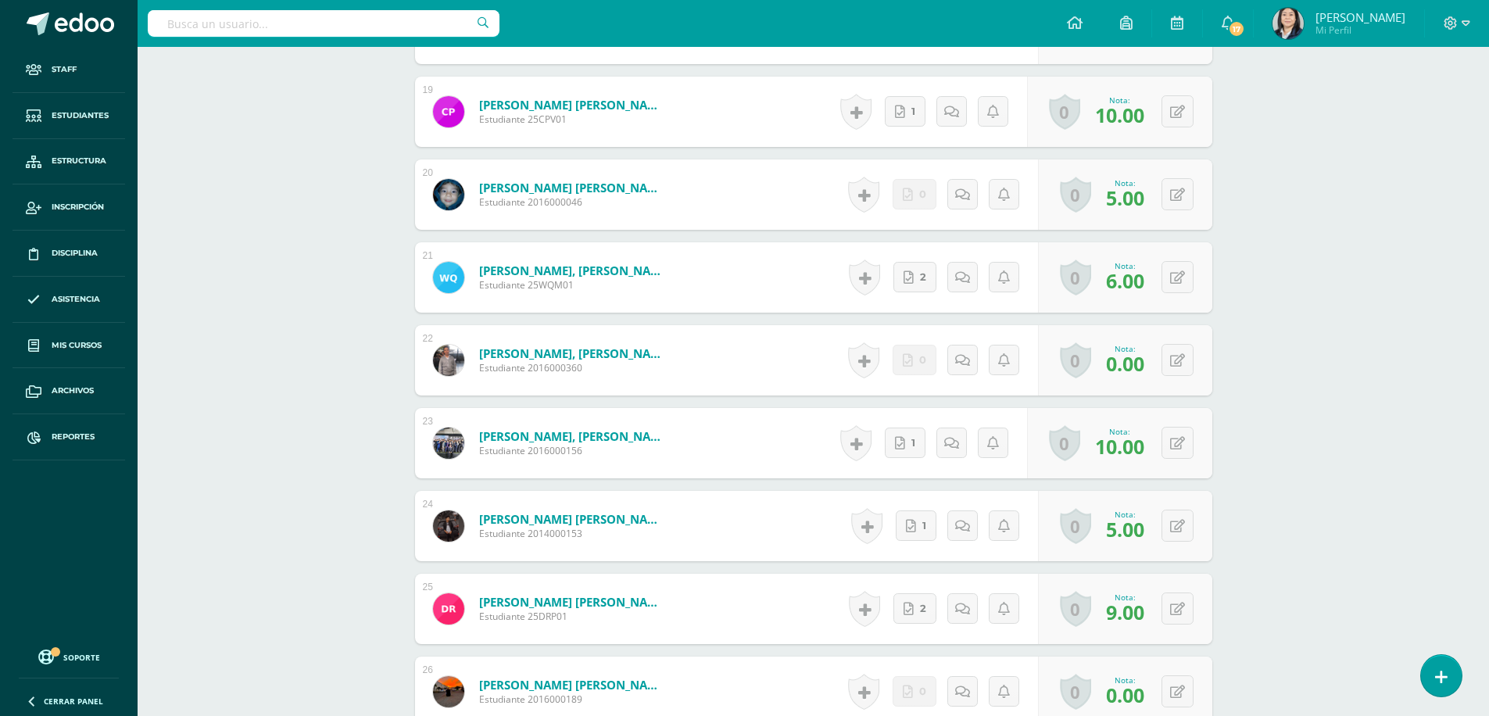
scroll to position [2051, 0]
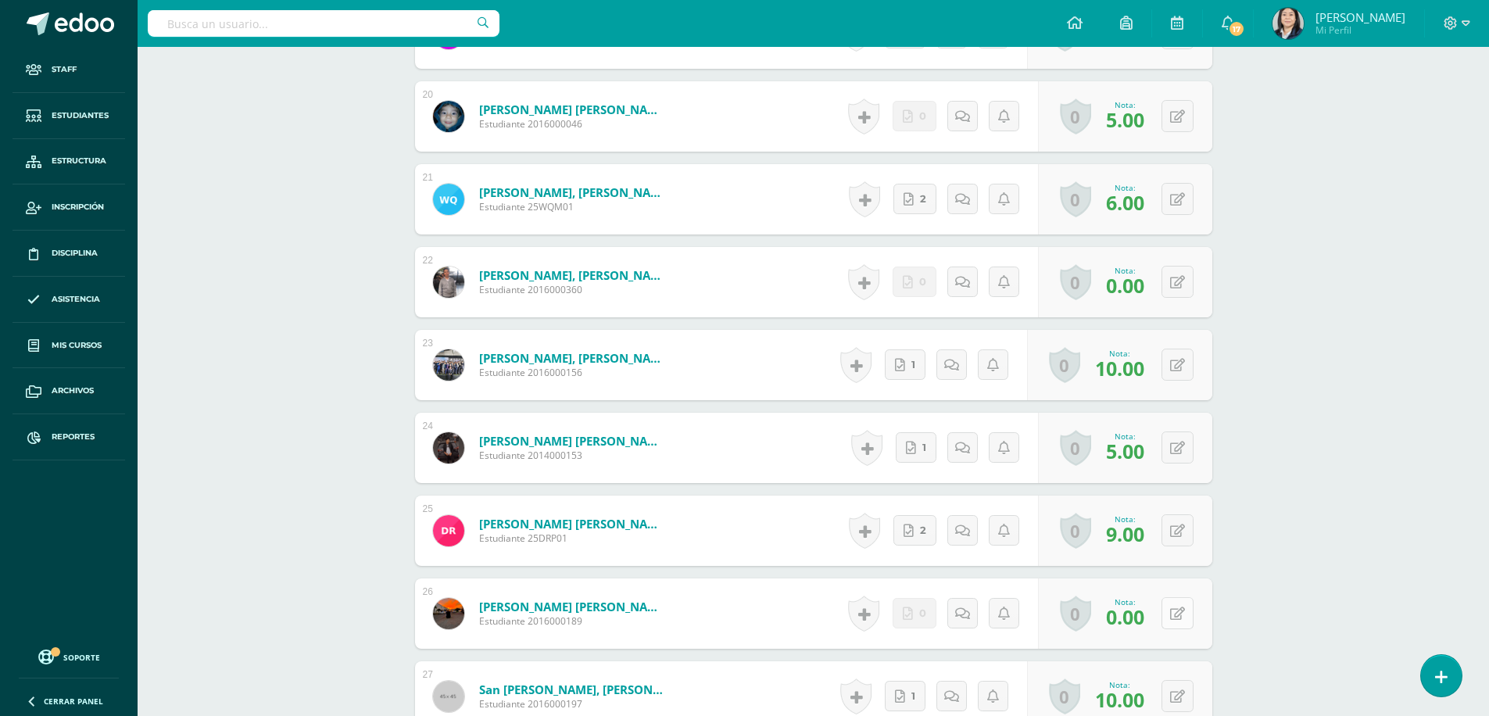
click at [1170, 613] on button at bounding box center [1177, 613] width 32 height 32
type input "10"
click at [1150, 621] on icon at bounding box center [1146, 618] width 14 height 13
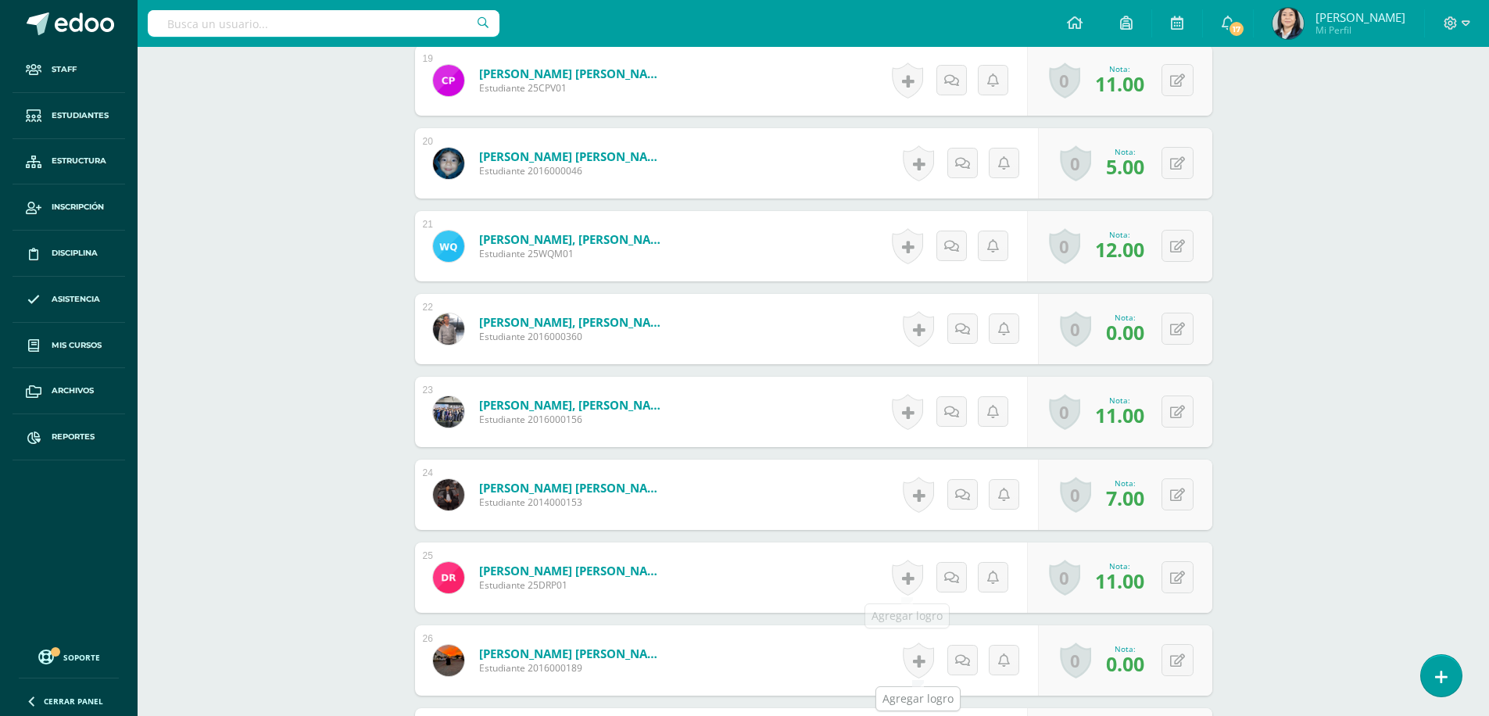
scroll to position [2067, 0]
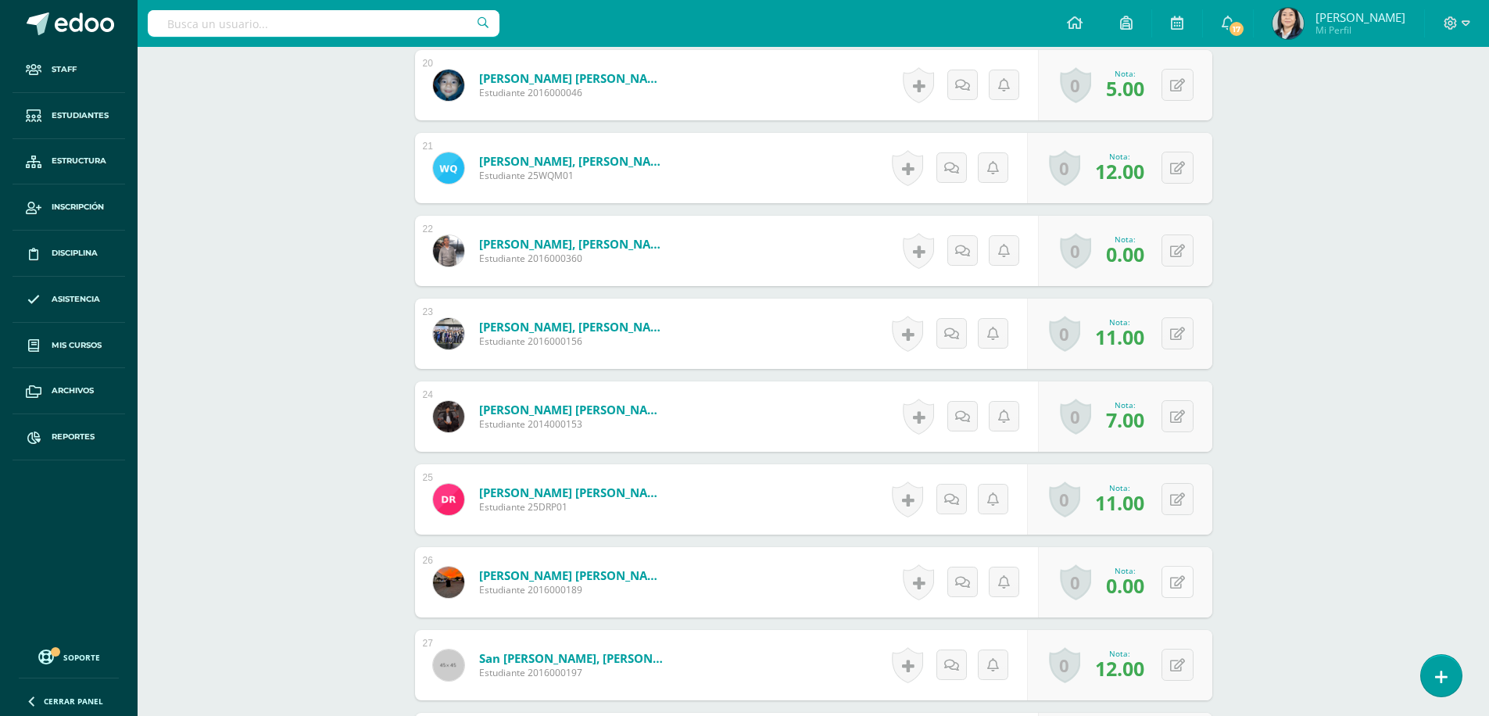
click at [1179, 585] on icon at bounding box center [1177, 582] width 15 height 13
type input "4"
click at [1144, 586] on icon at bounding box center [1146, 587] width 14 height 13
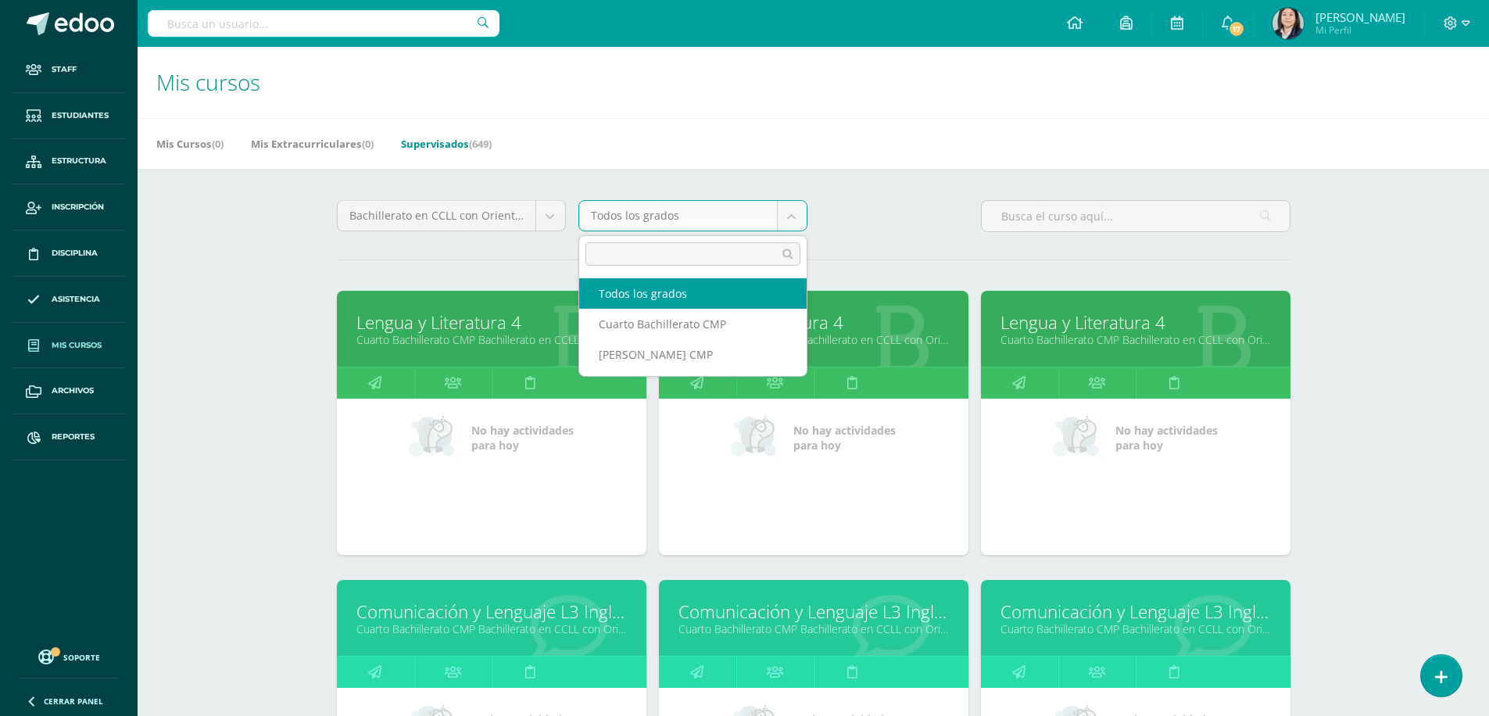
click at [803, 216] on body "Staff Estudiantes Estructura Inscripción Disciplina Asistencia Mis cursos Archi…" at bounding box center [744, 628] width 1489 height 1257
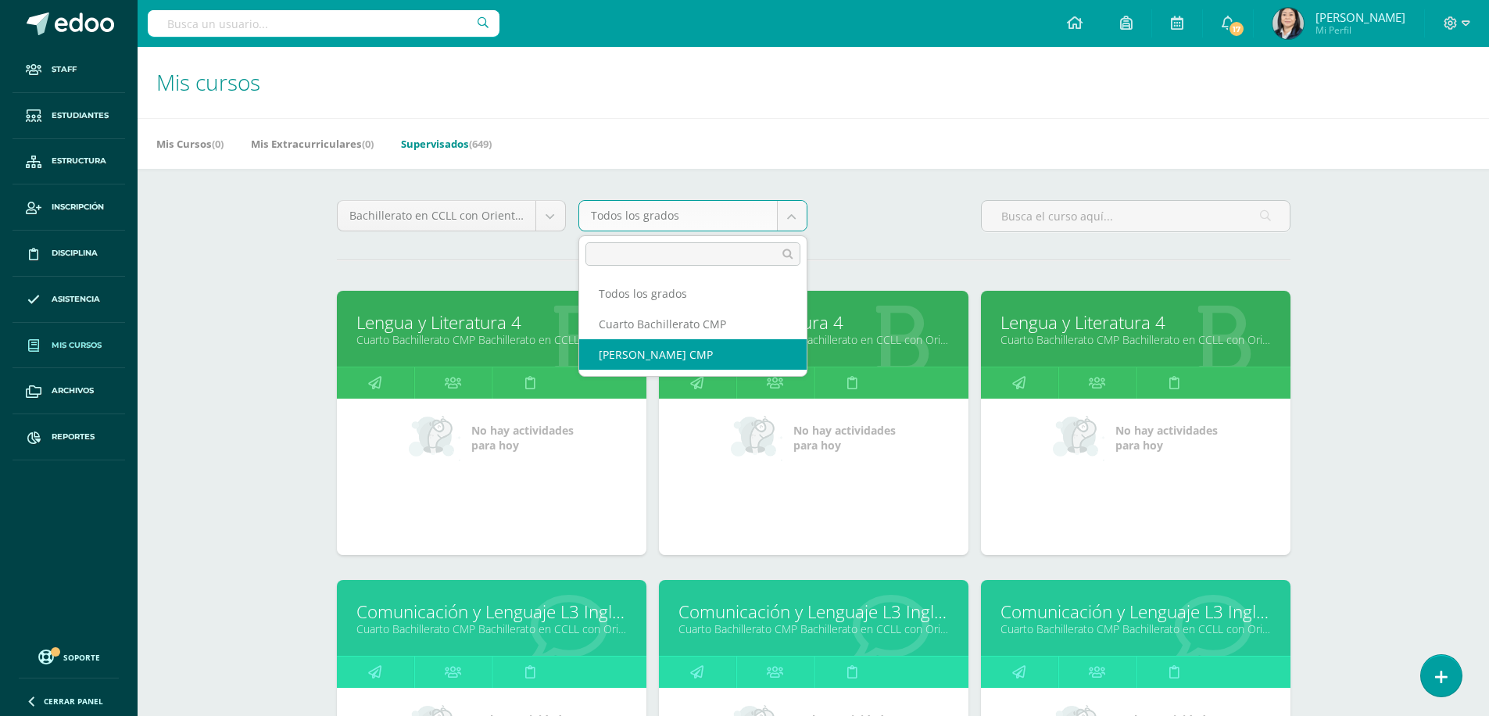
select select "14"
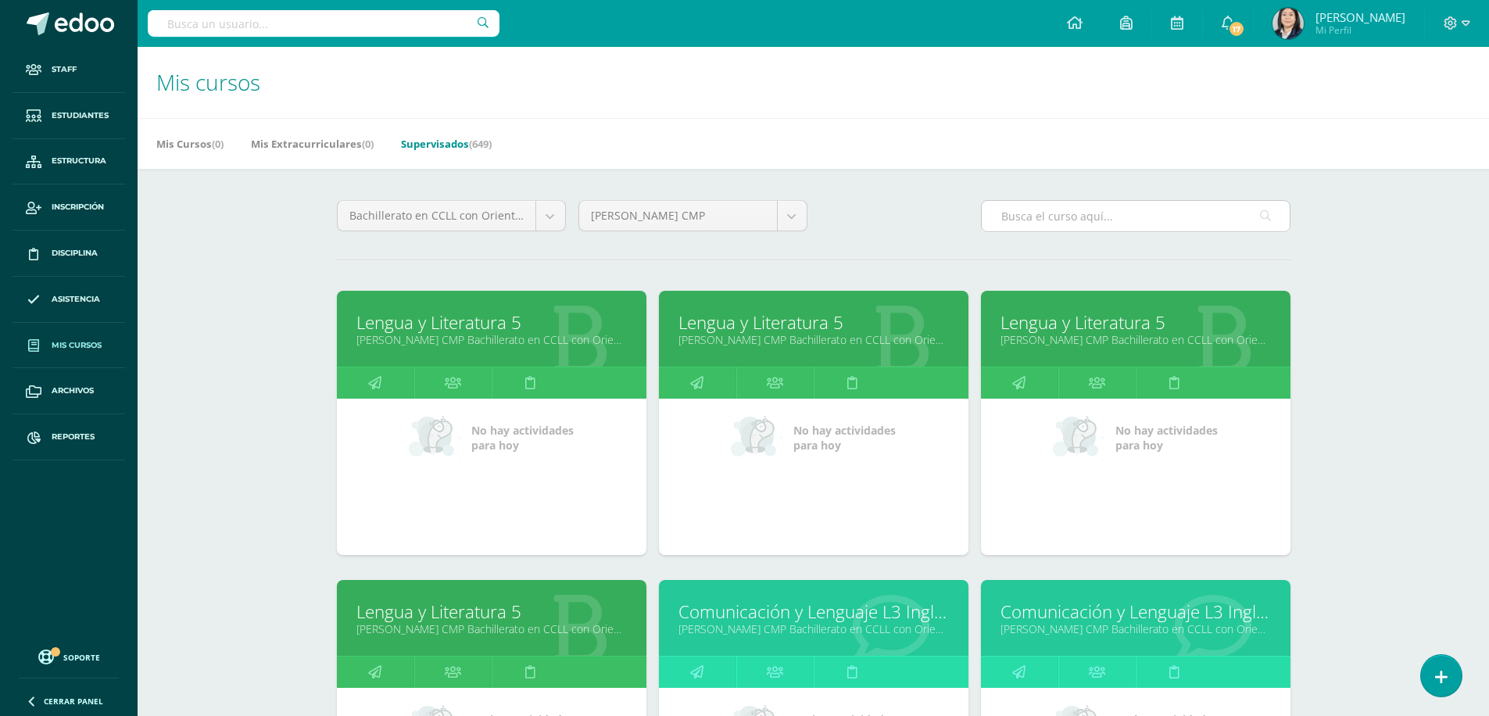
click at [1035, 216] on input "text" at bounding box center [1136, 216] width 308 height 30
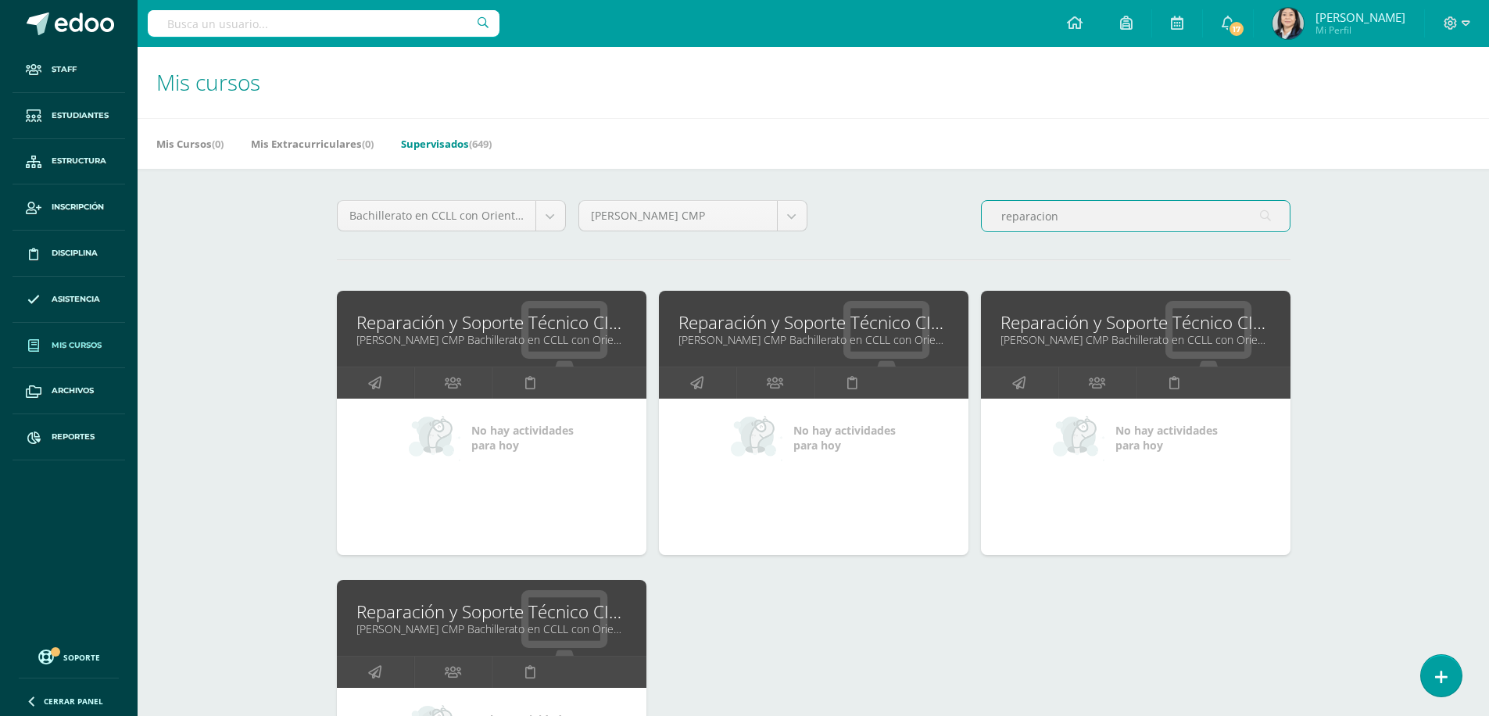
type input "reparacion"
click at [471, 613] on link "Reparación y Soporte Técnico CISCO" at bounding box center [491, 611] width 270 height 24
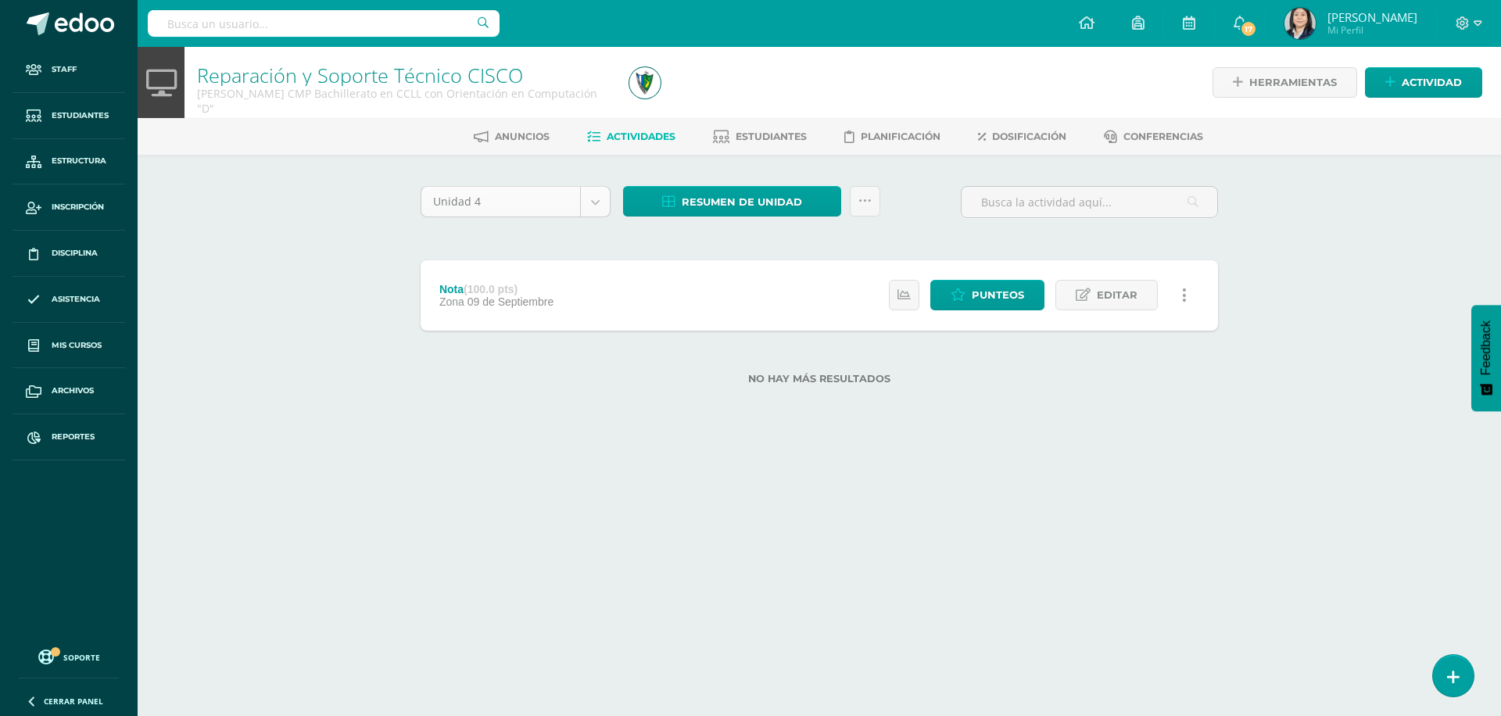
click at [595, 205] on body "Staff Estudiantes Estructura Inscripción Disciplina Asistencia Mis cursos Archi…" at bounding box center [750, 217] width 1501 height 435
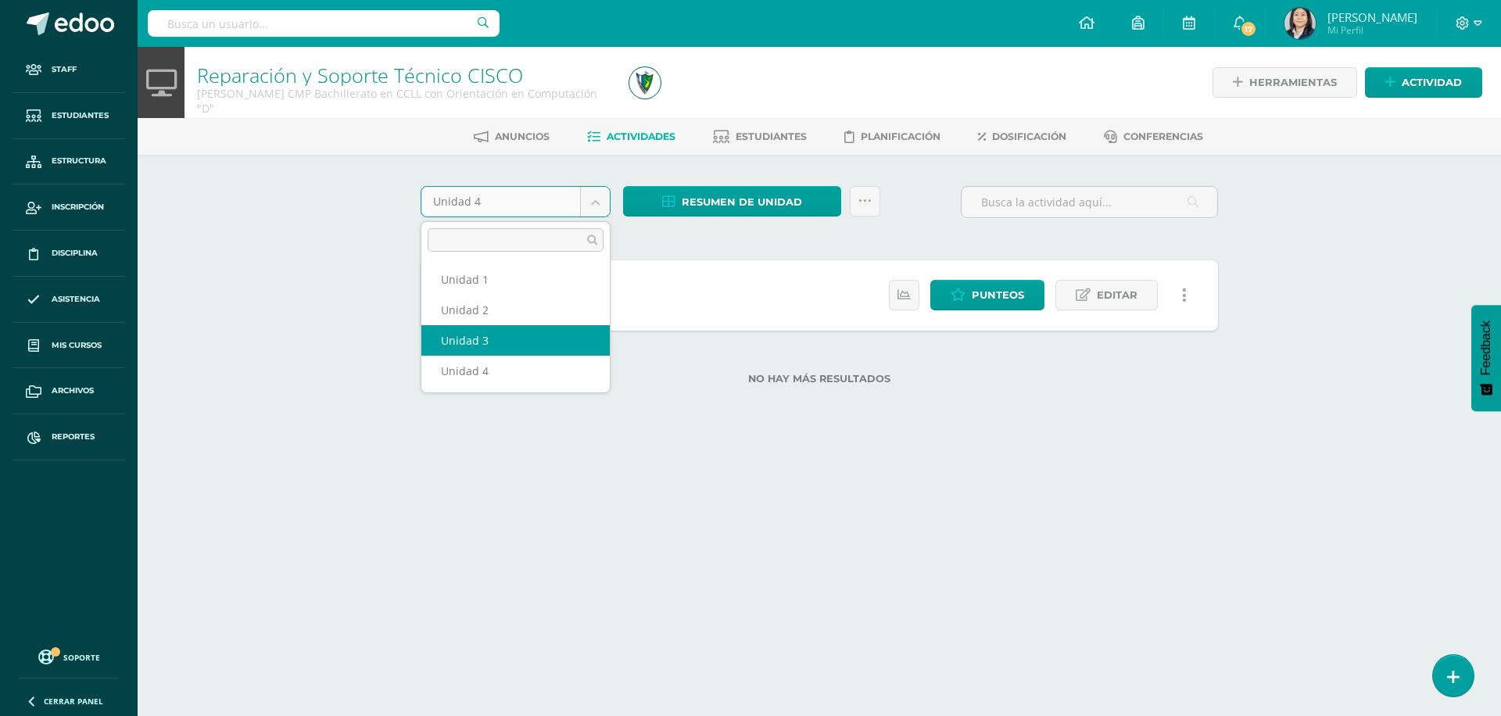
select select "Unidad 3"
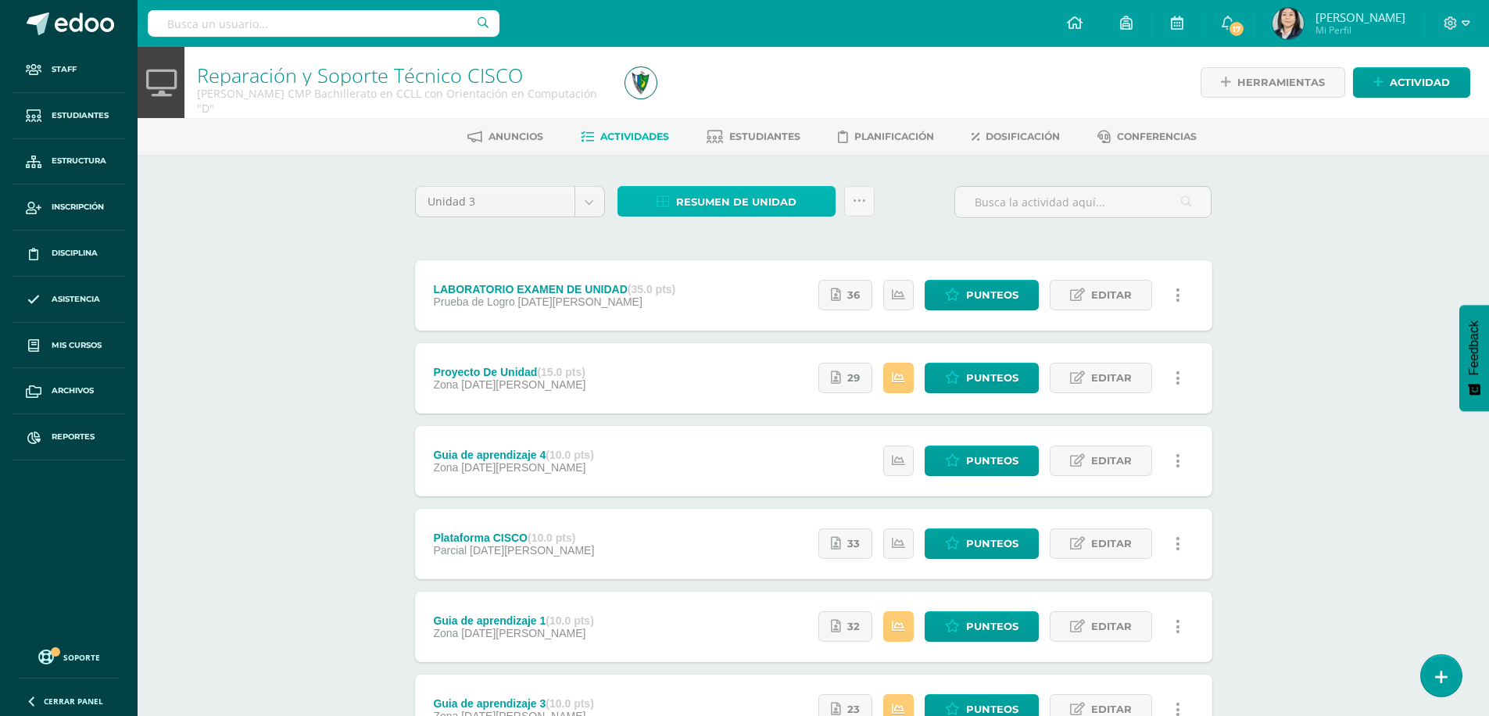
click at [700, 198] on span "Resumen de unidad" at bounding box center [736, 202] width 120 height 29
click at [753, 100] on link "Descargar como HTML" at bounding box center [726, 100] width 166 height 24
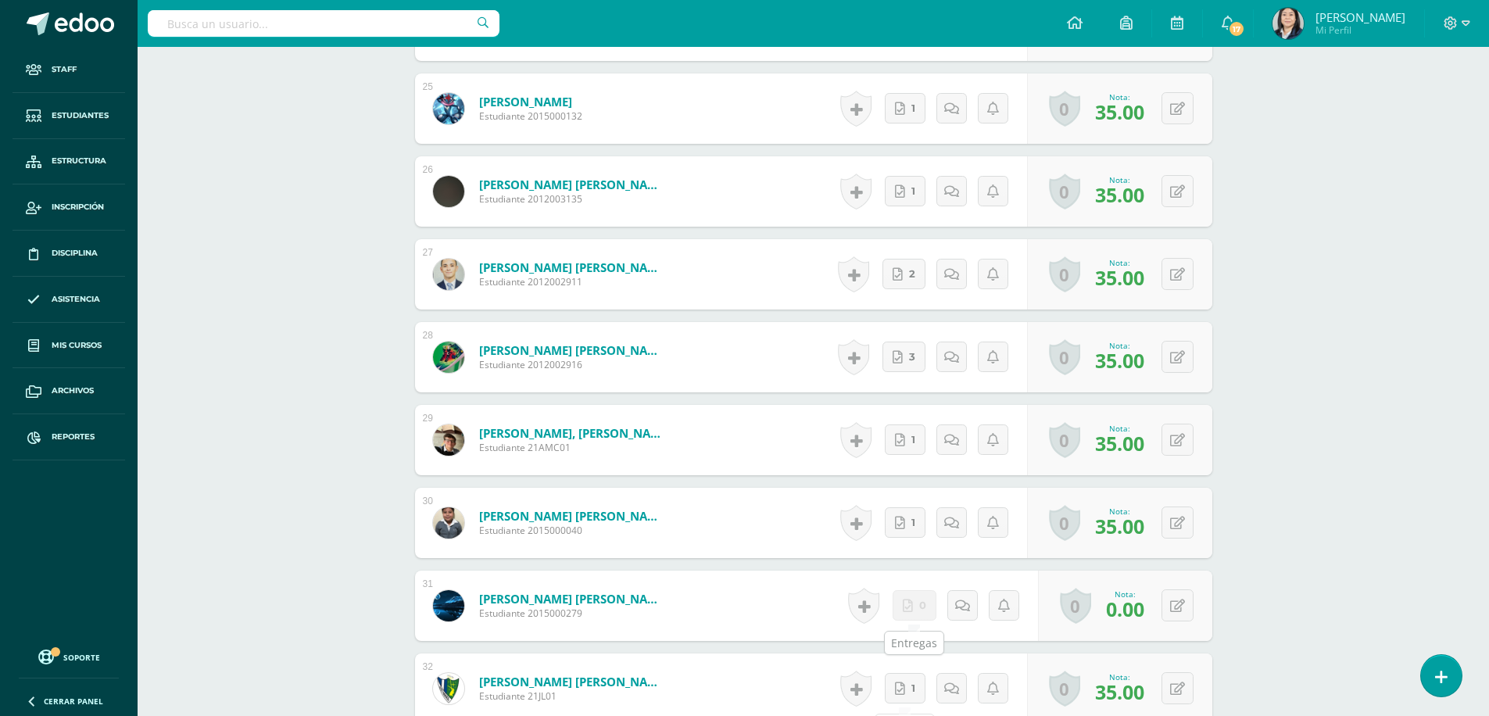
scroll to position [2629, 0]
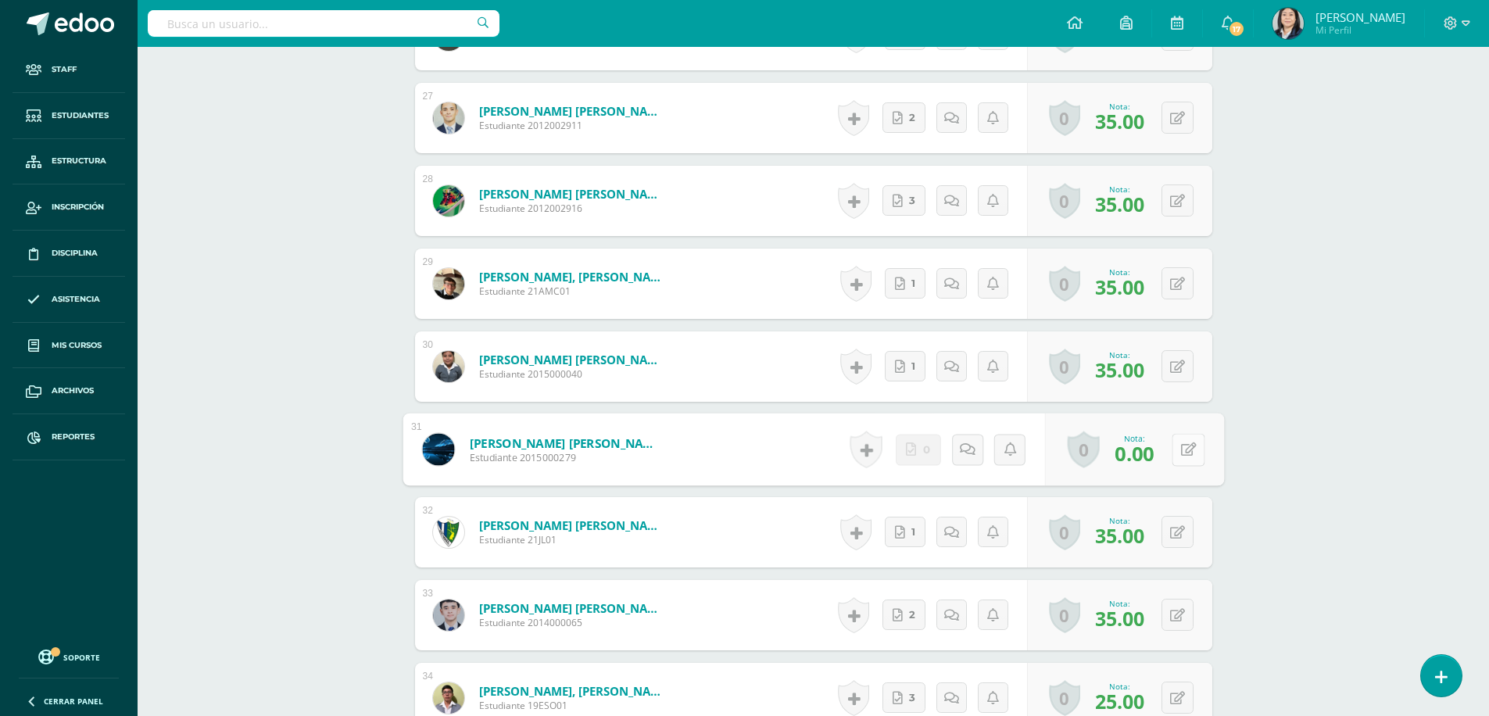
click at [1180, 450] on icon at bounding box center [1188, 448] width 16 height 13
type input "30"
click at [1148, 448] on icon at bounding box center [1146, 454] width 14 height 13
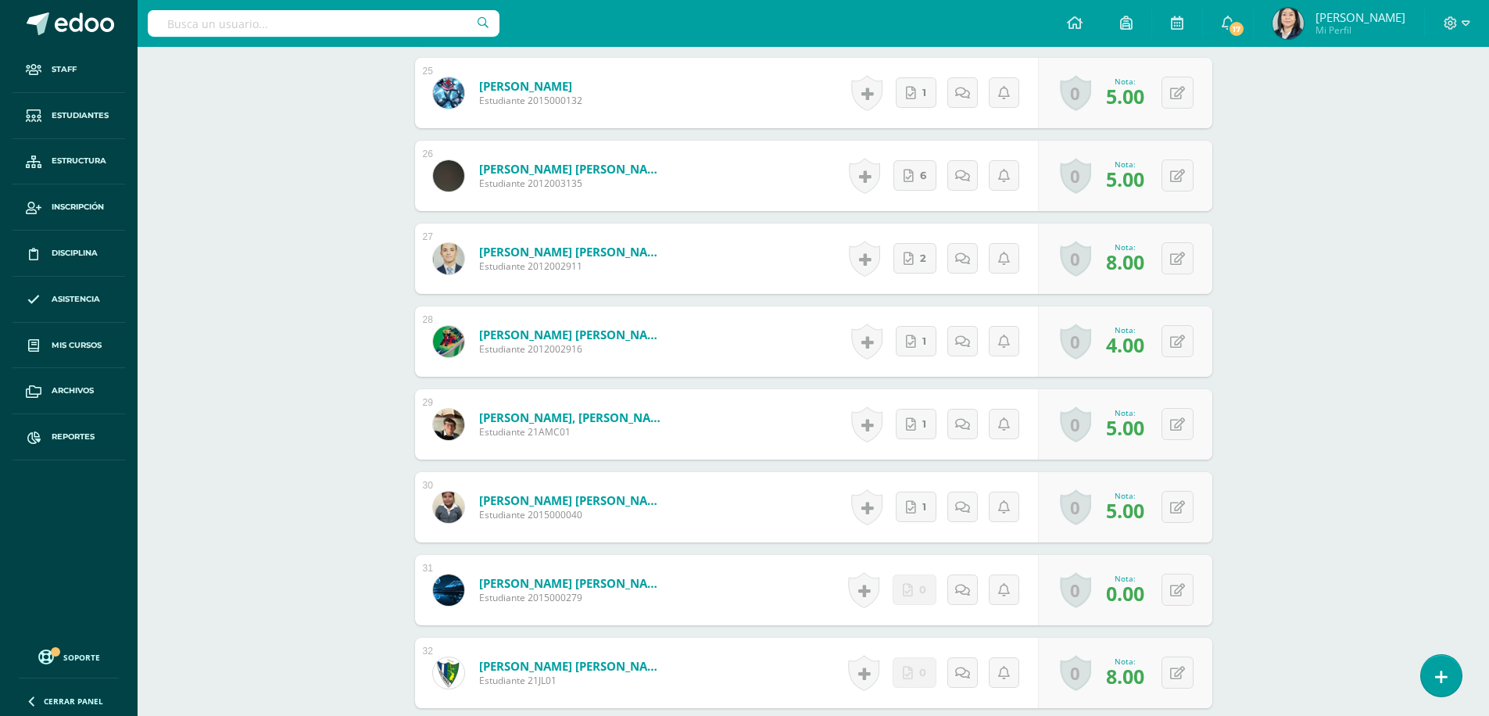
scroll to position [2723, 0]
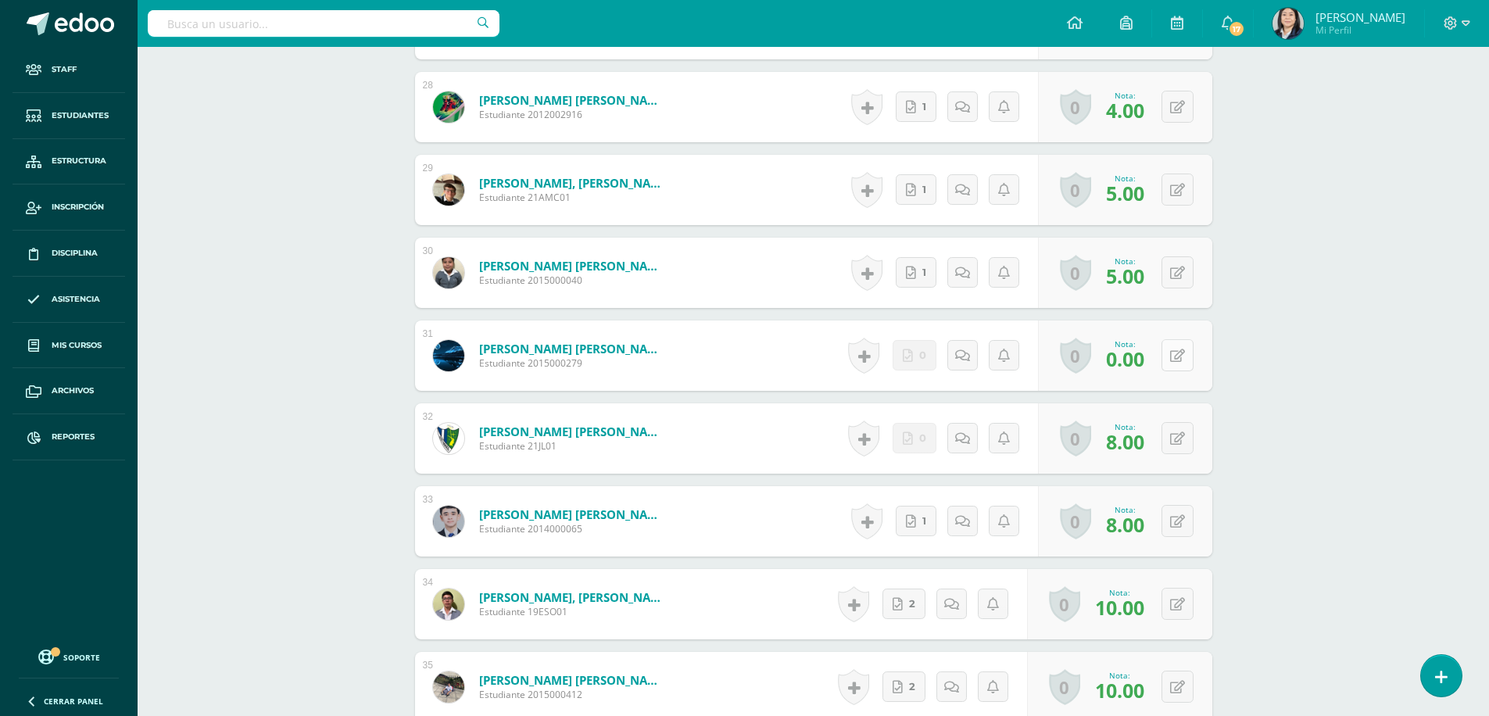
click at [1180, 353] on icon at bounding box center [1177, 355] width 15 height 13
type input "5."
click at [1142, 361] on icon at bounding box center [1146, 360] width 14 height 13
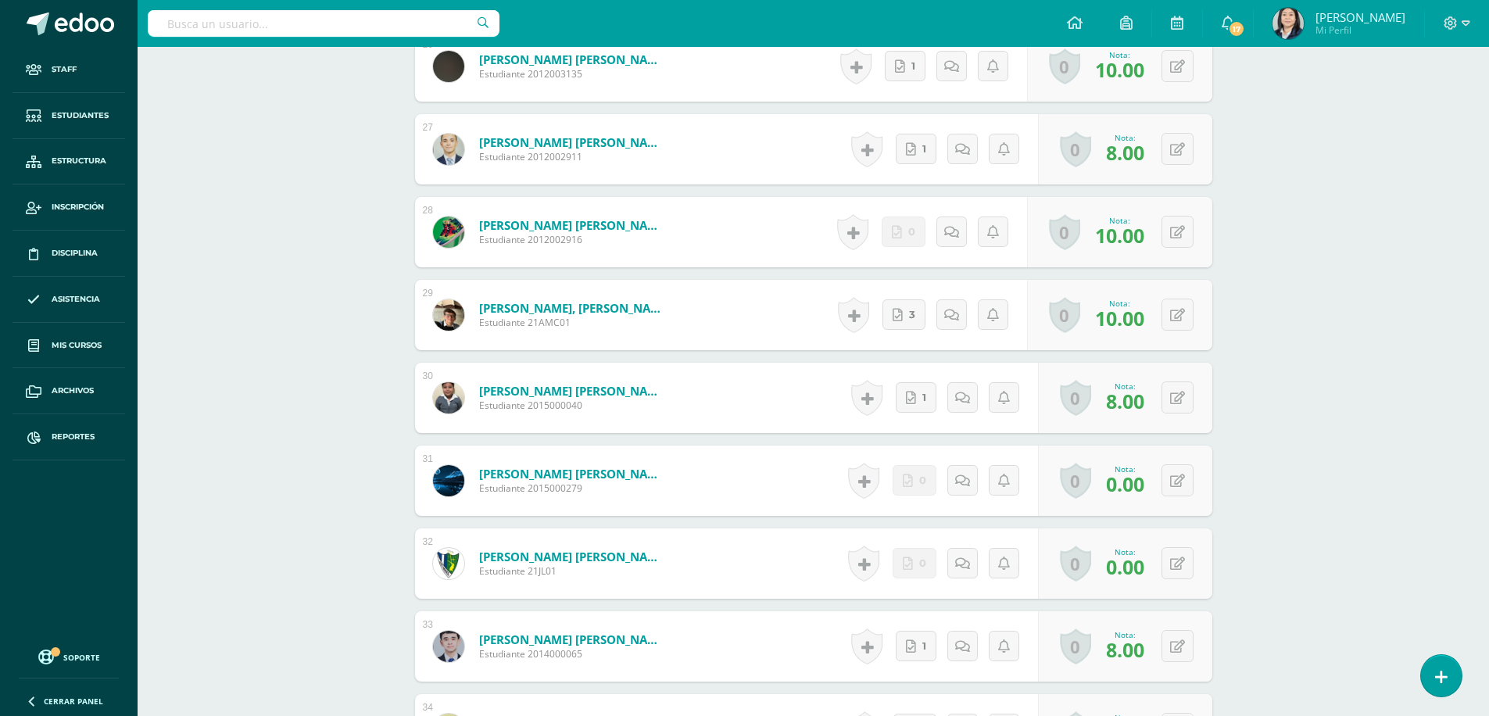
scroll to position [2784, 0]
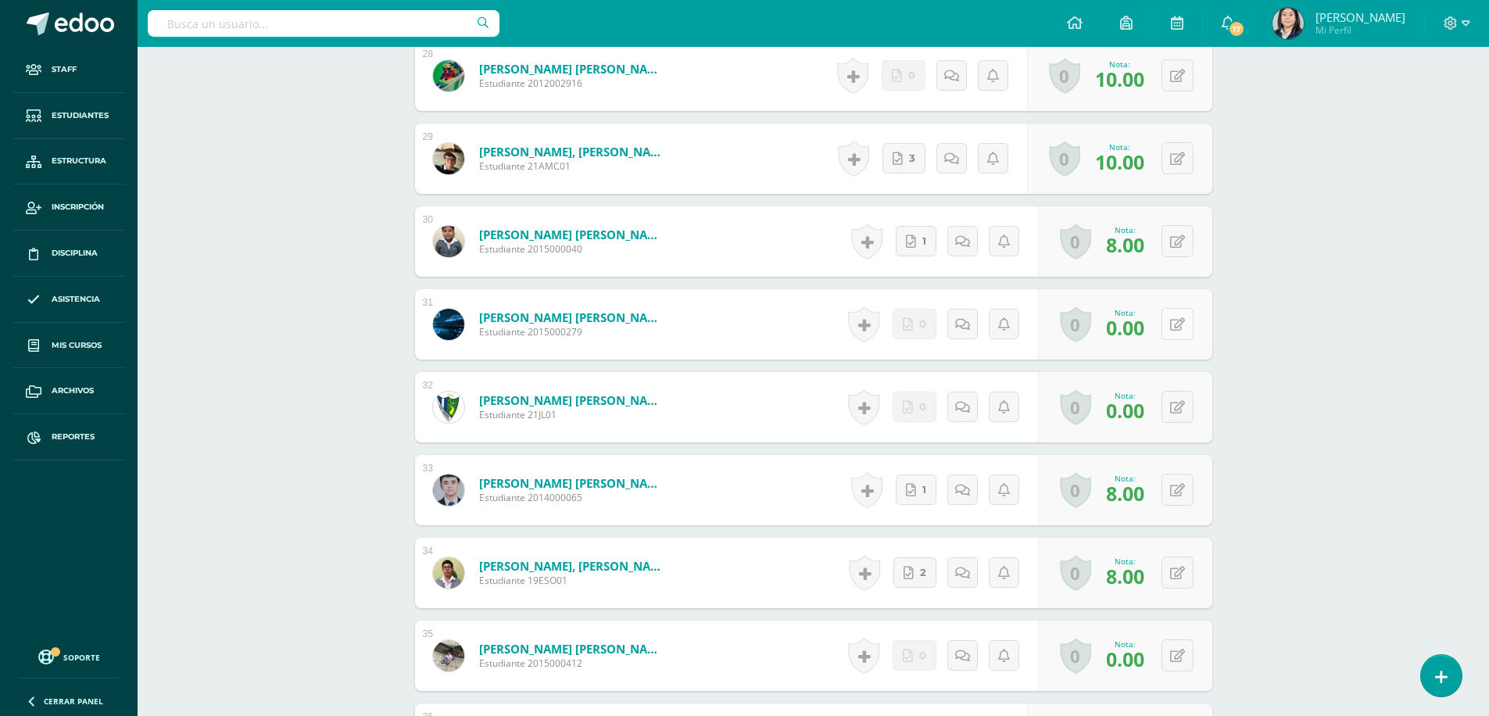
click at [1174, 328] on button at bounding box center [1177, 324] width 32 height 32
type input "10"
click at [1149, 324] on icon at bounding box center [1146, 329] width 14 height 13
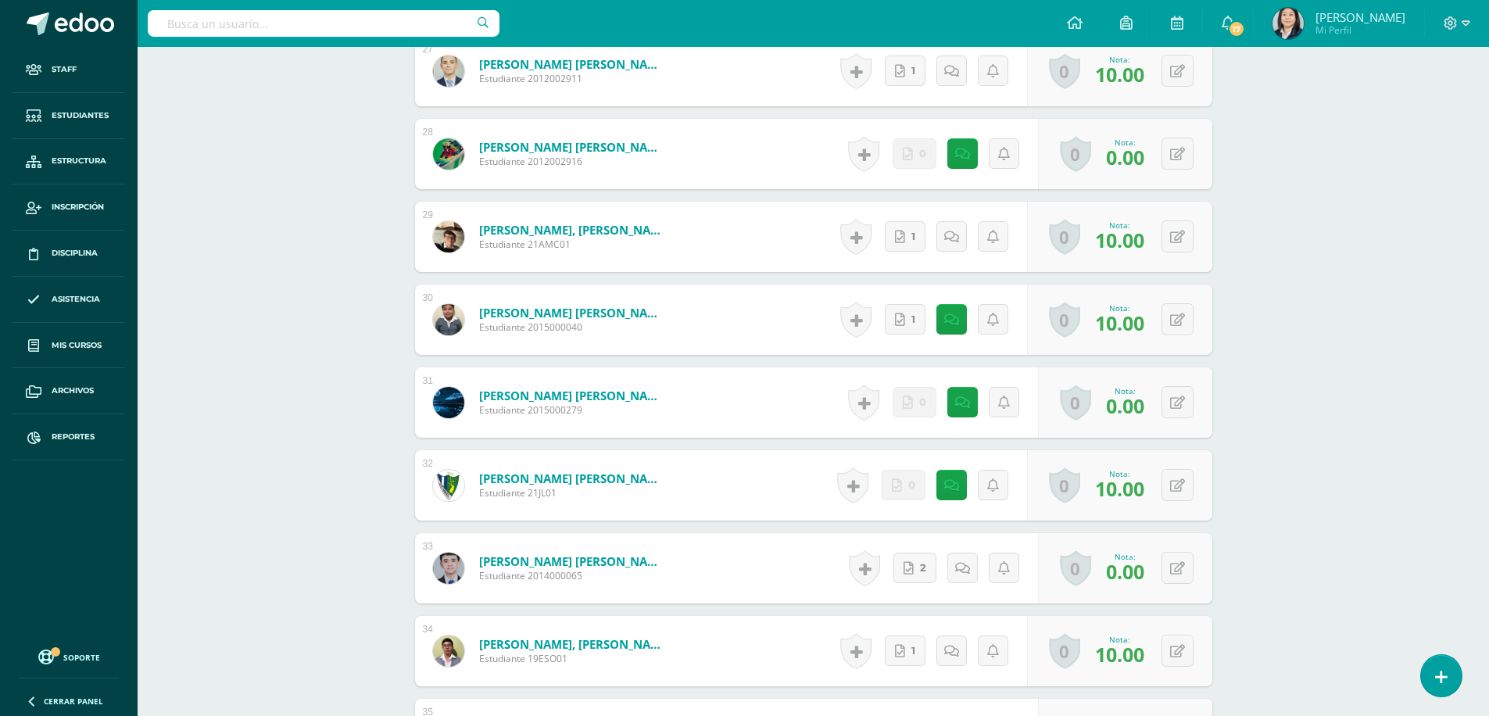
scroll to position [2754, 0]
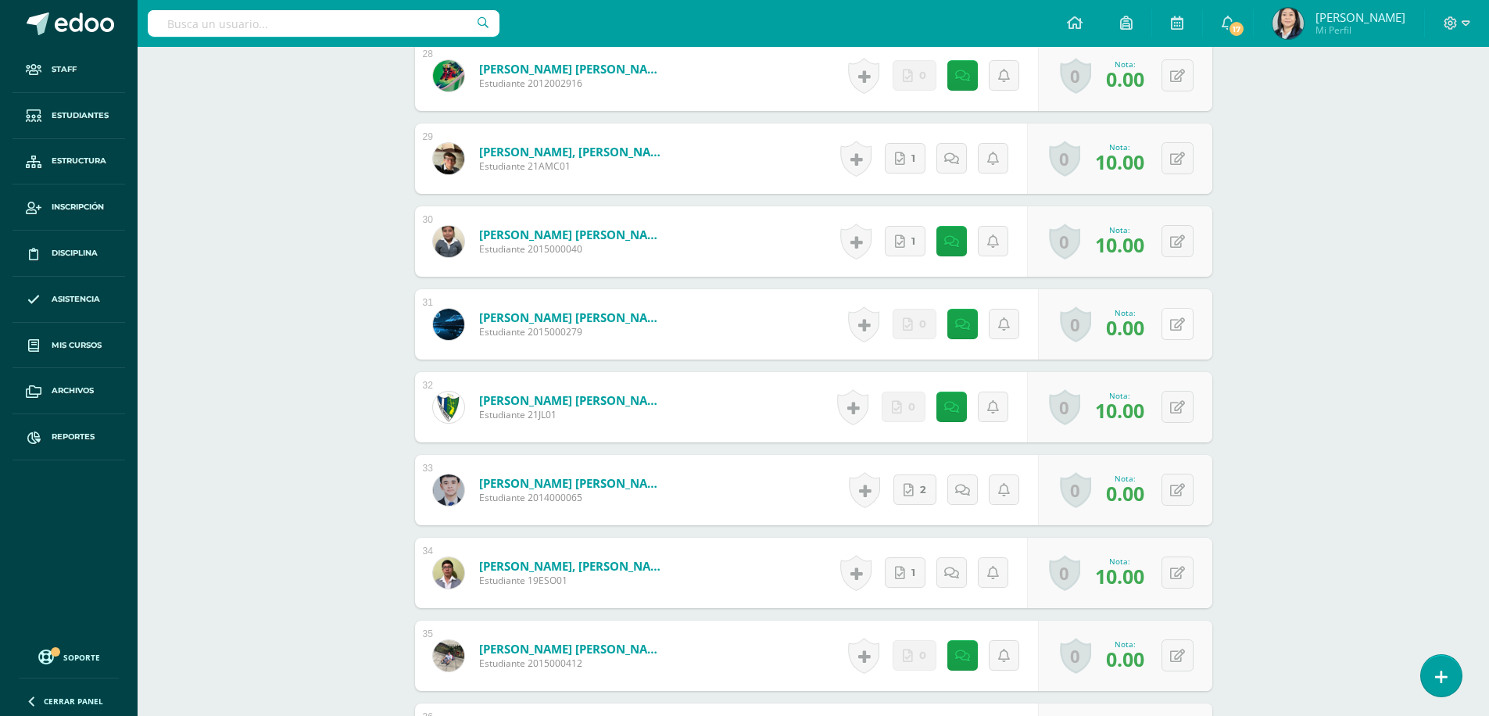
click at [1172, 328] on button at bounding box center [1177, 324] width 32 height 32
type input "10"
click at [1147, 327] on icon at bounding box center [1146, 329] width 14 height 13
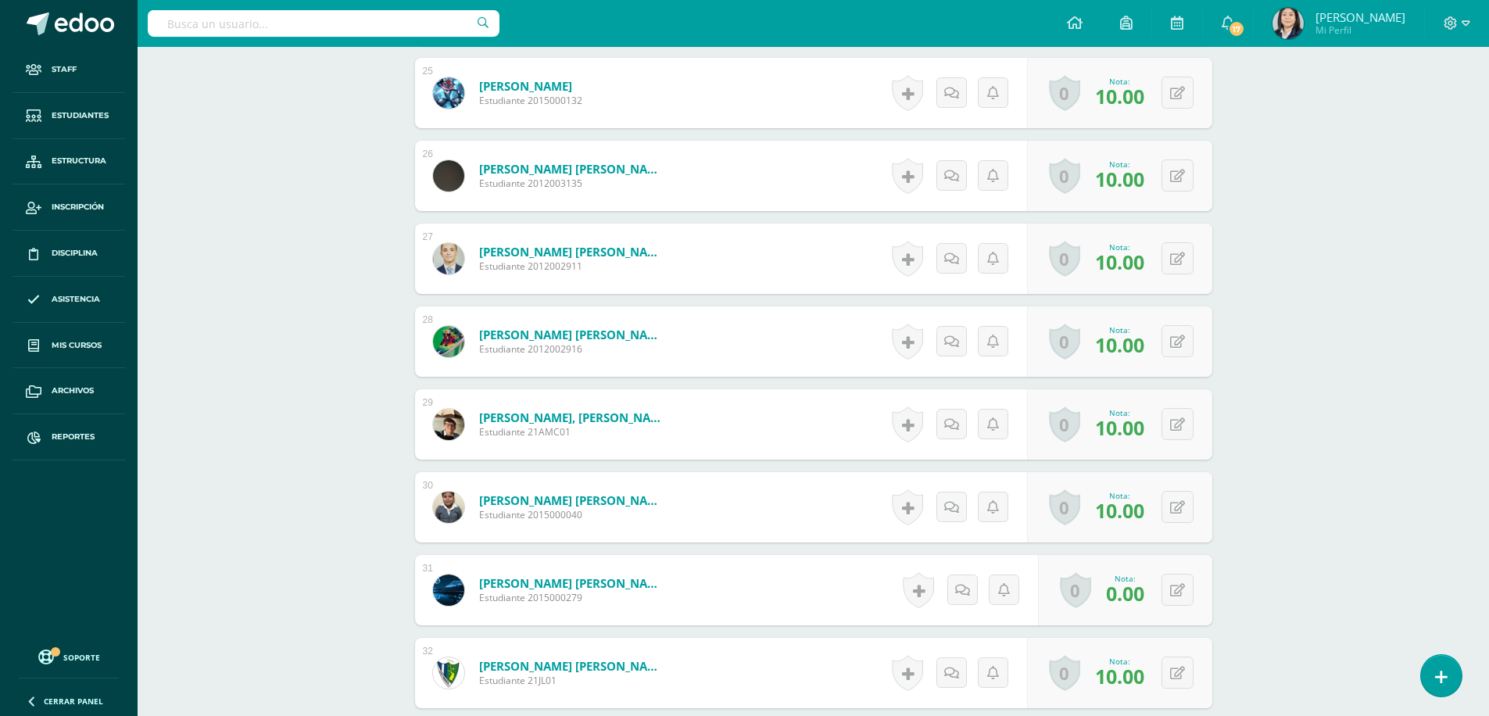
scroll to position [2645, 0]
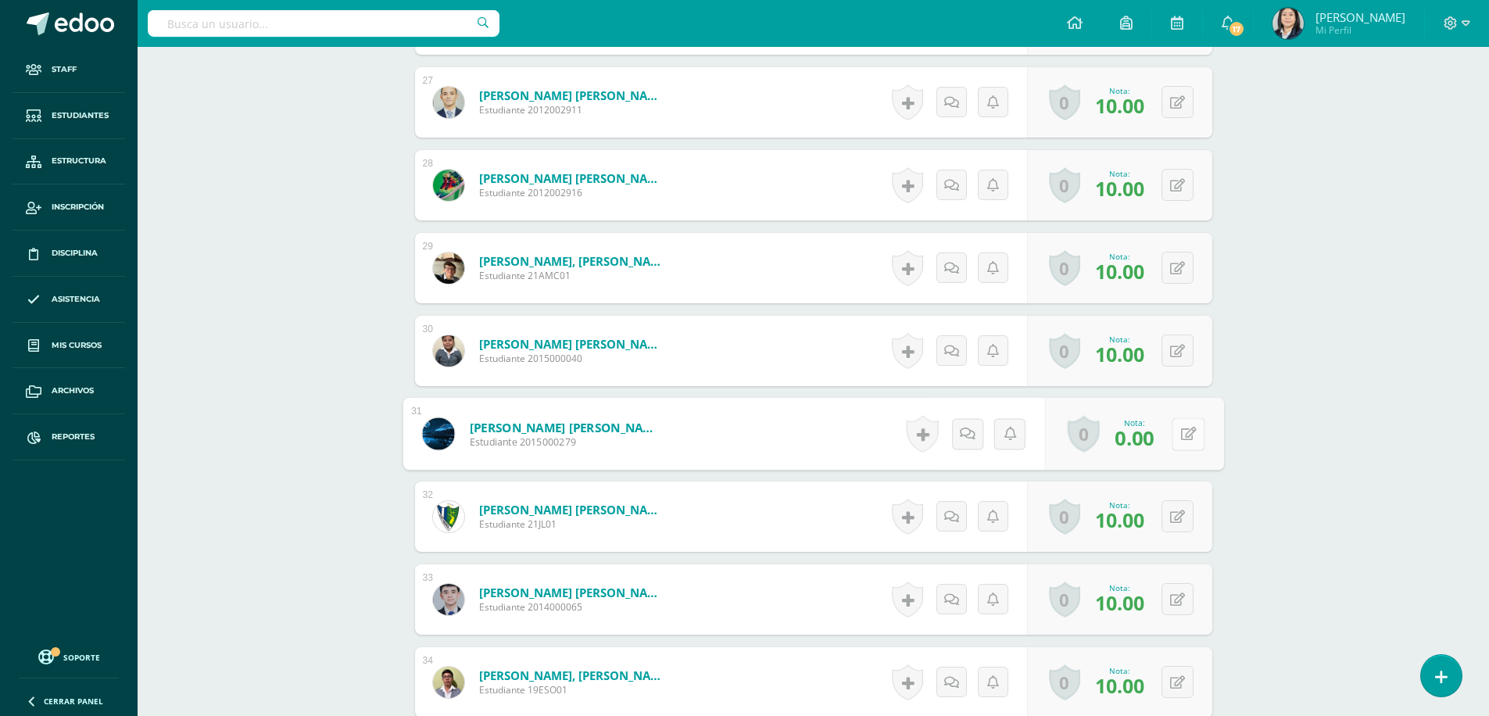
click at [1172, 435] on button at bounding box center [1188, 433] width 33 height 33
type input "10"
click at [1146, 436] on icon at bounding box center [1146, 438] width 14 height 13
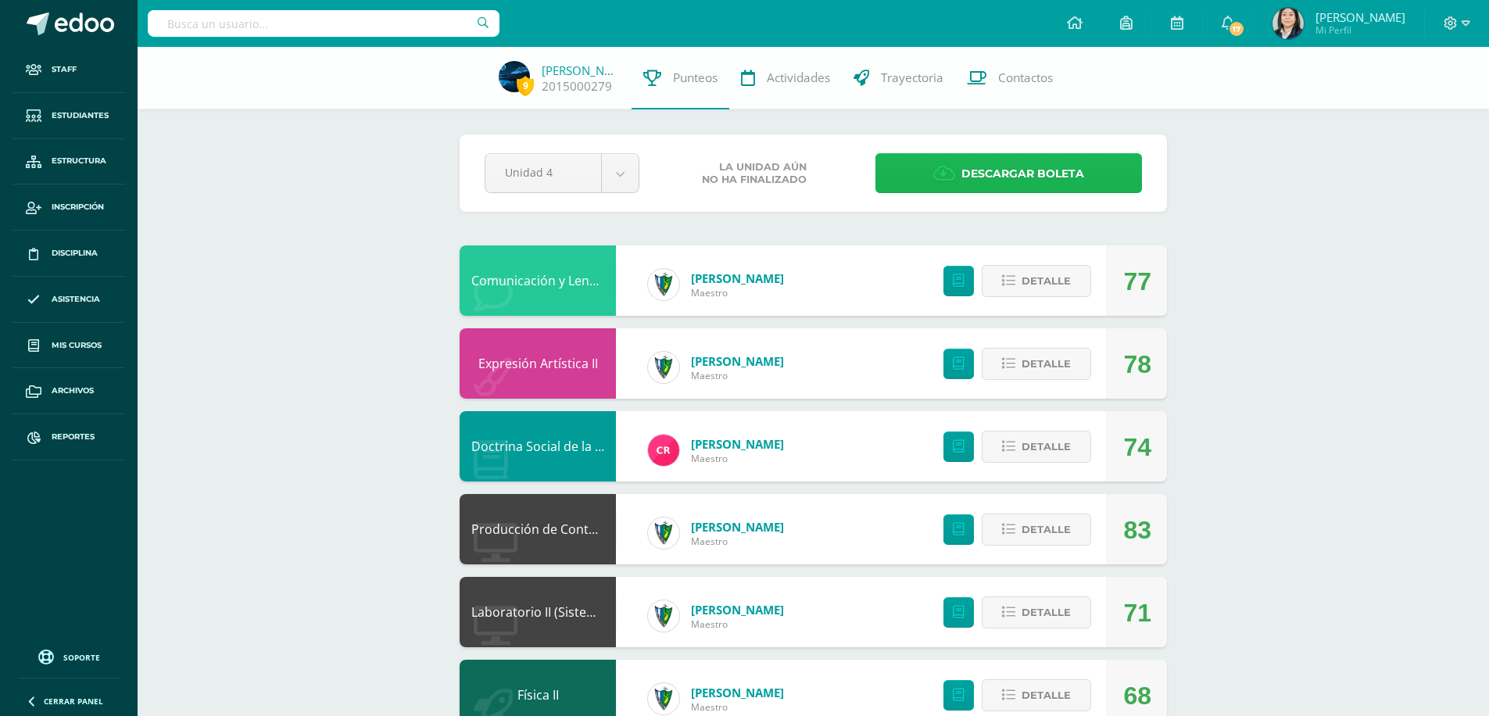
click at [1022, 163] on span "Descargar boleta" at bounding box center [1022, 174] width 123 height 38
